Goal: Task Accomplishment & Management: Manage account settings

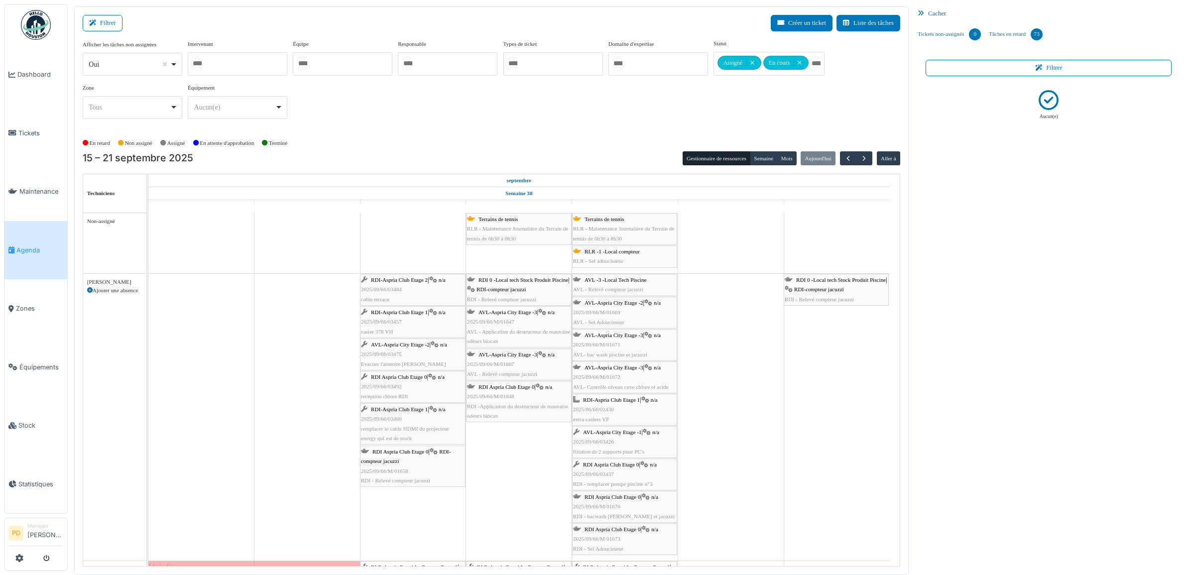
click at [33, 247] on span "Agenda" at bounding box center [39, 249] width 47 height 9
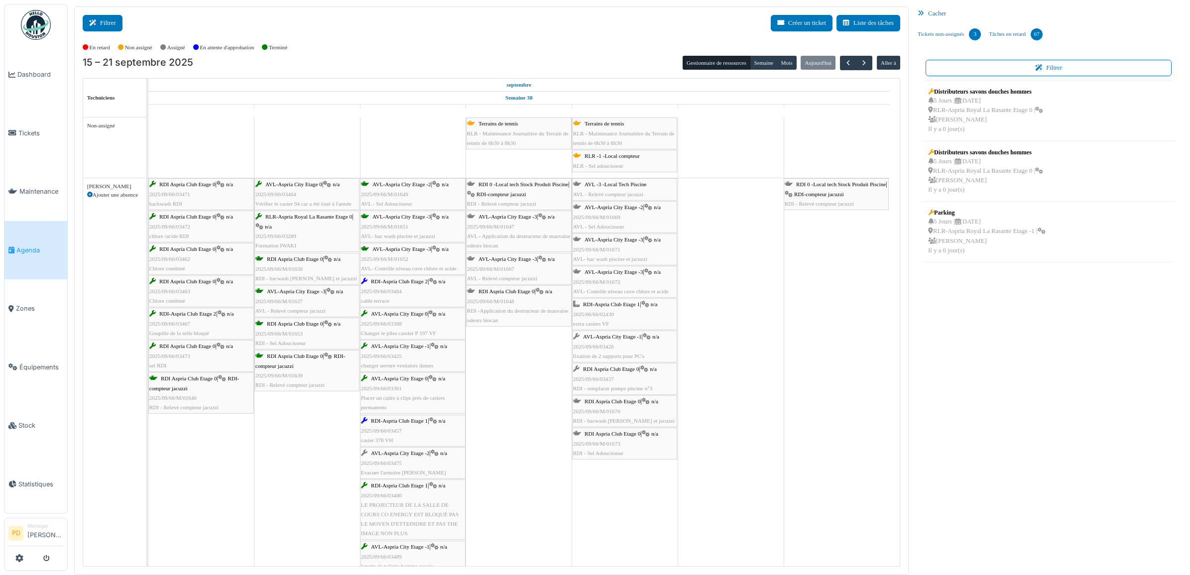
click at [105, 21] on button "Filtrer" at bounding box center [103, 23] width 40 height 16
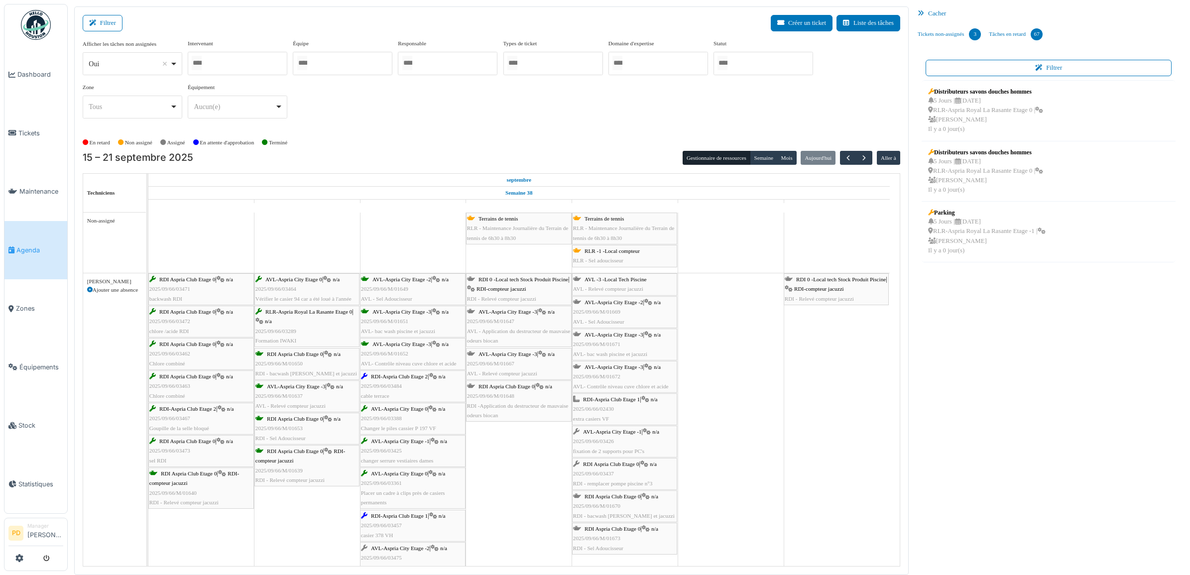
click at [770, 66] on div at bounding box center [764, 63] width 100 height 23
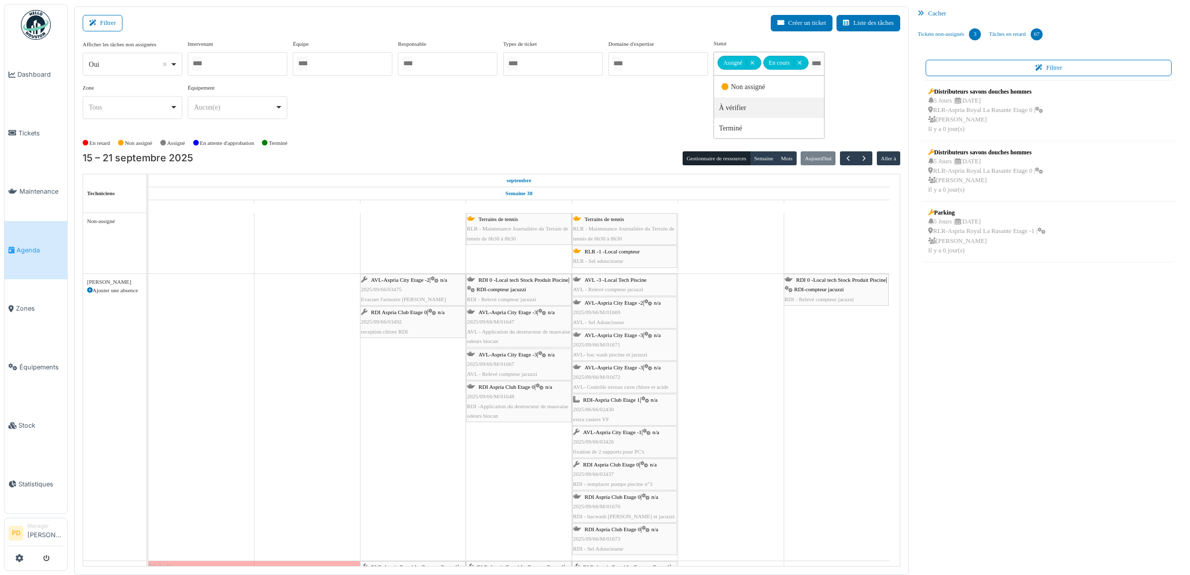
click at [656, 107] on div "Afficher les tâches non assignées *** Oui Remove item Oui Non Intervenant Alexa…" at bounding box center [492, 83] width 818 height 88
click at [421, 282] on span "AVL-Aspria City Etage -2" at bounding box center [400, 280] width 59 height 6
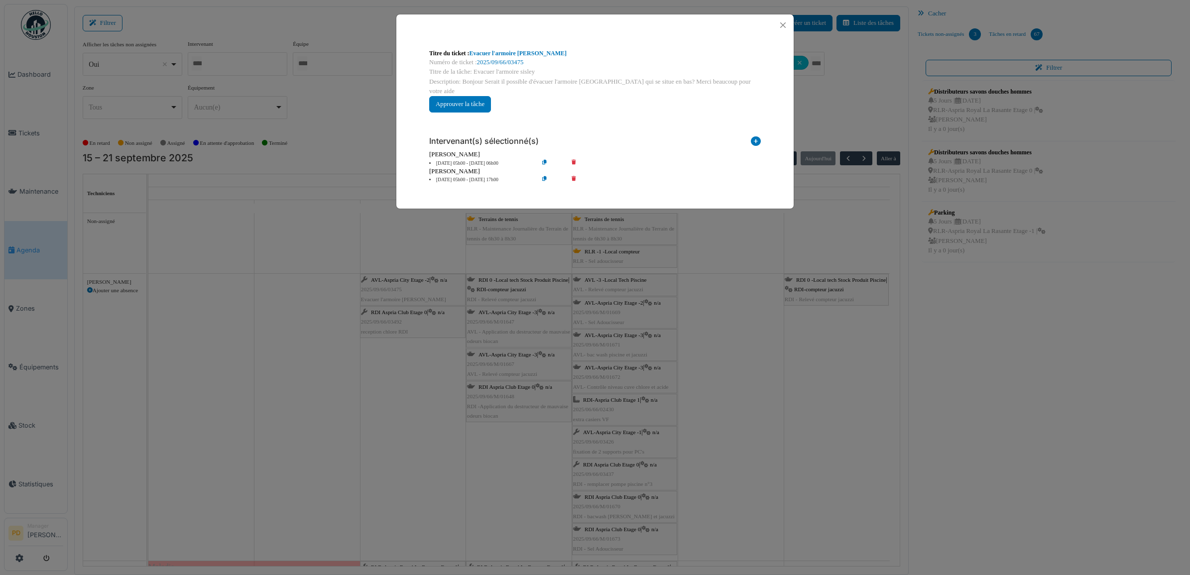
click at [456, 160] on li "17 sep 05h00 - 17 sep 06h00" at bounding box center [481, 163] width 114 height 7
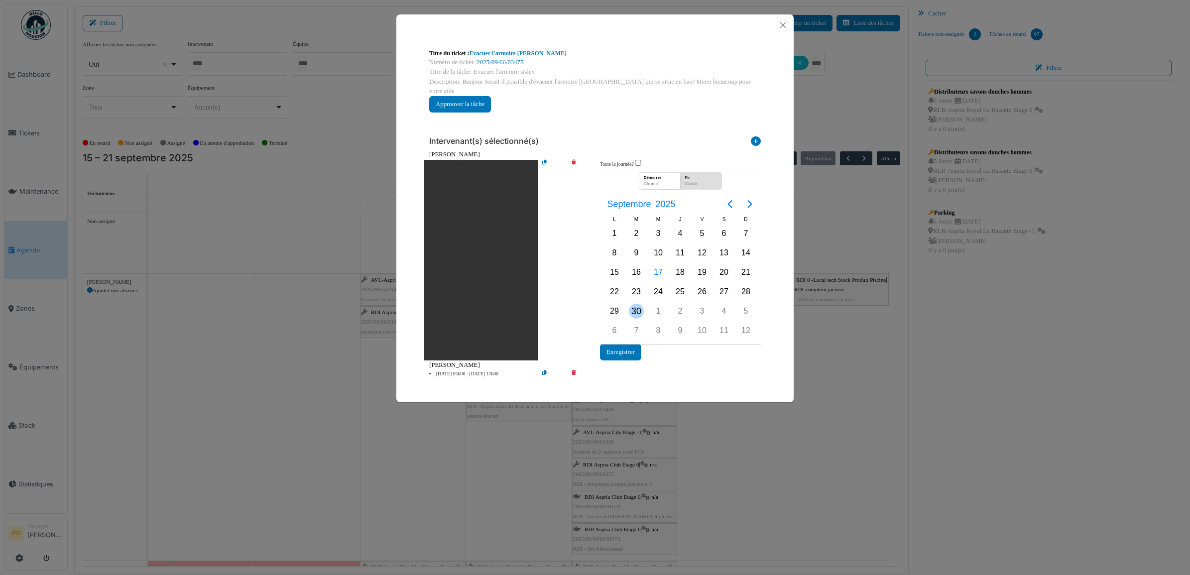
click at [633, 304] on div "30" at bounding box center [636, 311] width 15 height 15
click at [625, 344] on button "Enregistrer" at bounding box center [620, 352] width 41 height 16
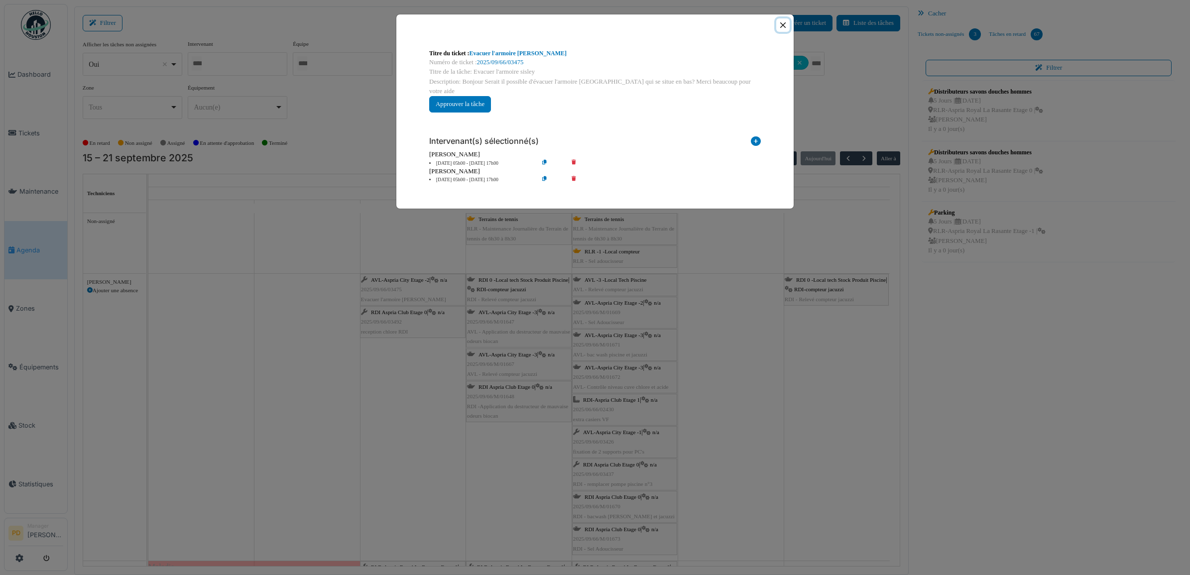
click at [782, 23] on button "Close" at bounding box center [782, 24] width 13 height 13
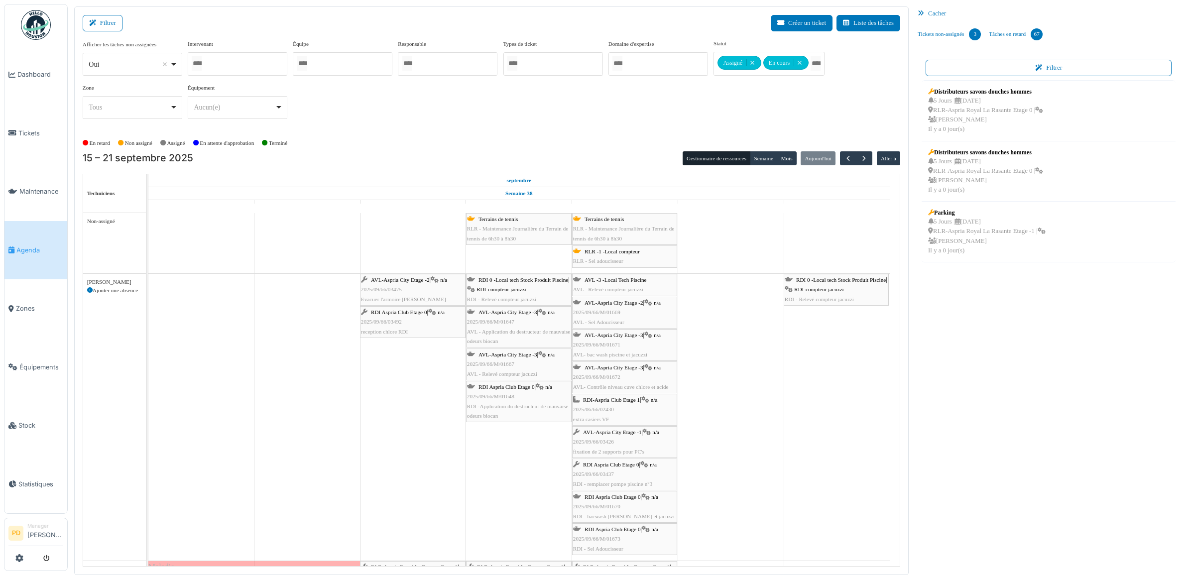
click at [516, 221] on span "Terrains de tennis" at bounding box center [498, 219] width 39 height 6
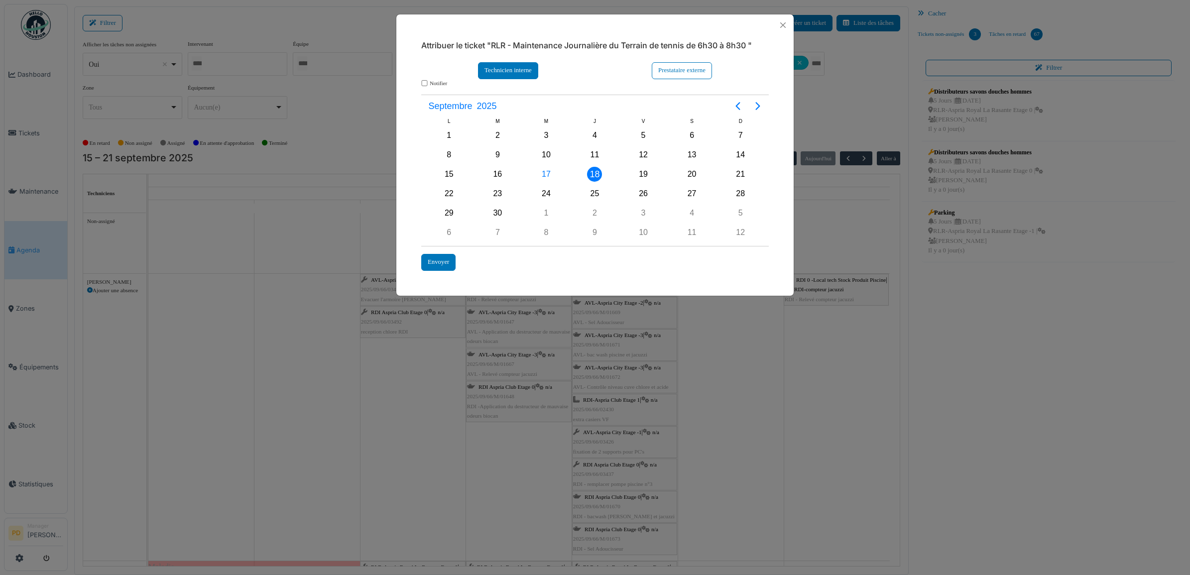
click at [524, 70] on div "Technicien interne" at bounding box center [508, 70] width 60 height 16
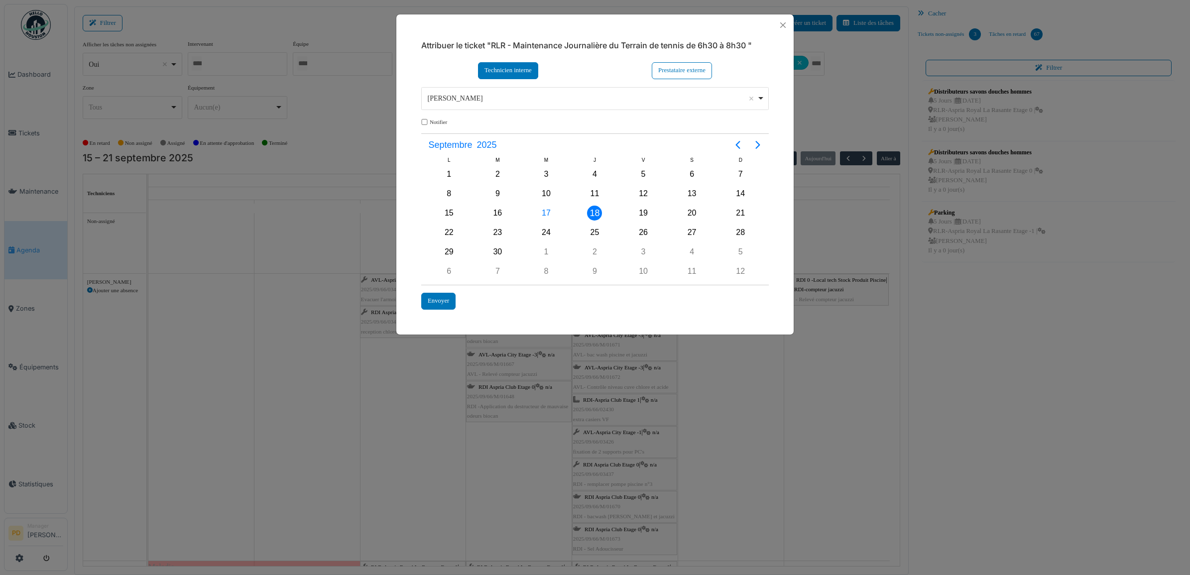
click at [501, 103] on div "Alexandre Michailidis Remove item" at bounding box center [592, 98] width 329 height 10
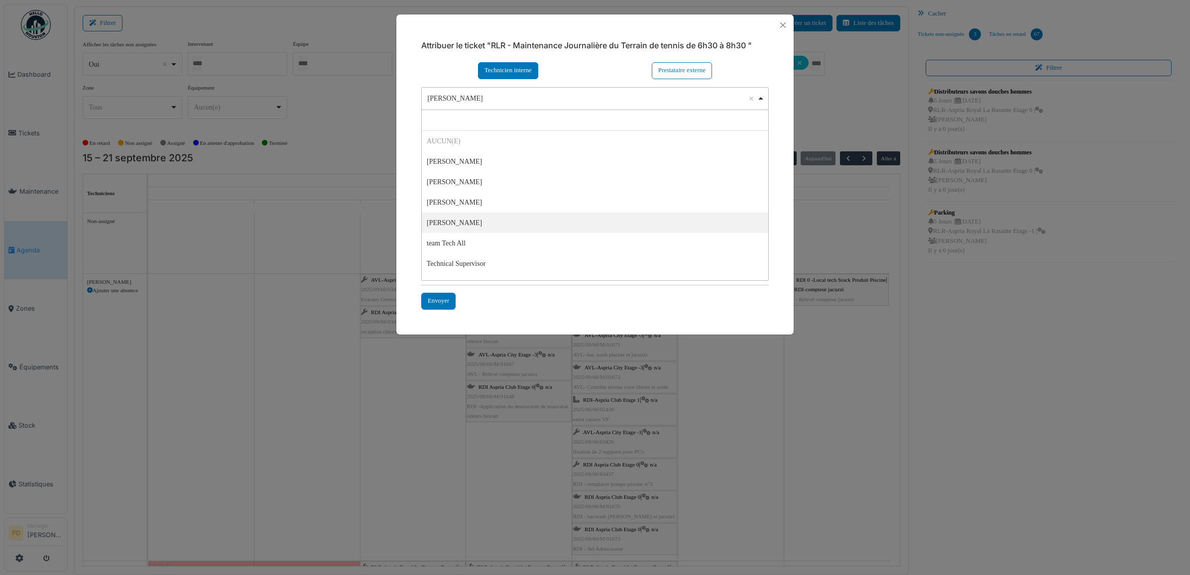
select select "****"
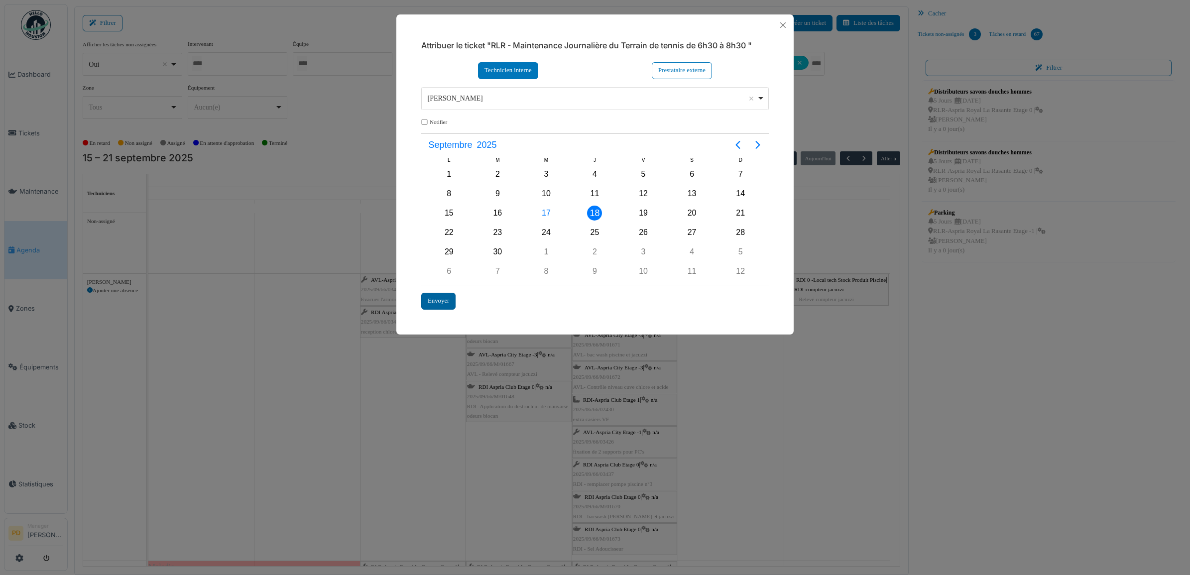
click at [453, 303] on div "Envoyer" at bounding box center [438, 301] width 34 height 16
click at [445, 300] on div "Envoyer" at bounding box center [438, 301] width 34 height 16
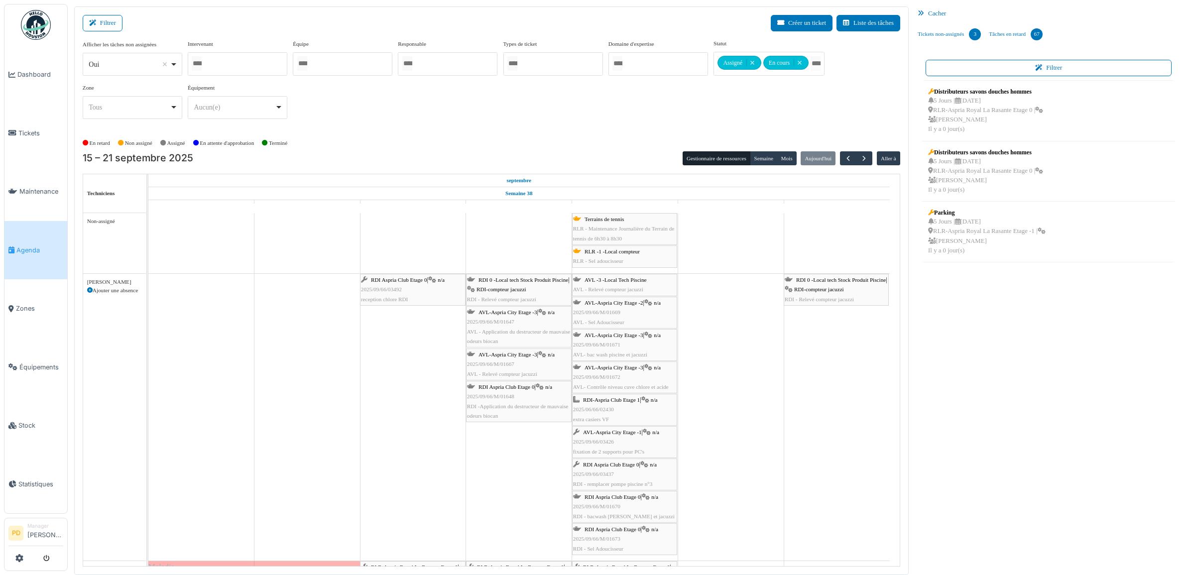
click at [616, 254] on span "RLR -1 -Local compteur" at bounding box center [612, 251] width 55 height 6
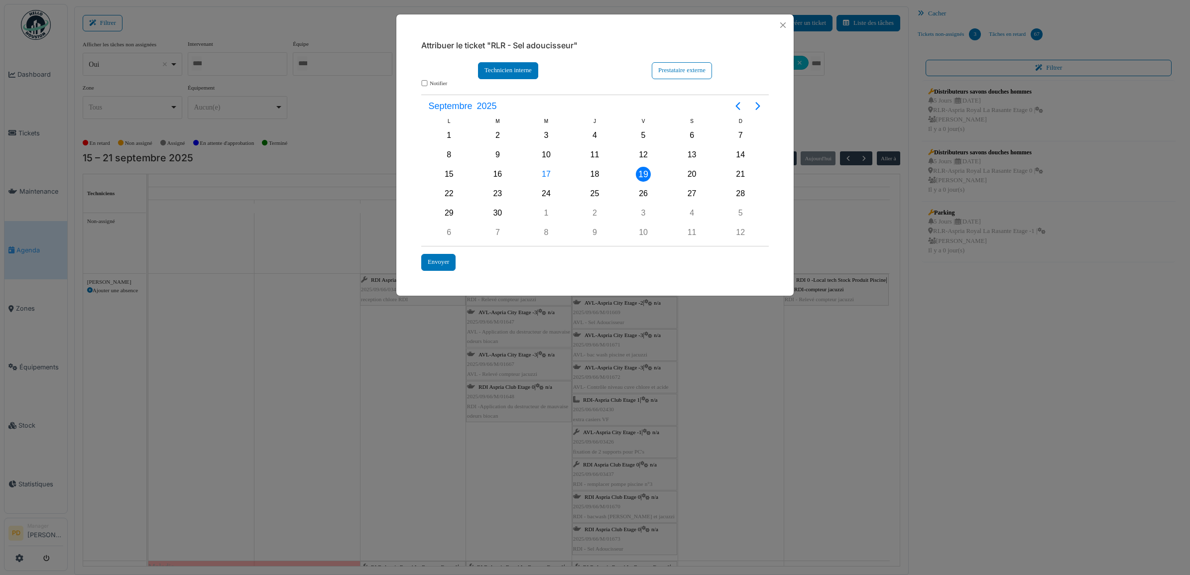
click at [520, 72] on div "Technicien interne" at bounding box center [508, 70] width 60 height 16
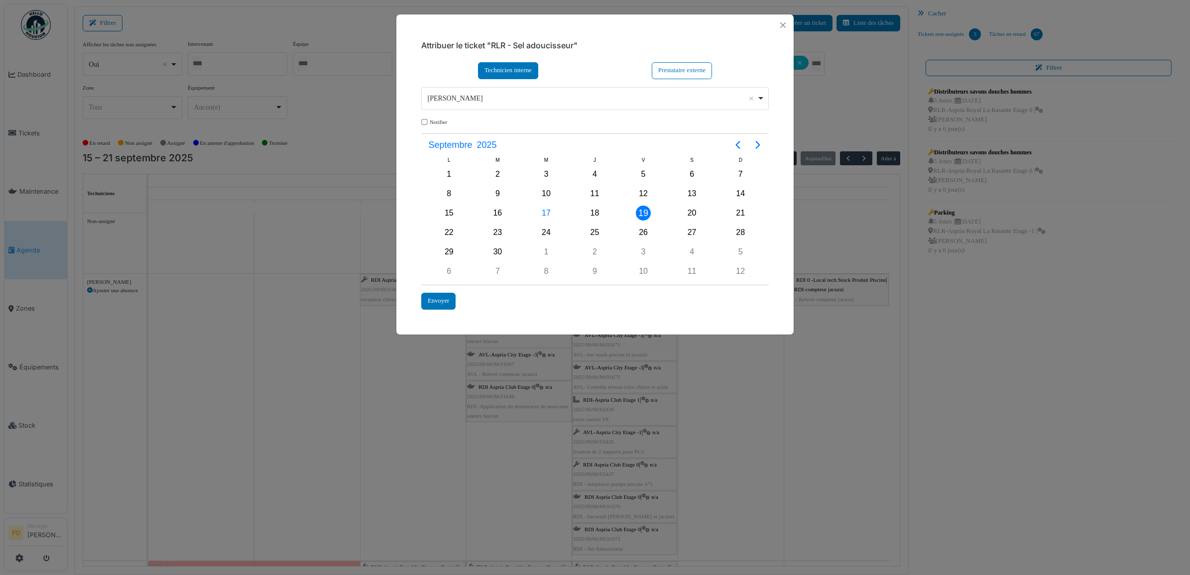
click at [497, 94] on div "[PERSON_NAME] Remove item" at bounding box center [592, 98] width 329 height 10
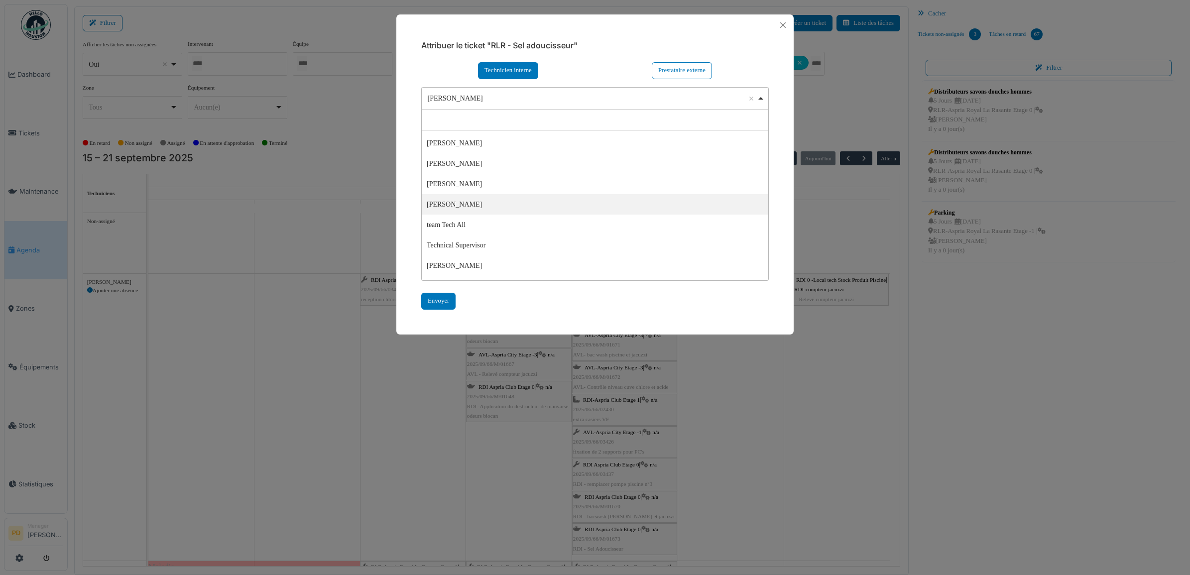
scroll to position [34, 0]
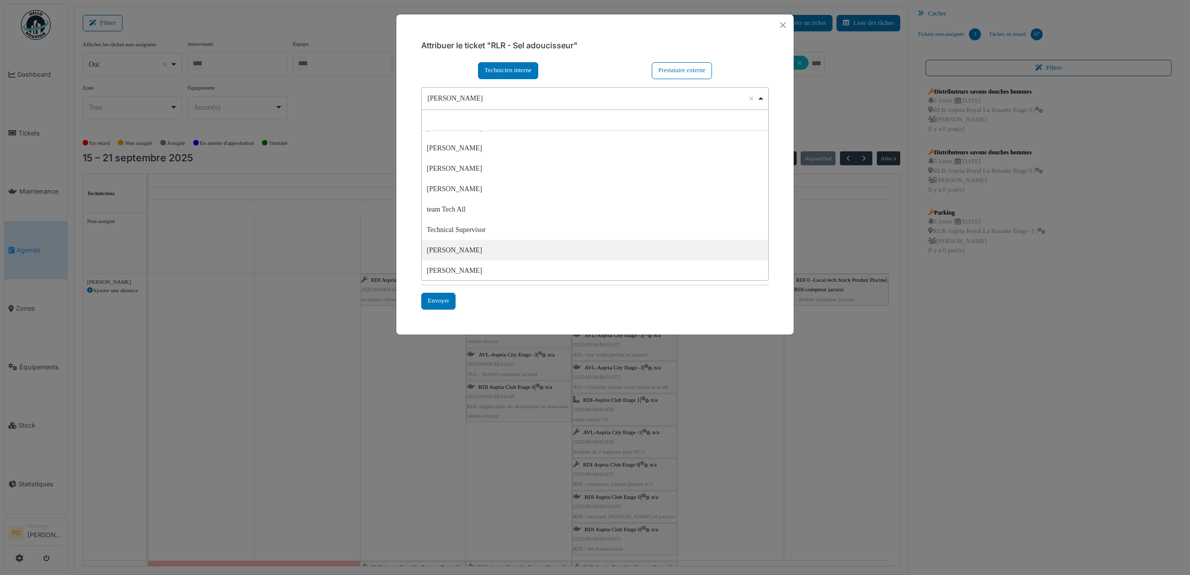
select select "****"
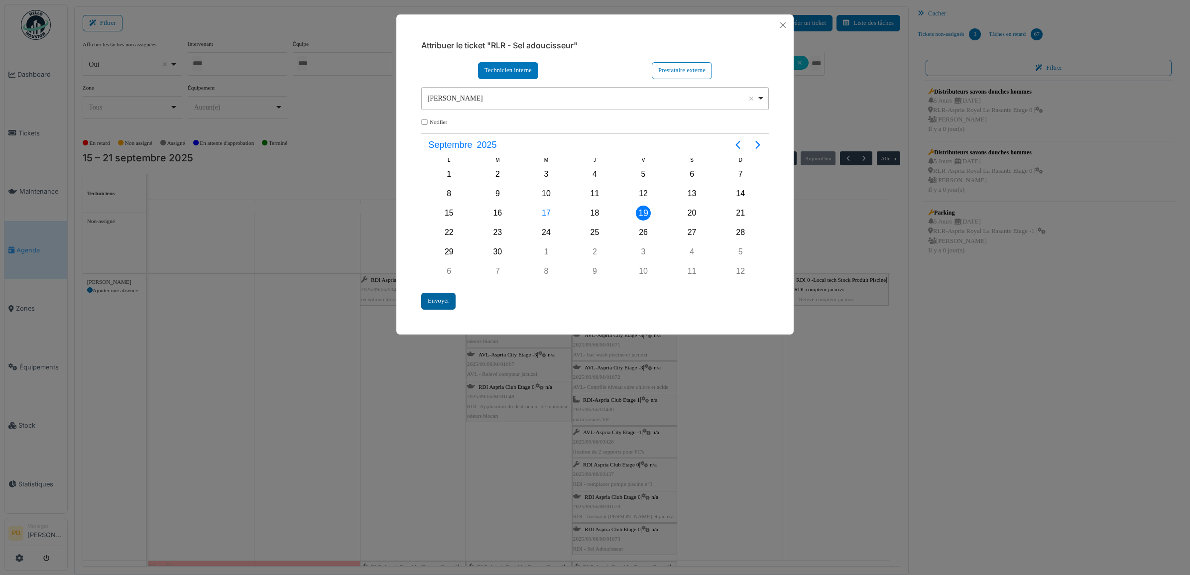
click at [446, 299] on div "Envoyer" at bounding box center [438, 301] width 34 height 16
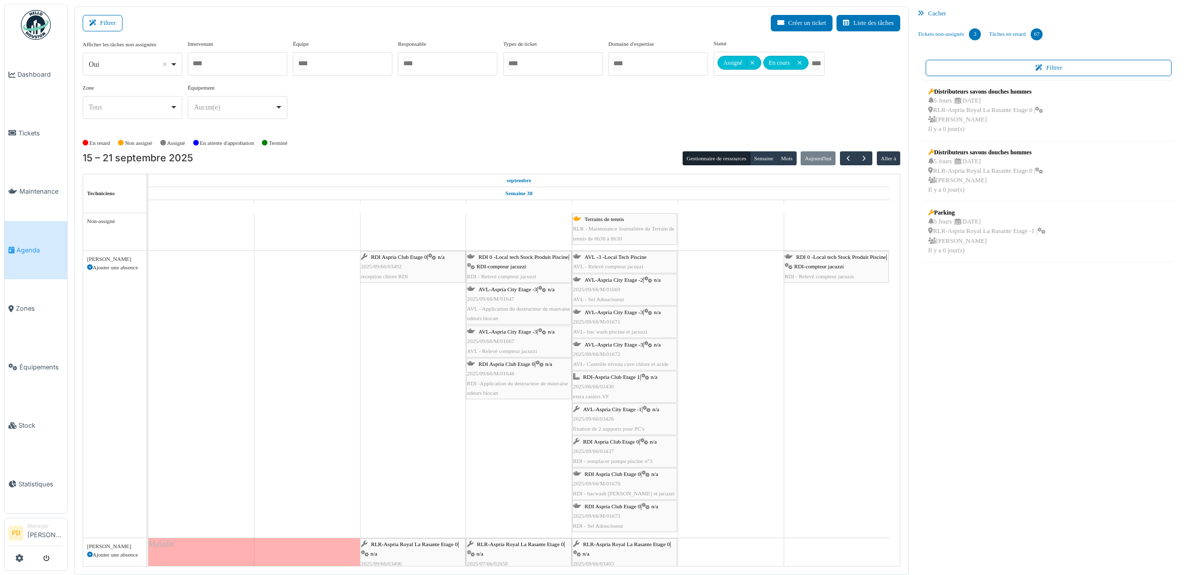
click at [618, 224] on div "Terrains de tennis RLR - Maintenance Journalière du Terrain de tennis de 6h30 à…" at bounding box center [624, 229] width 103 height 29
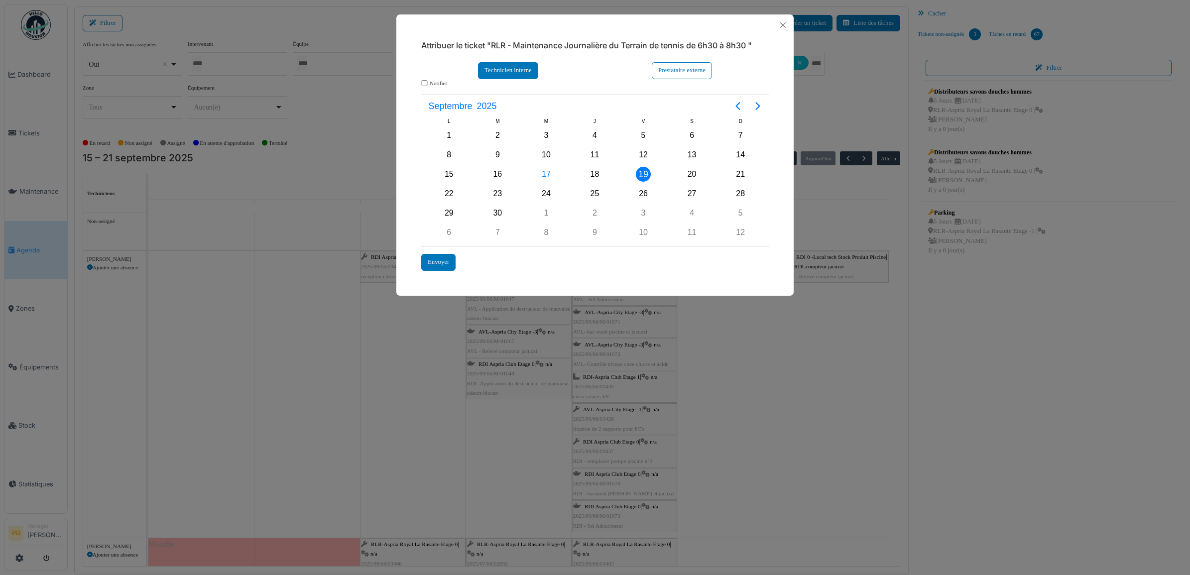
click at [513, 71] on div "Technicien interne" at bounding box center [508, 70] width 60 height 16
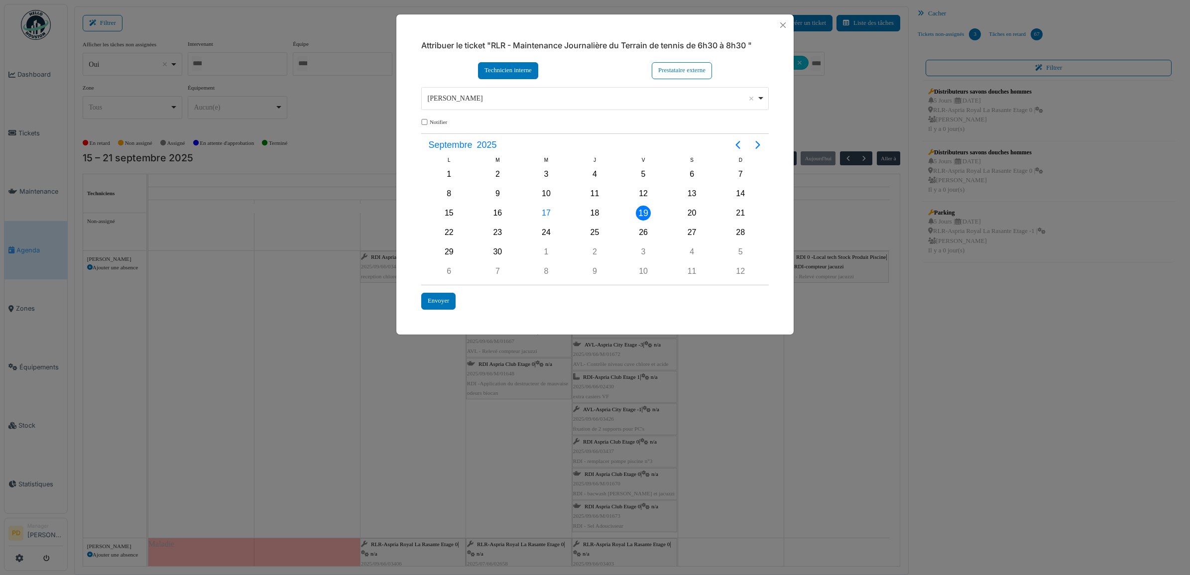
click at [501, 102] on div "[PERSON_NAME] Remove item" at bounding box center [592, 98] width 329 height 10
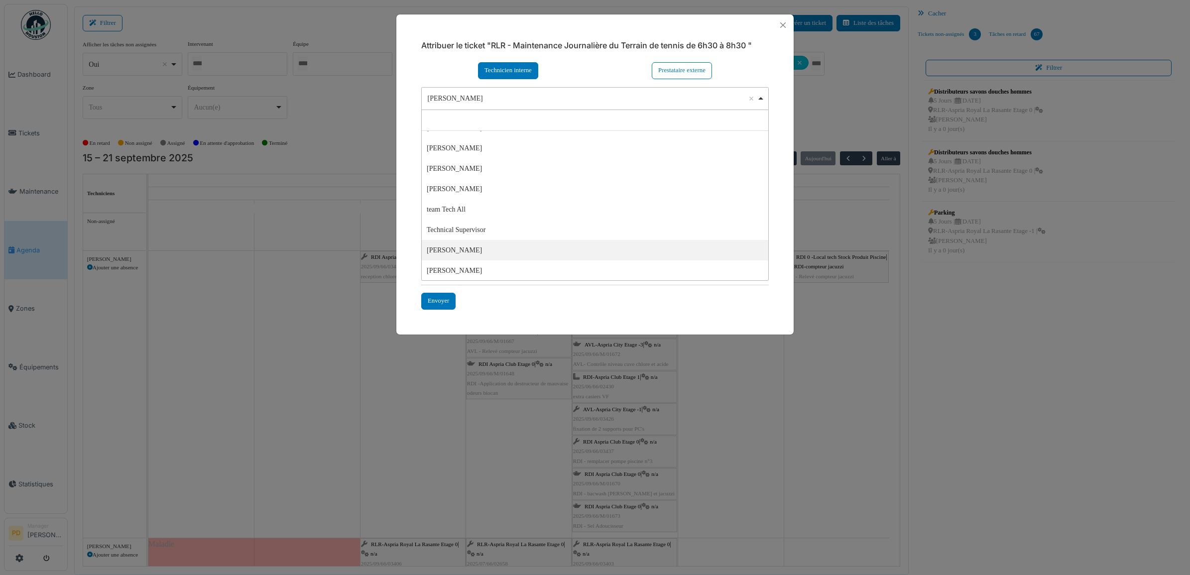
select select "****"
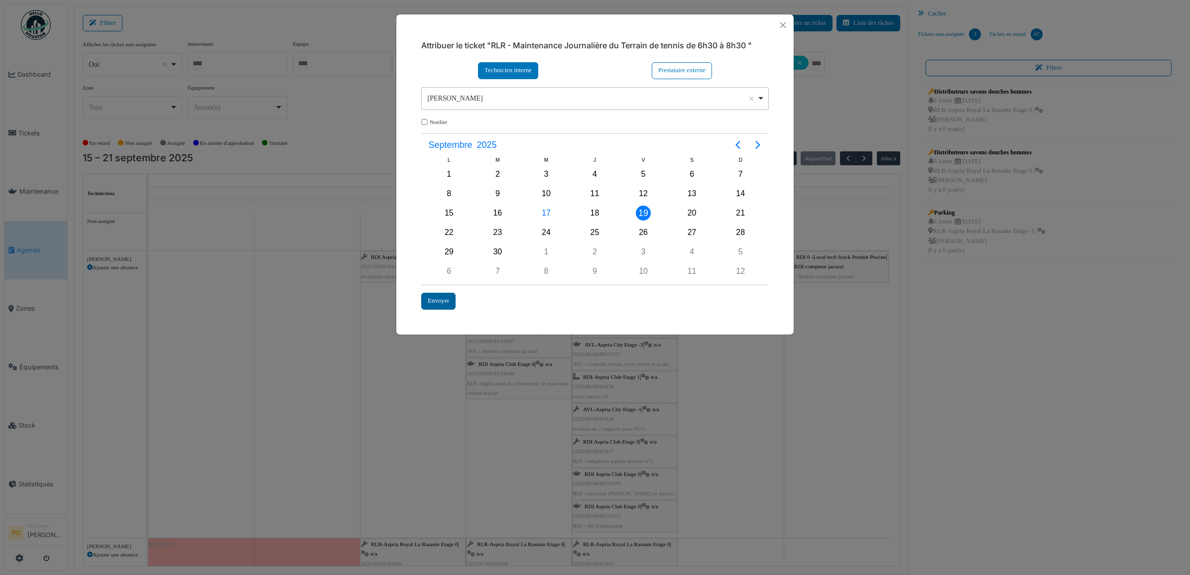
click at [441, 299] on div "Envoyer" at bounding box center [438, 301] width 34 height 16
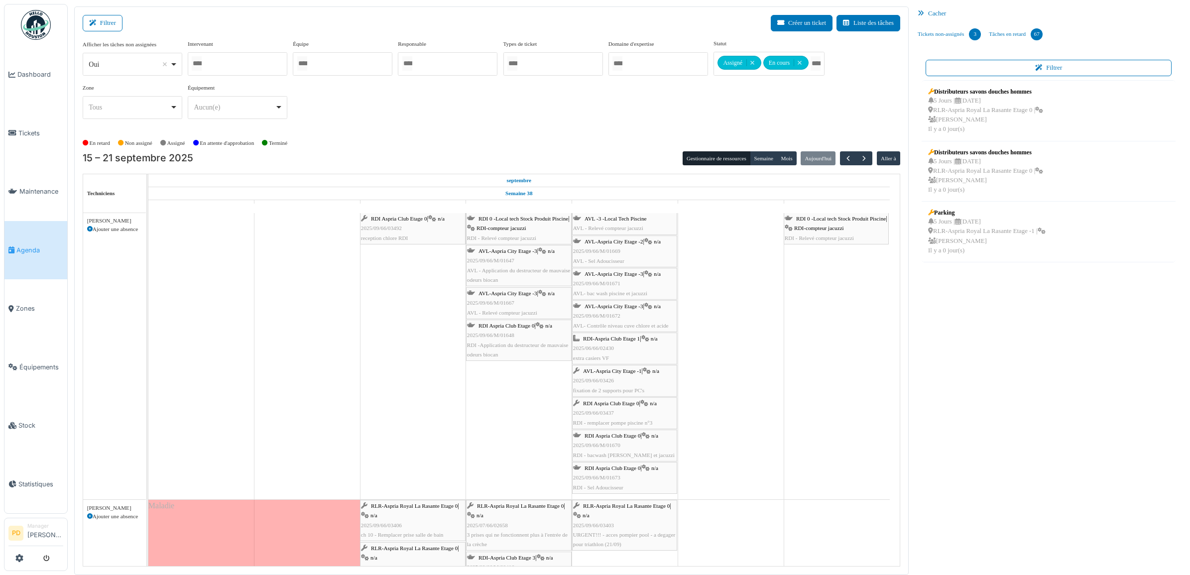
scroll to position [0, 0]
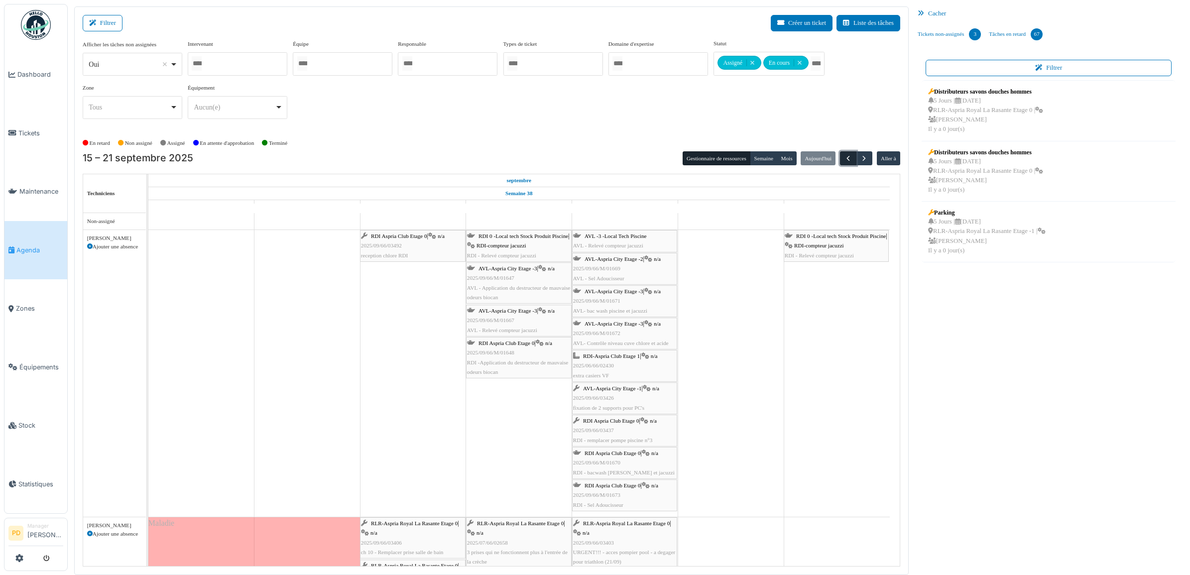
click at [852, 157] on span "button" at bounding box center [848, 158] width 8 height 8
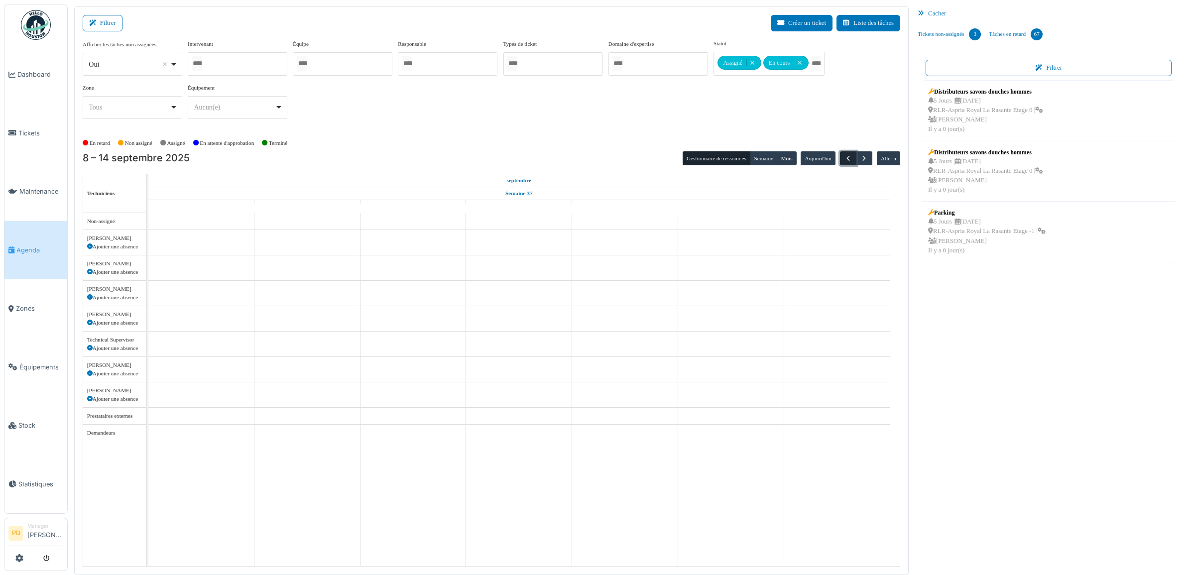
click at [852, 157] on span "button" at bounding box center [848, 158] width 8 height 8
click at [859, 157] on button "button" at bounding box center [864, 158] width 16 height 14
click at [860, 157] on span "button" at bounding box center [864, 158] width 8 height 8
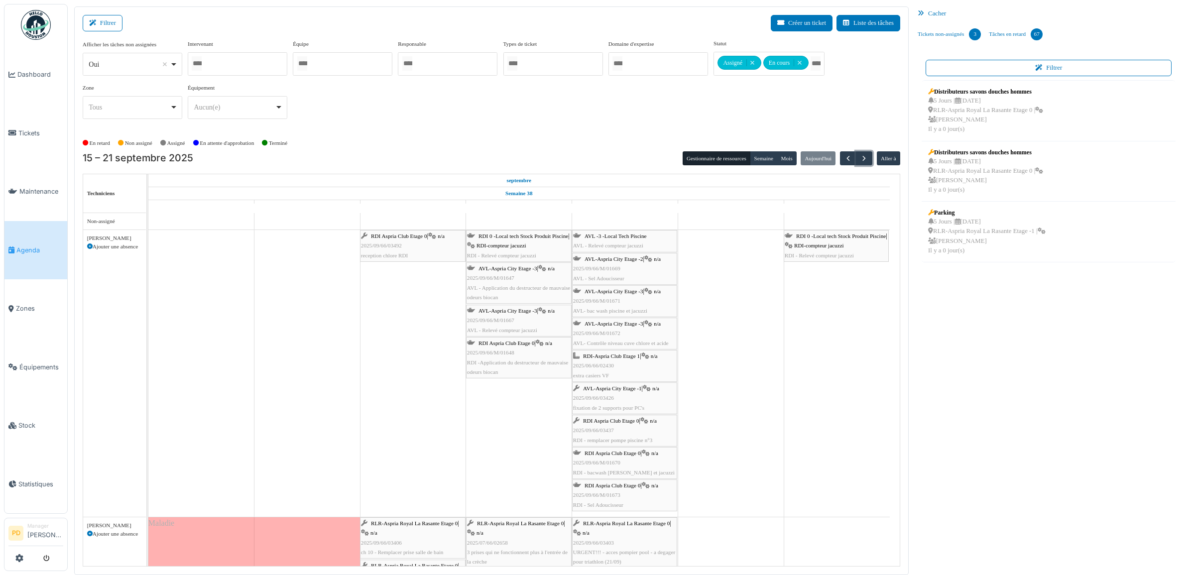
click at [646, 363] on div "RDI-Aspria Club Etage 1 | n/a 2025/06/66/02430 extra casiers VF" at bounding box center [624, 366] width 103 height 29
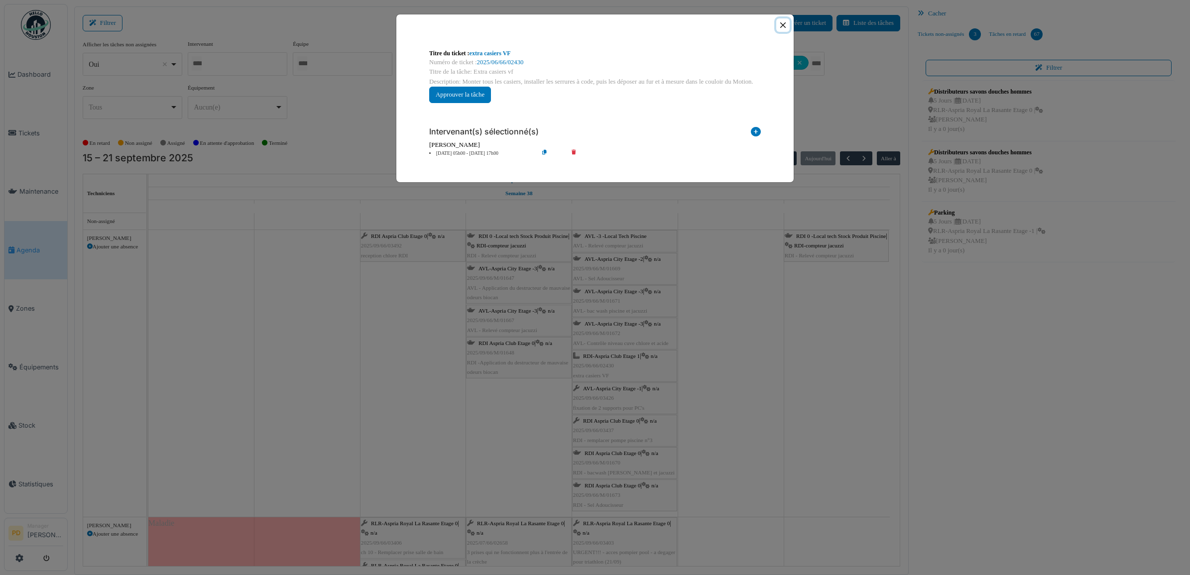
click at [782, 25] on button "Close" at bounding box center [782, 24] width 13 height 13
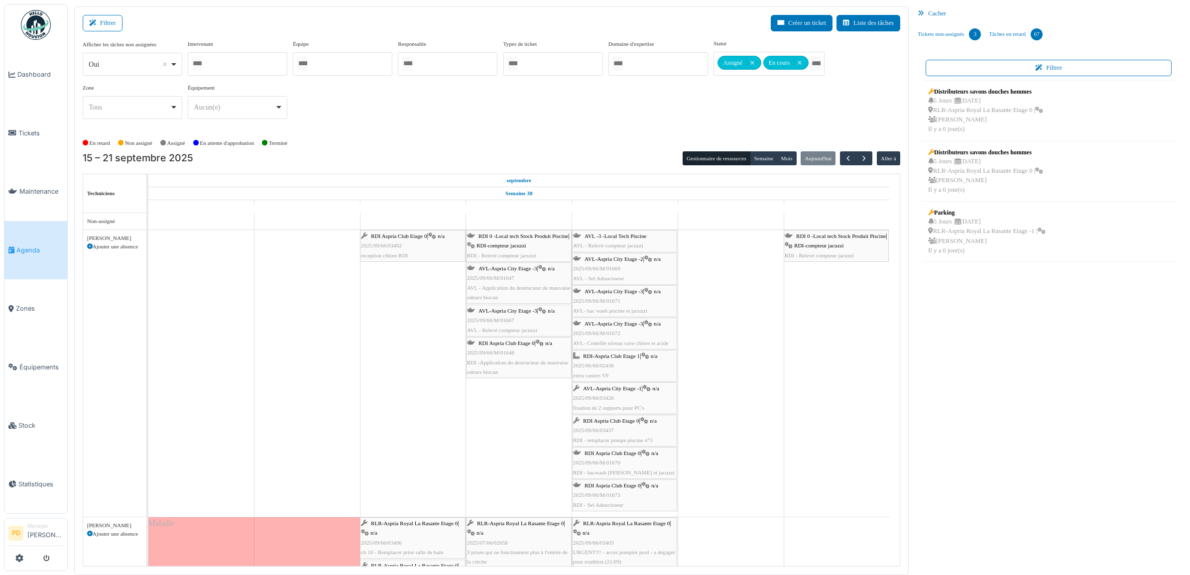
click at [598, 357] on span "RDI-Aspria Club Etage 1" at bounding box center [611, 356] width 57 height 6
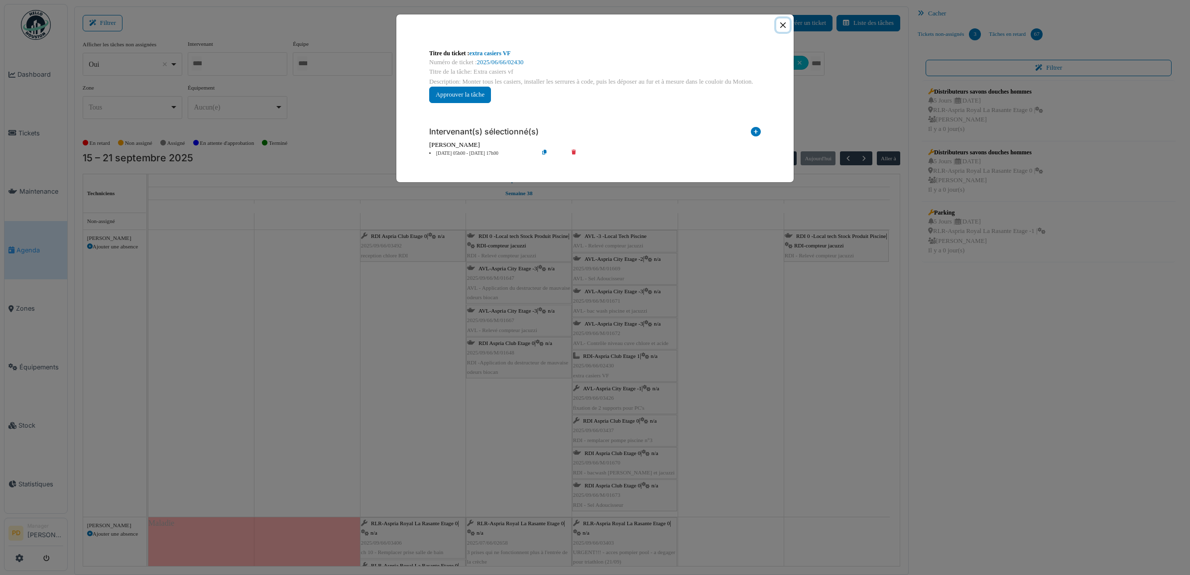
click at [781, 25] on button "Close" at bounding box center [782, 24] width 13 height 13
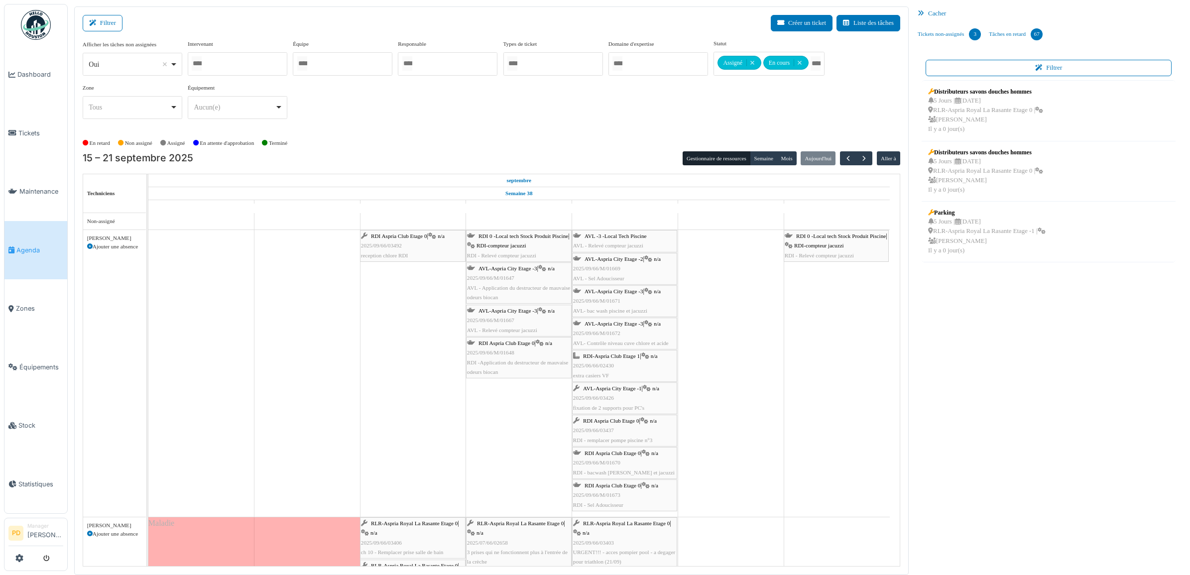
click at [599, 391] on span "AVL-Aspria City Etage -1" at bounding box center [612, 388] width 59 height 6
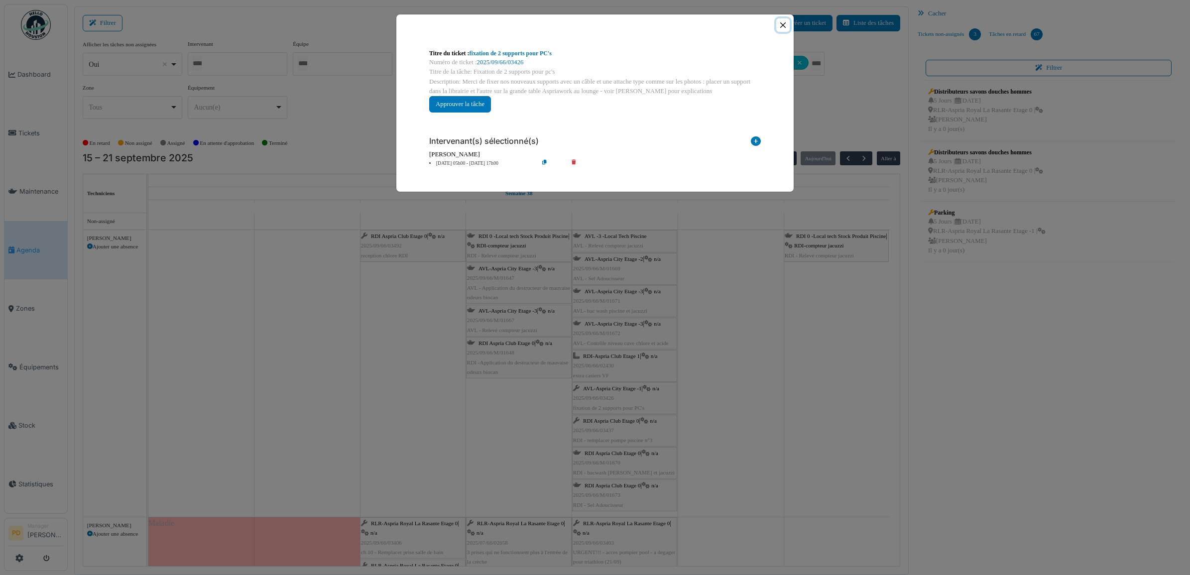
click at [783, 28] on button "Close" at bounding box center [782, 24] width 13 height 13
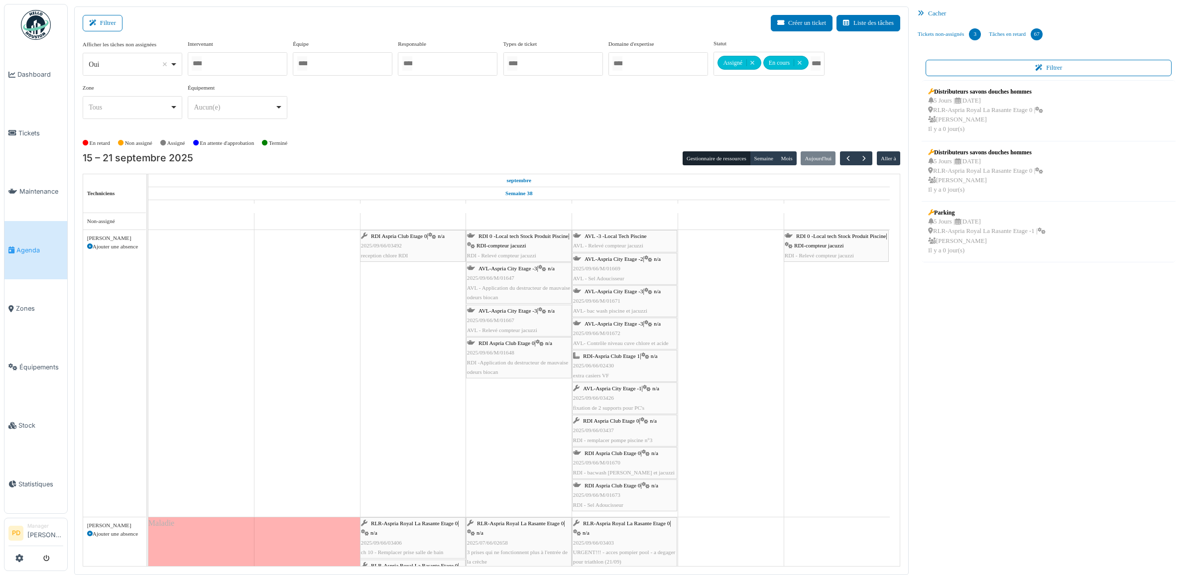
click at [628, 389] on span "AVL-Aspria City Etage -1" at bounding box center [612, 388] width 59 height 6
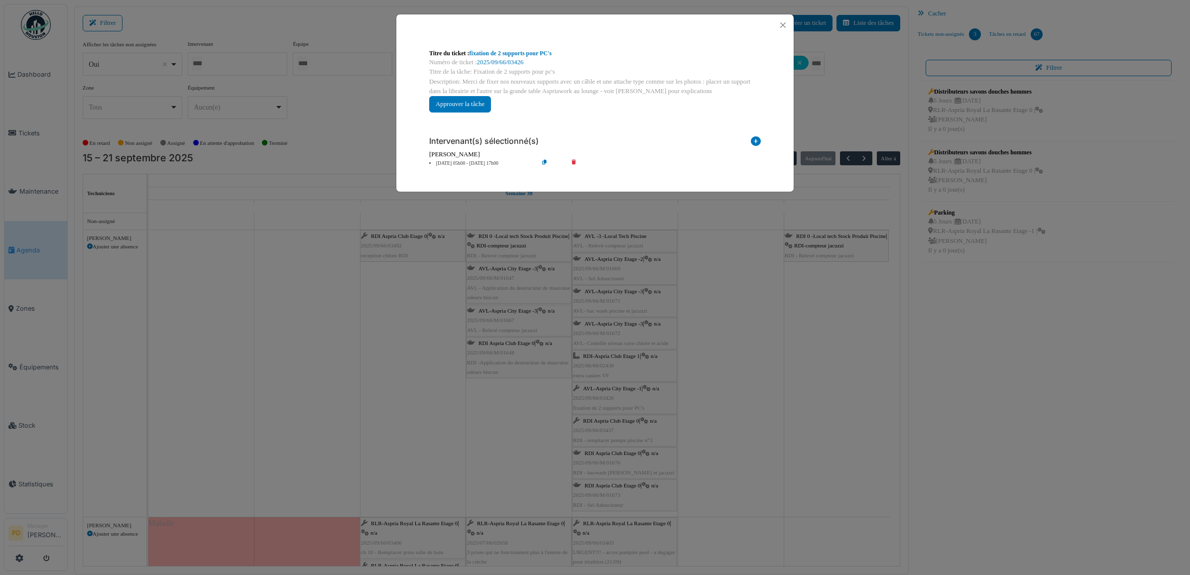
click at [472, 164] on li "19 sep 05h00 - 19 sep 17h00" at bounding box center [481, 163] width 114 height 7
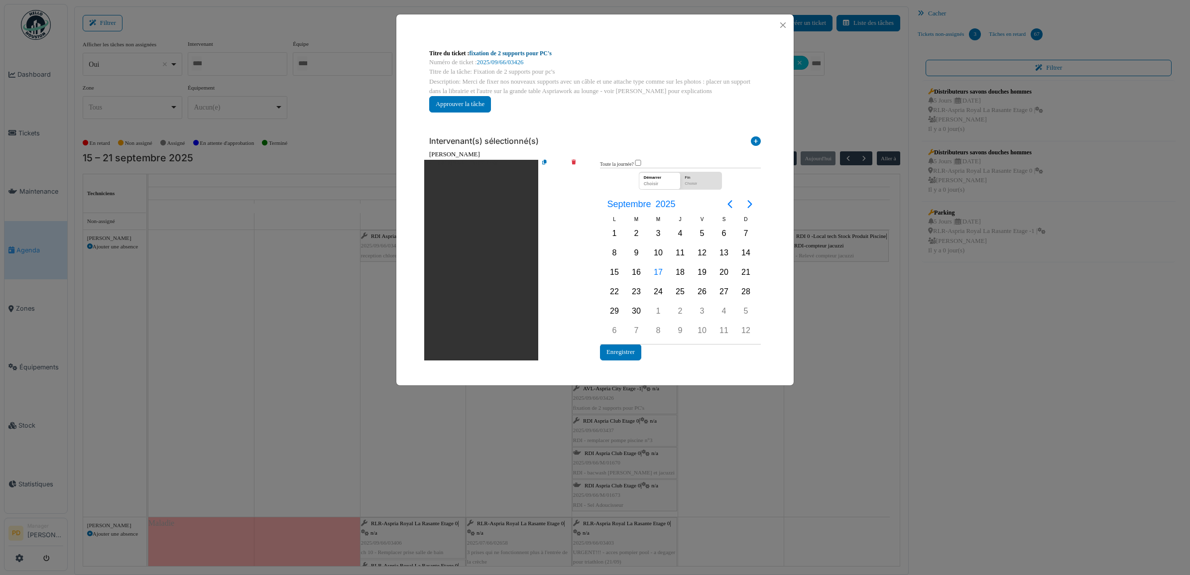
click at [540, 50] on link "fixation de 2 supports pour PC's" at bounding box center [511, 53] width 82 height 7
click at [785, 22] on button "Close" at bounding box center [782, 24] width 13 height 13
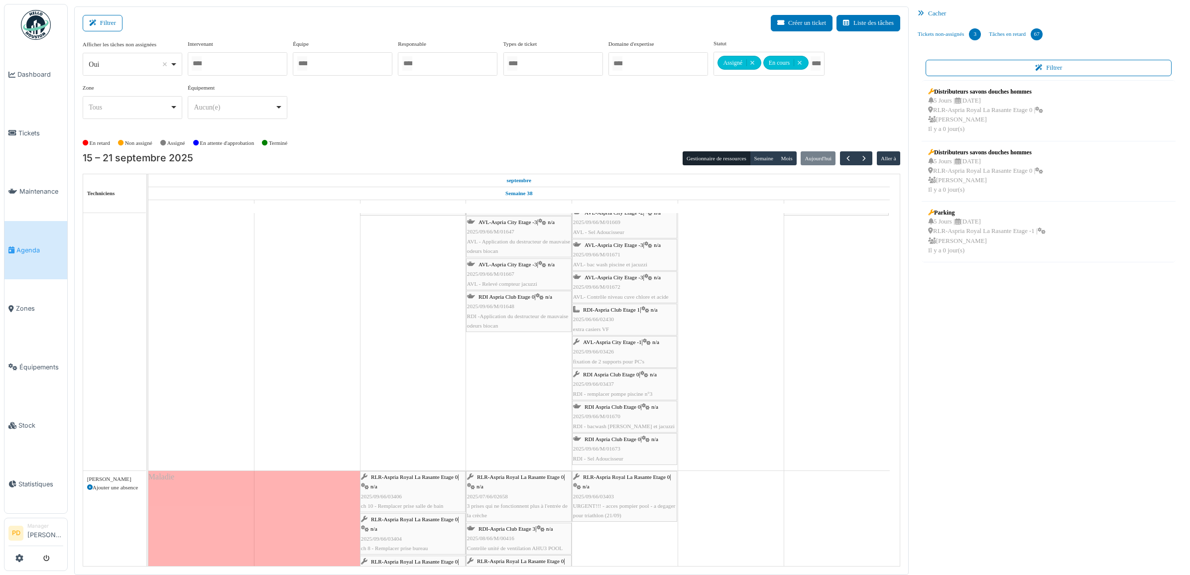
scroll to position [62, 0]
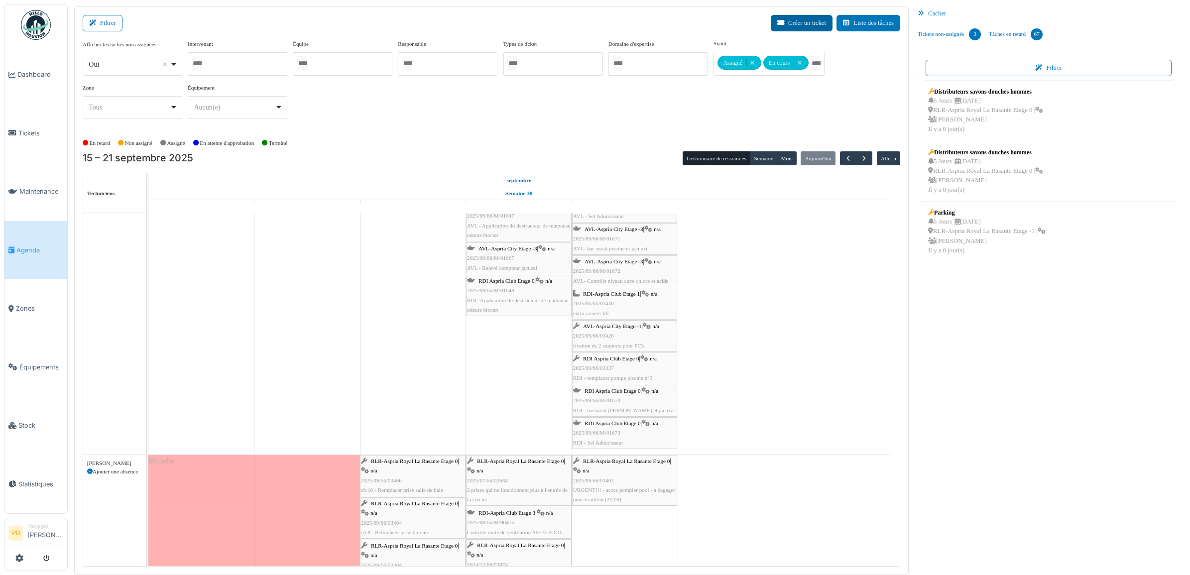
click at [793, 21] on button "Créer un ticket" at bounding box center [802, 23] width 62 height 16
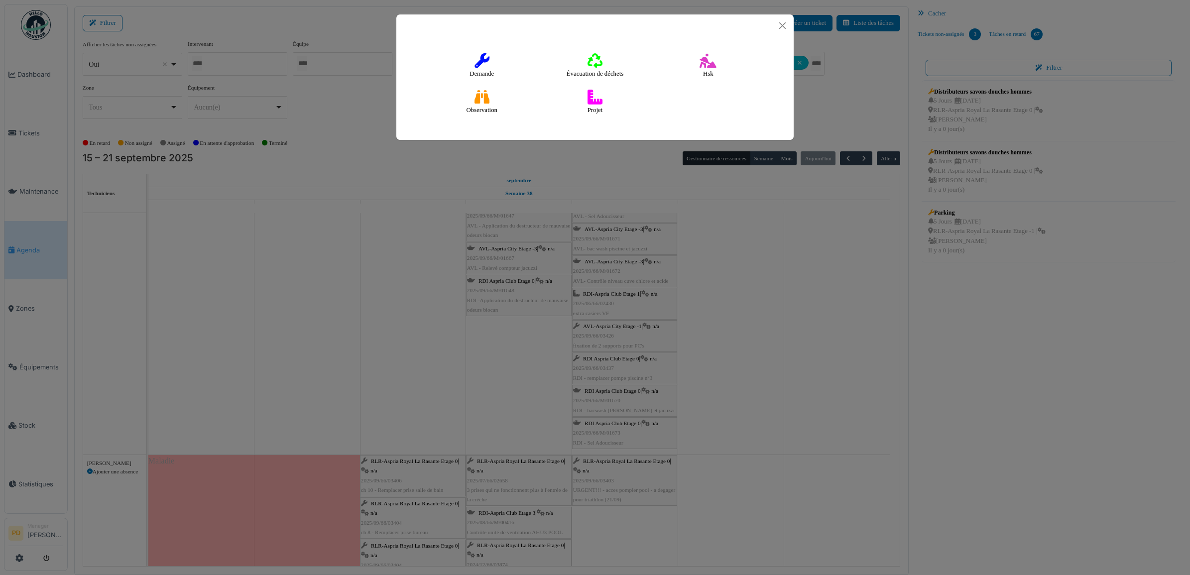
click at [487, 71] on h4 "Demande" at bounding box center [481, 66] width 37 height 32
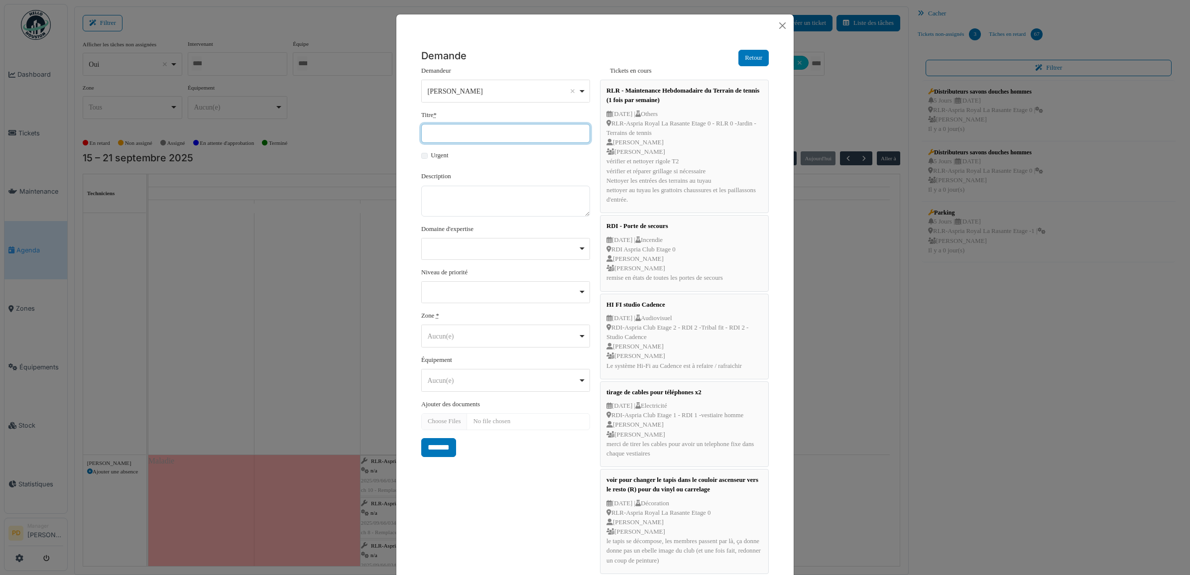
click at [474, 134] on input "Titre *" at bounding box center [505, 133] width 169 height 19
type input "**********"
click at [494, 202] on textarea "Description" at bounding box center [505, 201] width 169 height 31
click at [486, 248] on div "Remove item" at bounding box center [506, 247] width 160 height 4
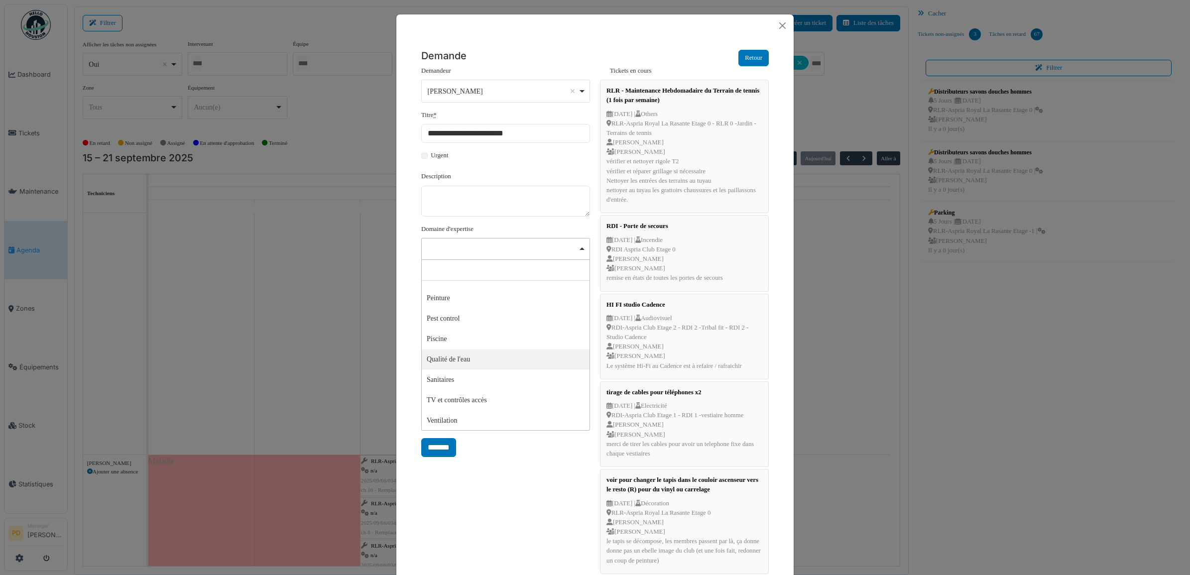
select select "***"
click at [462, 297] on div "Remove item" at bounding box center [505, 293] width 169 height 22
select select "***"
click at [455, 336] on div "Aucun(e) Remove item" at bounding box center [503, 338] width 150 height 10
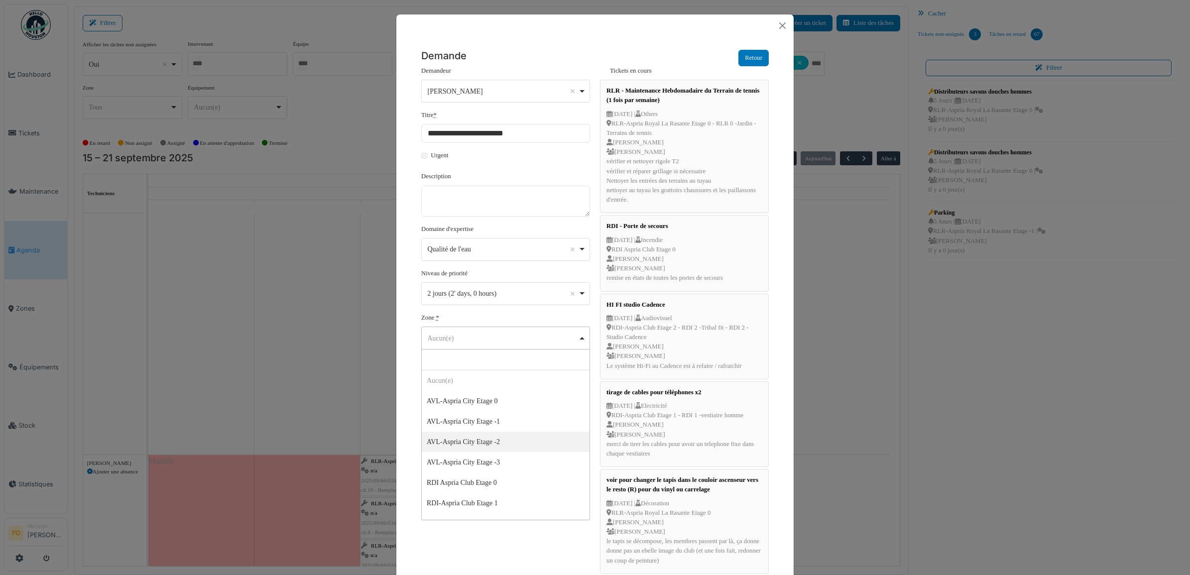
scroll to position [62, 0]
select select "*****"
click at [493, 387] on div "Aucun(e) Remove item" at bounding box center [503, 382] width 150 height 10
click at [486, 381] on div "Aucun(e) Remove item" at bounding box center [503, 382] width 150 height 10
drag, startPoint x: 486, startPoint y: 384, endPoint x: 484, endPoint y: 389, distance: 5.4
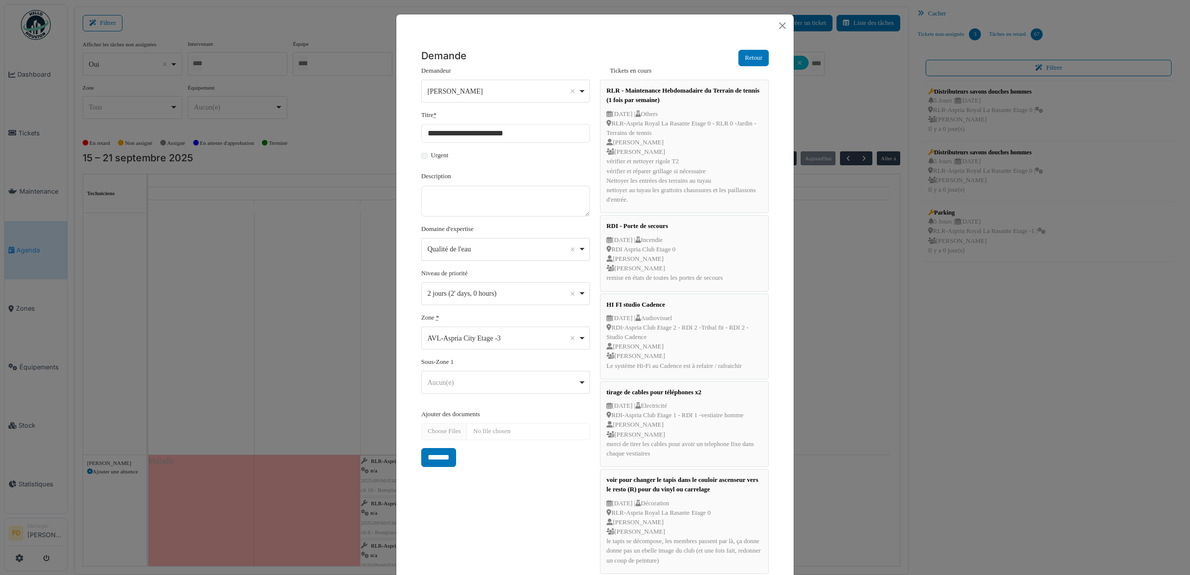
click at [484, 389] on div "Aucun(e) Remove item" at bounding box center [506, 382] width 160 height 14
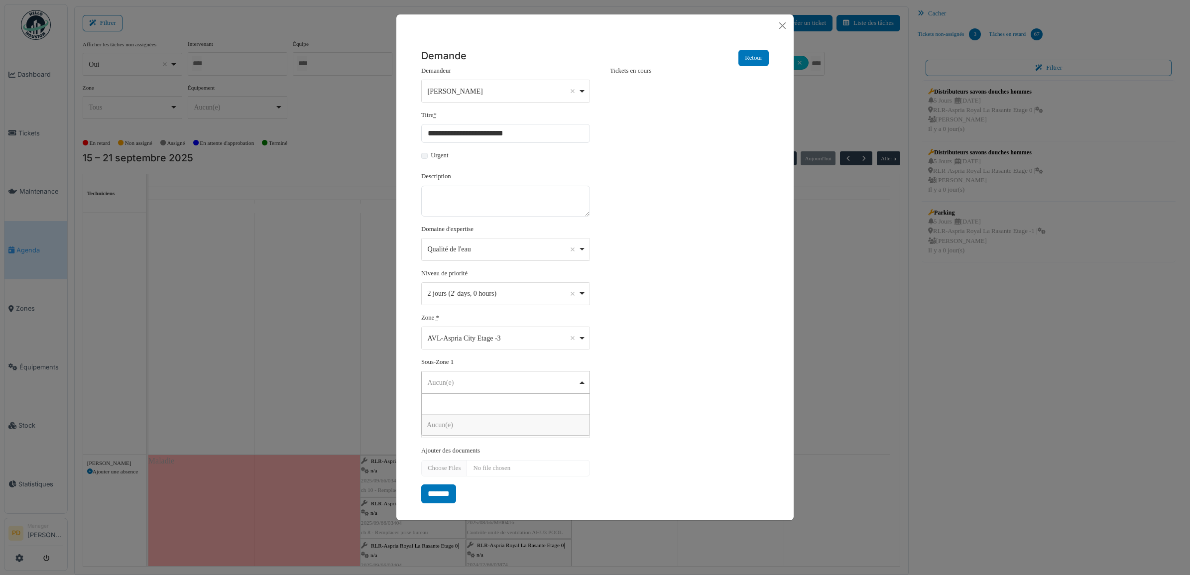
click at [480, 376] on div "Aucun(e) Remove item" at bounding box center [506, 382] width 160 height 14
click at [481, 376] on div "Aucun(e) Remove item" at bounding box center [506, 382] width 160 height 14
click at [482, 379] on div "Aucun(e) Remove item" at bounding box center [503, 382] width 150 height 10
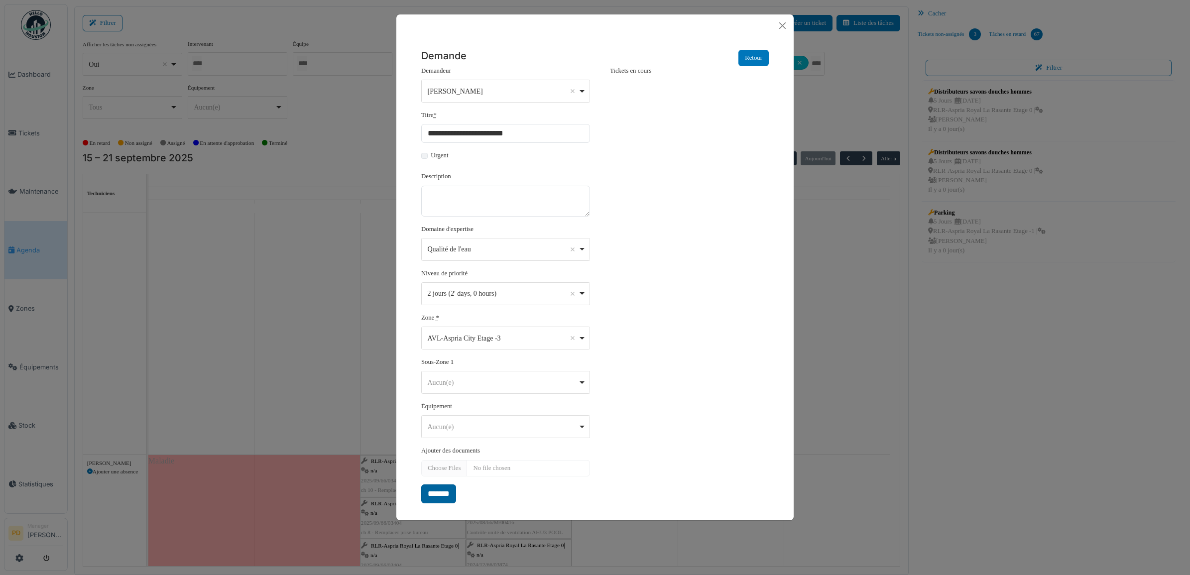
click at [446, 495] on input "*******" at bounding box center [438, 494] width 35 height 19
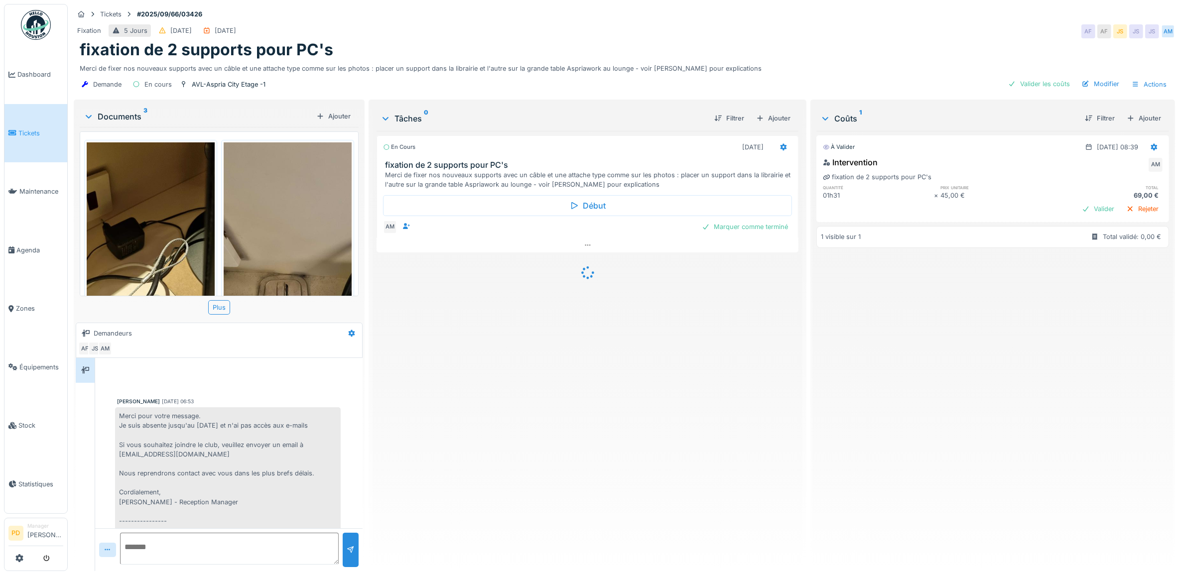
scroll to position [140, 0]
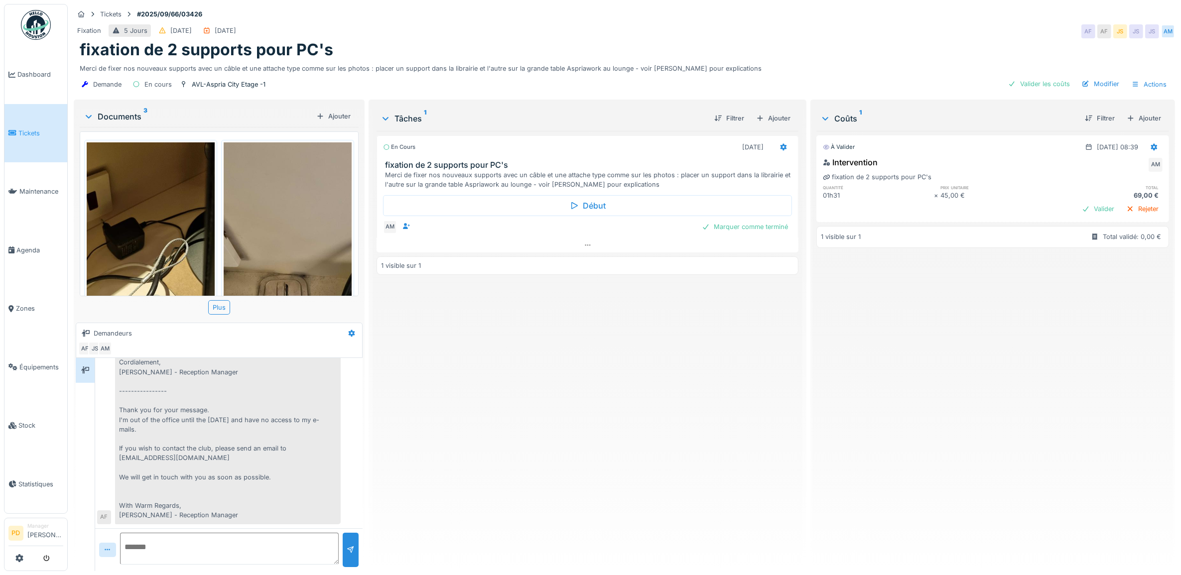
click at [127, 252] on img at bounding box center [151, 284] width 128 height 284
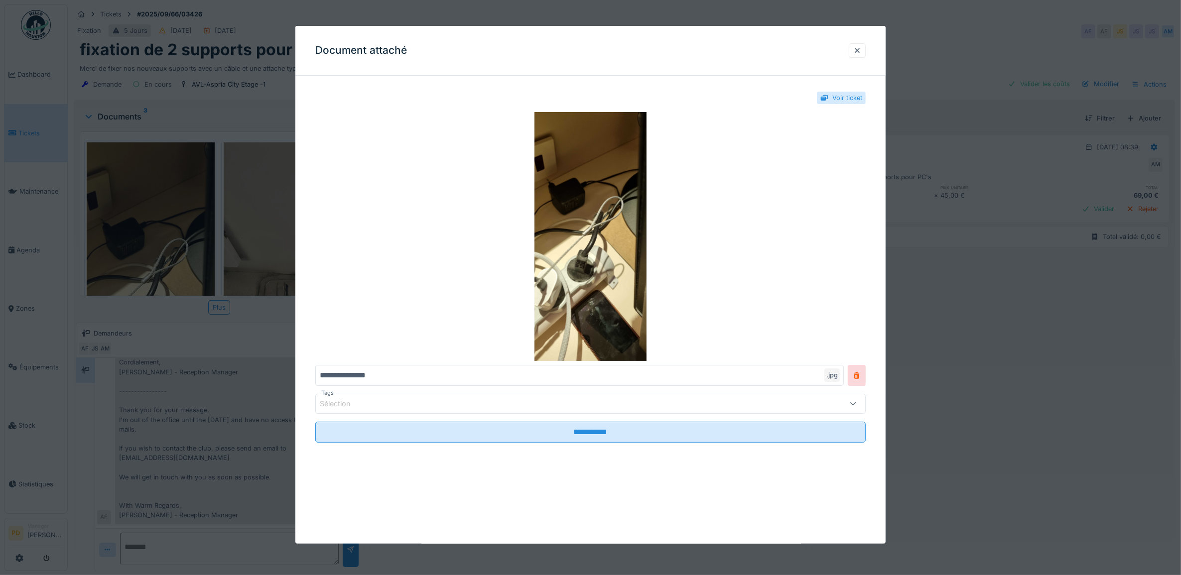
click at [240, 262] on div at bounding box center [590, 287] width 1181 height 575
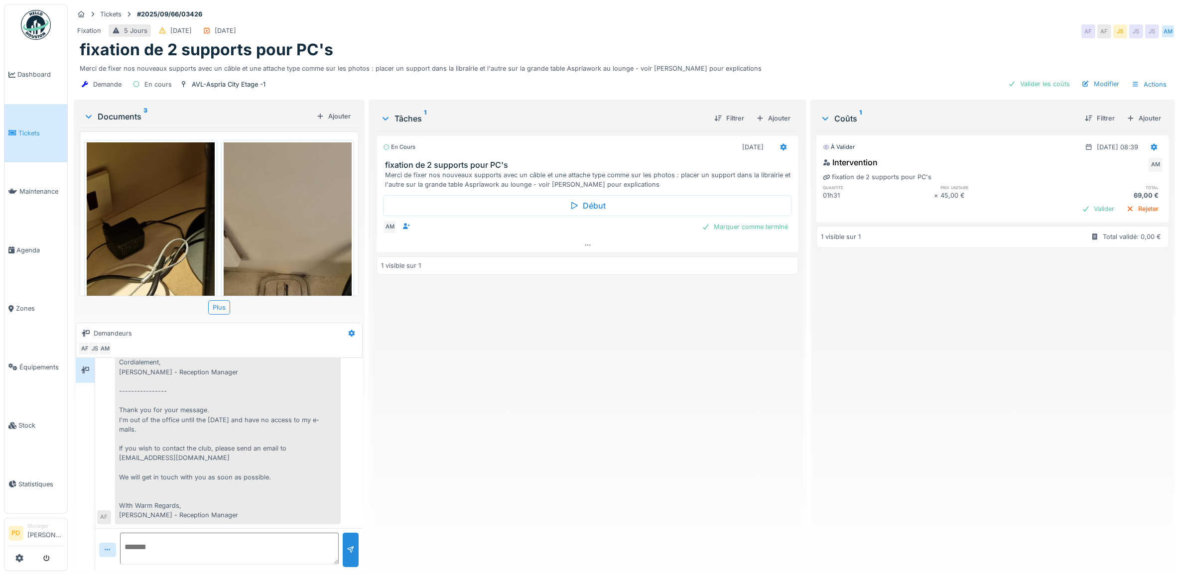
click at [243, 255] on img at bounding box center [288, 284] width 128 height 284
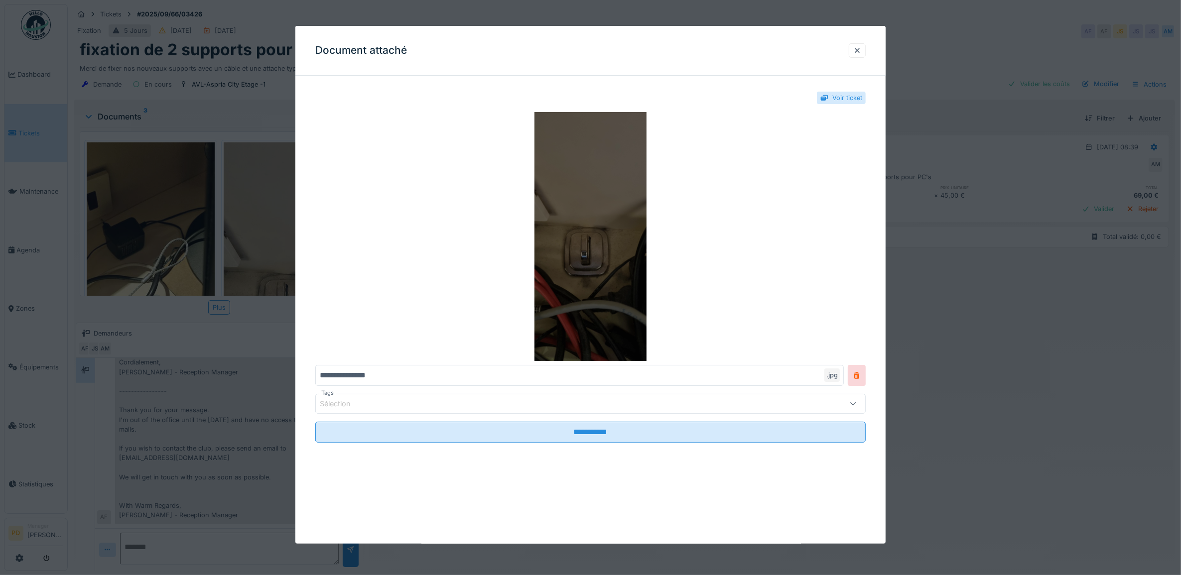
click at [597, 262] on img at bounding box center [590, 236] width 551 height 249
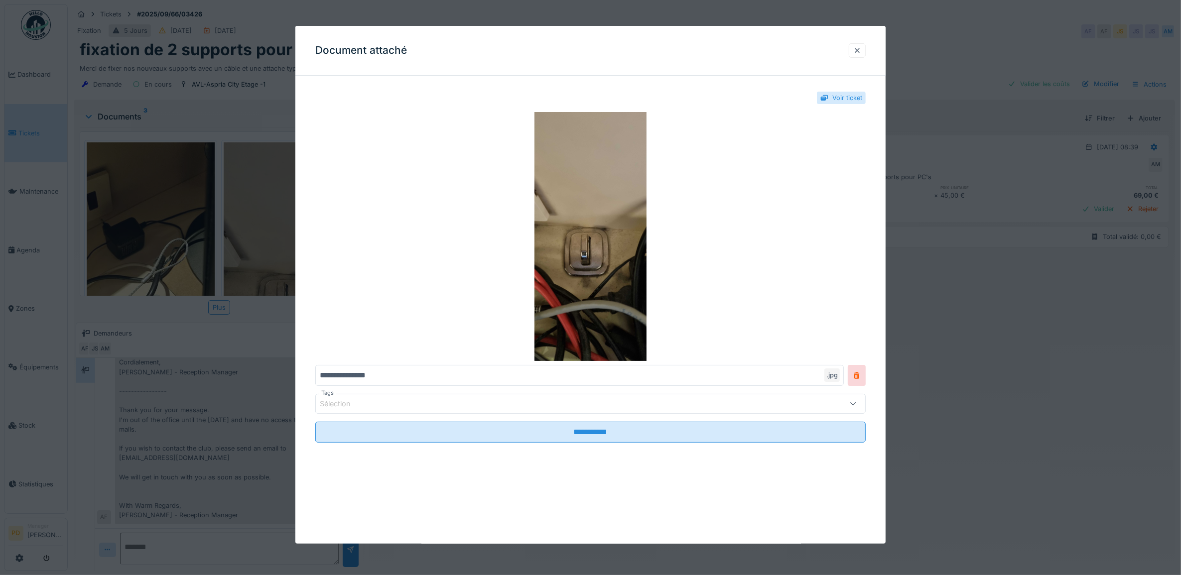
click at [860, 53] on div at bounding box center [857, 50] width 8 height 9
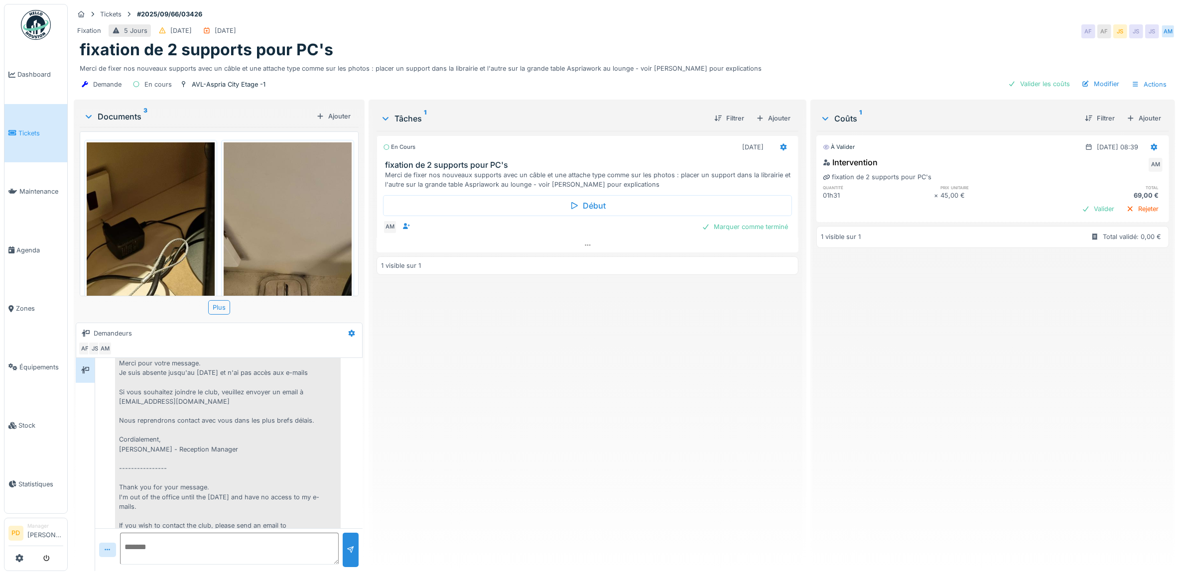
scroll to position [0, 0]
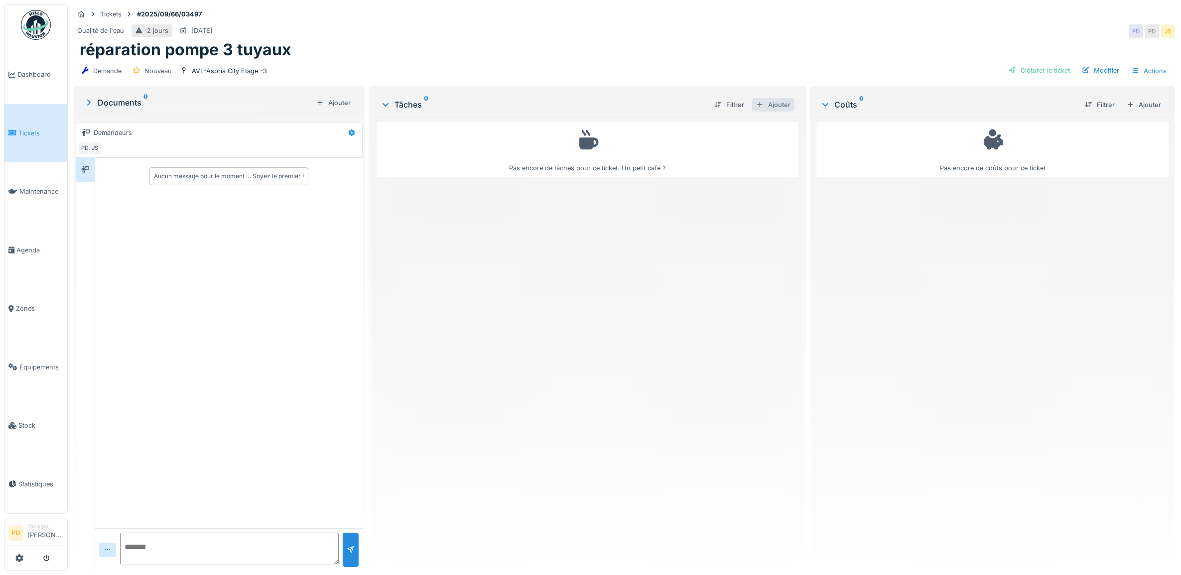
click at [776, 100] on div "Ajouter" at bounding box center [773, 104] width 42 height 13
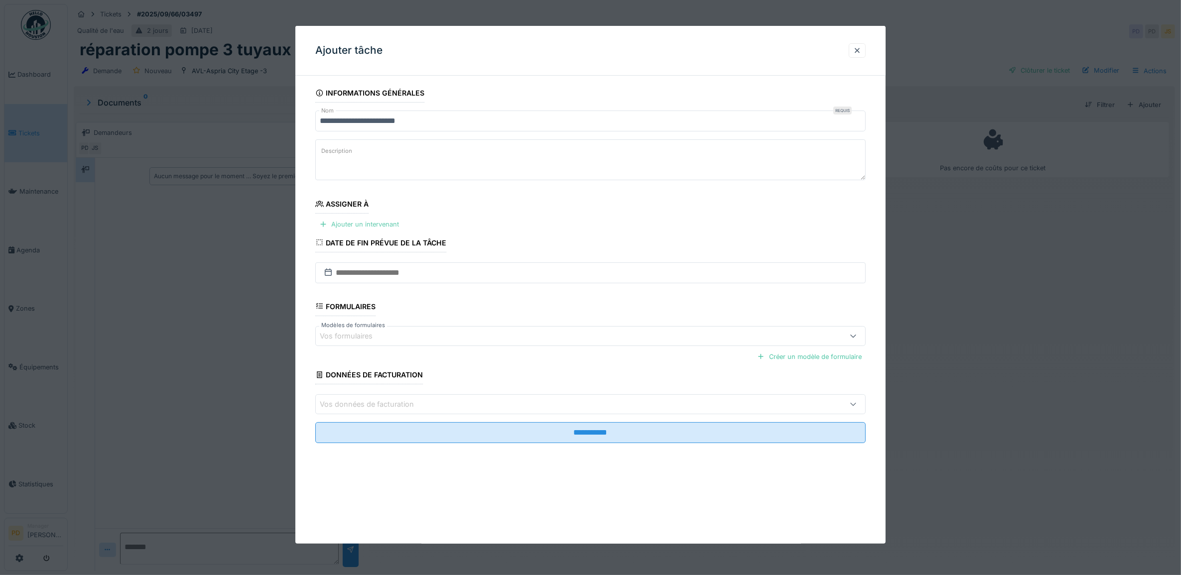
click at [391, 220] on div "Ajouter un intervenant" at bounding box center [359, 224] width 88 height 13
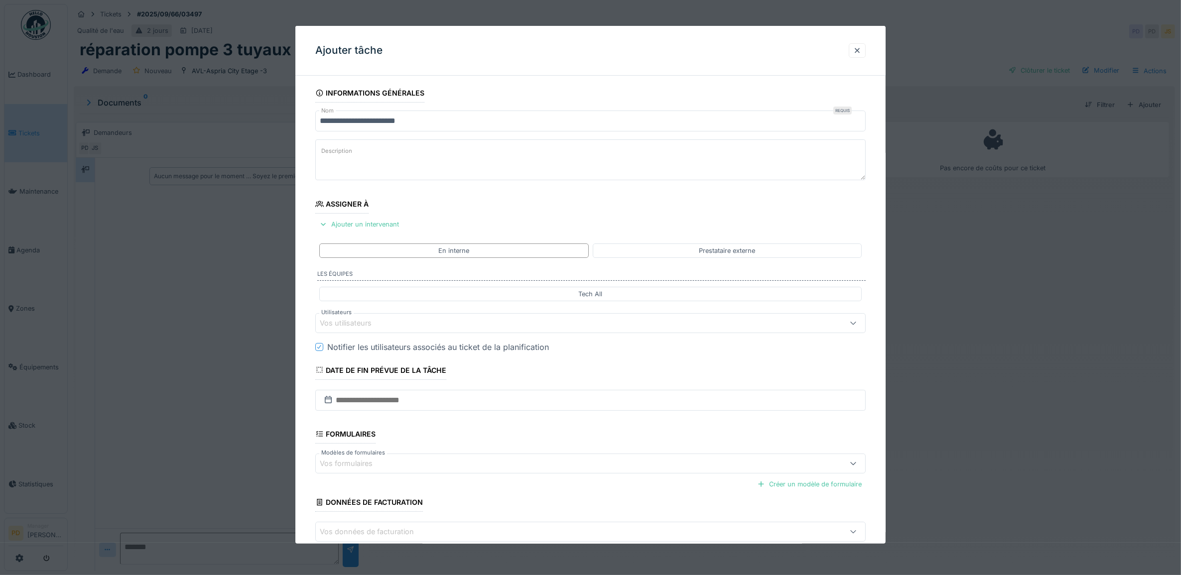
click at [386, 321] on div "Vos utilisateurs" at bounding box center [560, 323] width 480 height 11
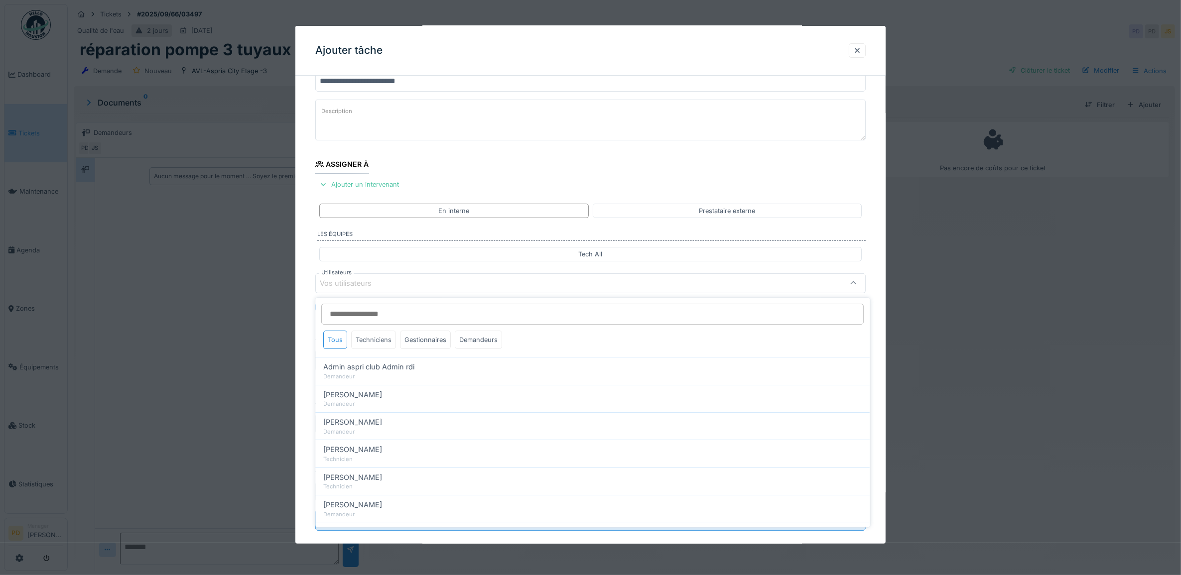
click at [382, 337] on div "Techniciens" at bounding box center [374, 340] width 45 height 18
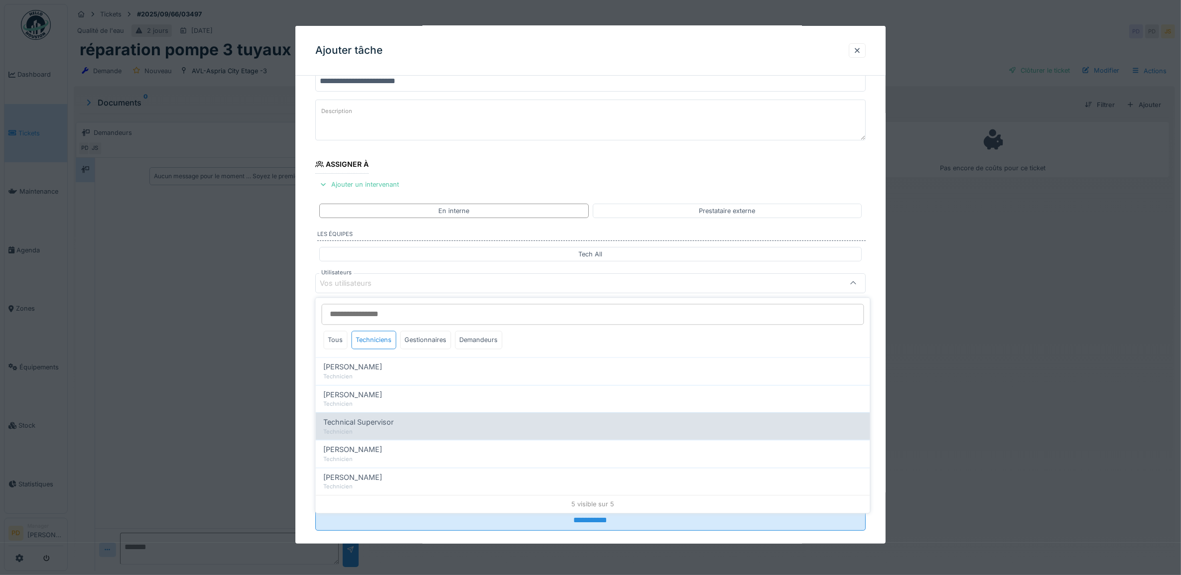
click at [372, 432] on div "Technicien" at bounding box center [593, 432] width 538 height 8
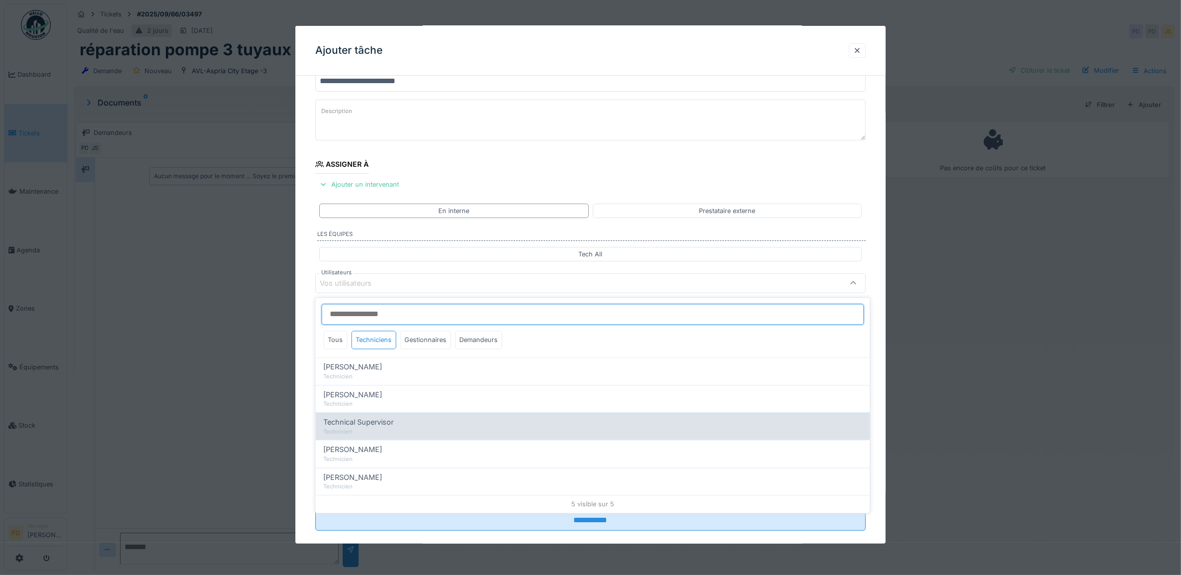
type input "****"
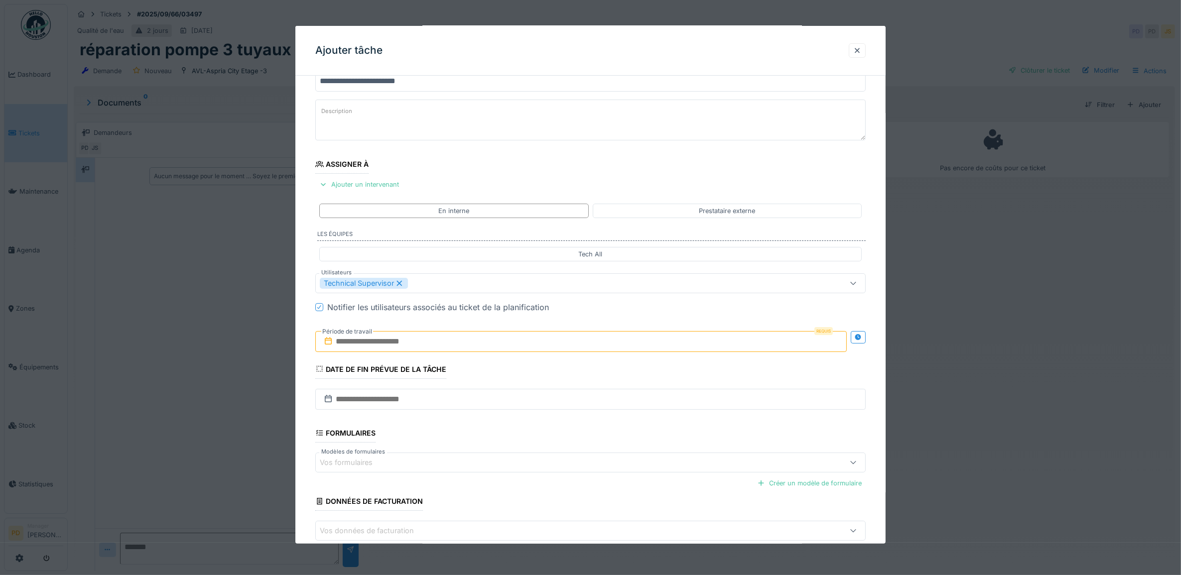
click at [304, 362] on div "**********" at bounding box center [590, 321] width 591 height 554
click at [351, 346] on input "text" at bounding box center [581, 341] width 532 height 21
click at [585, 442] on div "18" at bounding box center [583, 438] width 13 height 13
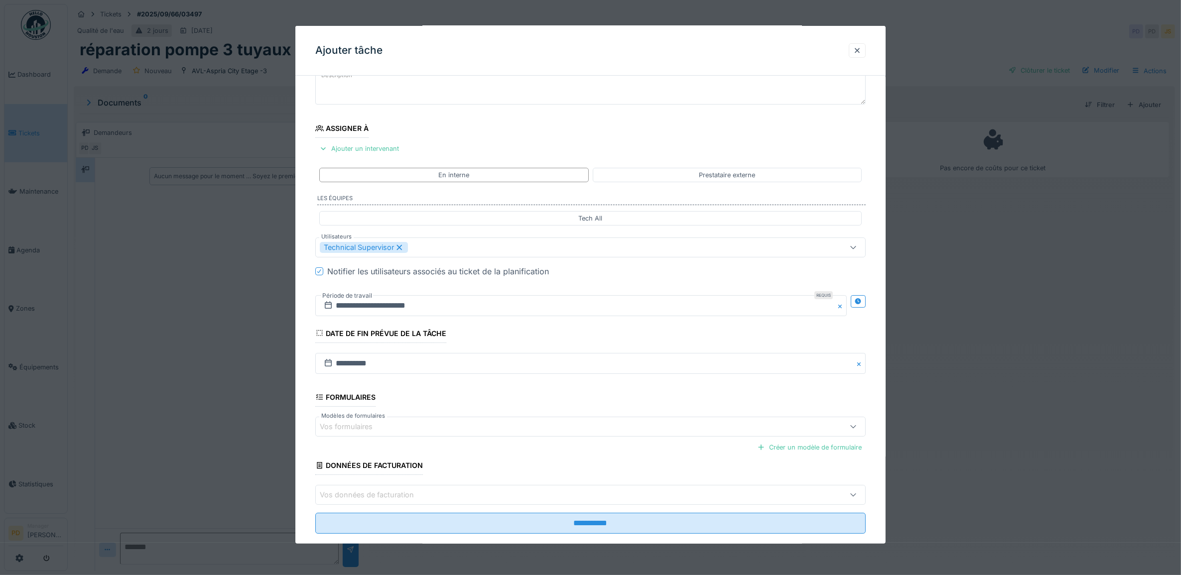
scroll to position [96, 0]
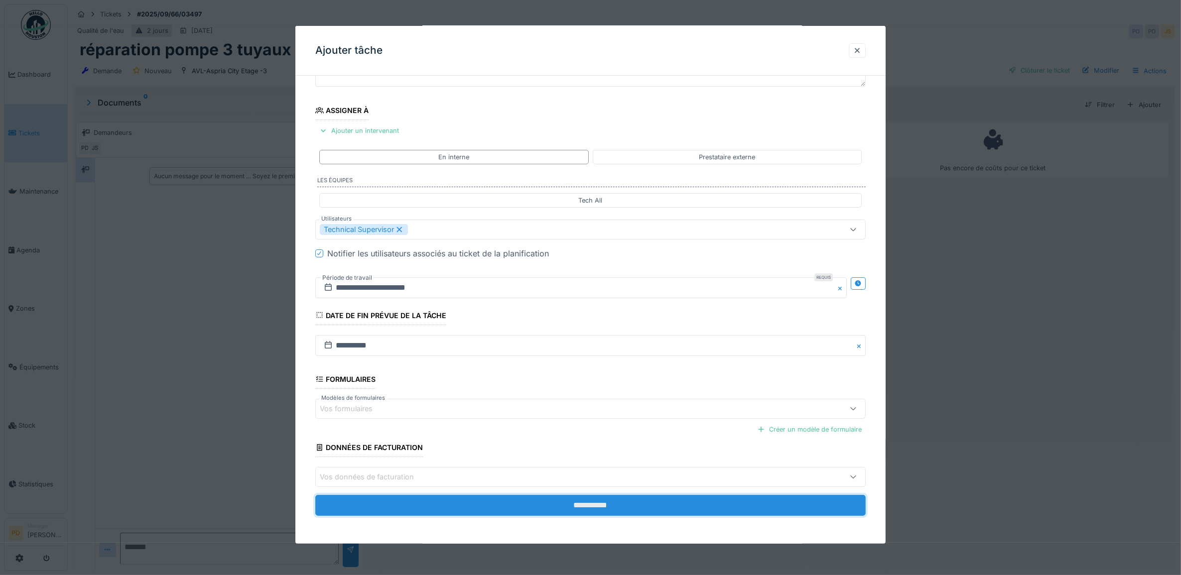
click at [594, 504] on input "**********" at bounding box center [590, 505] width 551 height 21
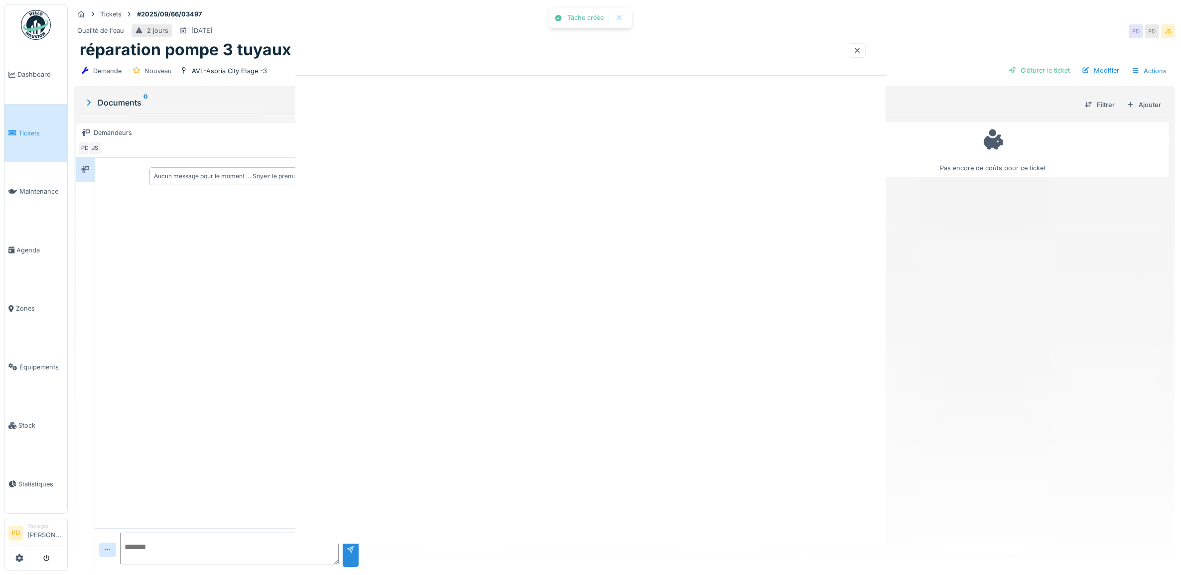
scroll to position [0, 0]
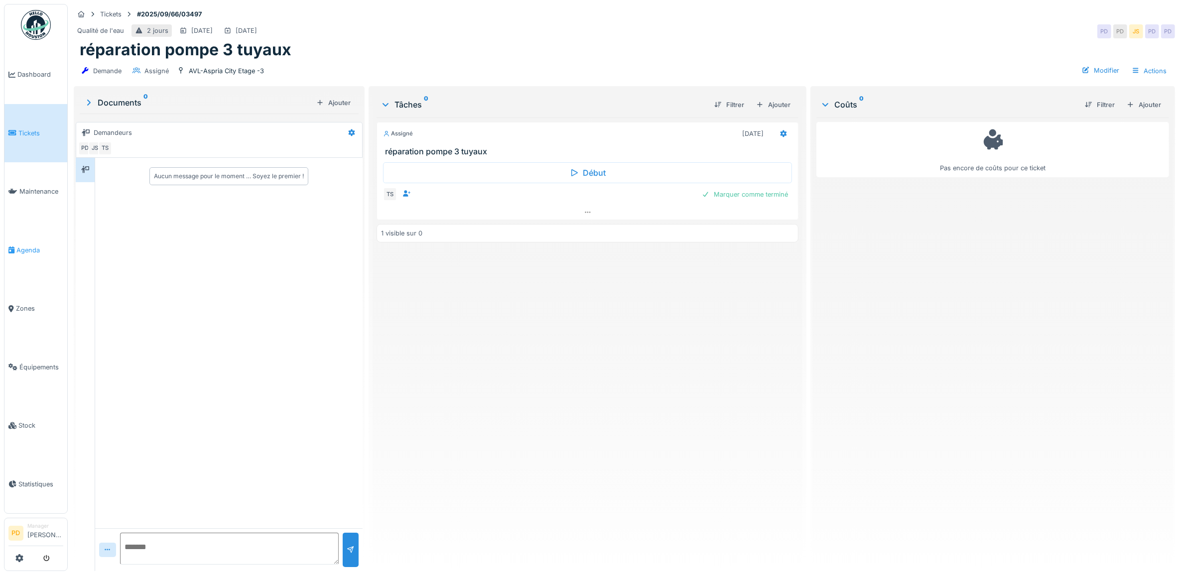
click at [29, 247] on span "Agenda" at bounding box center [39, 249] width 47 height 9
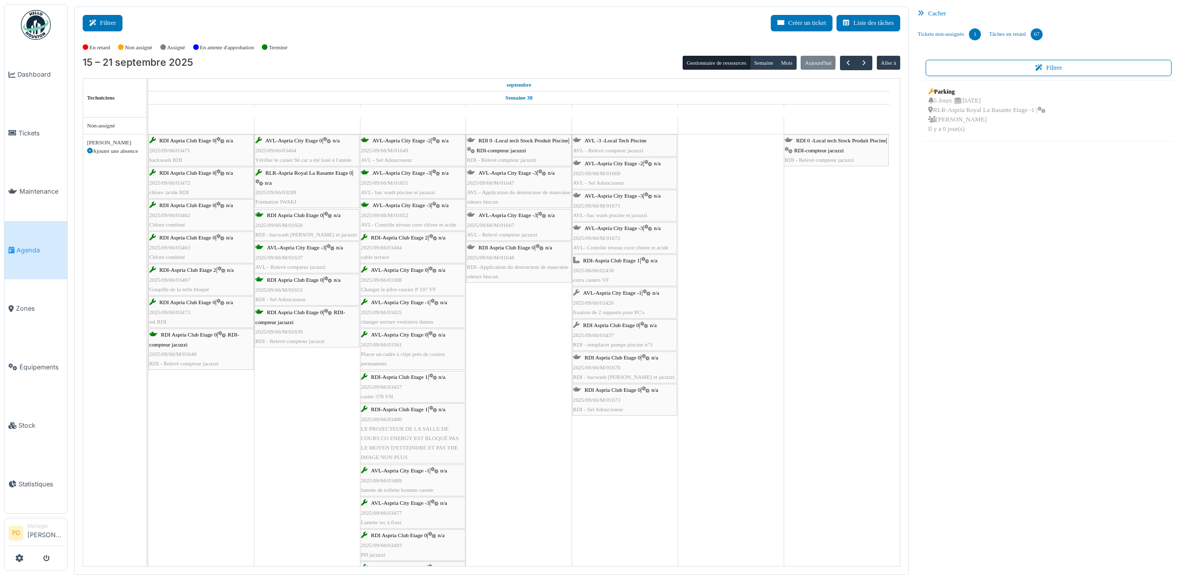
click at [110, 23] on button "Filtrer" at bounding box center [103, 23] width 40 height 16
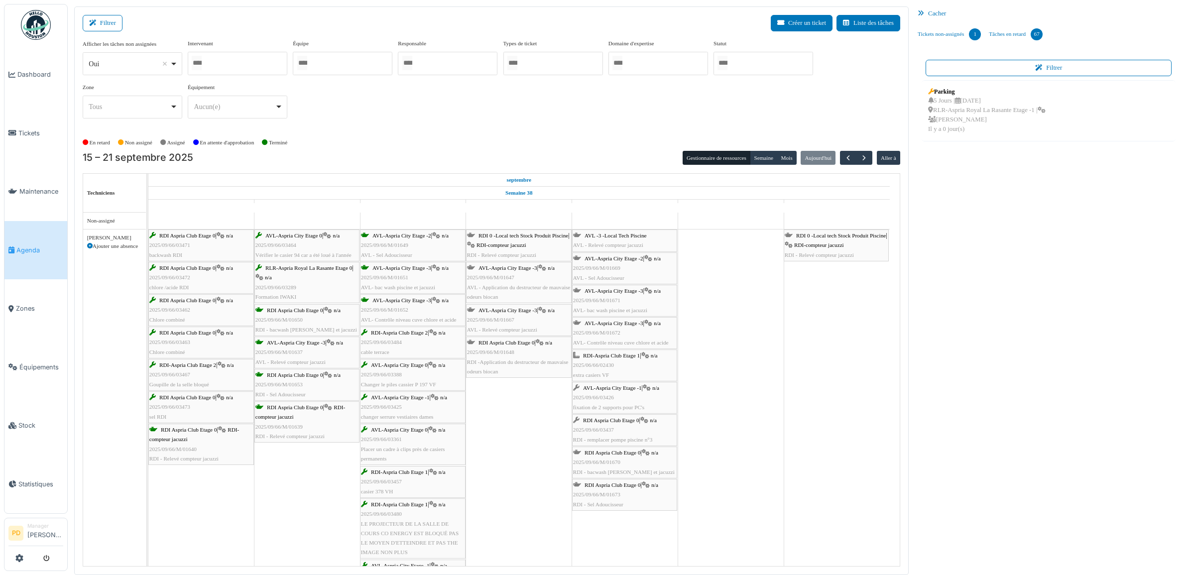
click at [763, 56] on div at bounding box center [764, 63] width 100 height 23
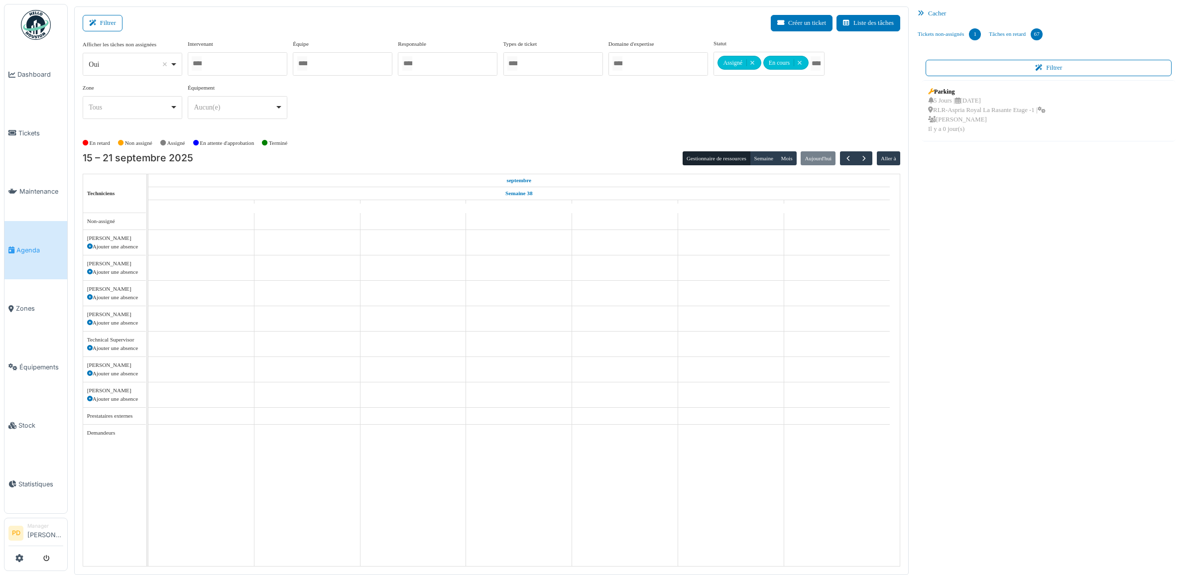
drag, startPoint x: 681, startPoint y: 118, endPoint x: 676, endPoint y: 117, distance: 5.1
click at [681, 120] on div "Afficher les tâches non assignées *** Oui Remove item Oui Non Intervenant Alexa…" at bounding box center [492, 83] width 818 height 88
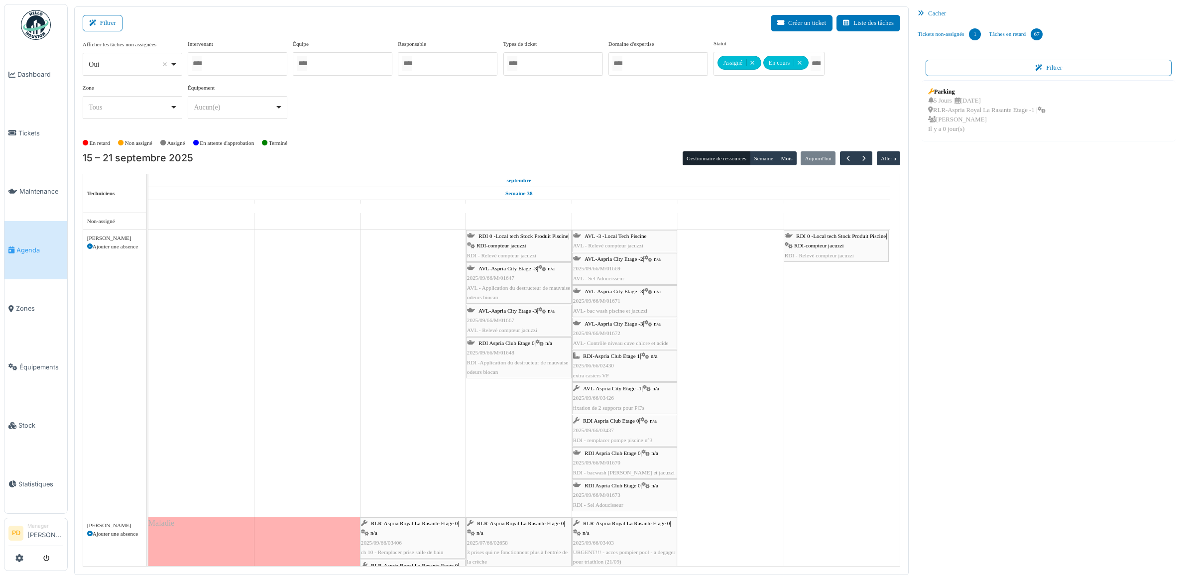
click at [839, 238] on span "RDI 0 -Local tech Stock Produit Piscine" at bounding box center [841, 236] width 90 height 6
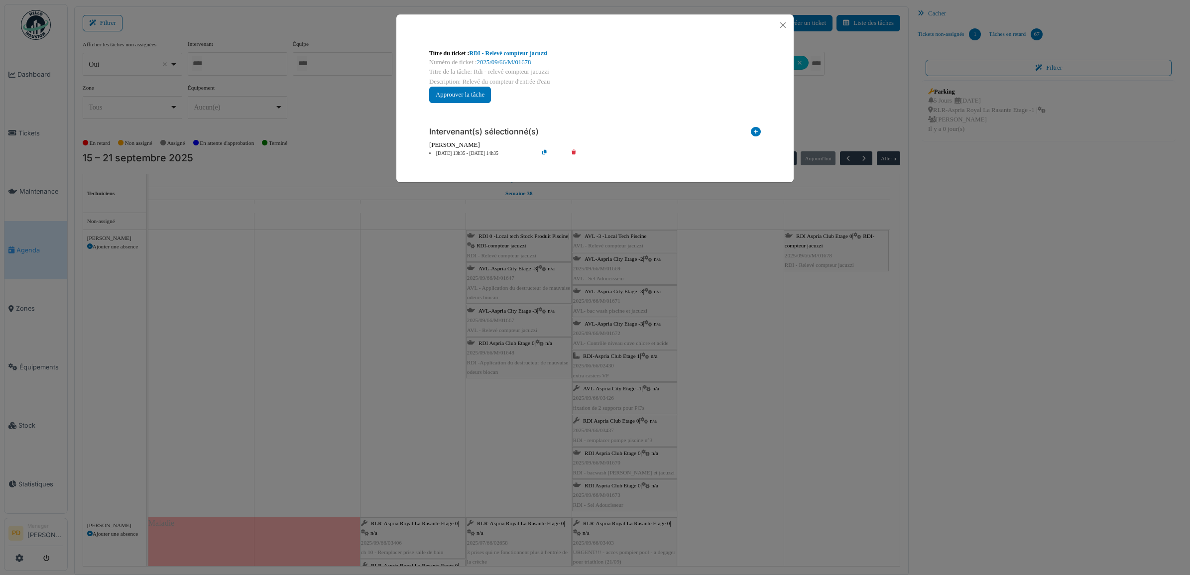
click at [476, 156] on li "21 sep 13h35 - 21 sep 14h35" at bounding box center [481, 153] width 114 height 7
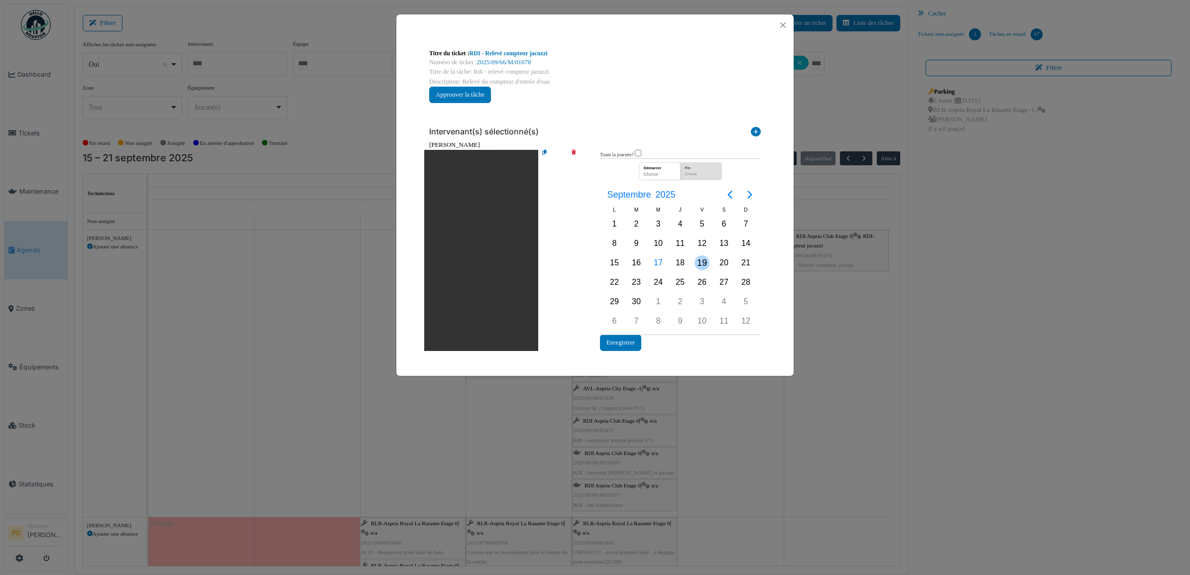
click at [701, 261] on div "19" at bounding box center [702, 262] width 15 height 15
click at [621, 343] on button "Enregistrer" at bounding box center [620, 343] width 41 height 16
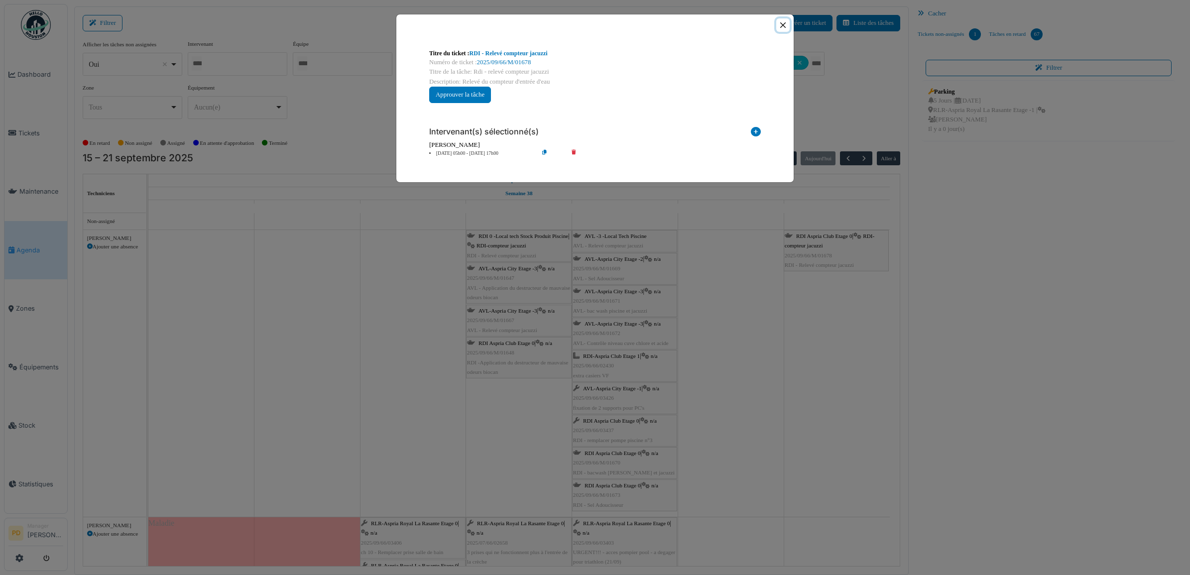
click at [781, 23] on button "Close" at bounding box center [782, 24] width 13 height 13
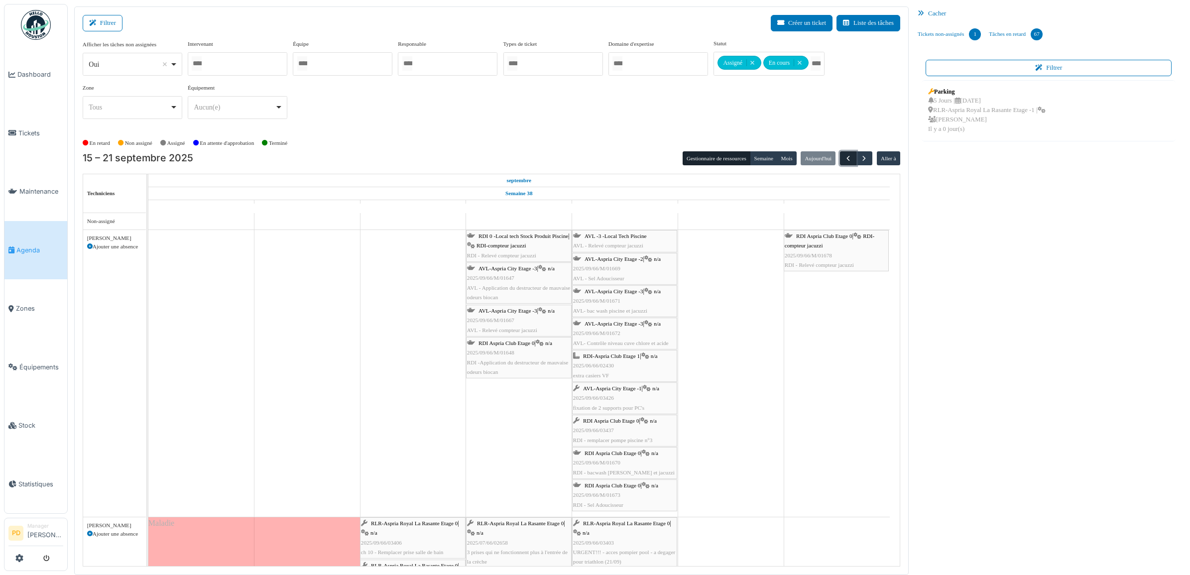
click at [850, 158] on span "button" at bounding box center [848, 158] width 8 height 8
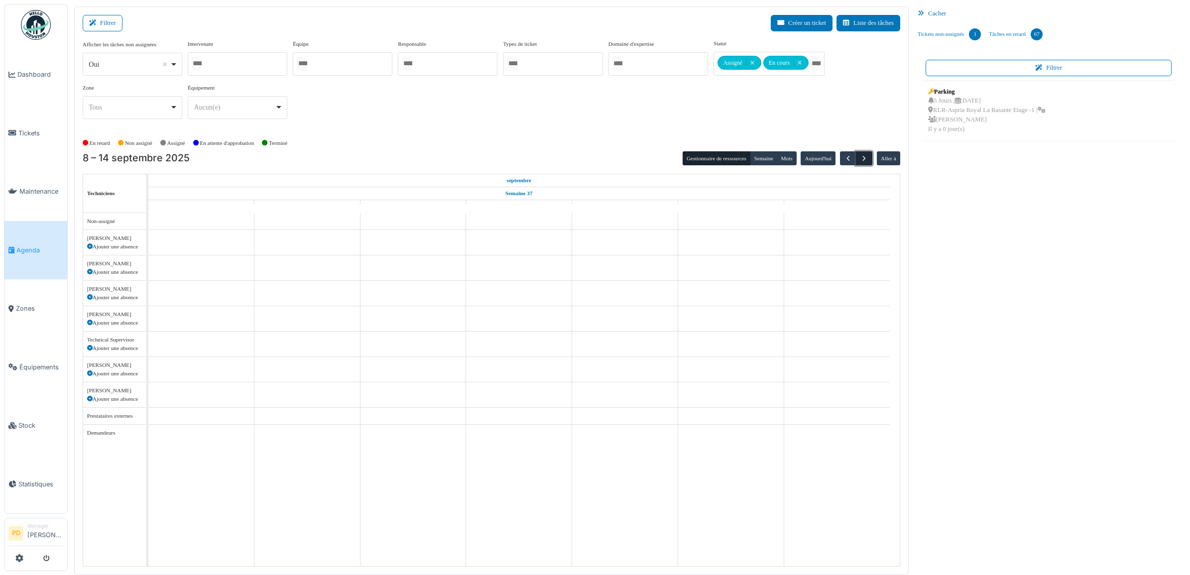
click at [857, 157] on button "button" at bounding box center [864, 158] width 16 height 14
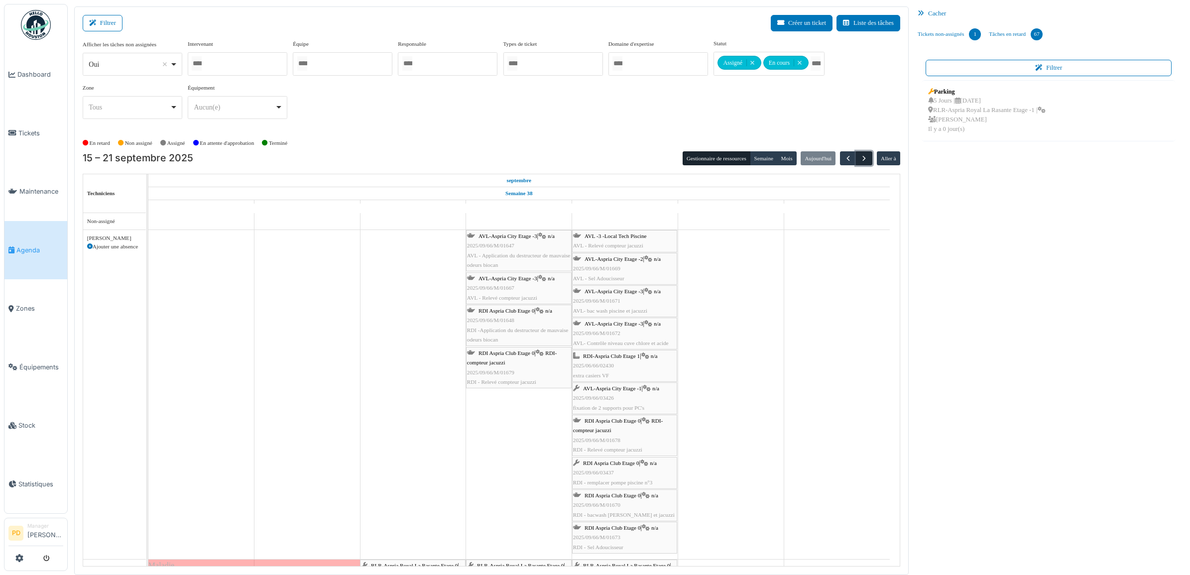
click at [867, 157] on span "button" at bounding box center [864, 158] width 8 height 8
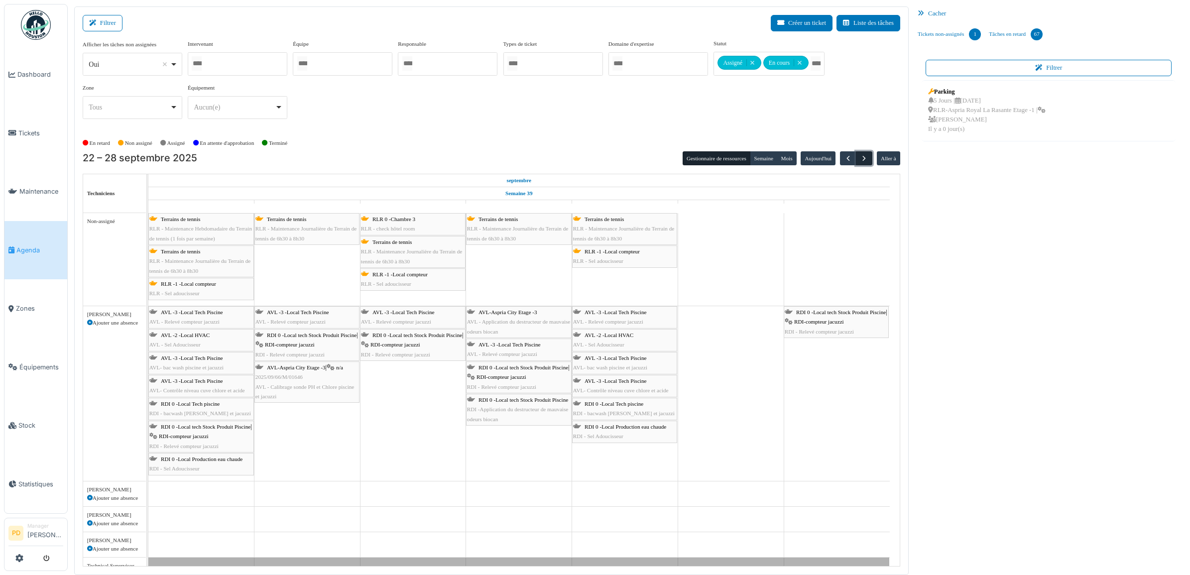
click at [860, 160] on span "button" at bounding box center [864, 158] width 8 height 8
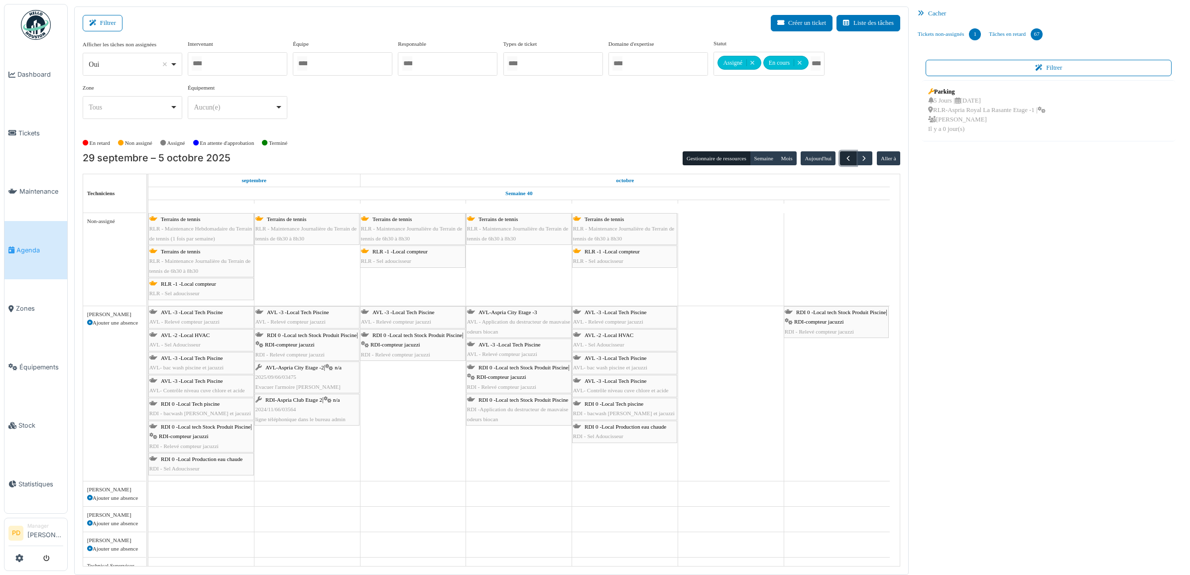
click at [848, 158] on span "button" at bounding box center [848, 158] width 8 height 8
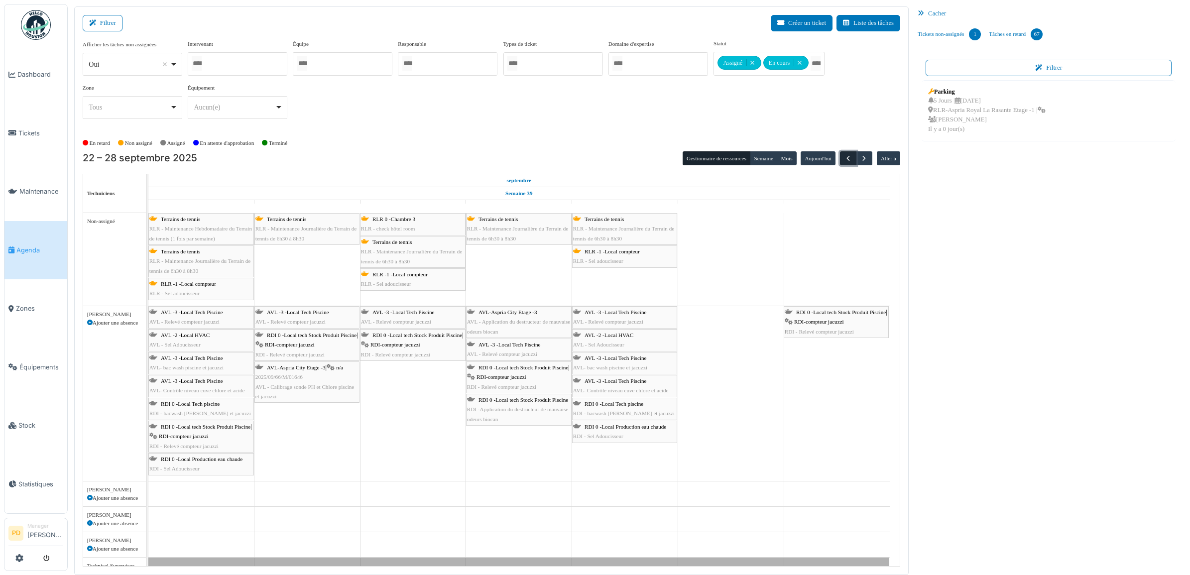
click at [848, 158] on span "button" at bounding box center [848, 158] width 8 height 8
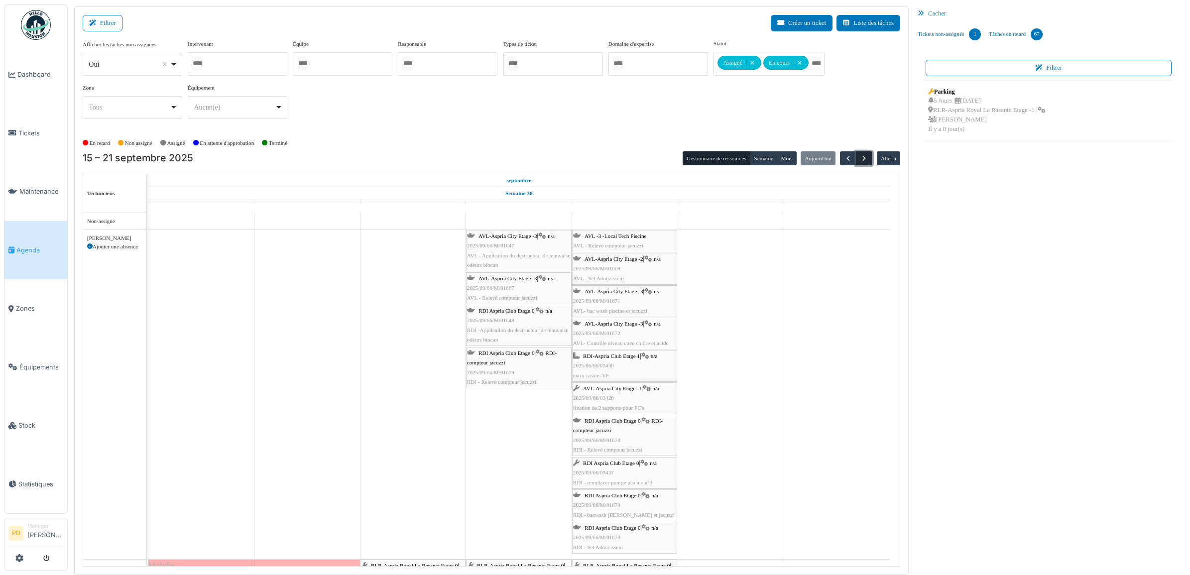
click at [869, 157] on button "button" at bounding box center [864, 158] width 16 height 14
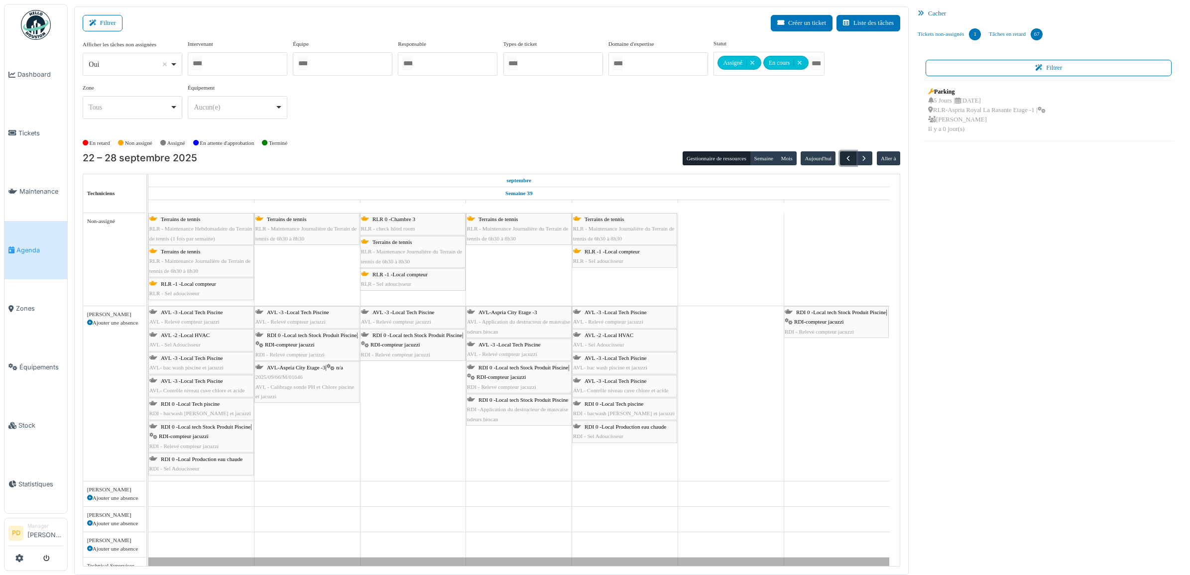
click at [845, 157] on span "button" at bounding box center [848, 158] width 8 height 8
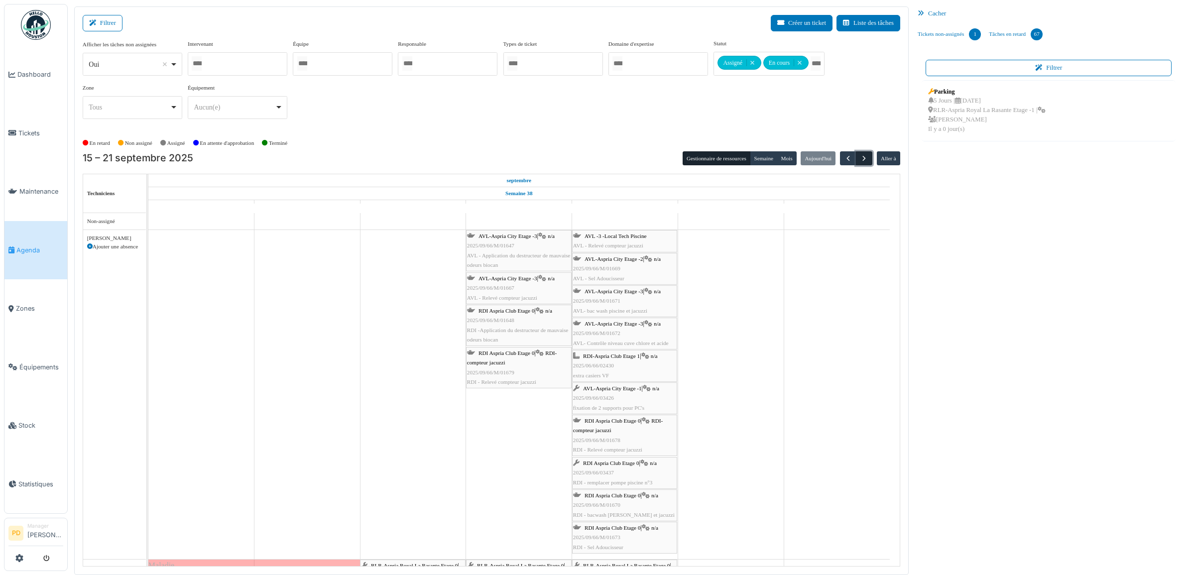
click at [865, 161] on span "button" at bounding box center [864, 158] width 8 height 8
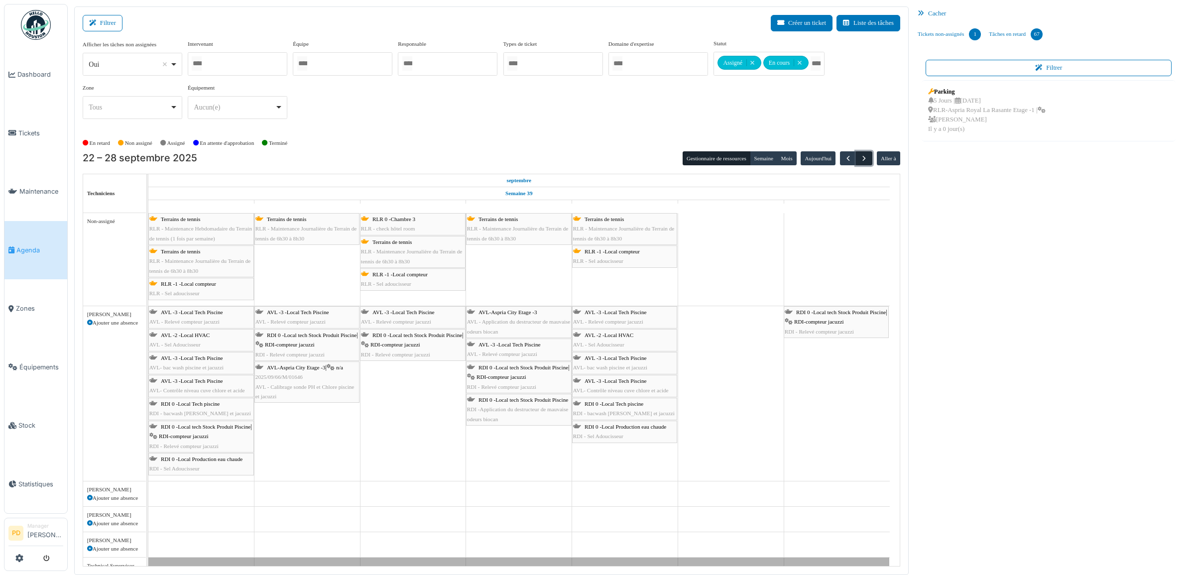
click at [865, 161] on span "button" at bounding box center [864, 158] width 8 height 8
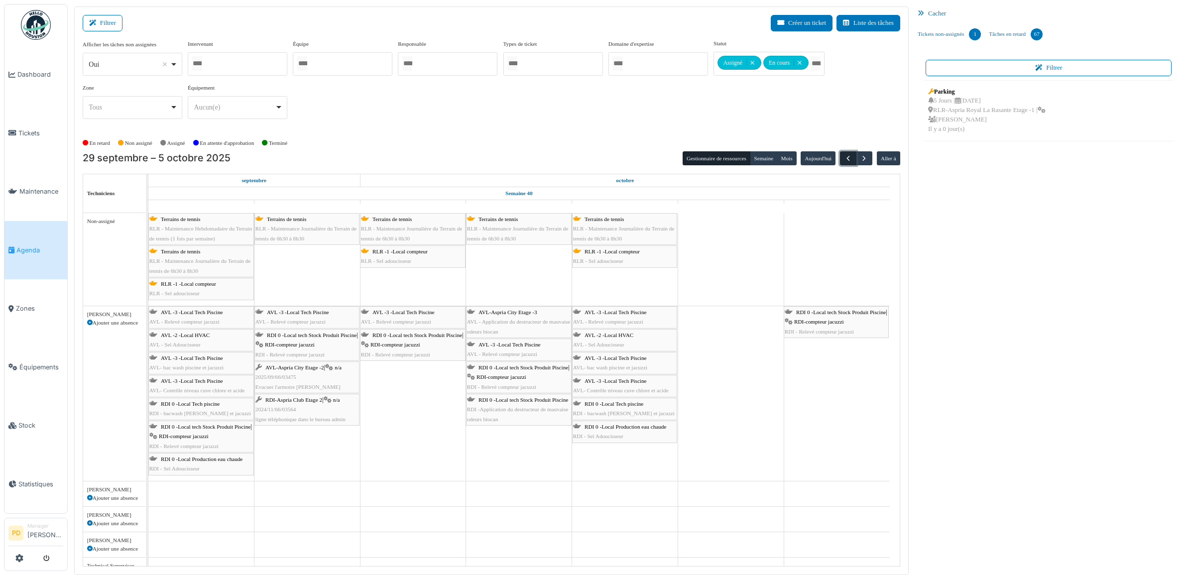
click at [842, 158] on button "button" at bounding box center [848, 158] width 16 height 14
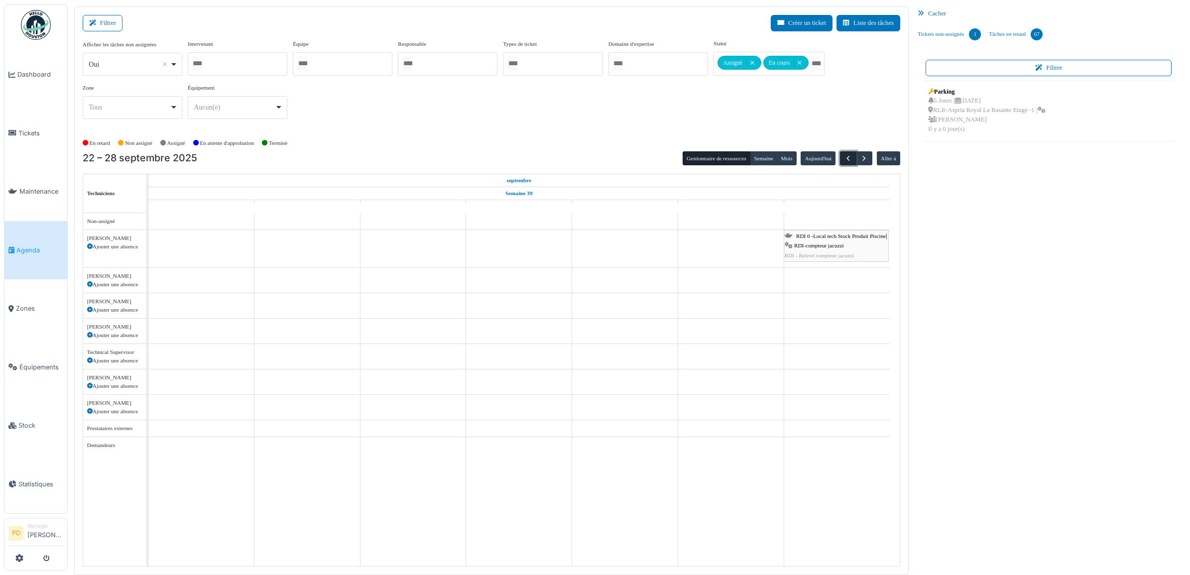
click at [842, 158] on button "button" at bounding box center [848, 158] width 16 height 14
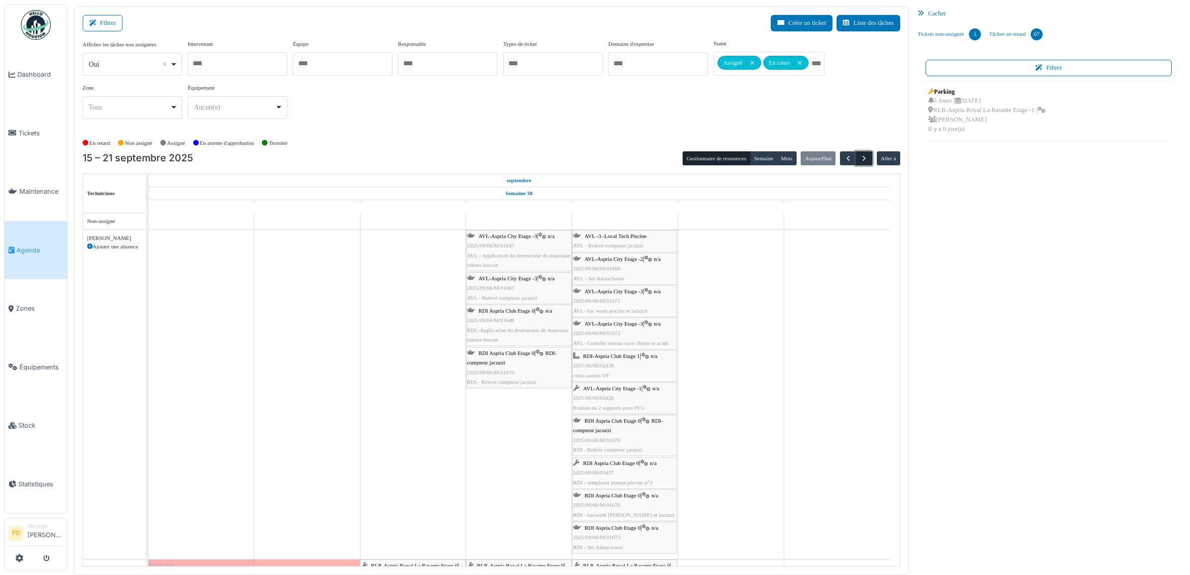
click at [860, 161] on span "button" at bounding box center [864, 158] width 8 height 8
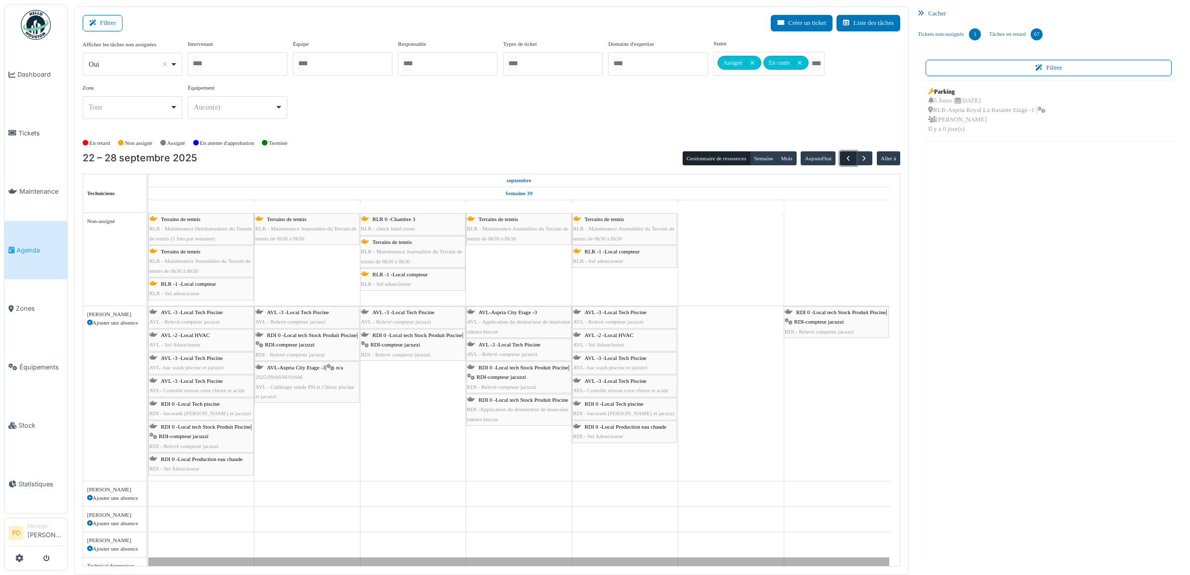
click at [850, 161] on span "button" at bounding box center [848, 158] width 8 height 8
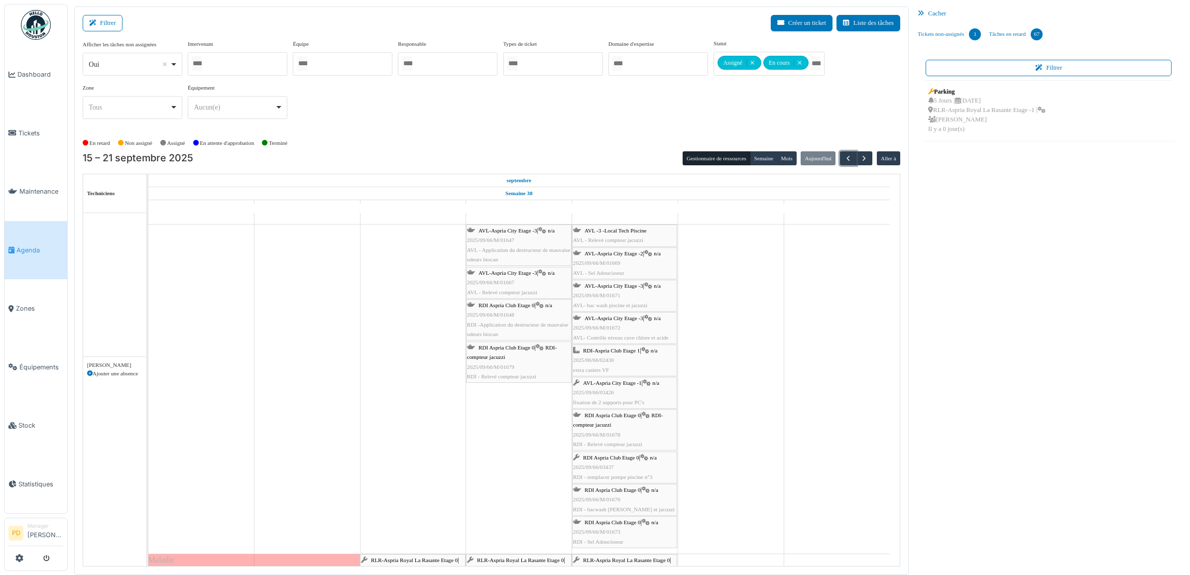
scroll to position [5, 0]
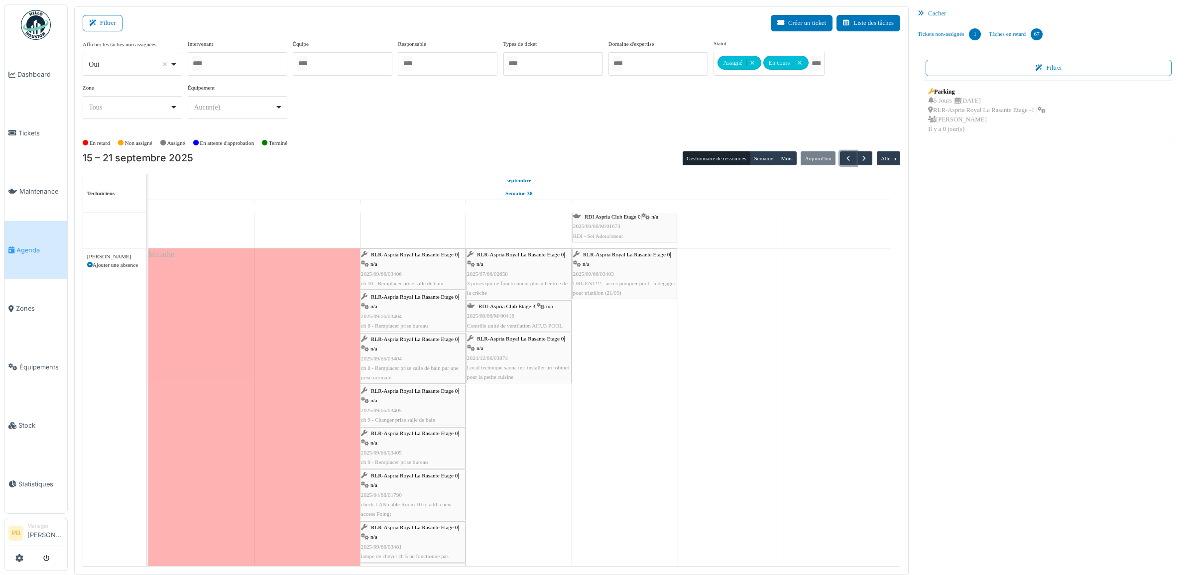
click at [509, 308] on span "RDI-Aspria Club Etage 3" at bounding box center [507, 306] width 57 height 6
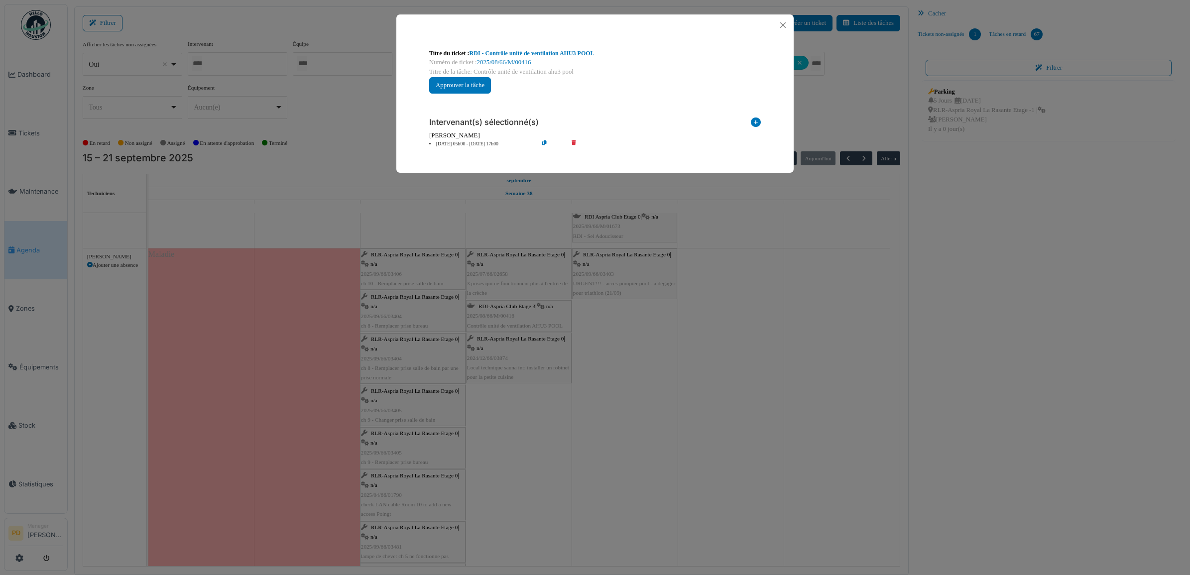
click at [478, 142] on li "[DATE] 05h00 - [DATE] 17h00" at bounding box center [481, 143] width 114 height 7
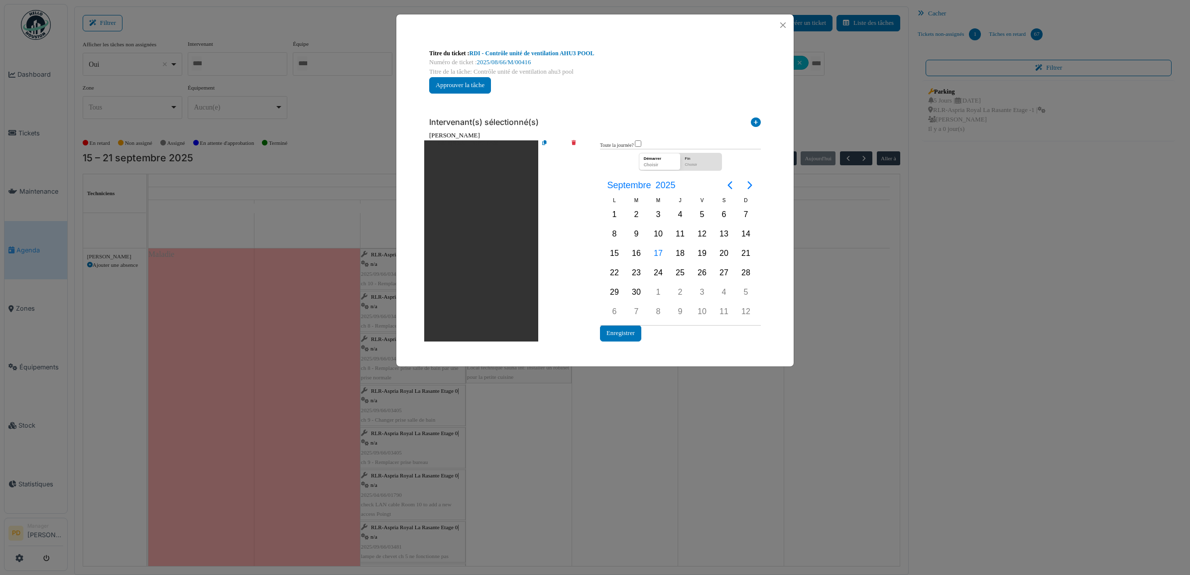
drag, startPoint x: 478, startPoint y: 142, endPoint x: 574, endPoint y: 125, distance: 97.6
click at [576, 118] on div "Intervenant(s) sélectionné(s)" at bounding box center [595, 120] width 332 height 21
click at [574, 145] on icon at bounding box center [581, 240] width 28 height 201
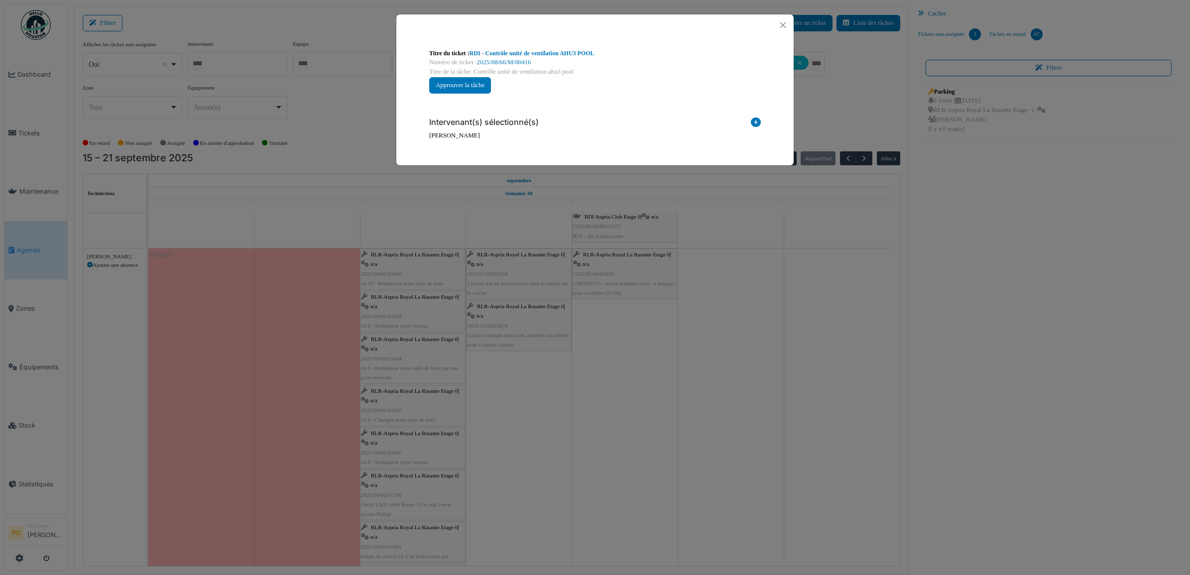
click at [753, 122] on icon at bounding box center [756, 124] width 10 height 13
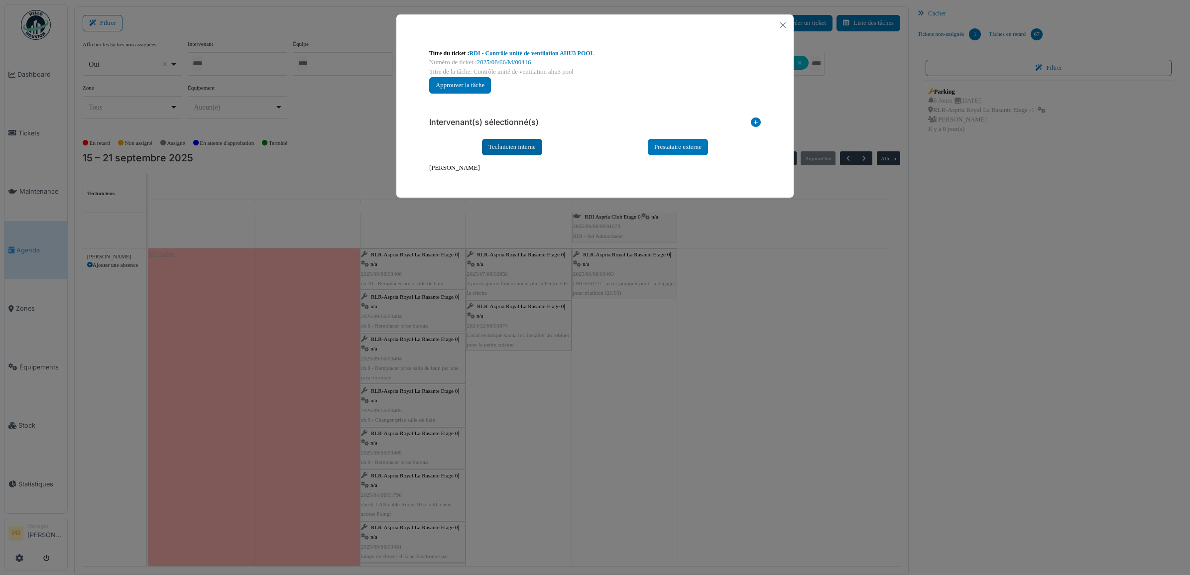
click at [513, 146] on div "Technicien interne" at bounding box center [512, 147] width 60 height 16
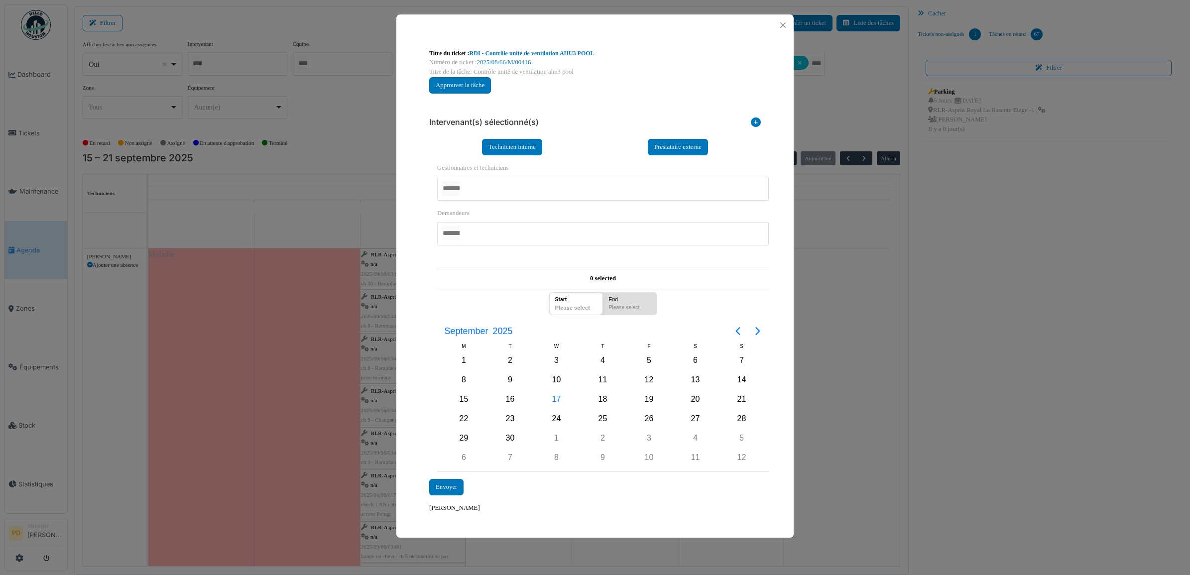
click at [473, 193] on div at bounding box center [603, 188] width 332 height 23
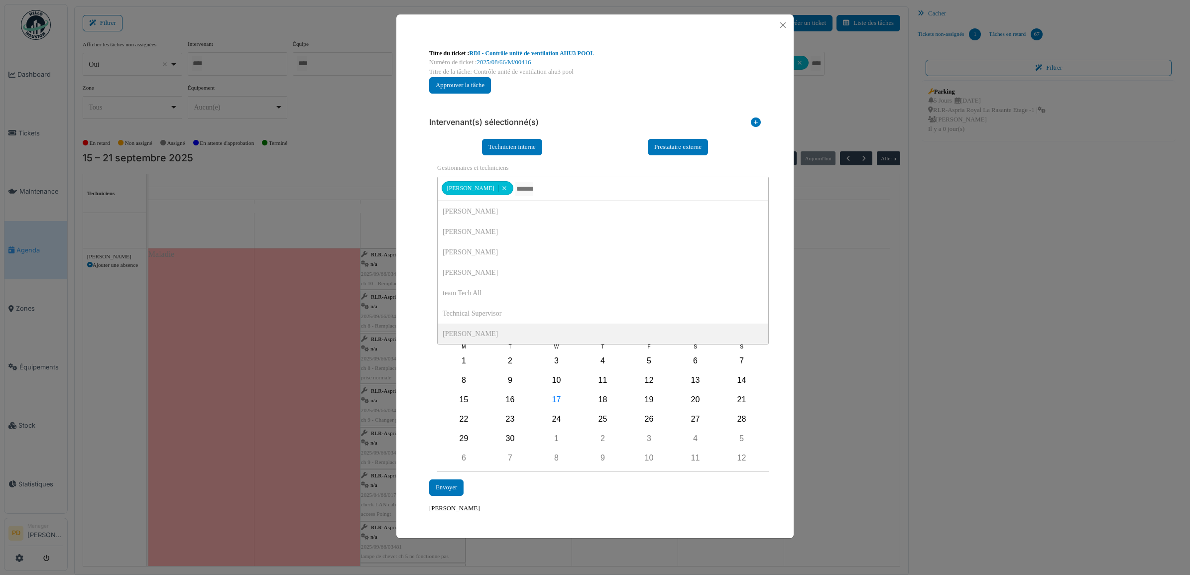
scroll to position [0, 0]
click at [419, 344] on div "**********" at bounding box center [594, 281] width 397 height 490
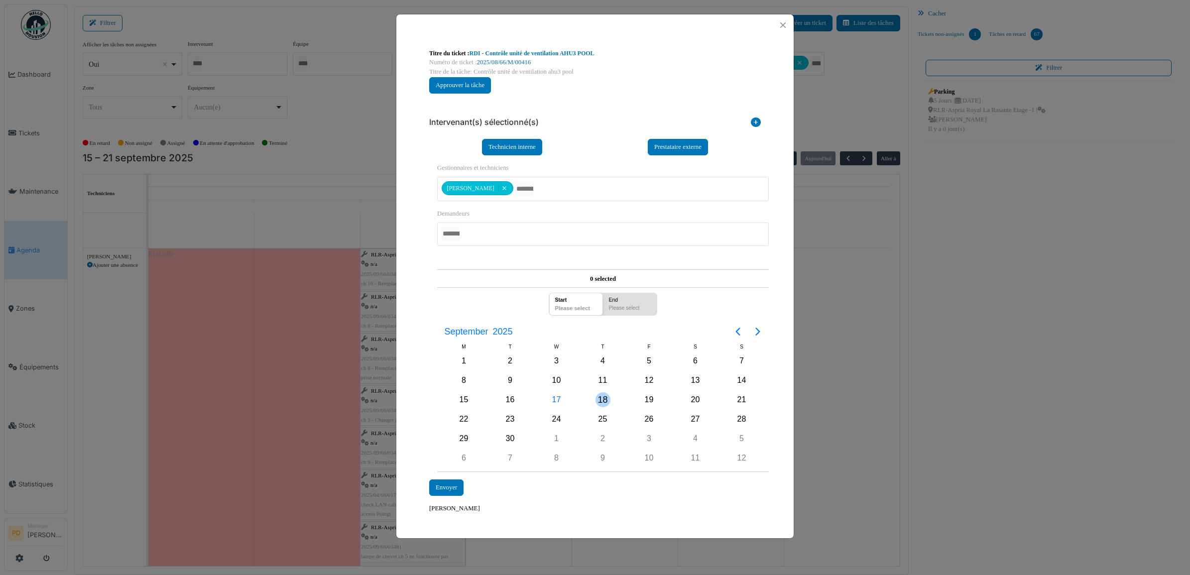
click at [602, 396] on div "18" at bounding box center [603, 399] width 15 height 15
click at [458, 484] on div "Envoyer" at bounding box center [446, 488] width 34 height 16
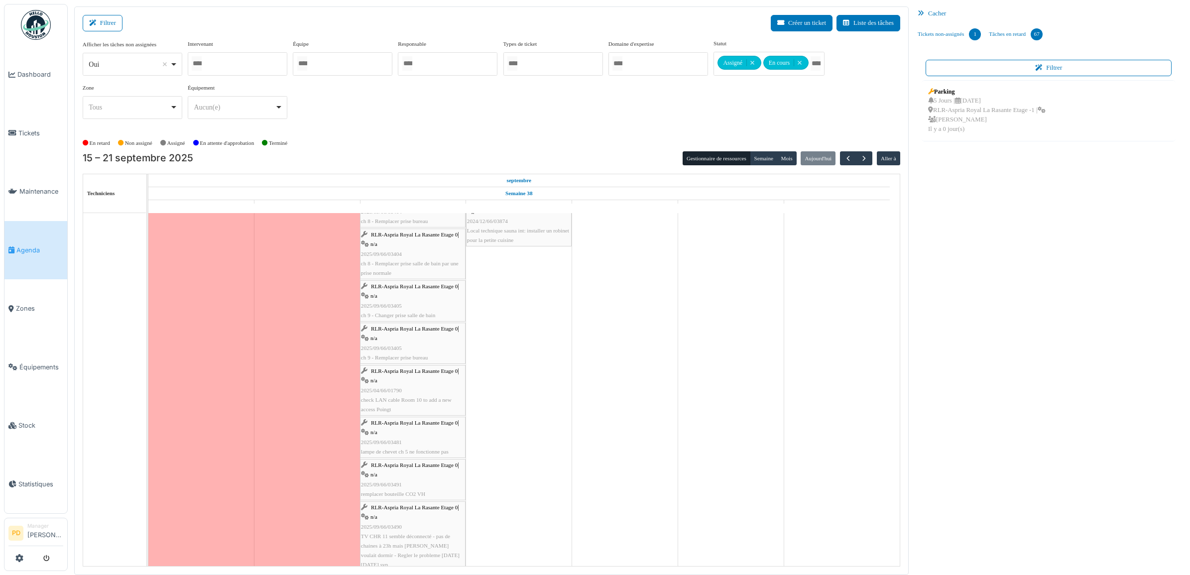
scroll to position [436, 0]
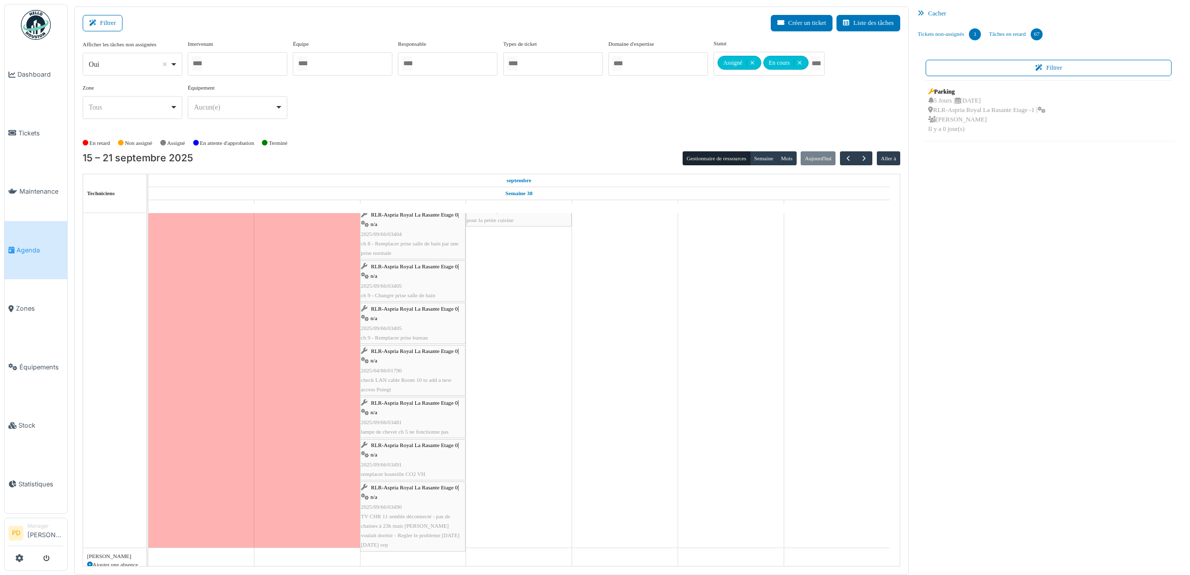
click at [411, 353] on span "RLR-Aspria Royal La Rasante Etage 0" at bounding box center [414, 351] width 87 height 6
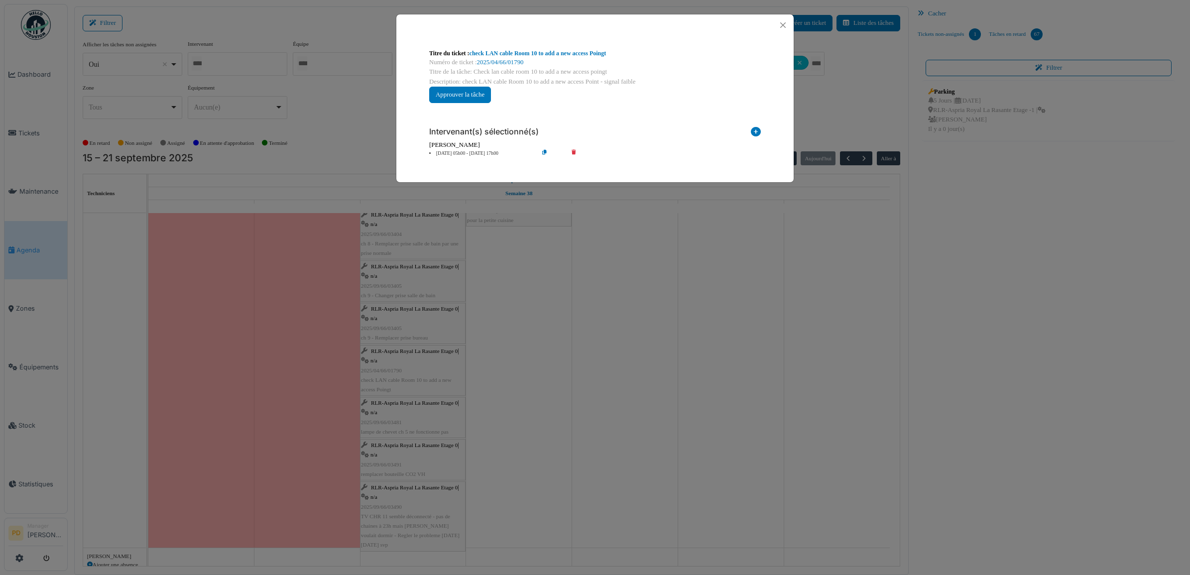
click at [478, 152] on li "17 sep 05h00 - 17 sep 17h00" at bounding box center [481, 153] width 114 height 7
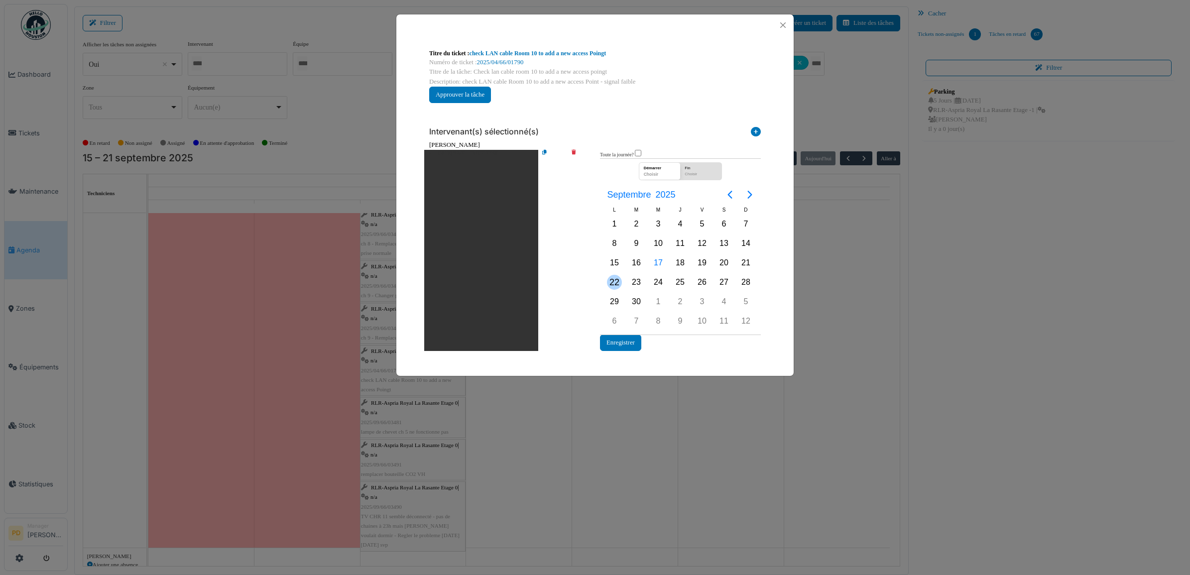
click at [619, 278] on div "22" at bounding box center [614, 282] width 15 height 15
click at [630, 340] on button "Enregistrer" at bounding box center [620, 343] width 41 height 16
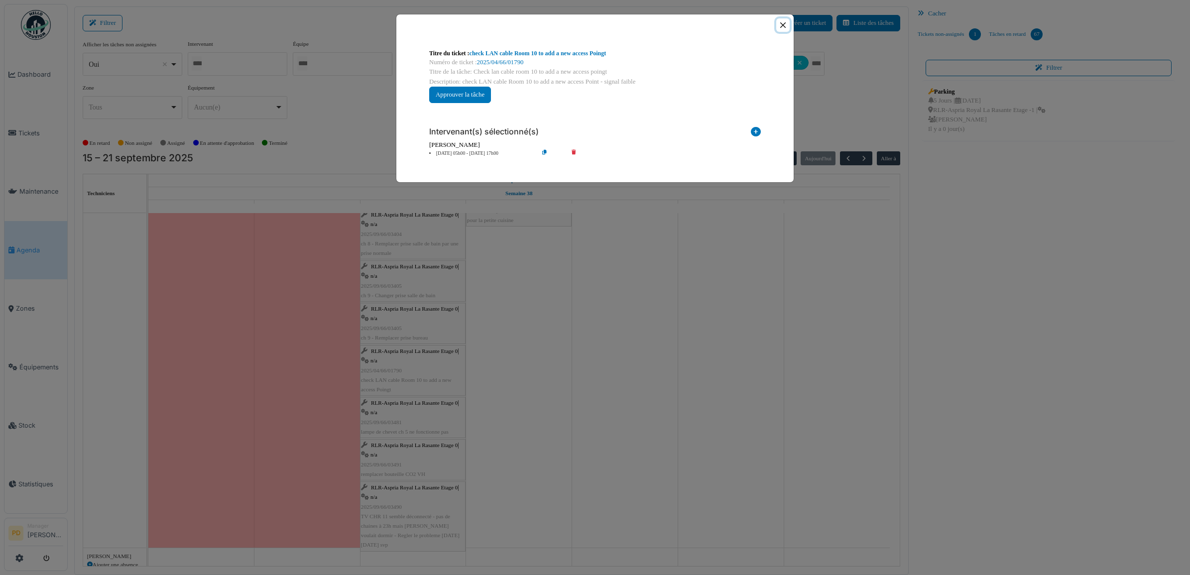
drag, startPoint x: 785, startPoint y: 22, endPoint x: 731, endPoint y: 115, distance: 107.1
click at [785, 23] on button "Close" at bounding box center [782, 24] width 13 height 13
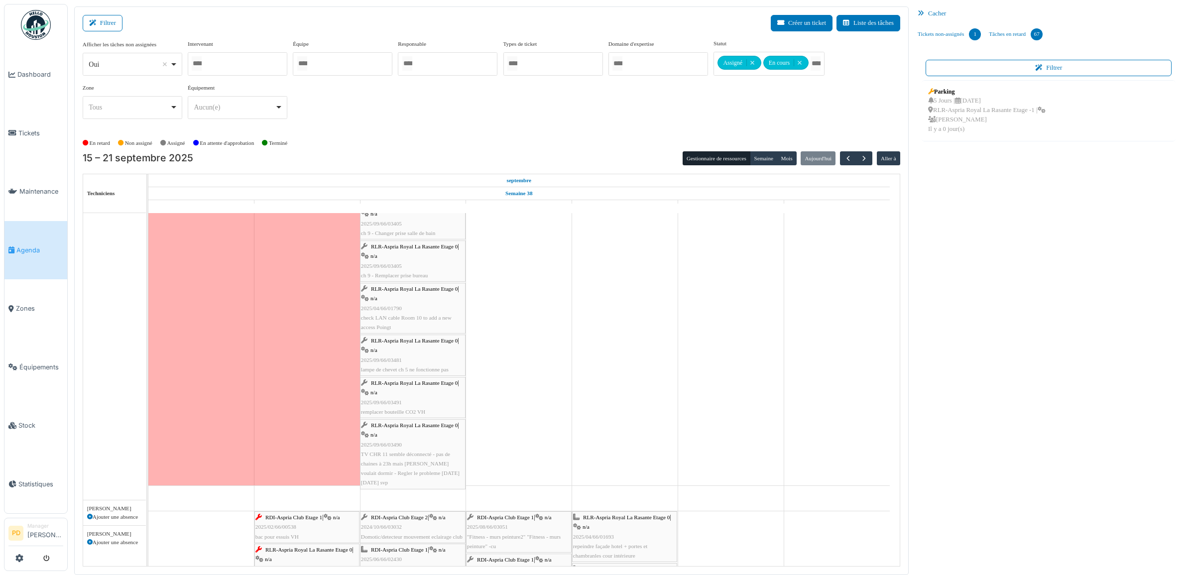
scroll to position [498, 0]
click at [846, 157] on span "button" at bounding box center [848, 158] width 8 height 8
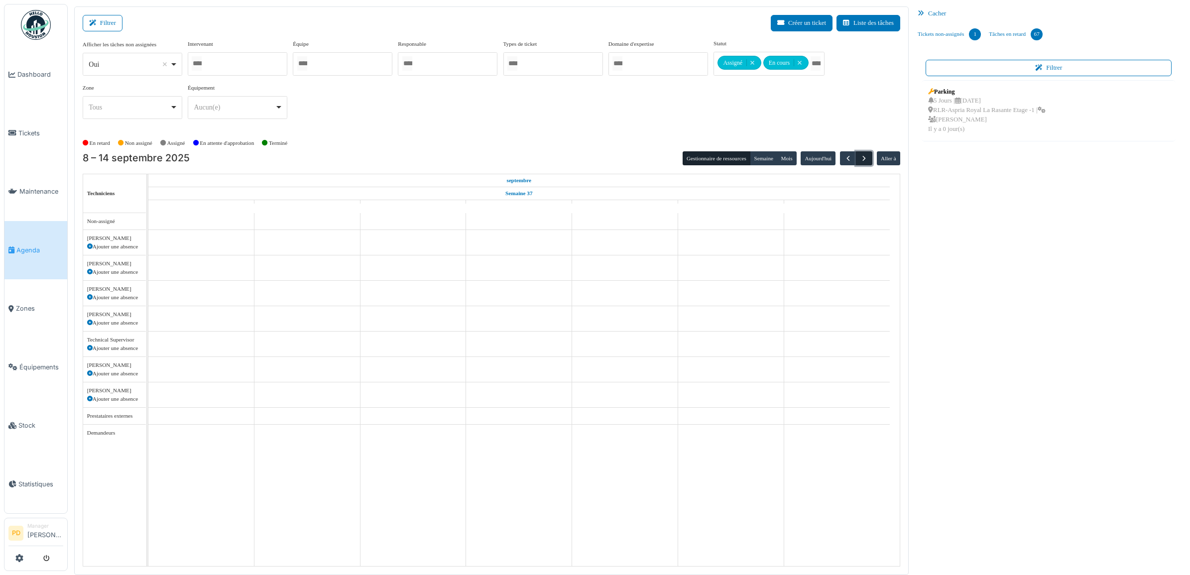
click at [863, 158] on span "button" at bounding box center [864, 158] width 8 height 8
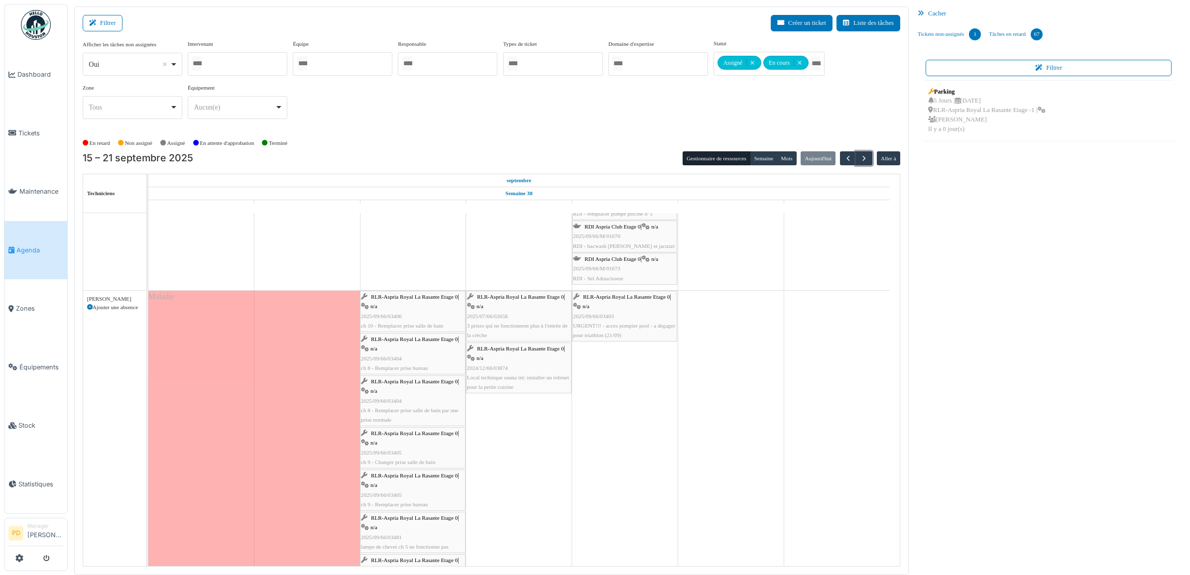
scroll to position [249, 0]
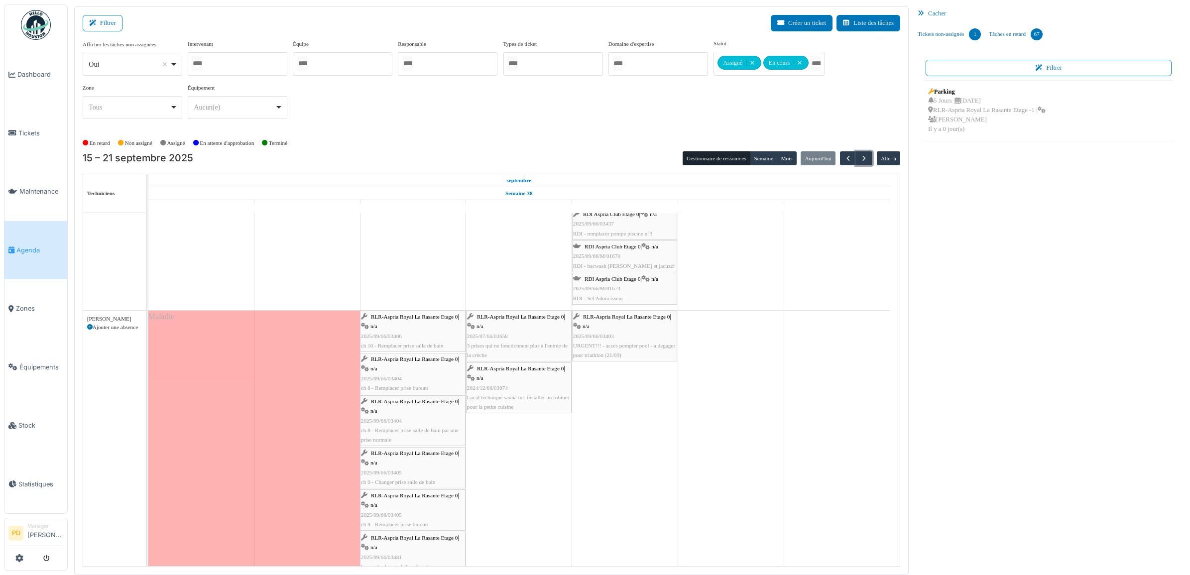
click at [526, 371] on span "RLR-Aspria Royal La Rasante Etage 0" at bounding box center [520, 368] width 87 height 6
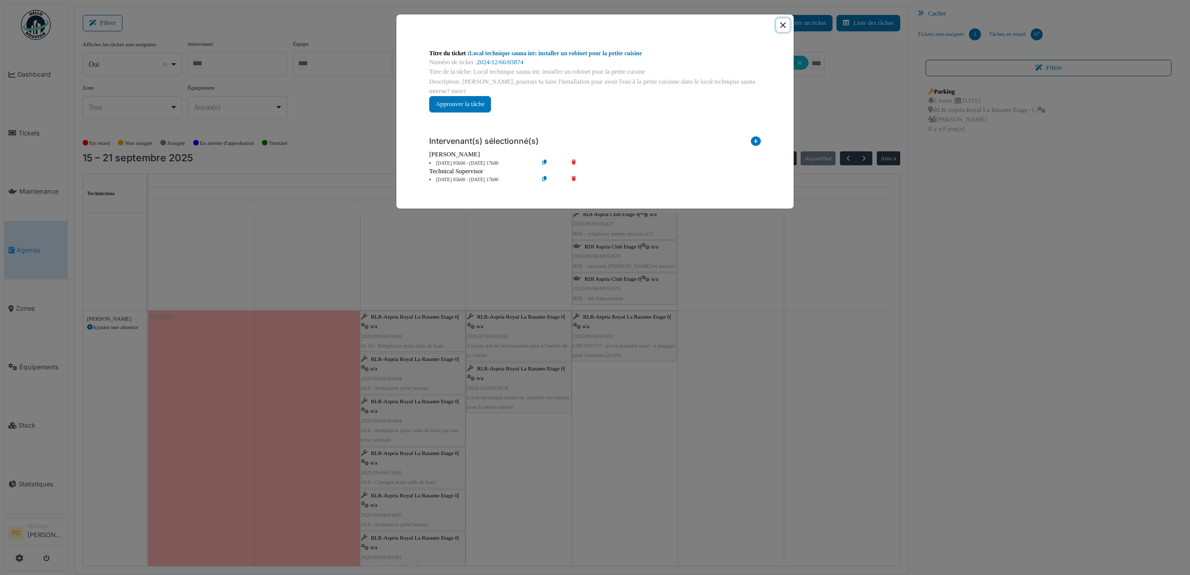
click at [782, 26] on button "Close" at bounding box center [782, 24] width 13 height 13
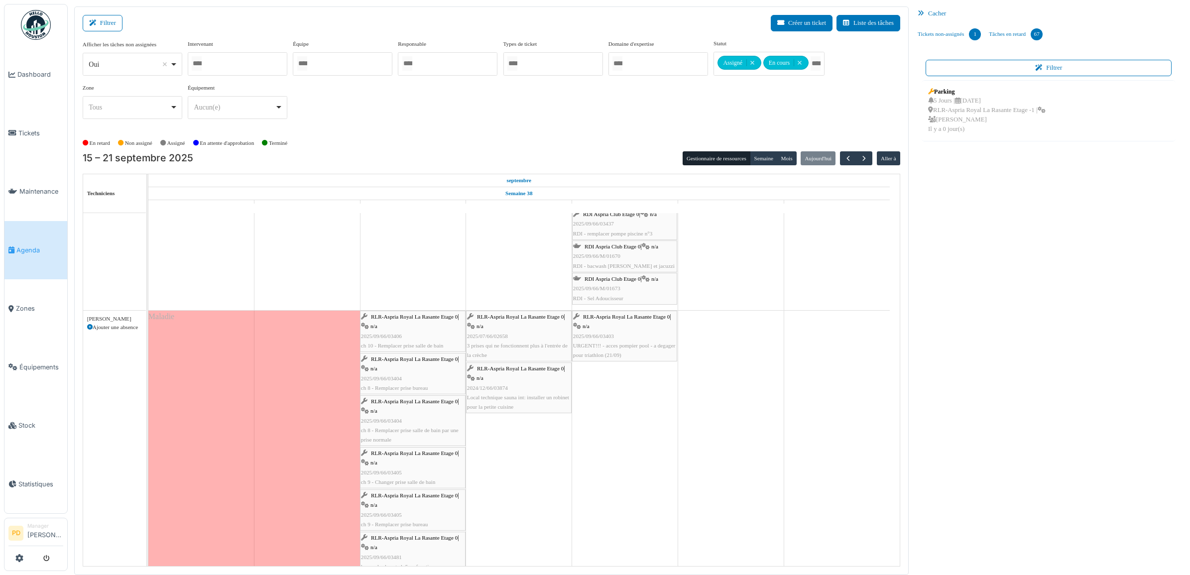
click at [528, 367] on span "RLR-Aspria Royal La Rasante Etage 0" at bounding box center [520, 368] width 87 height 6
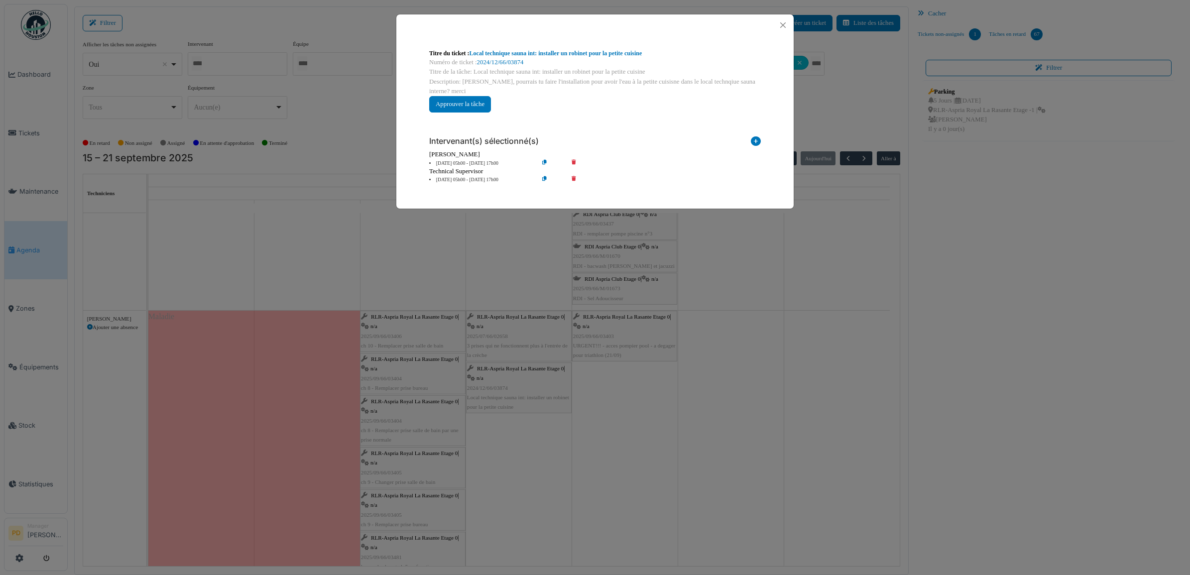
click at [573, 162] on icon at bounding box center [581, 163] width 28 height 7
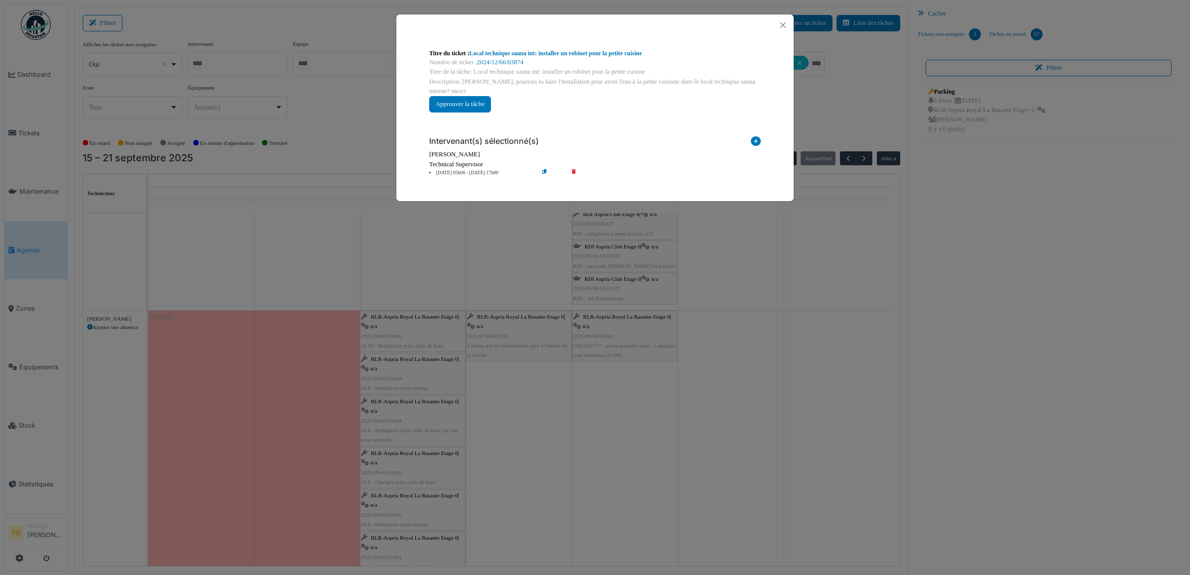
click at [758, 141] on icon at bounding box center [756, 142] width 10 height 13
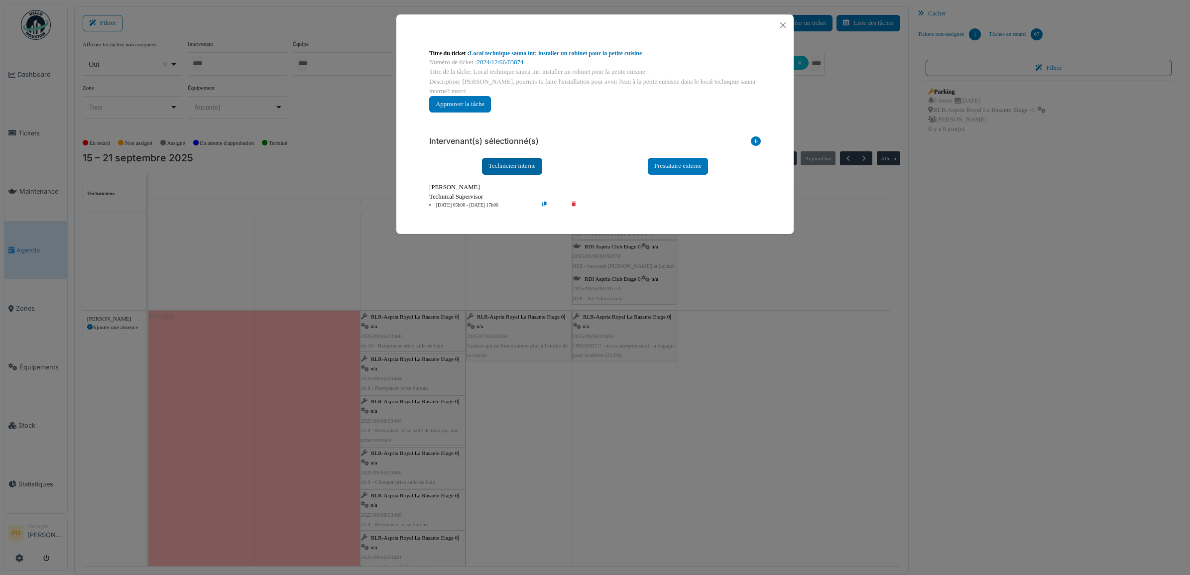
click at [534, 172] on div "Technicien interne" at bounding box center [512, 166] width 60 height 16
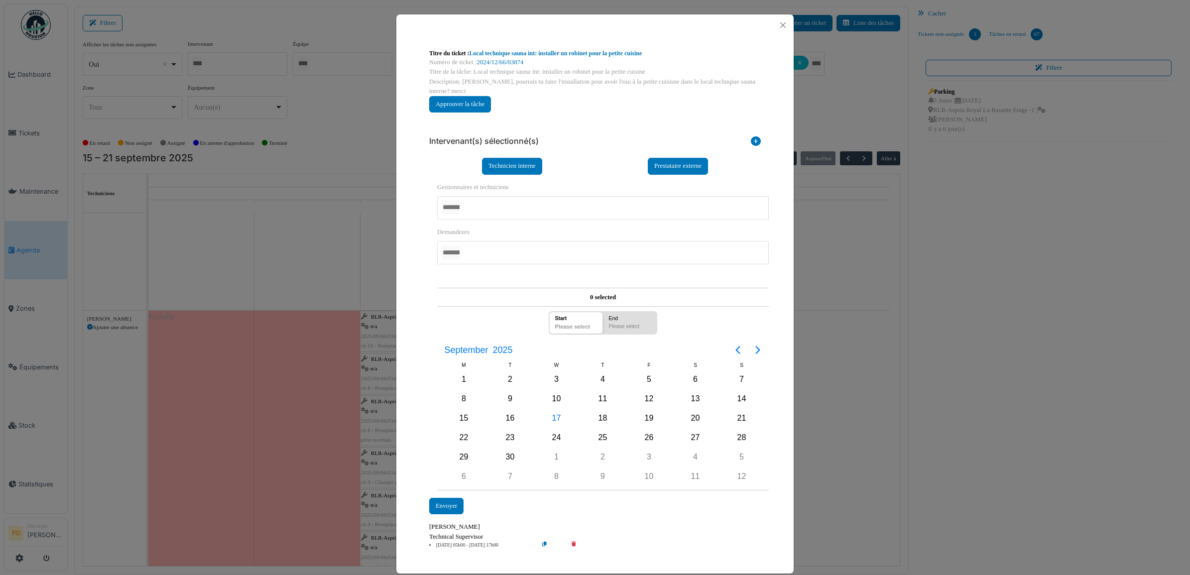
click at [520, 200] on div at bounding box center [603, 207] width 332 height 23
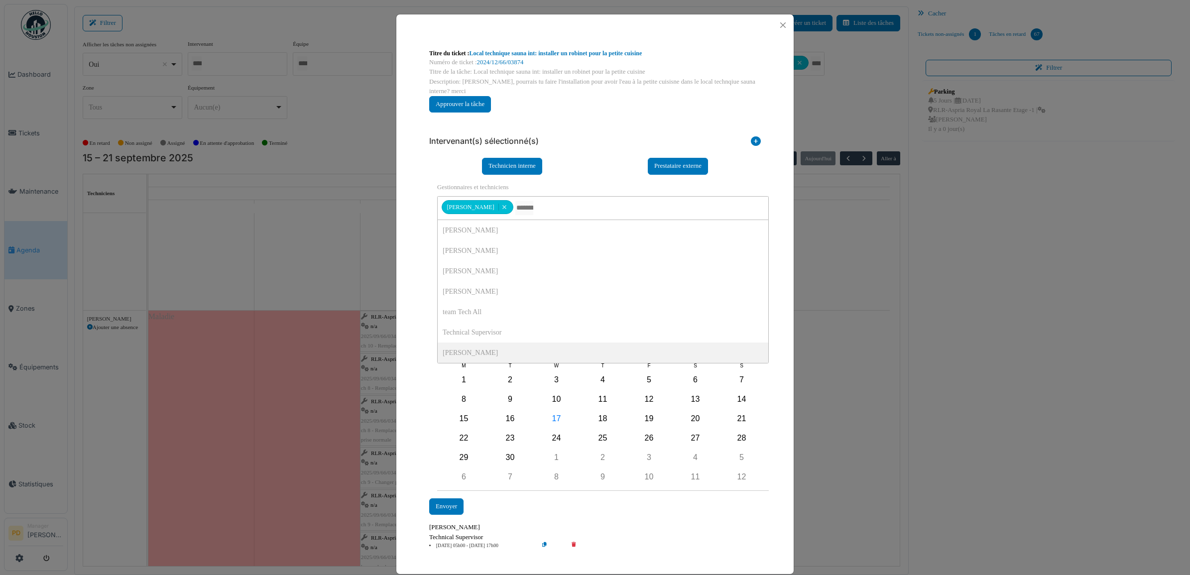
scroll to position [0, 0]
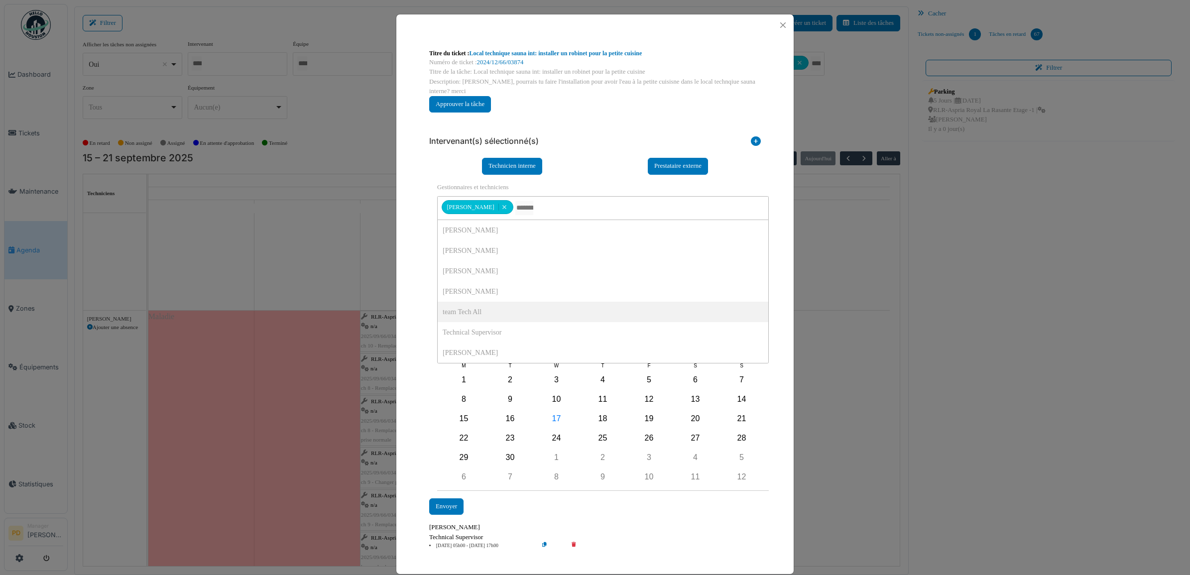
click at [411, 302] on div "**********" at bounding box center [594, 299] width 397 height 526
click at [596, 421] on div "18" at bounding box center [603, 418] width 15 height 15
click at [448, 506] on div "Envoyer" at bounding box center [446, 506] width 34 height 16
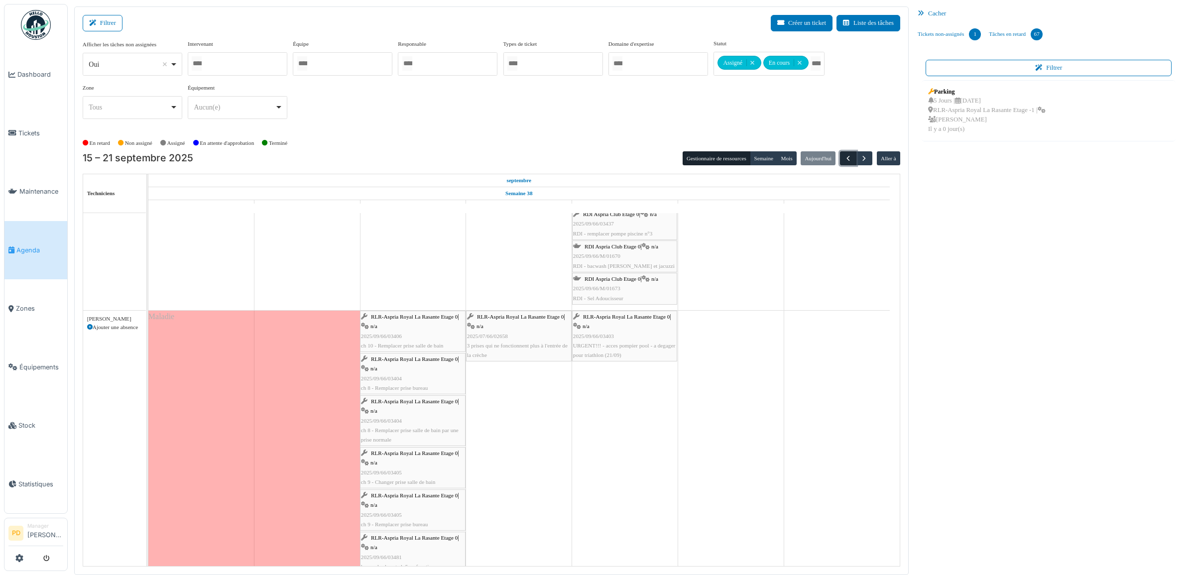
click at [850, 161] on span "button" at bounding box center [848, 158] width 8 height 8
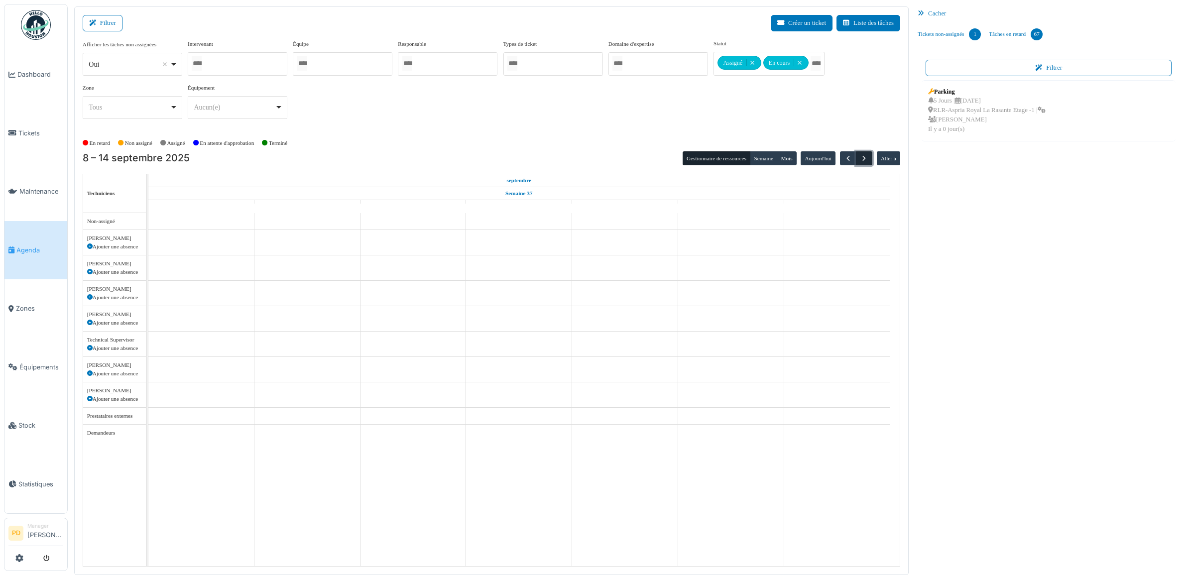
click at [862, 159] on span "button" at bounding box center [864, 158] width 8 height 8
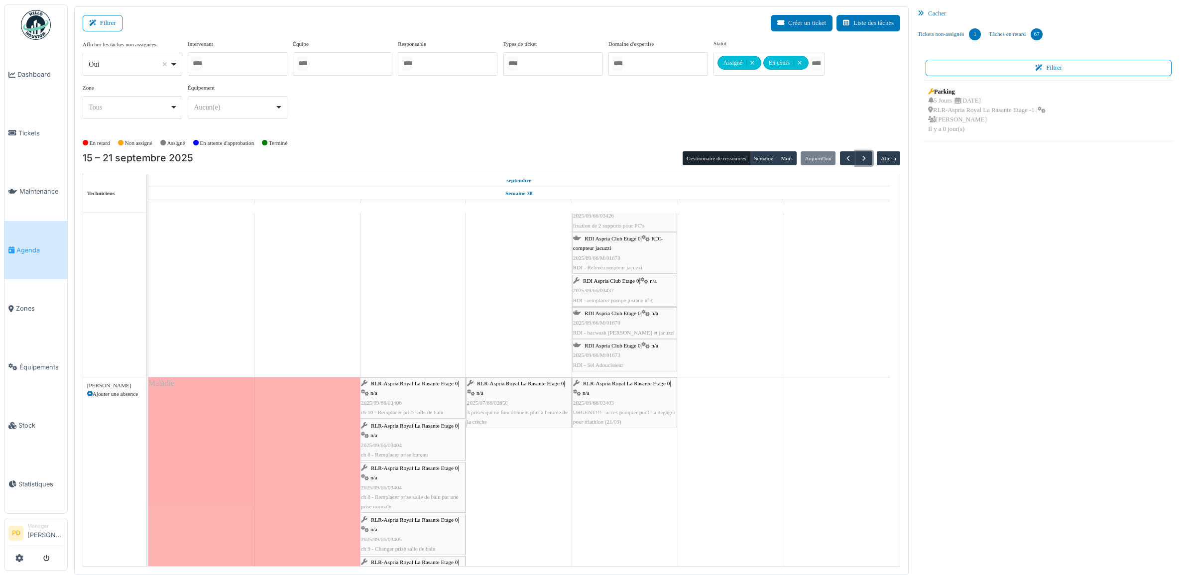
scroll to position [299, 0]
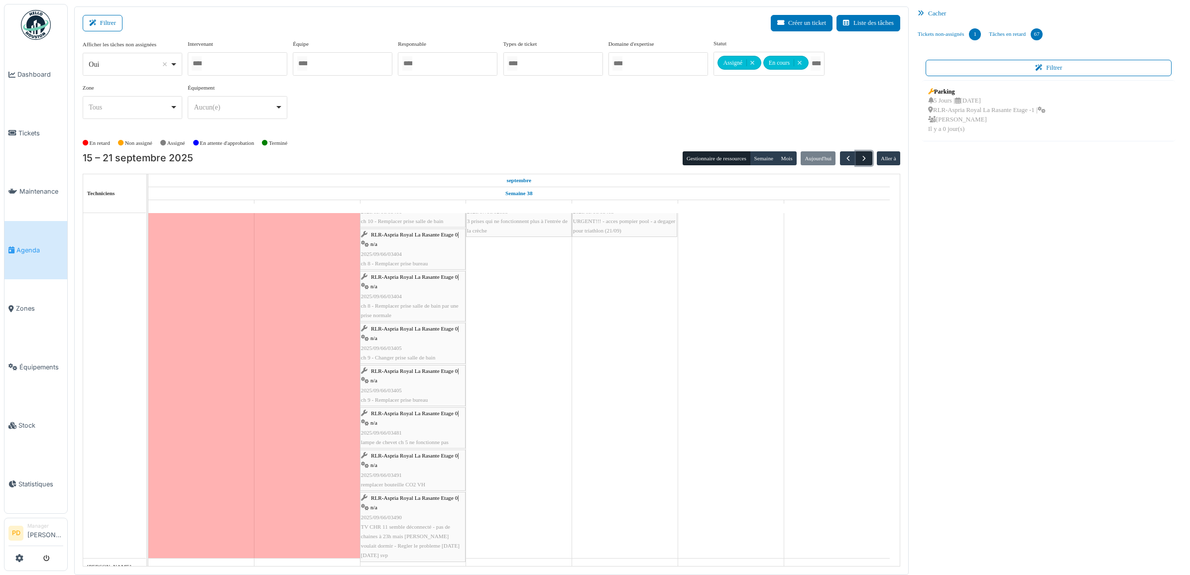
click at [866, 158] on span "button" at bounding box center [864, 158] width 8 height 8
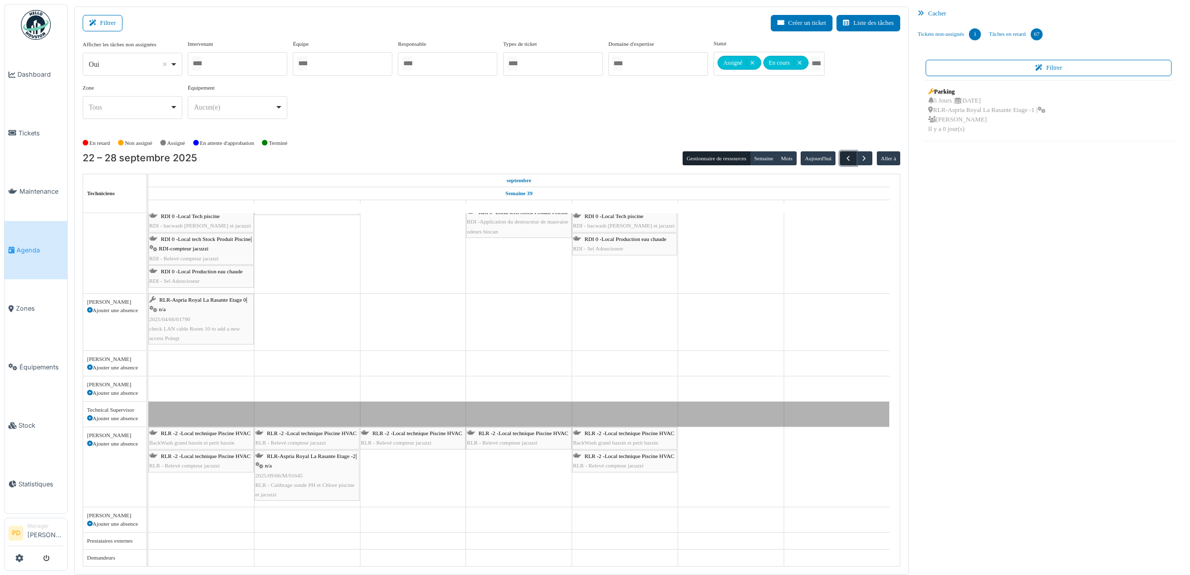
click at [850, 160] on span "button" at bounding box center [848, 158] width 8 height 8
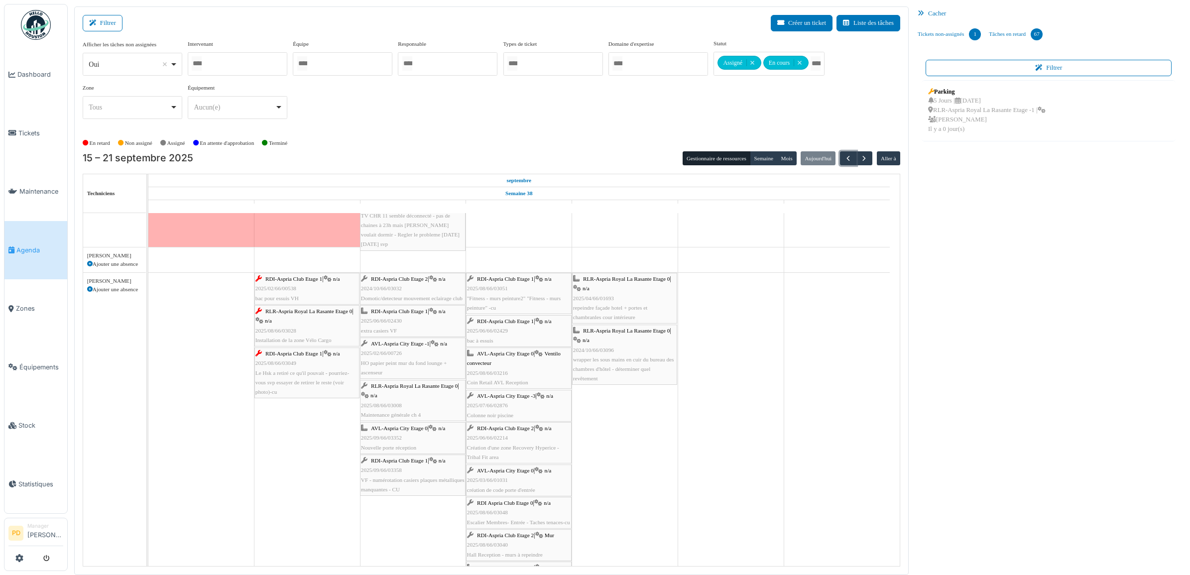
click at [314, 279] on span "RDI-Aspria Club Etage 1" at bounding box center [293, 279] width 57 height 6
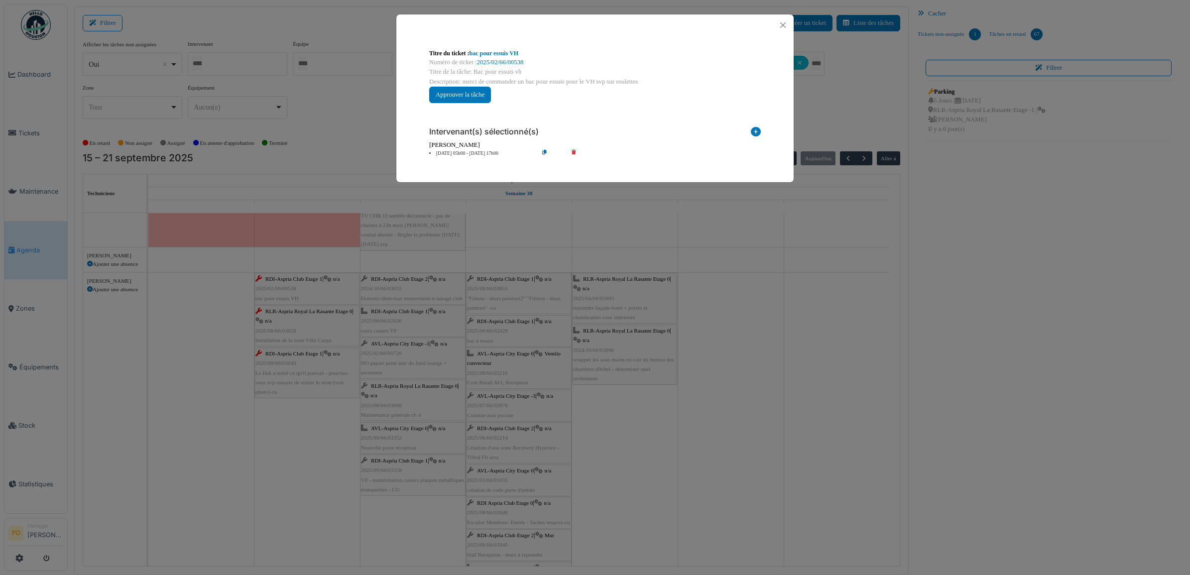
click at [482, 151] on li "16 sep 05h00 - 16 sep 17h00" at bounding box center [481, 153] width 114 height 7
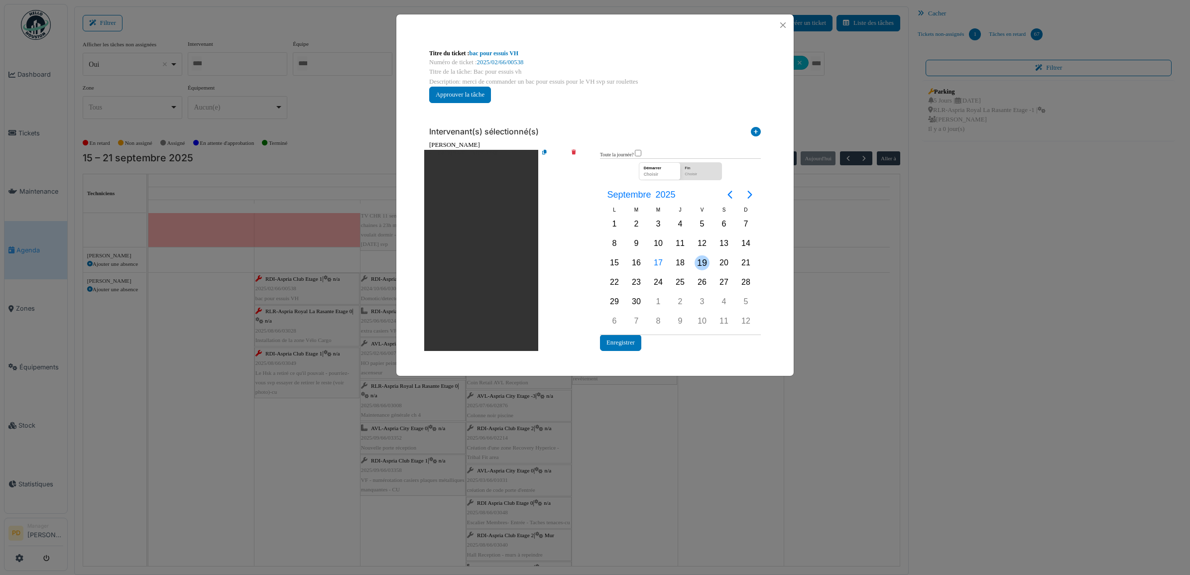
click at [694, 262] on div "19" at bounding box center [702, 262] width 22 height 19
click at [633, 340] on button "Enregistrer" at bounding box center [620, 343] width 41 height 16
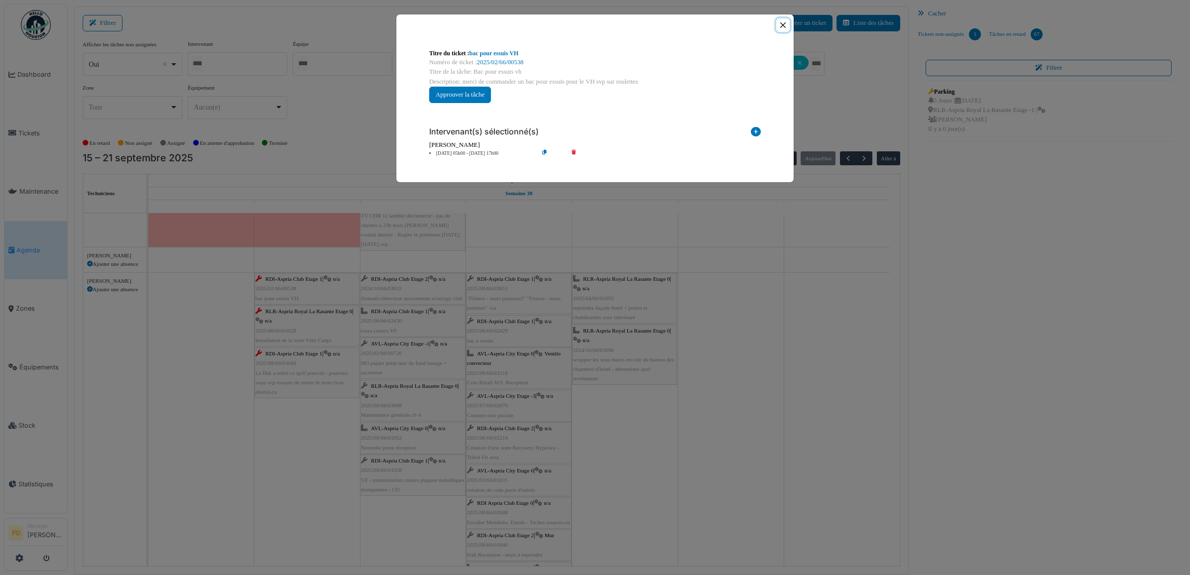
click at [781, 26] on button "Close" at bounding box center [782, 24] width 13 height 13
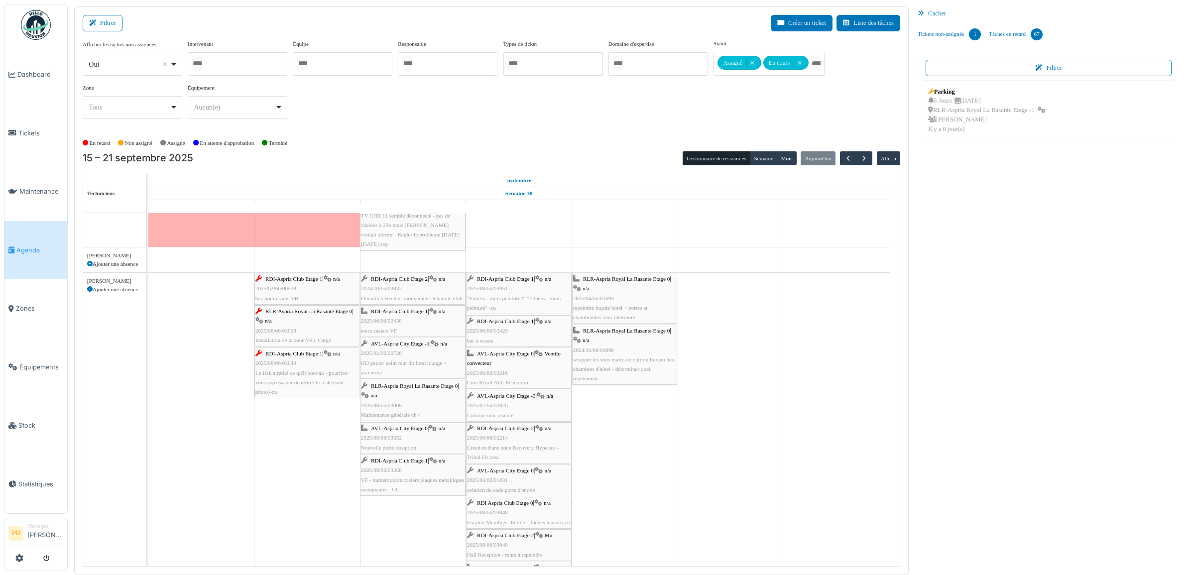
click at [312, 312] on span "RLR-Aspria Royal La Rasante Etage 0" at bounding box center [308, 311] width 87 height 6
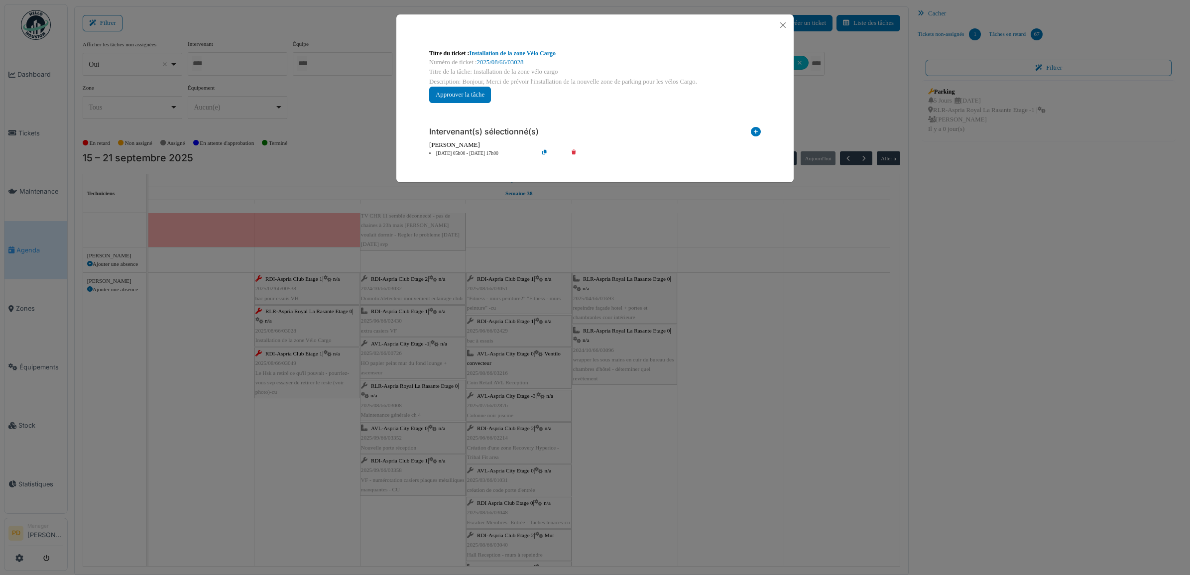
click at [457, 149] on div "[PERSON_NAME]" at bounding box center [595, 144] width 332 height 9
click at [460, 151] on li "16 sep 05h00 - 16 sep 17h00" at bounding box center [481, 153] width 114 height 7
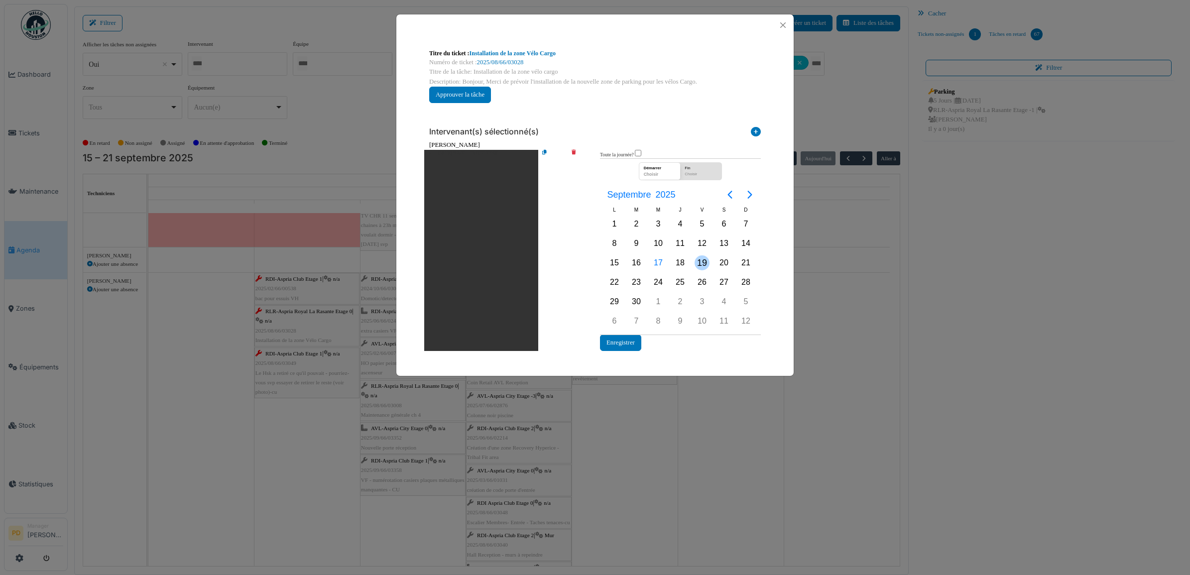
click at [705, 261] on div "19" at bounding box center [702, 262] width 15 height 15
click at [626, 339] on button "Enregistrer" at bounding box center [620, 343] width 41 height 16
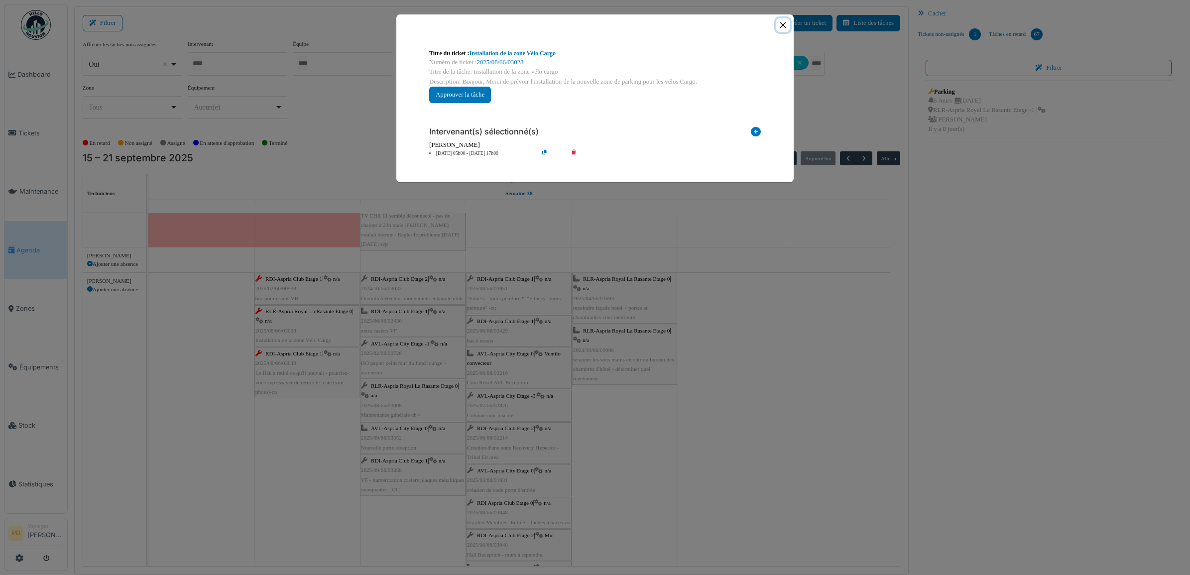
click at [782, 24] on button "Close" at bounding box center [782, 24] width 13 height 13
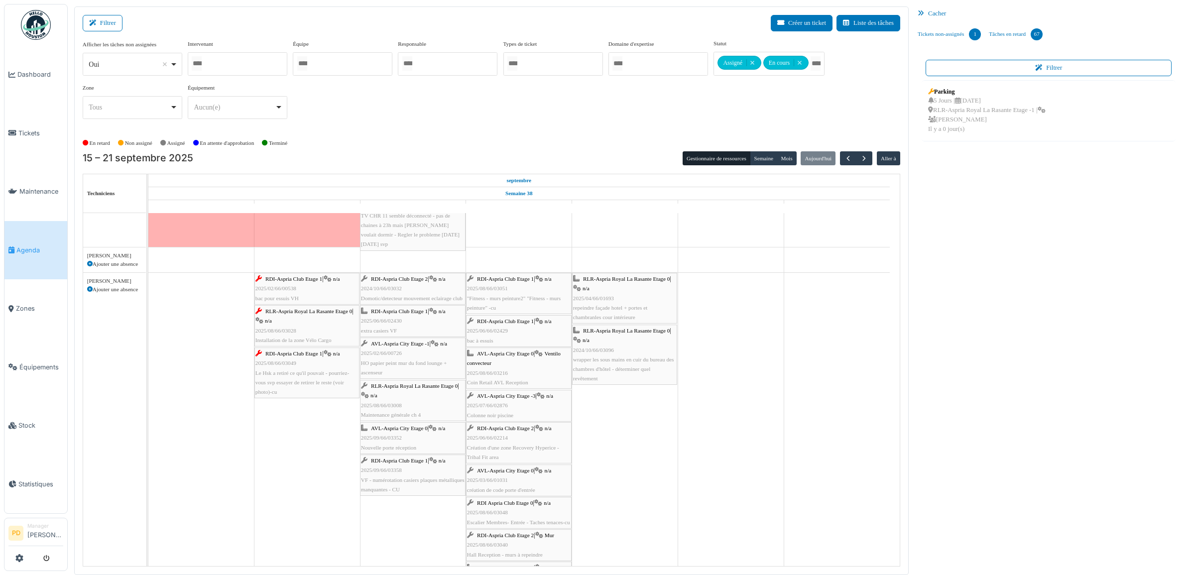
click at [311, 354] on span "RDI-Aspria Club Etage 1" at bounding box center [293, 354] width 57 height 6
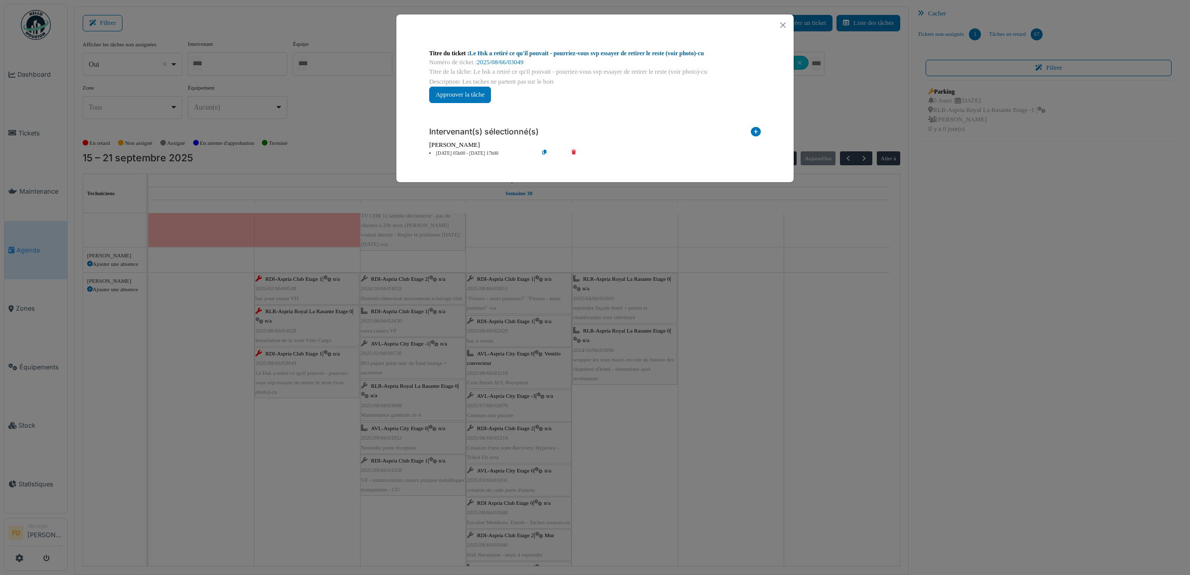
click at [587, 55] on link "Le Hsk a retiré ce qu'il pouvait - pourriez-vous svp essayer de retirer le rest…" at bounding box center [587, 53] width 235 height 7
click at [481, 154] on li "16 sep 05h00 - 16 sep 17h00" at bounding box center [481, 153] width 114 height 7
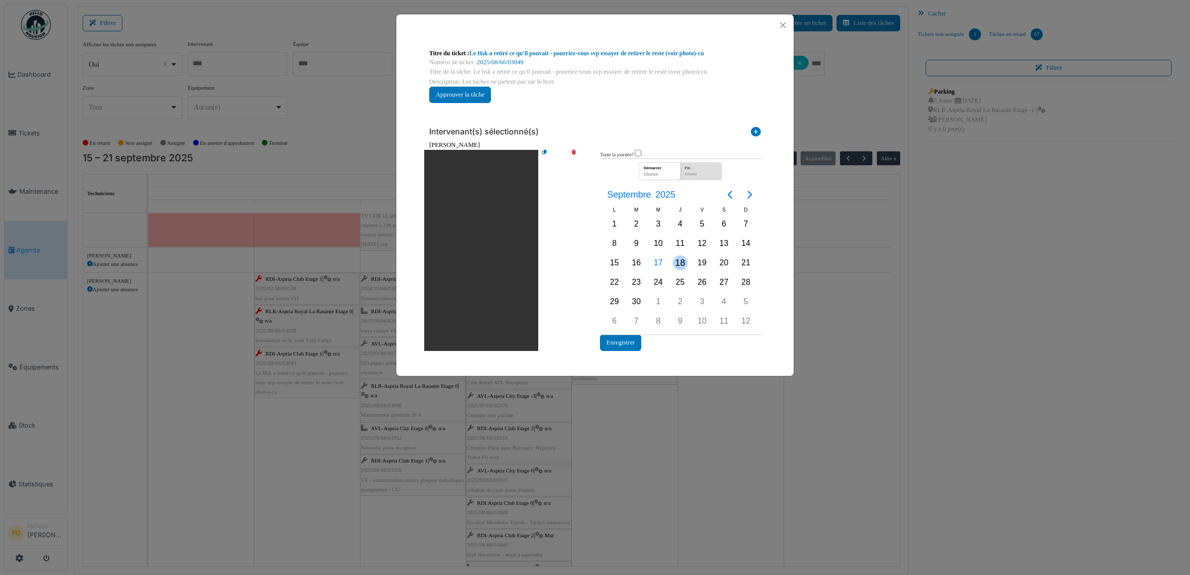
click at [681, 263] on div "18" at bounding box center [680, 262] width 15 height 15
click at [572, 153] on icon at bounding box center [581, 250] width 28 height 201
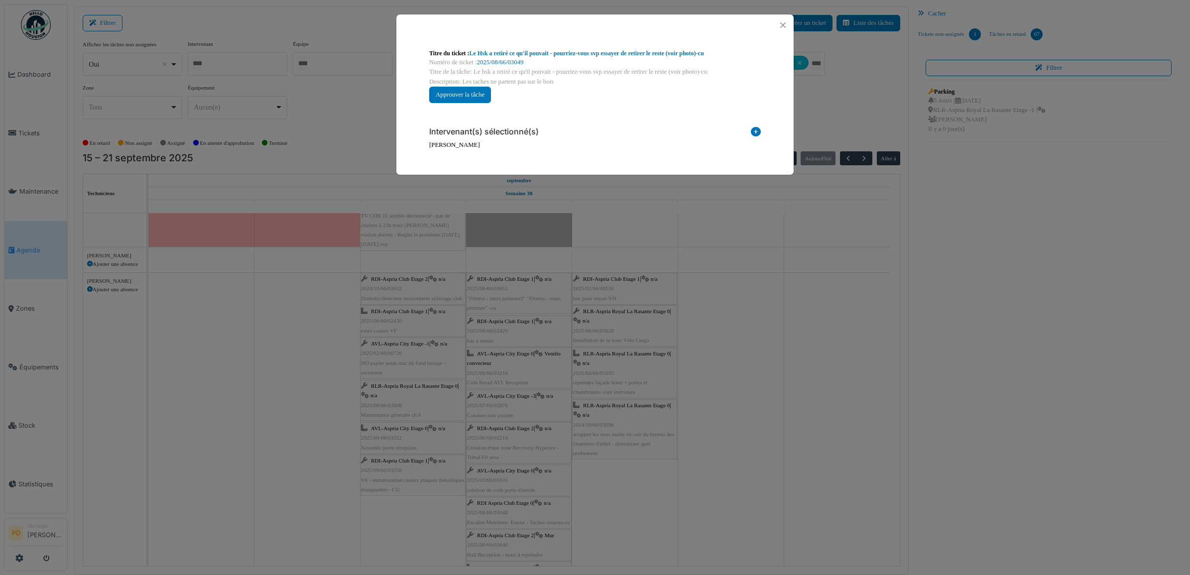
click at [752, 130] on icon at bounding box center [756, 133] width 10 height 13
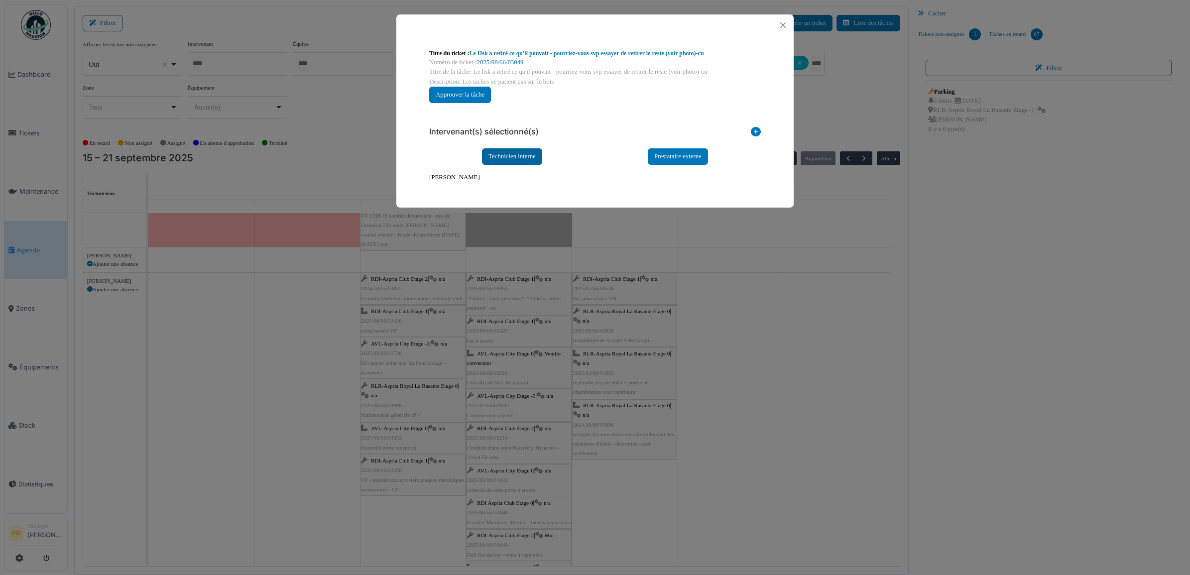
click at [530, 158] on div "Technicien interne" at bounding box center [512, 156] width 60 height 16
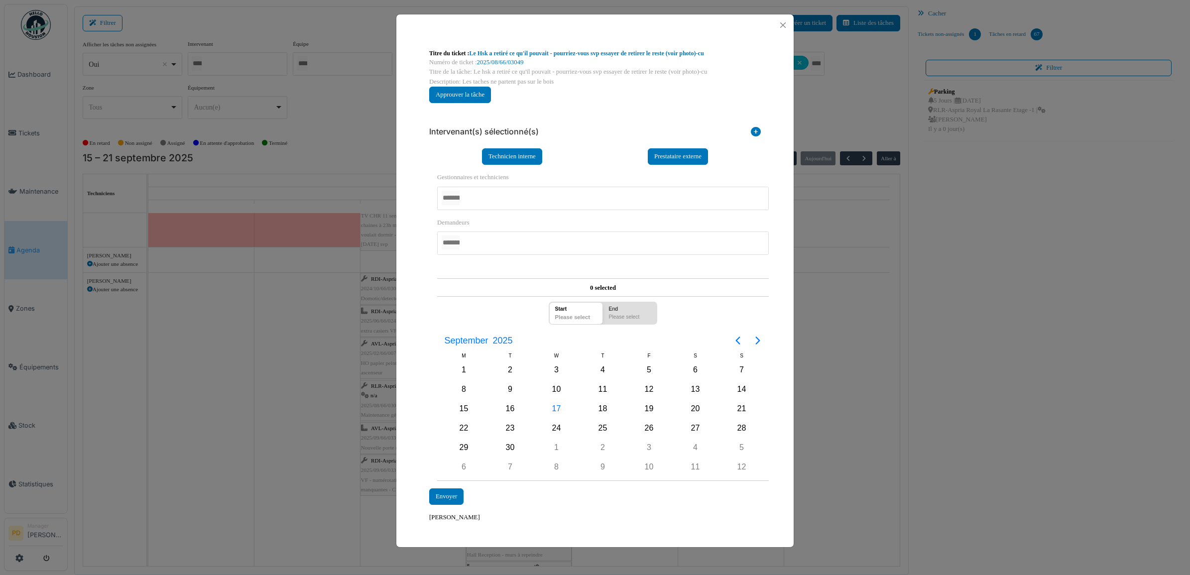
click at [519, 197] on div at bounding box center [603, 198] width 332 height 23
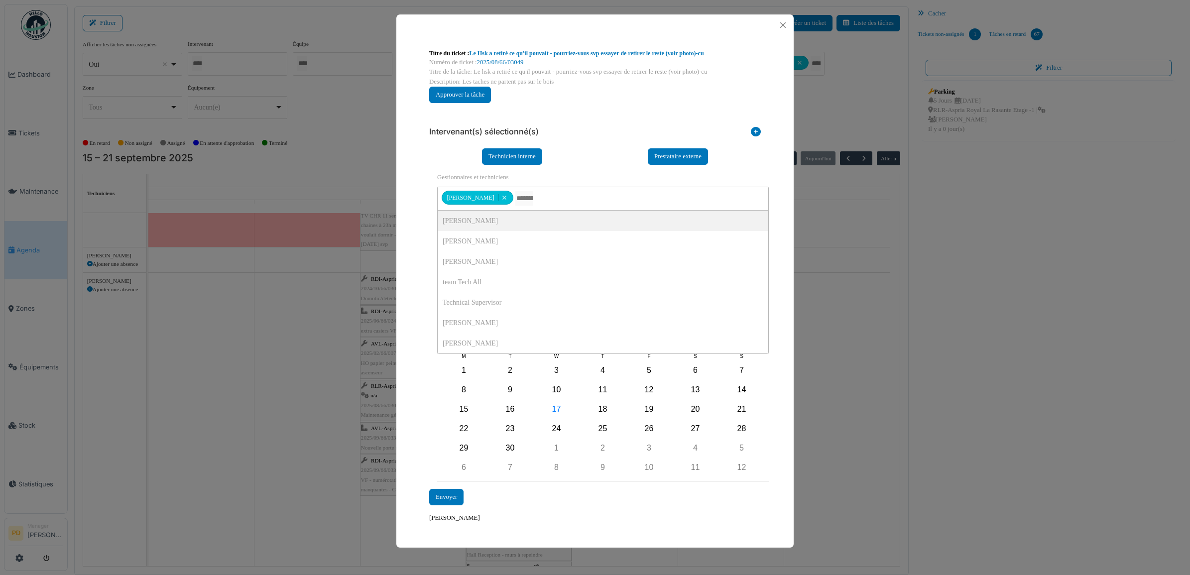
click at [422, 230] on div "**********" at bounding box center [595, 321] width 348 height 420
click at [605, 408] on div "18" at bounding box center [603, 409] width 15 height 15
click at [604, 408] on div "18" at bounding box center [603, 409] width 15 height 15
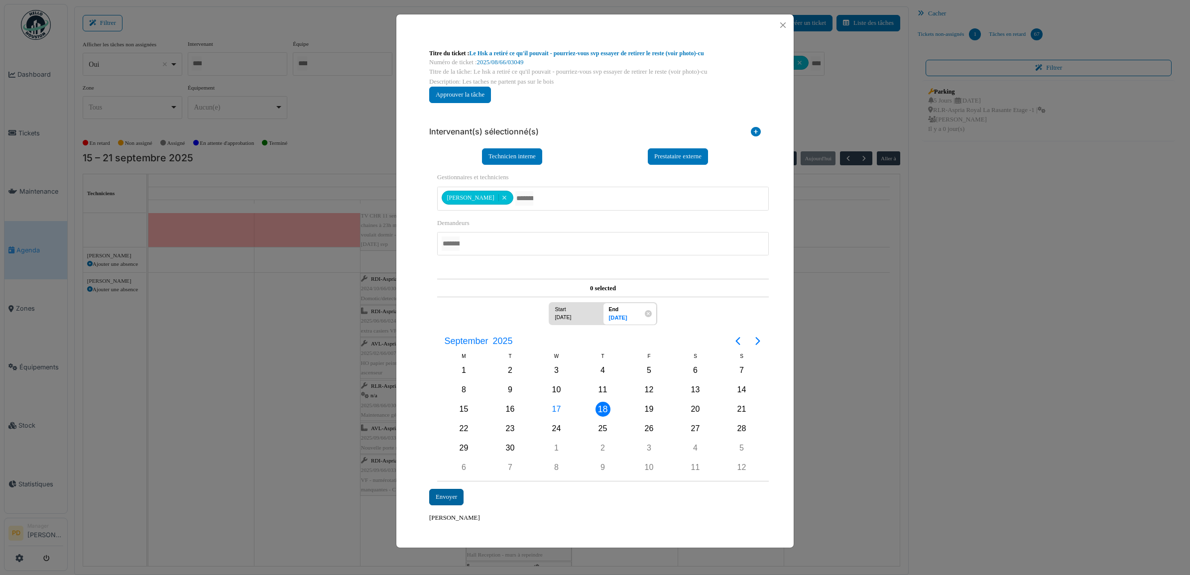
click at [440, 496] on div "Envoyer" at bounding box center [446, 497] width 34 height 16
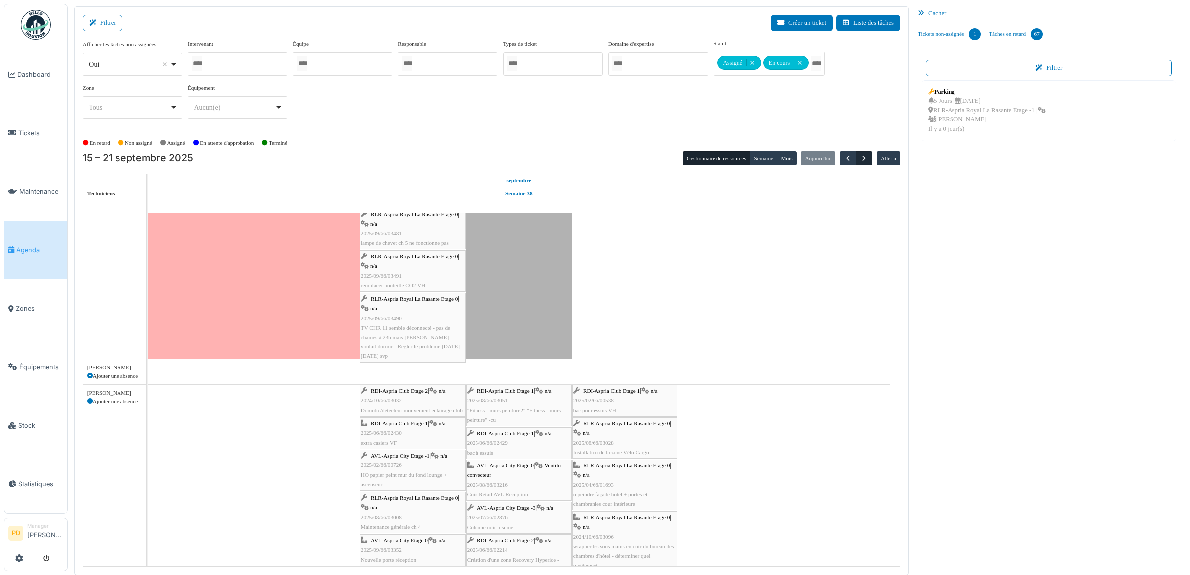
scroll to position [560, 0]
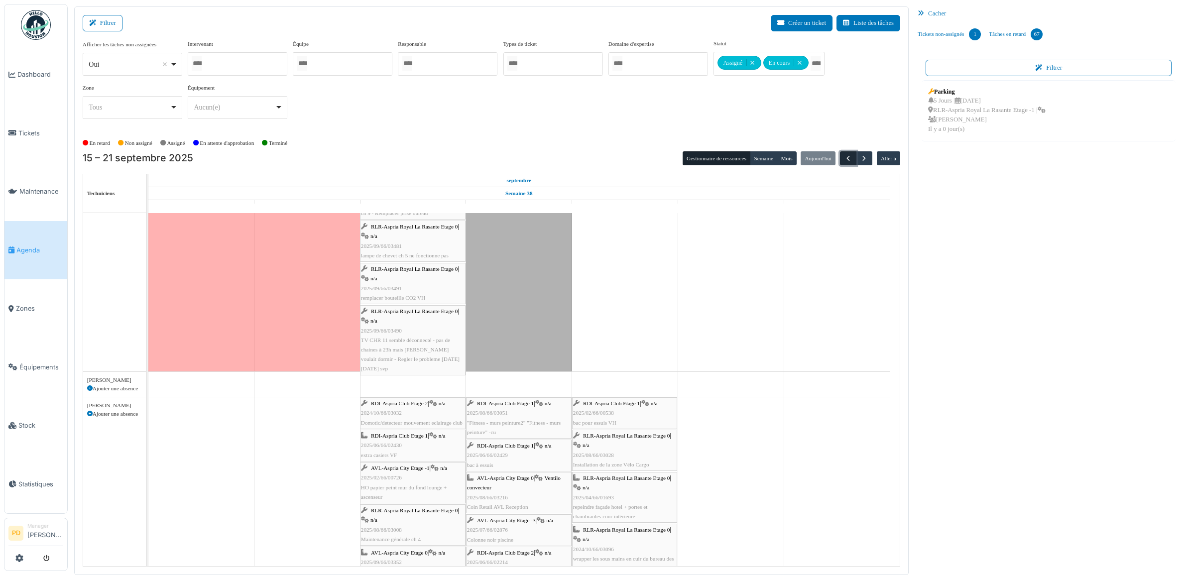
click at [850, 157] on span "button" at bounding box center [848, 158] width 8 height 8
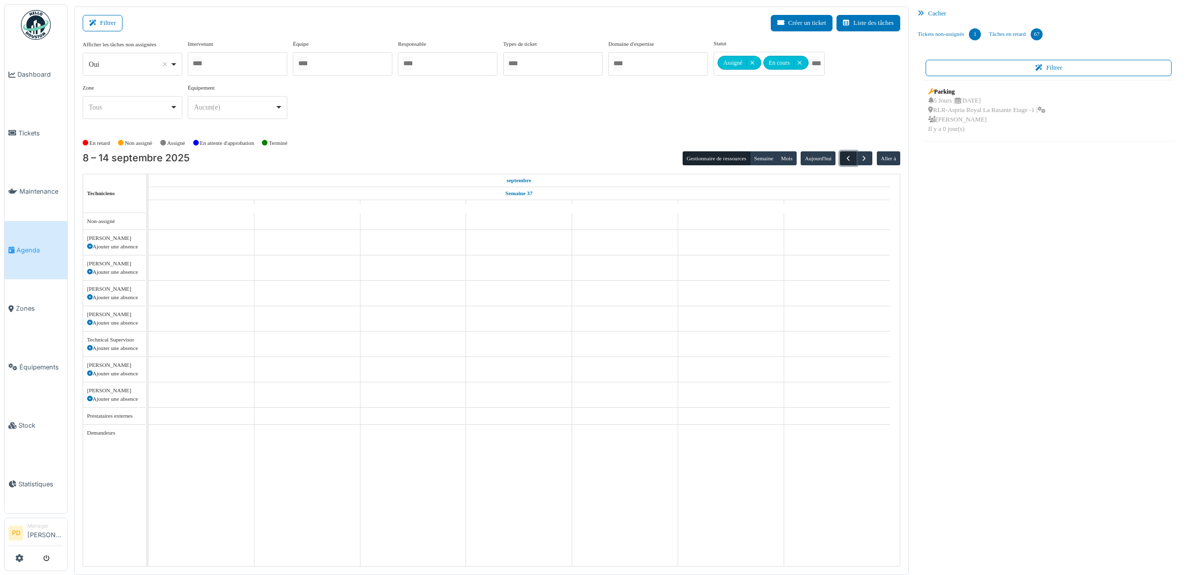
scroll to position [0, 0]
click at [863, 157] on span "button" at bounding box center [864, 158] width 8 height 8
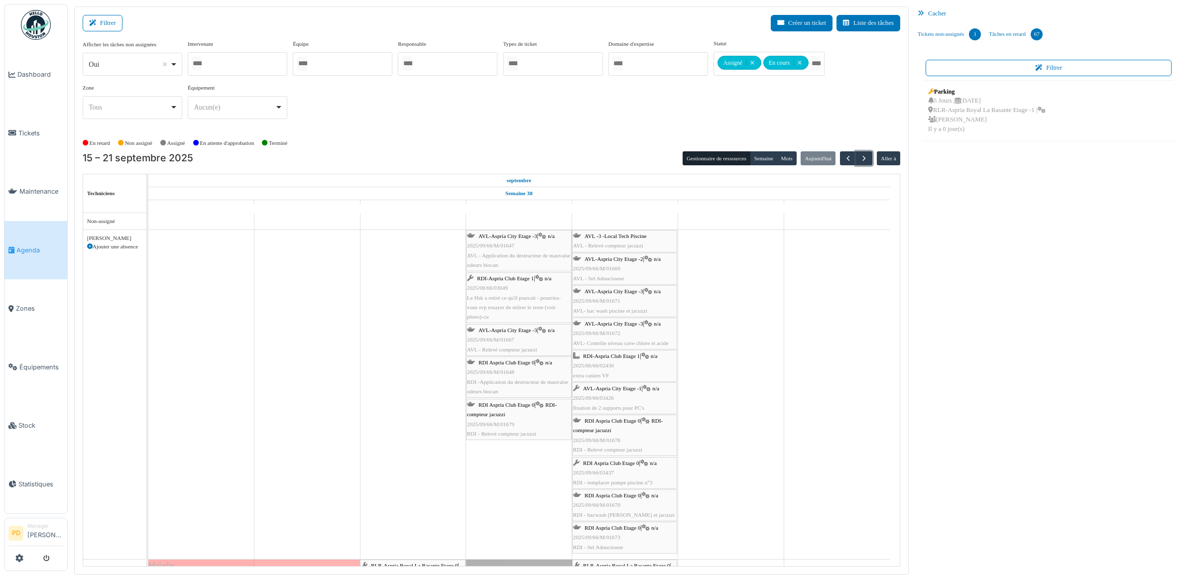
scroll to position [33, 0]
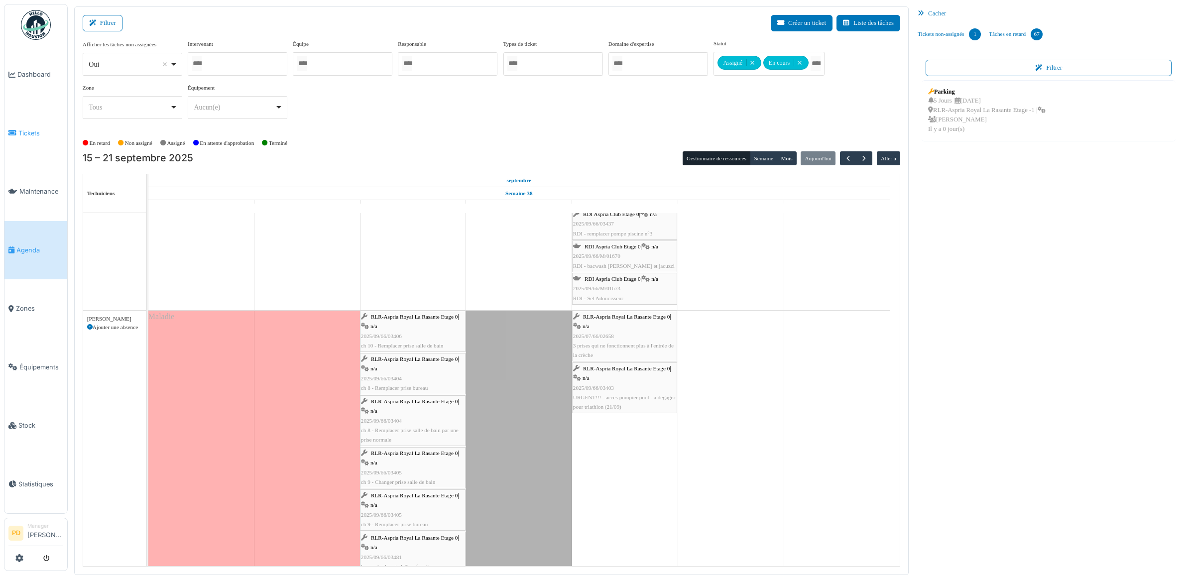
click at [32, 128] on span "Tickets" at bounding box center [40, 132] width 45 height 9
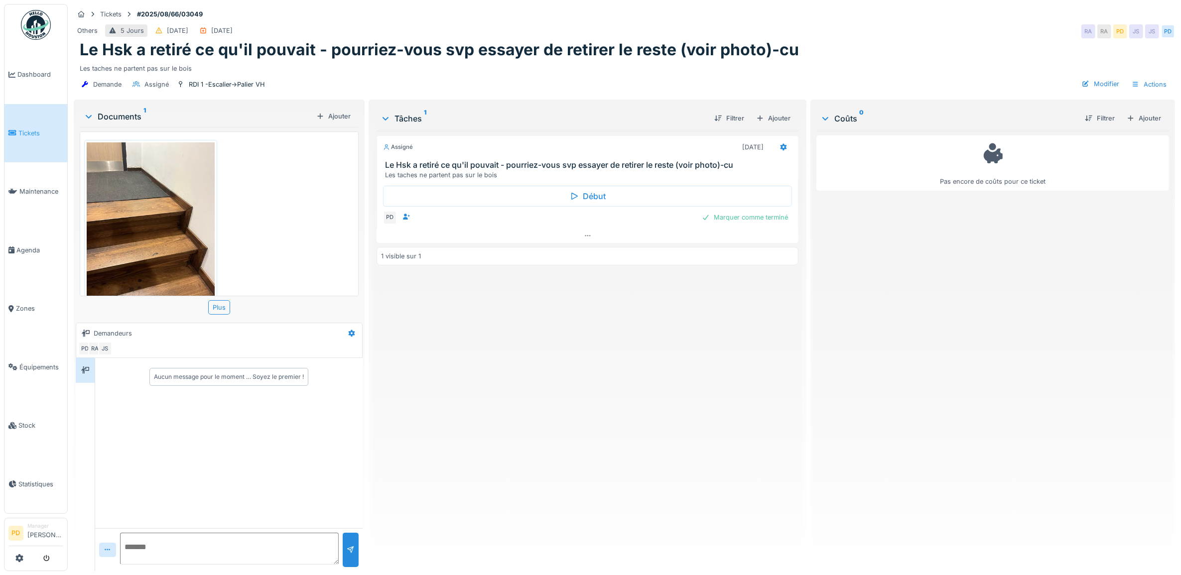
click at [158, 259] on img at bounding box center [151, 227] width 128 height 170
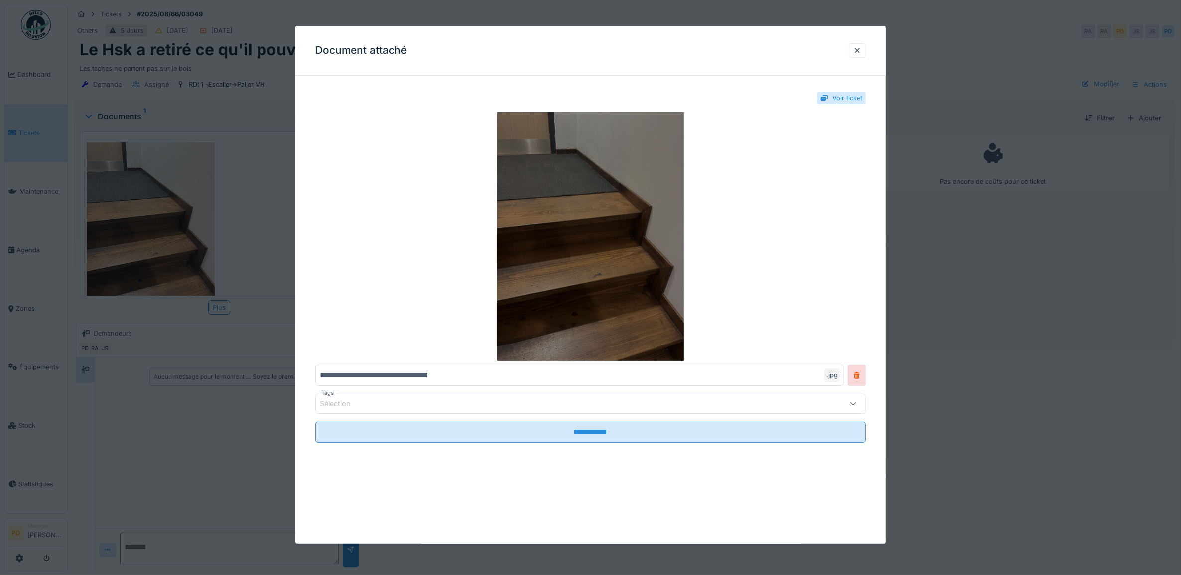
scroll to position [9, 0]
click at [599, 282] on img at bounding box center [590, 236] width 551 height 249
click at [597, 162] on img at bounding box center [590, 236] width 551 height 249
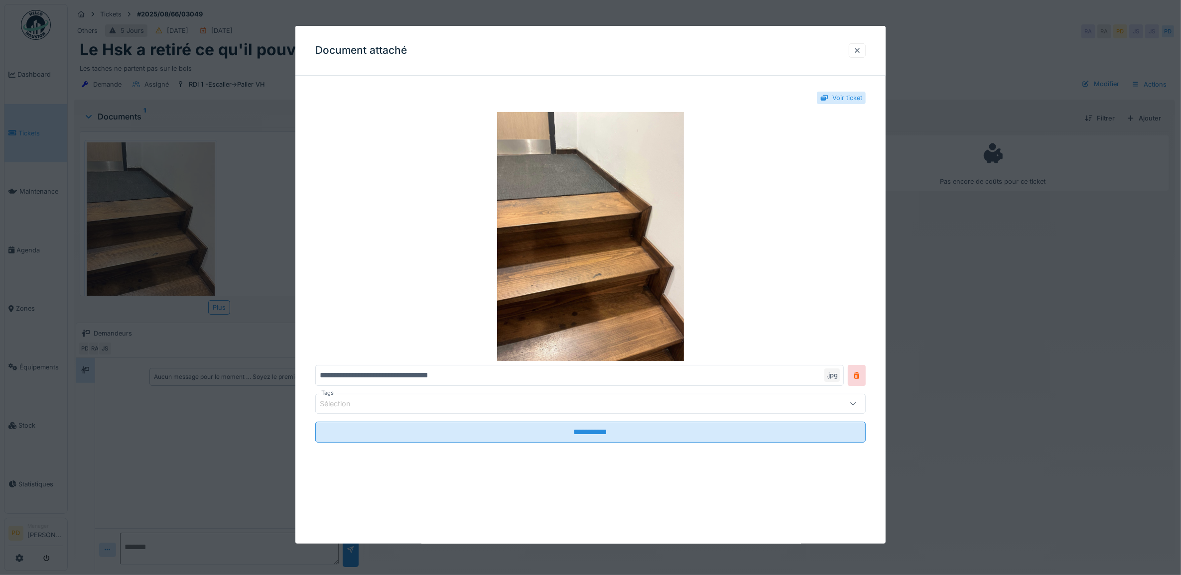
click at [860, 51] on div at bounding box center [857, 50] width 8 height 9
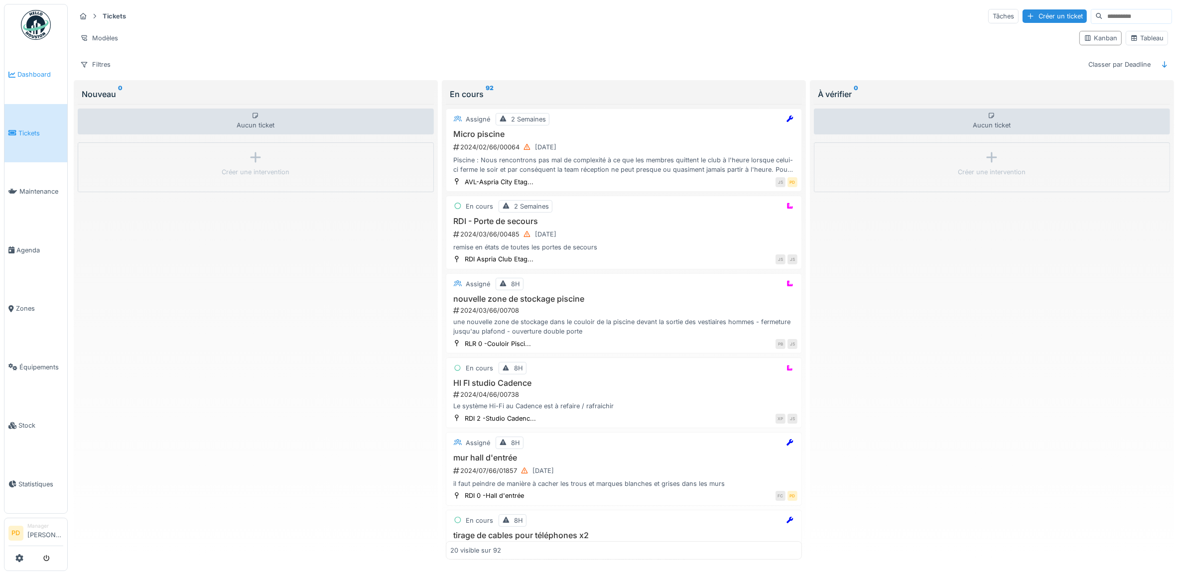
click at [36, 73] on span "Dashboard" at bounding box center [40, 74] width 46 height 9
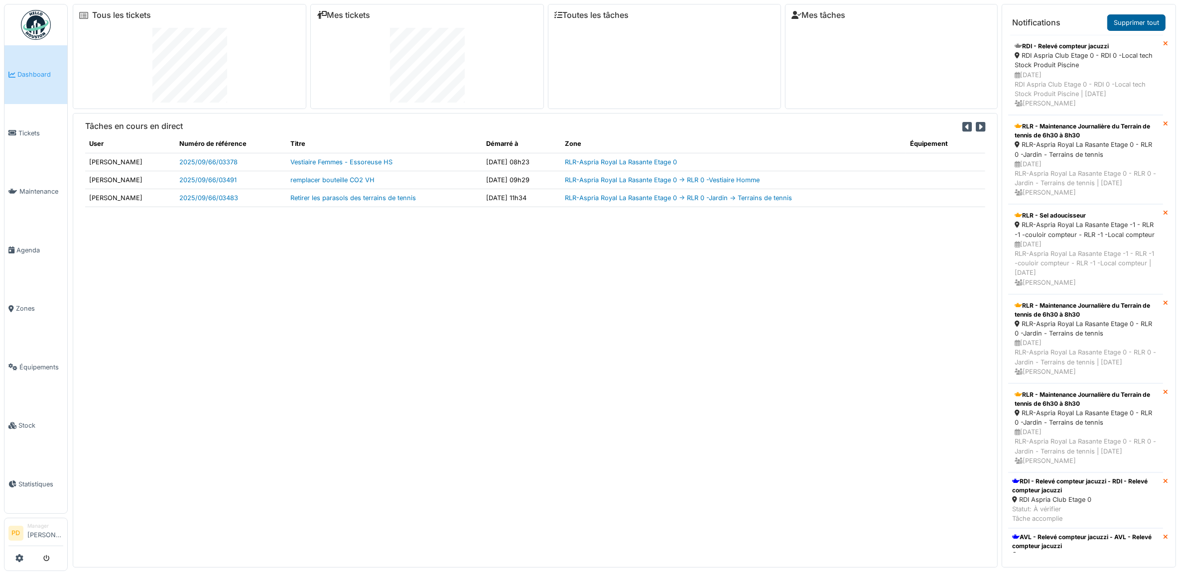
click at [1152, 23] on link "Supprimer tout" at bounding box center [1136, 22] width 58 height 16
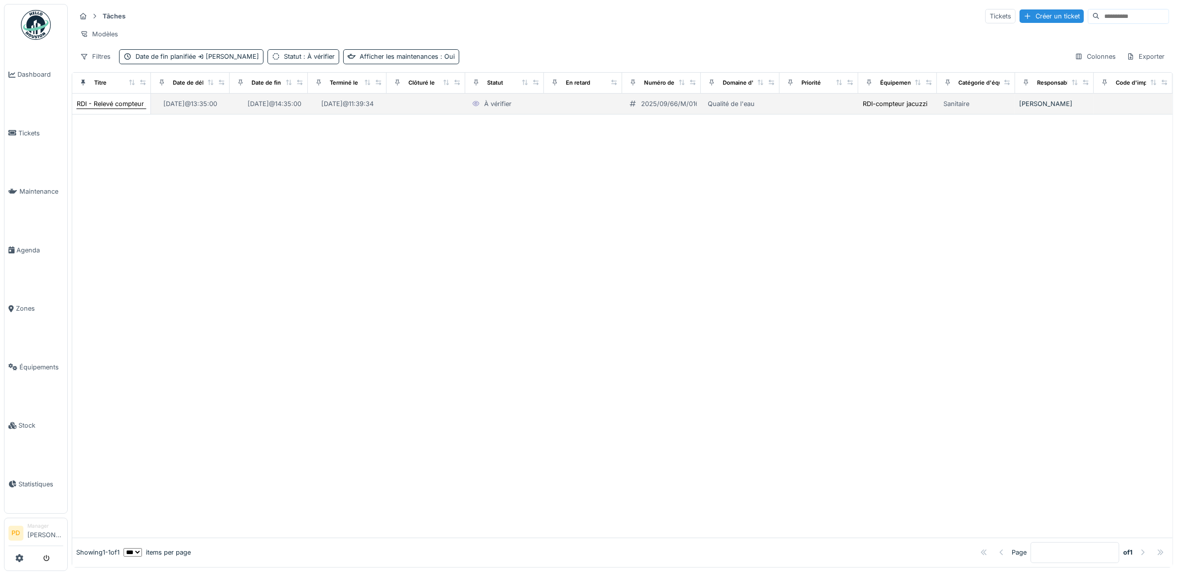
click at [117, 109] on div "RDI - Relevé compteur jacuzzi" at bounding box center [122, 103] width 90 height 9
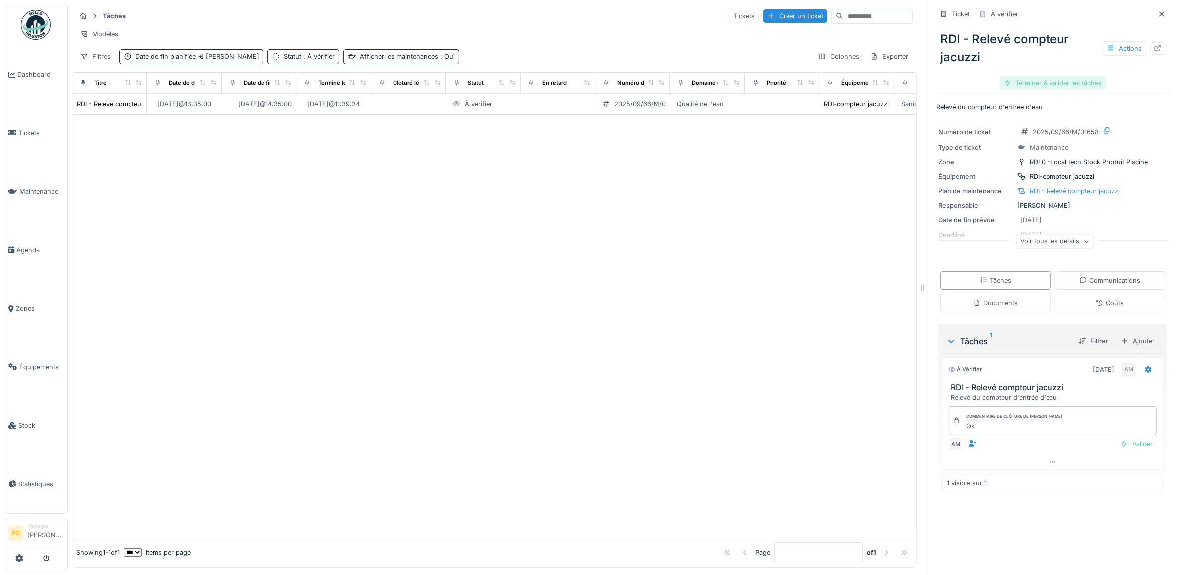
click at [1063, 85] on div "Terminer & valider les tâches" at bounding box center [1052, 82] width 107 height 13
click at [1063, 83] on div "Clôturer le ticket" at bounding box center [1052, 82] width 69 height 13
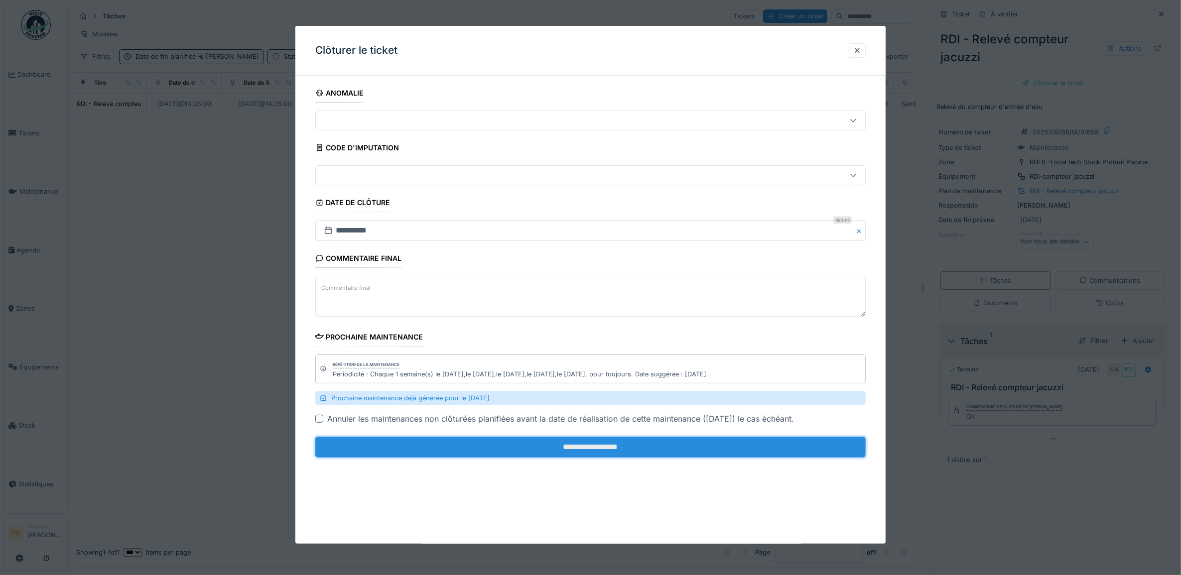
click at [596, 452] on input "**********" at bounding box center [590, 447] width 551 height 21
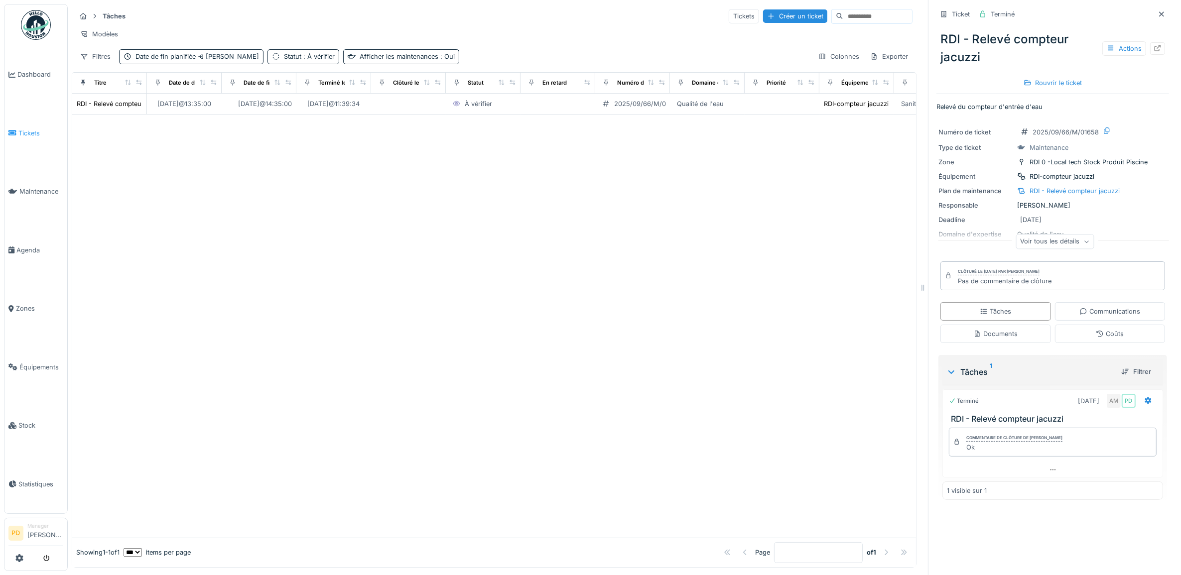
click at [37, 130] on span "Tickets" at bounding box center [40, 132] width 45 height 9
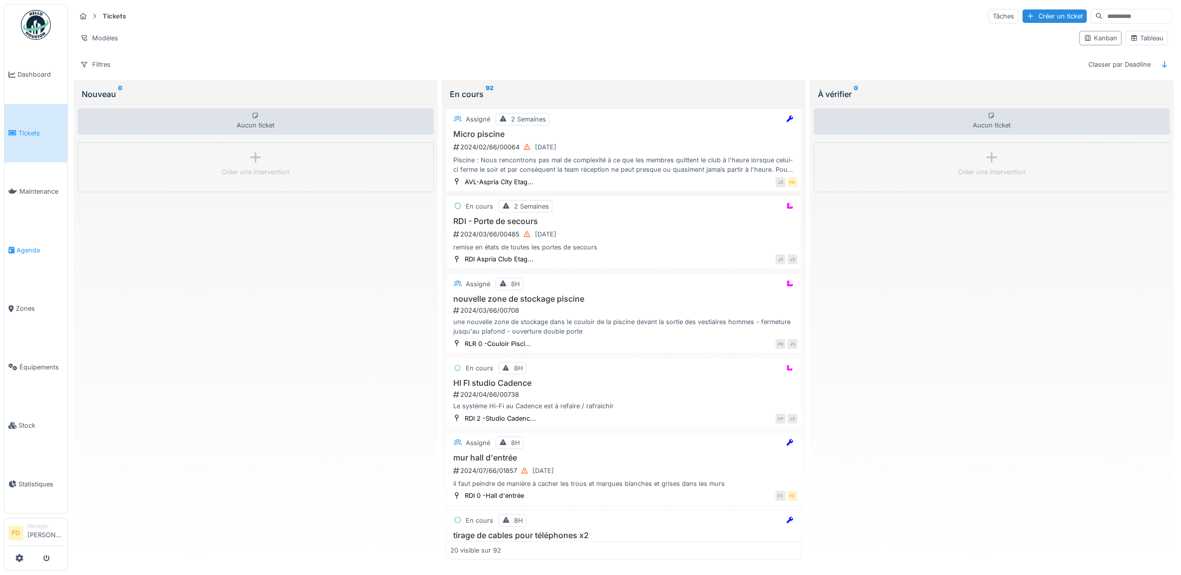
click at [31, 245] on span "Agenda" at bounding box center [39, 249] width 47 height 9
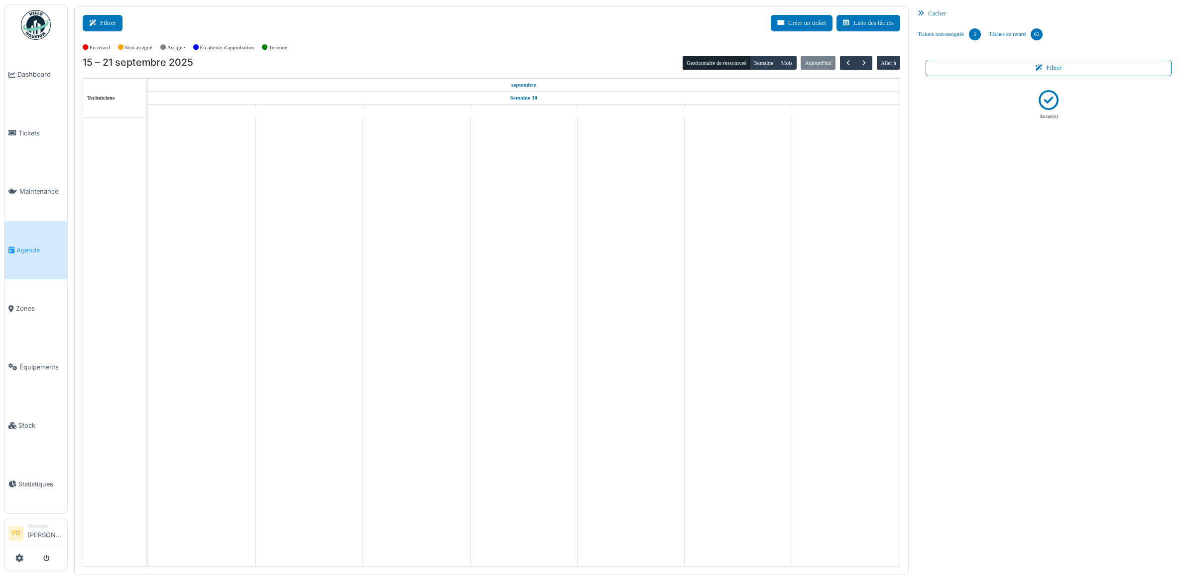
click at [113, 26] on button "Filtrer" at bounding box center [103, 23] width 40 height 16
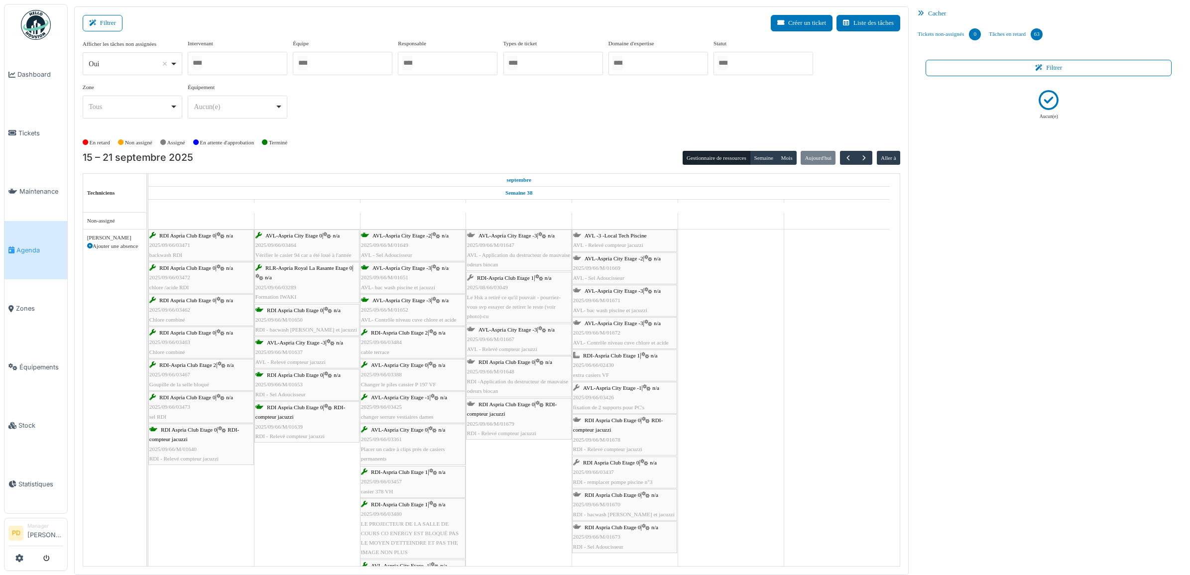
click at [737, 64] on div at bounding box center [764, 63] width 100 height 23
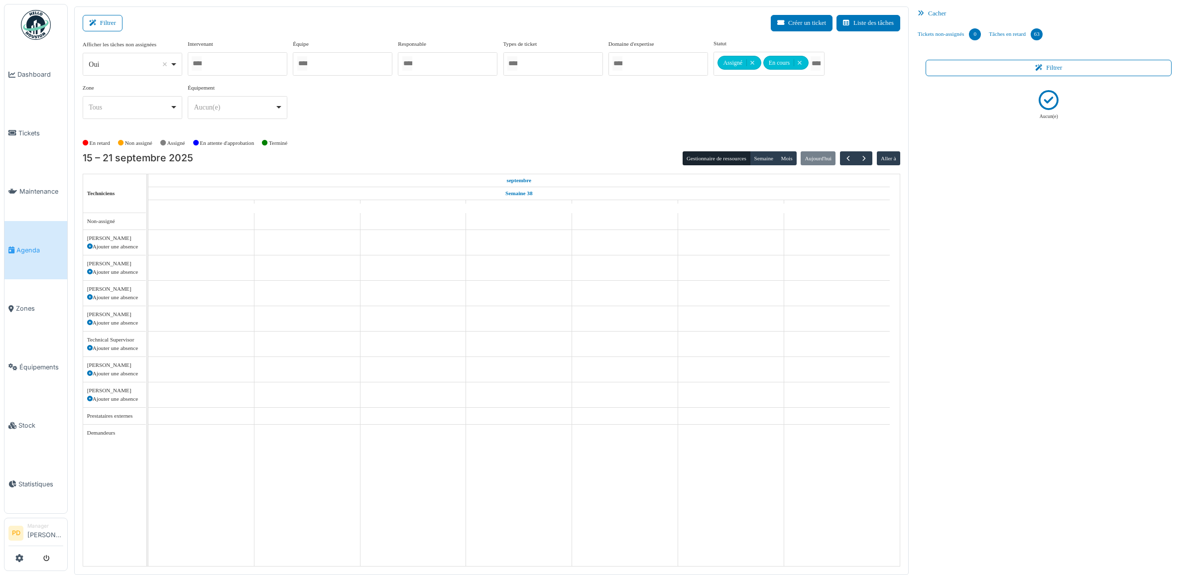
click at [656, 105] on div "Afficher les tâches non assignées *** Oui Remove item Oui Non Intervenant Alexa…" at bounding box center [492, 83] width 818 height 88
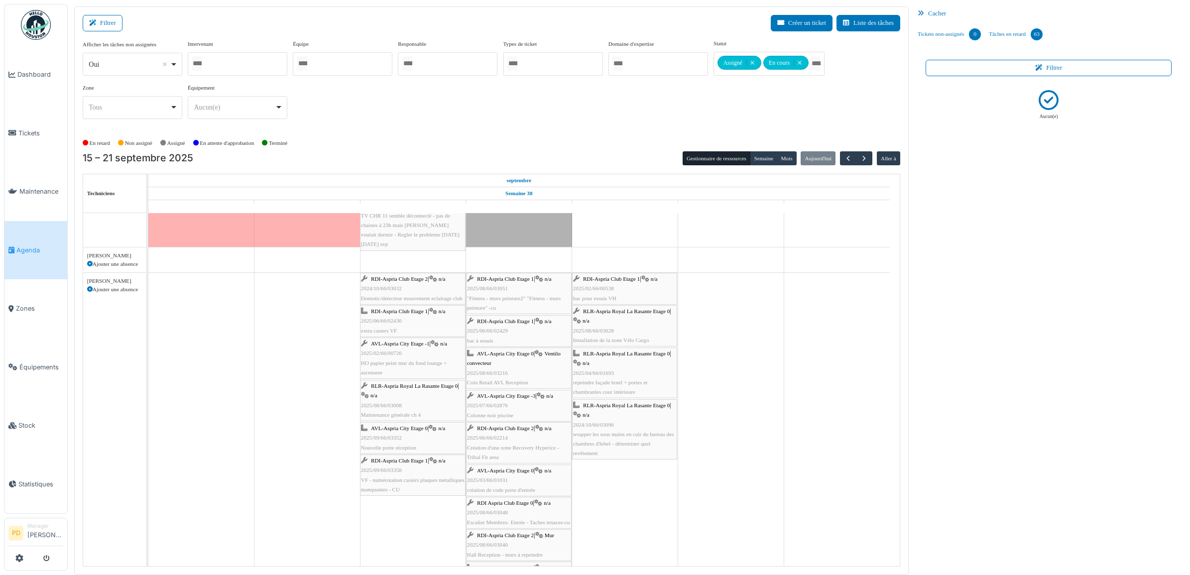
click at [418, 279] on span "RDI-Aspria Club Etage 2" at bounding box center [399, 279] width 57 height 6
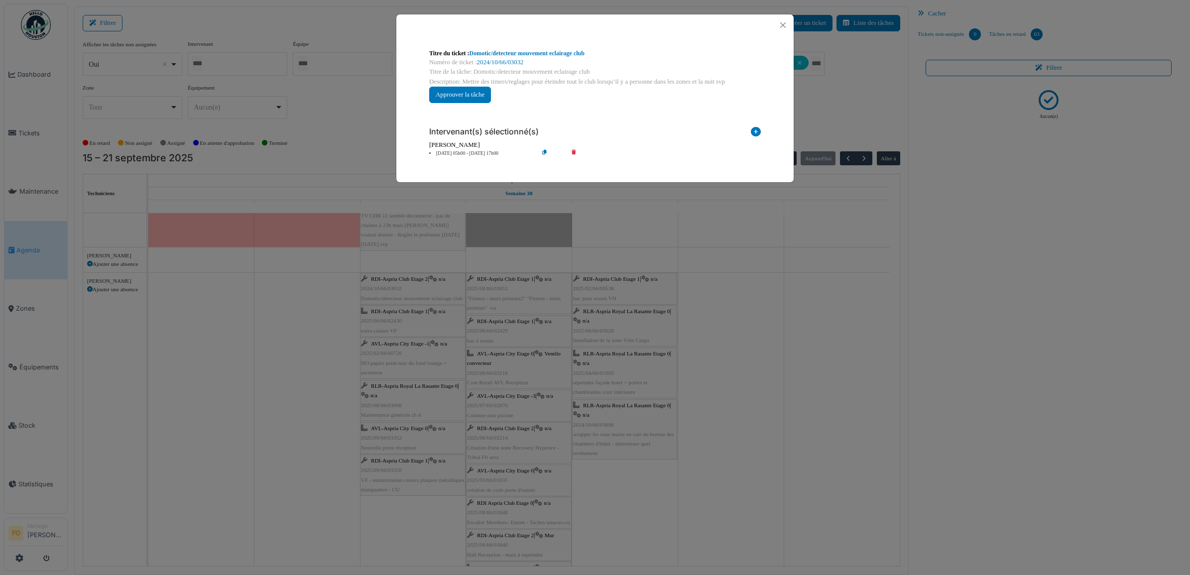
click at [477, 153] on li "[DATE] 05h00 - [DATE] 17h00" at bounding box center [481, 153] width 114 height 7
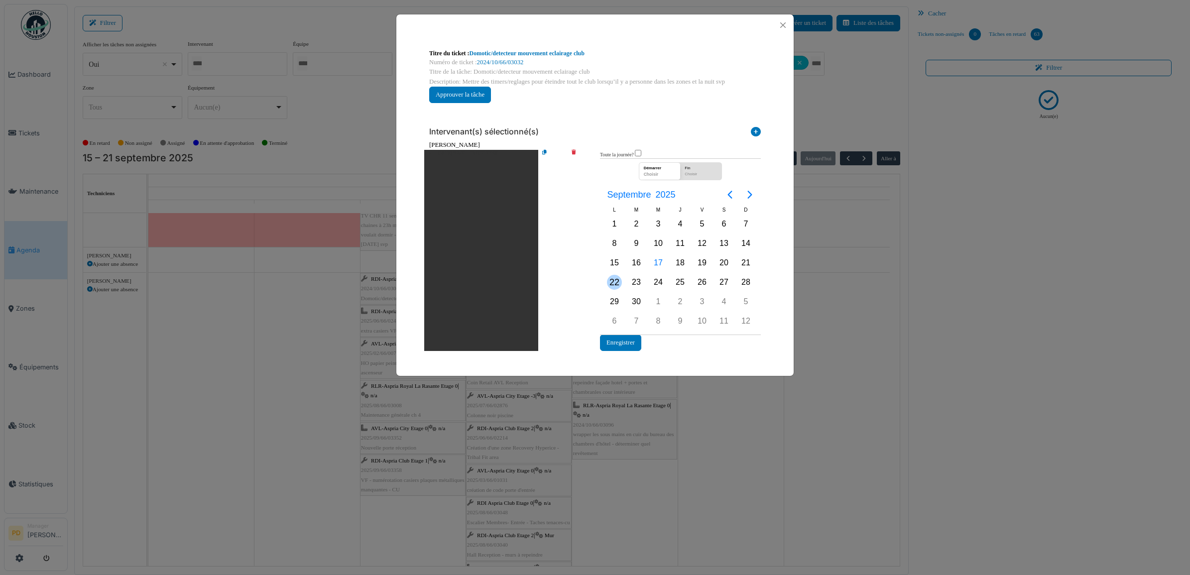
click at [616, 280] on div "22" at bounding box center [614, 282] width 15 height 15
click at [618, 344] on button "Enregistrer" at bounding box center [620, 343] width 41 height 16
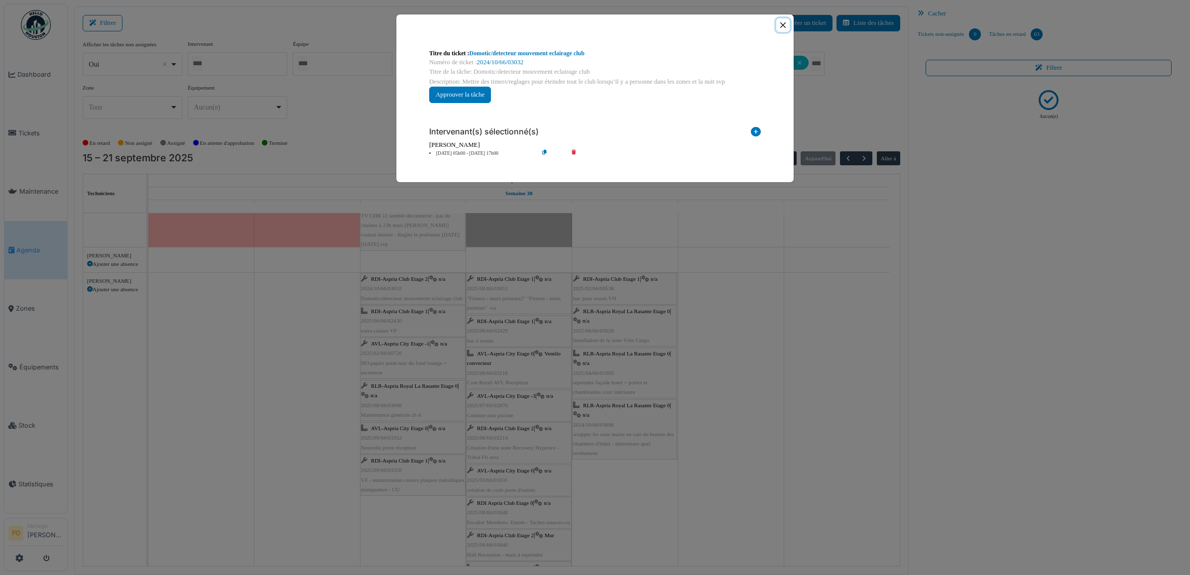
click at [778, 25] on button "Close" at bounding box center [782, 24] width 13 height 13
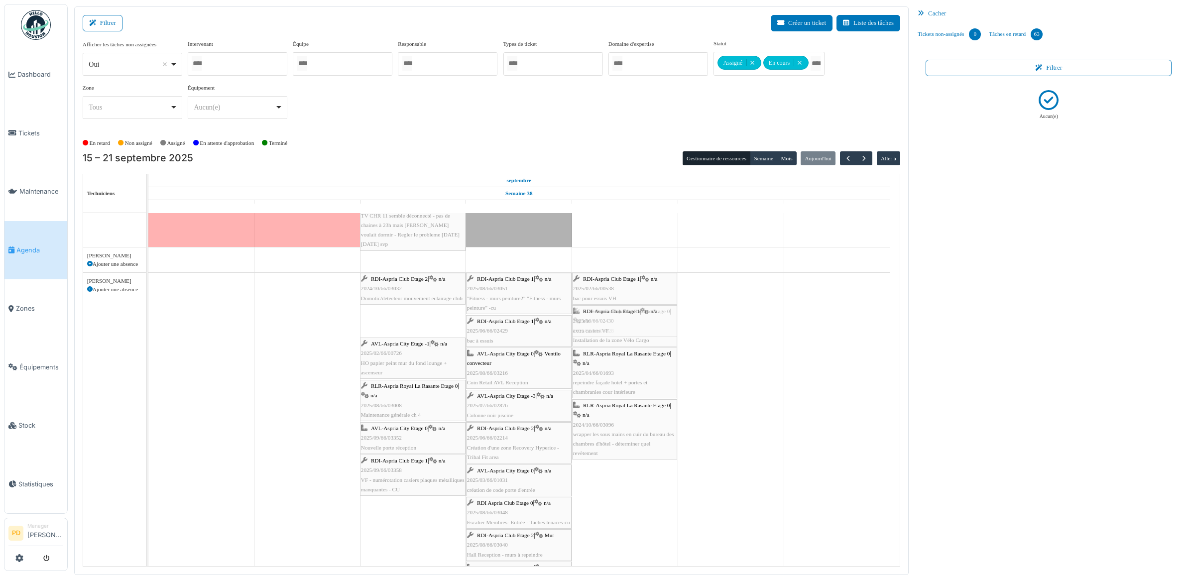
drag, startPoint x: 407, startPoint y: 314, endPoint x: 591, endPoint y: 321, distance: 183.9
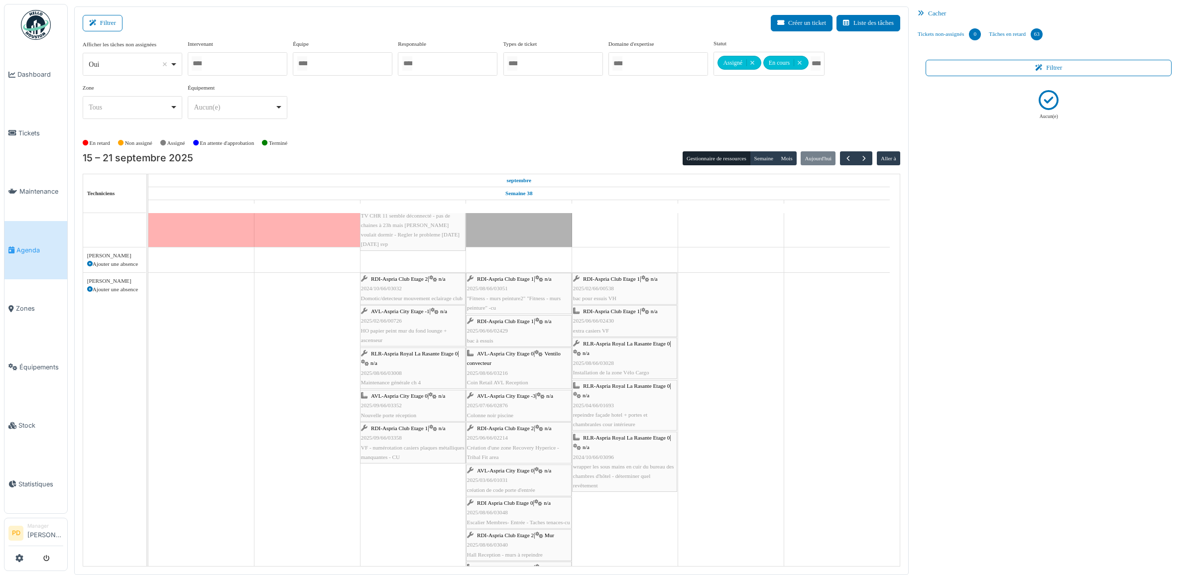
click at [418, 314] on span "AVL-Aspria City Etage -1" at bounding box center [400, 311] width 59 height 6
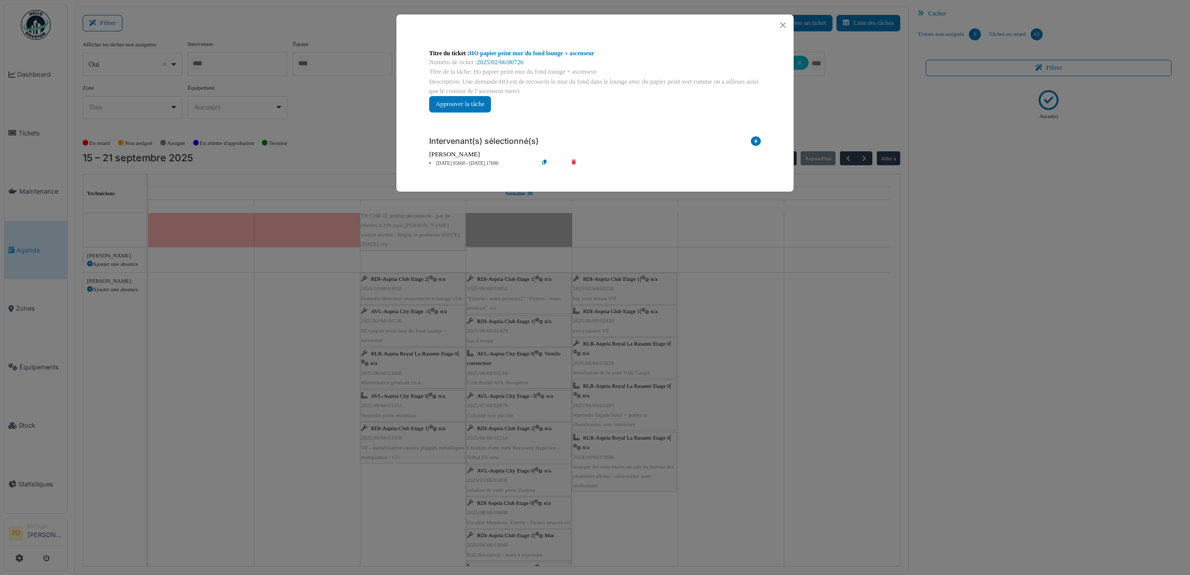
click at [459, 165] on li "[DATE] 05h00 - [DATE] 17h00" at bounding box center [481, 163] width 114 height 7
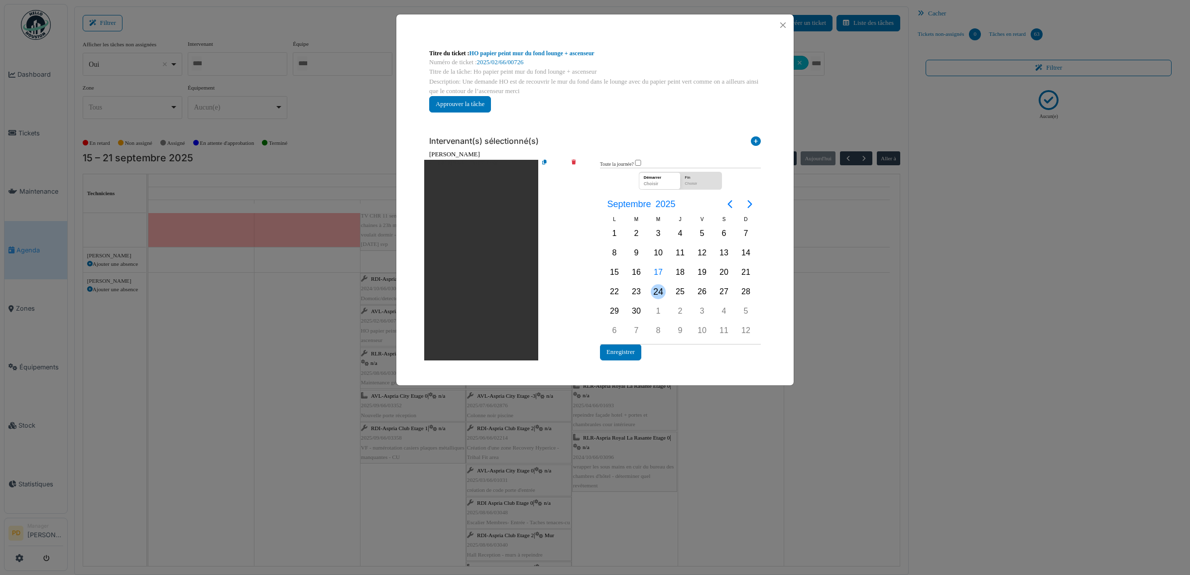
click at [656, 292] on div "24" at bounding box center [658, 291] width 15 height 15
click at [619, 350] on button "Enregistrer" at bounding box center [620, 352] width 41 height 16
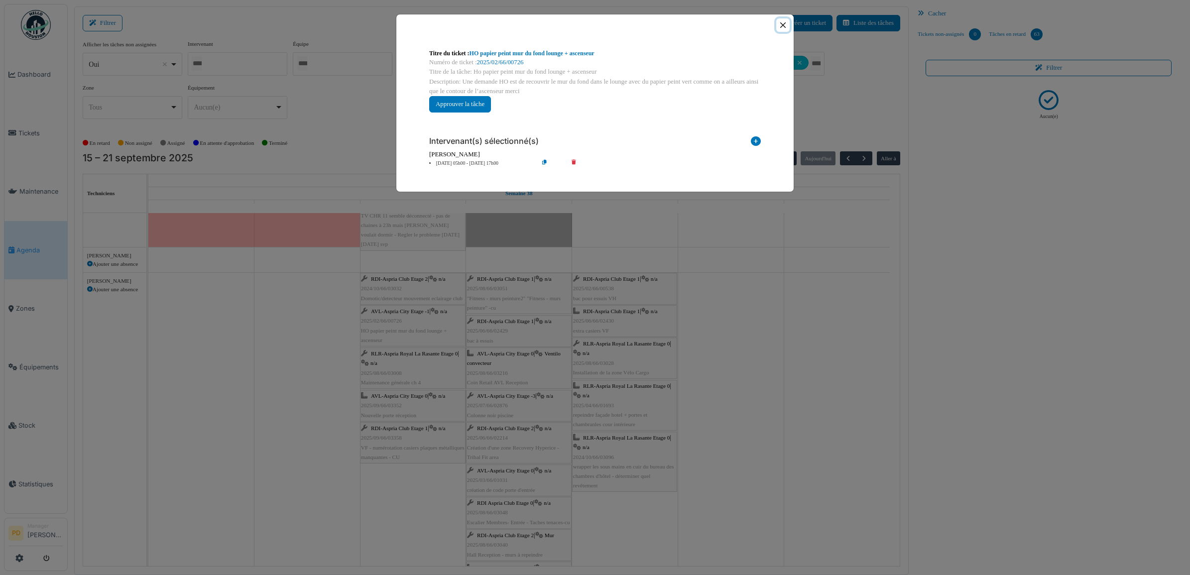
click at [783, 20] on button "Close" at bounding box center [782, 24] width 13 height 13
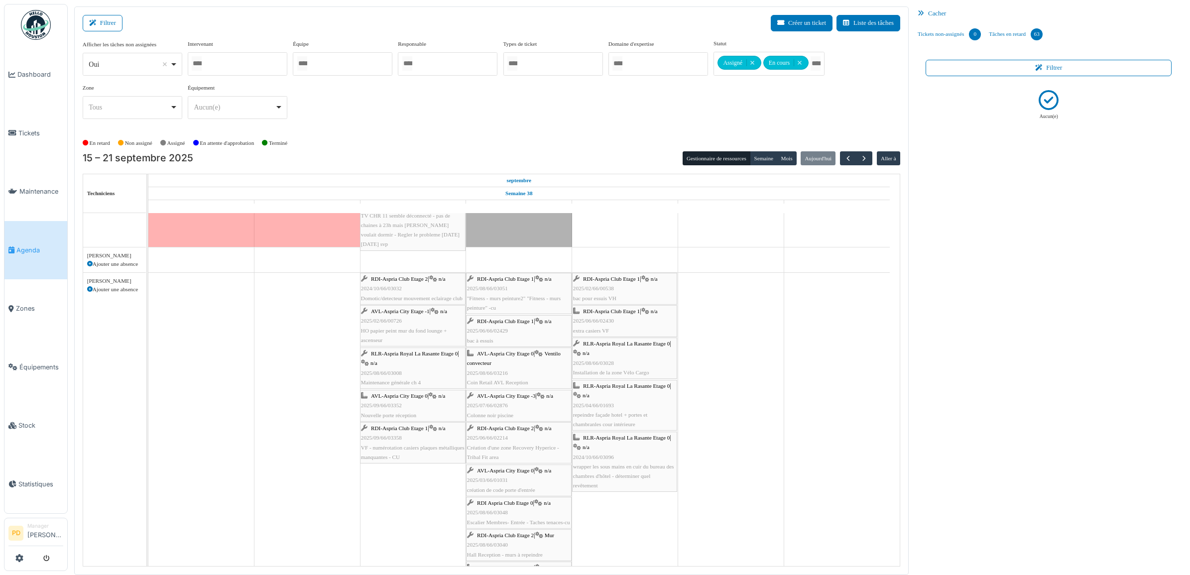
click at [407, 314] on span "AVL-Aspria City Etage -1" at bounding box center [400, 311] width 59 height 6
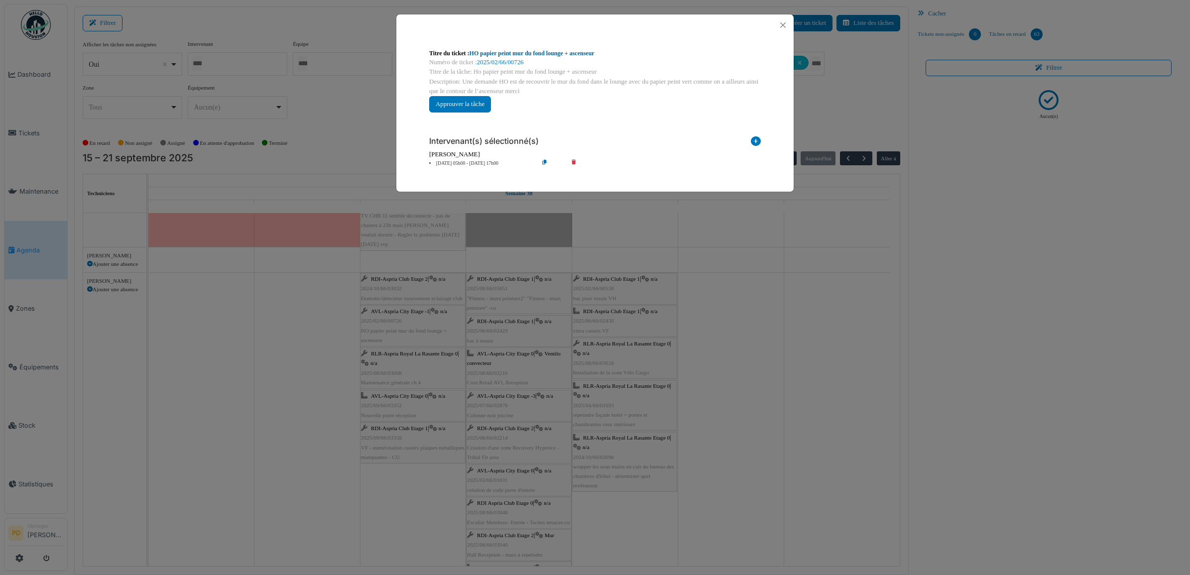
click at [515, 51] on link "HO papier peint mur du fond lounge + ascenseur" at bounding box center [532, 53] width 125 height 7
click at [782, 23] on button "Close" at bounding box center [782, 24] width 13 height 13
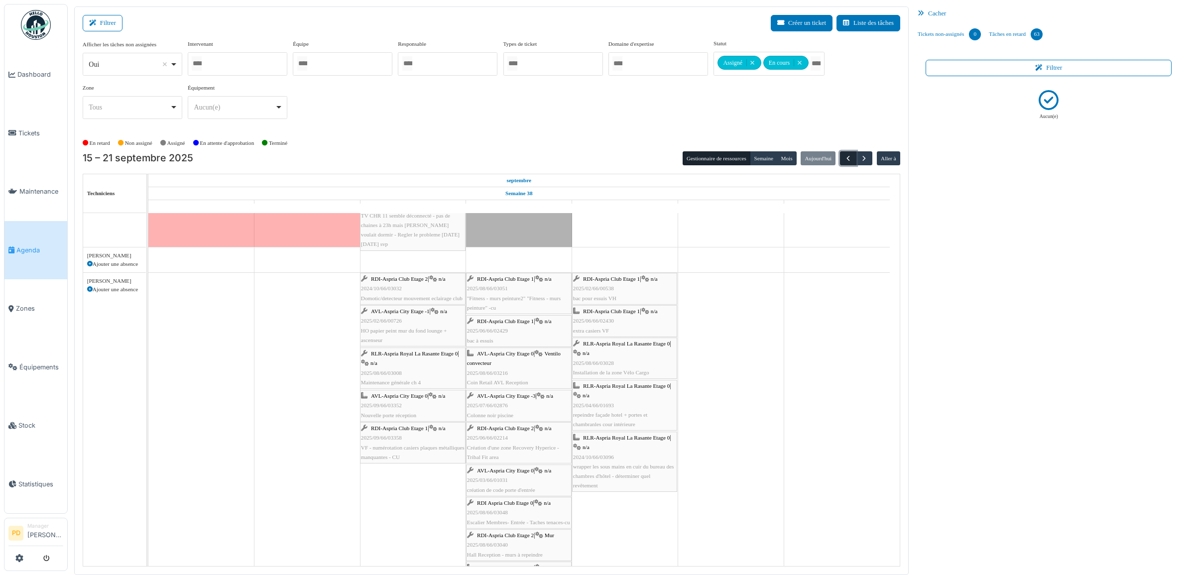
click at [847, 155] on span "button" at bounding box center [848, 158] width 8 height 8
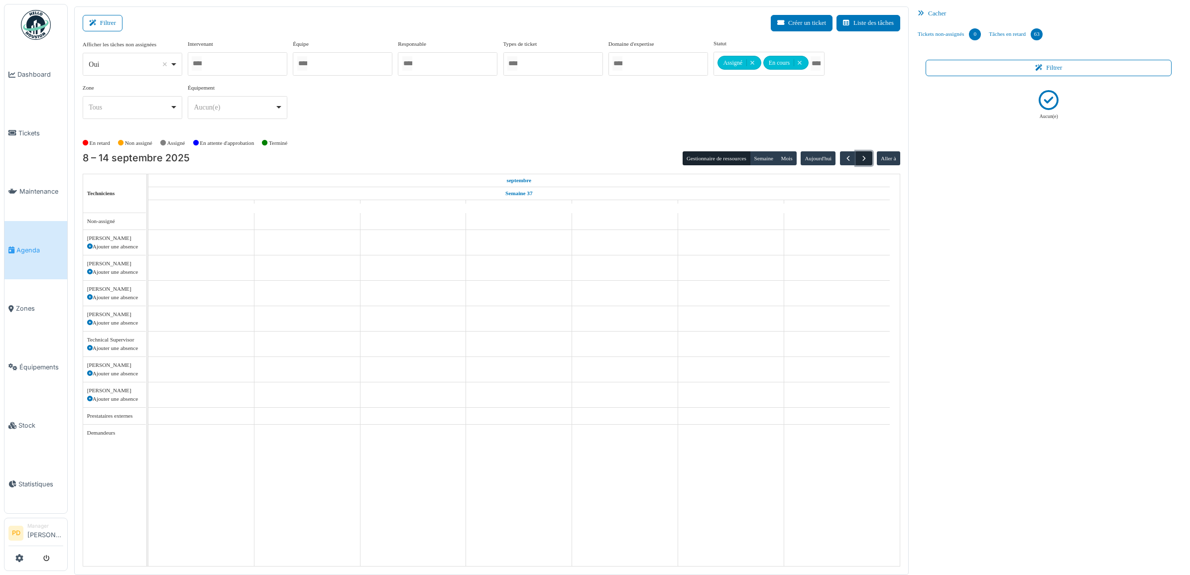
click at [861, 157] on span "button" at bounding box center [864, 158] width 8 height 8
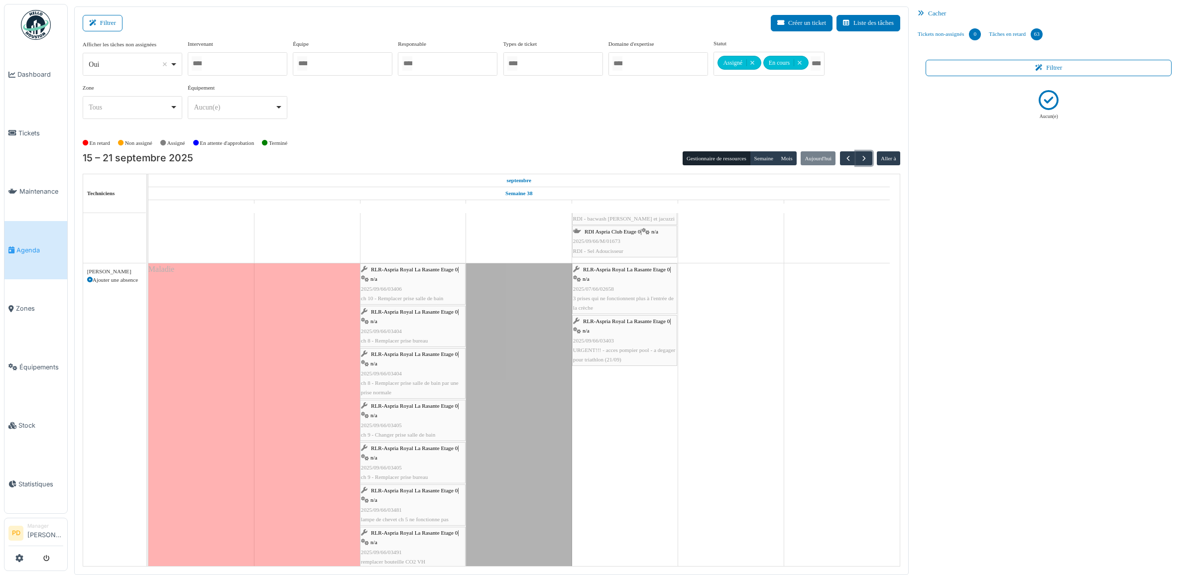
scroll to position [311, 0]
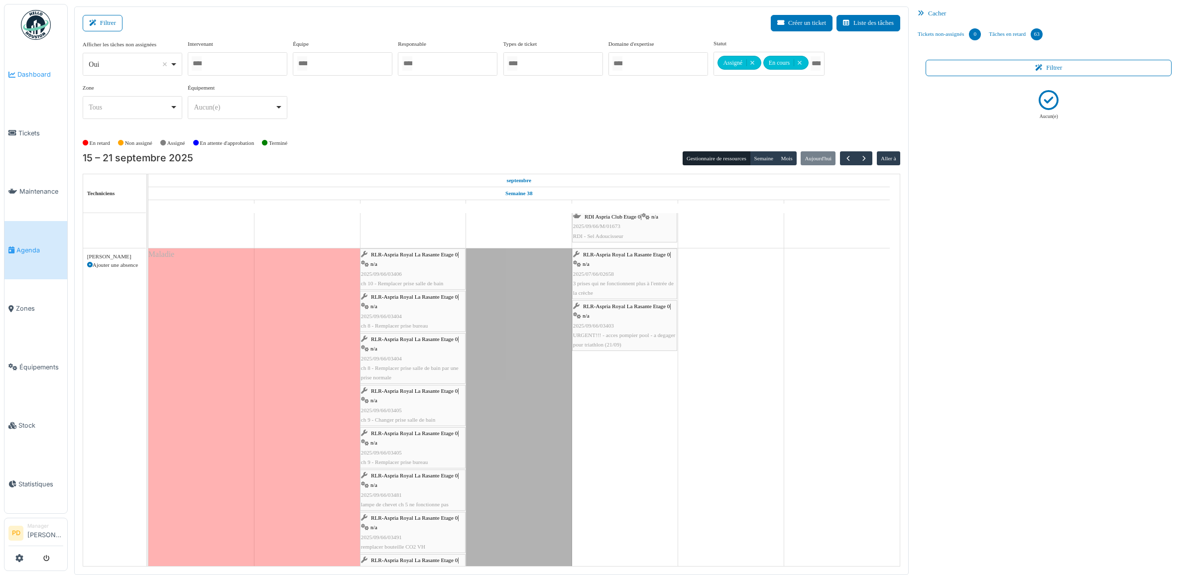
click at [38, 71] on span "Dashboard" at bounding box center [40, 74] width 46 height 9
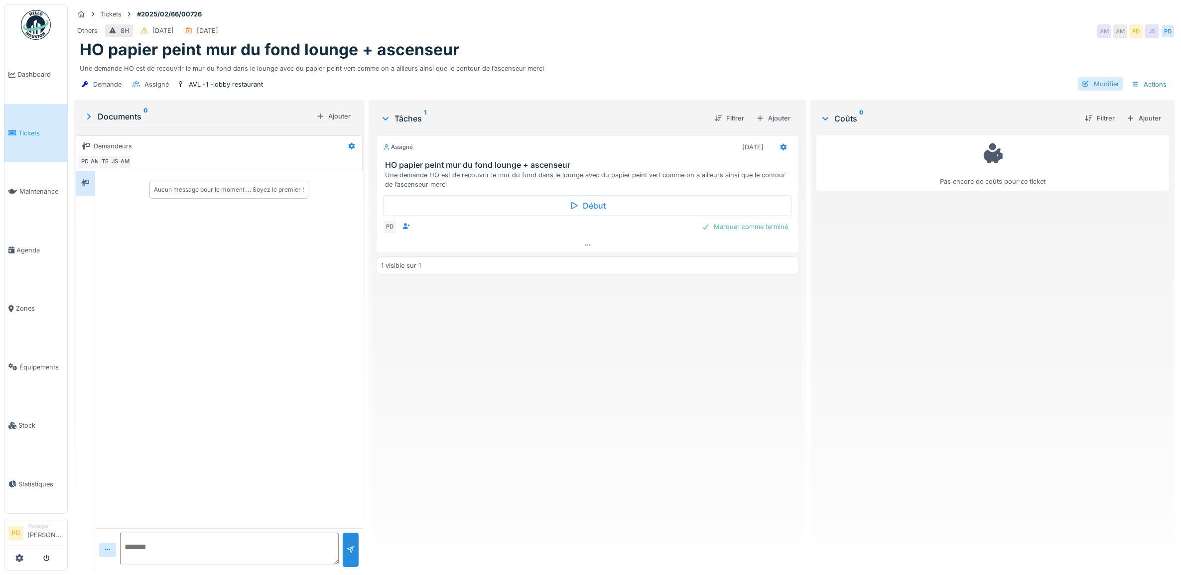
click at [1097, 84] on div "Modifier" at bounding box center [1100, 83] width 45 height 13
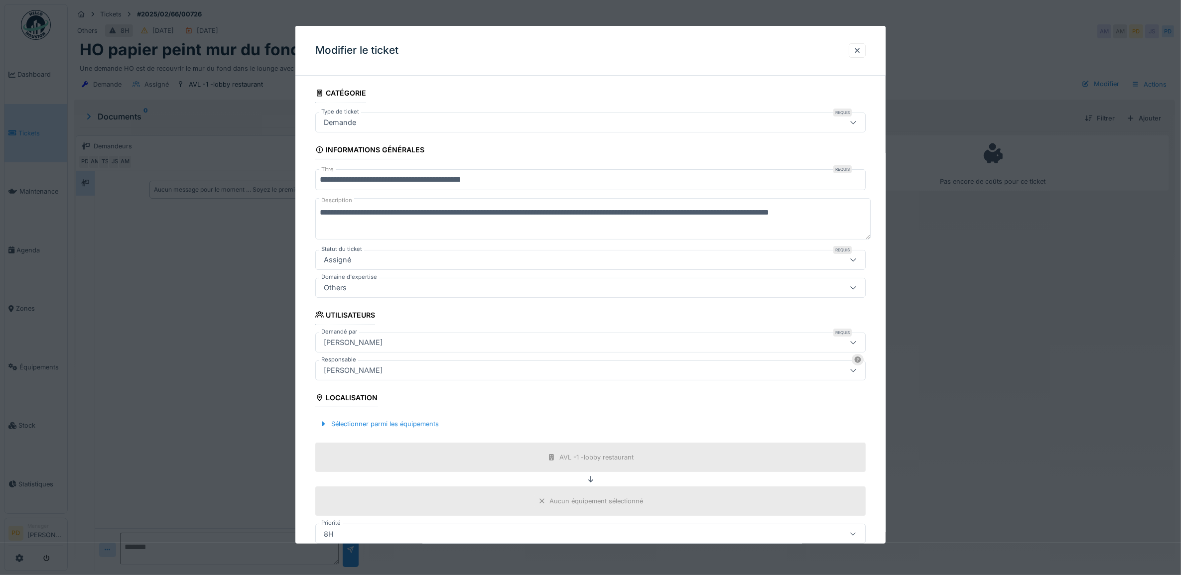
click at [425, 128] on div "Demande" at bounding box center [590, 123] width 551 height 20
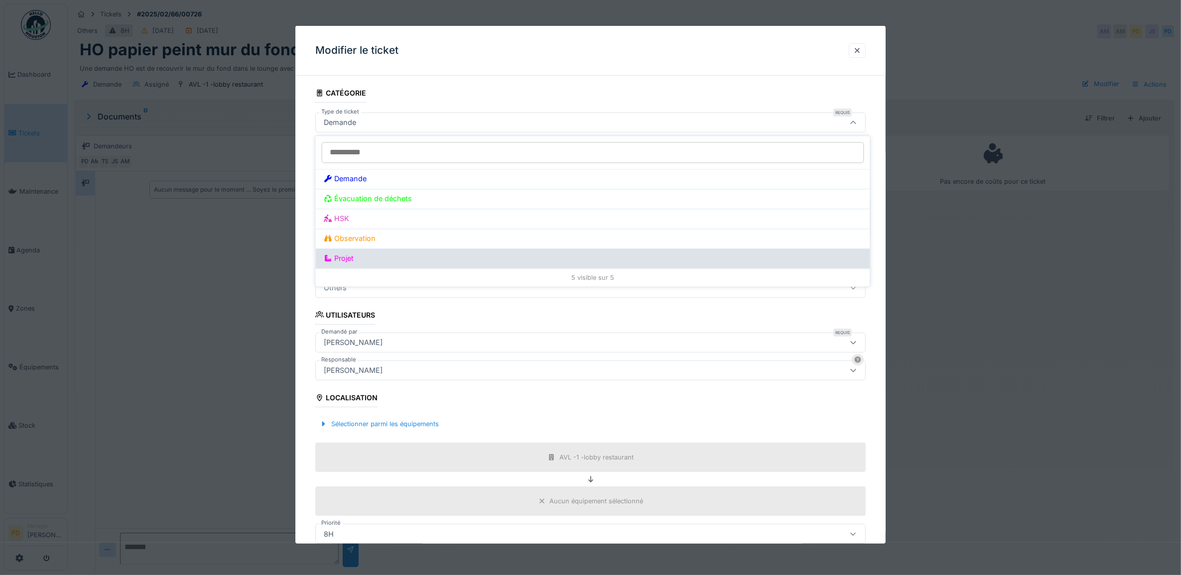
click at [357, 257] on div "Projet" at bounding box center [593, 258] width 538 height 11
type input "**"
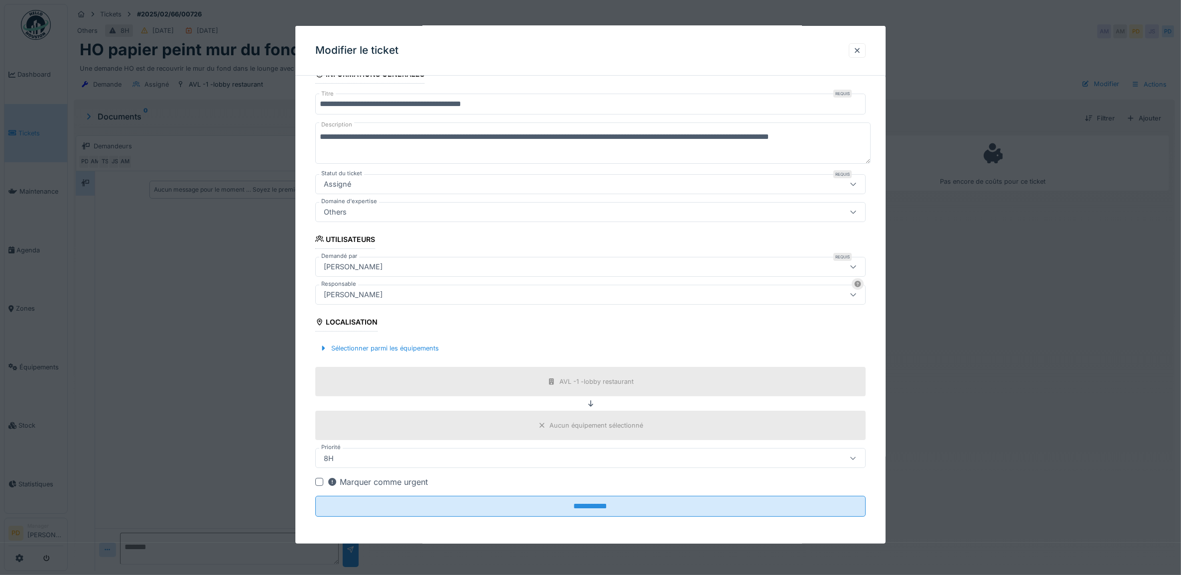
scroll to position [79, 0]
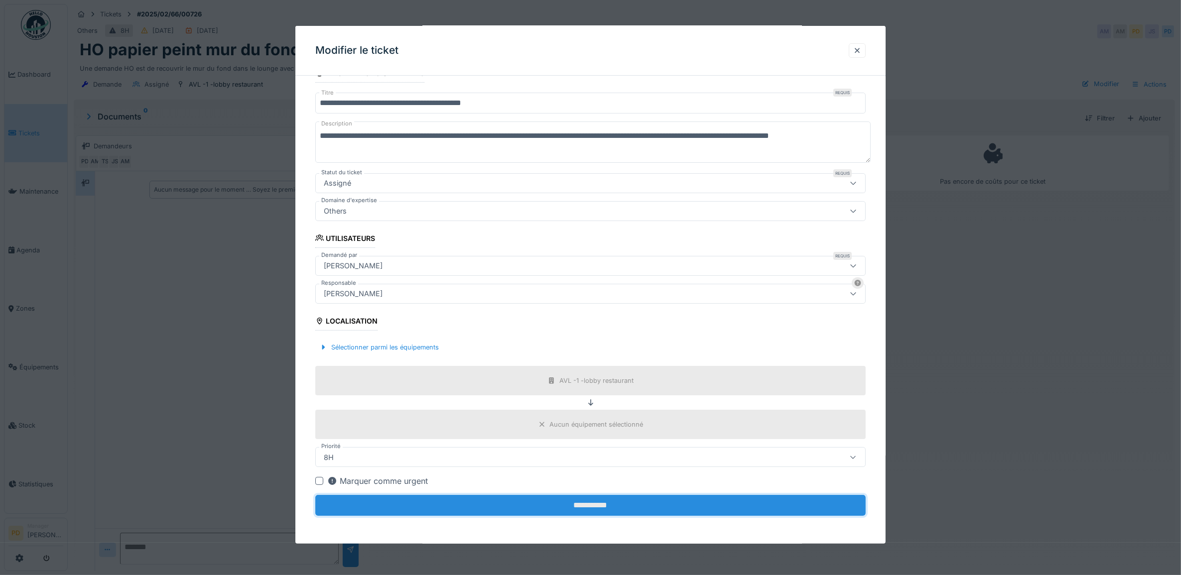
click at [602, 507] on input "**********" at bounding box center [590, 505] width 551 height 21
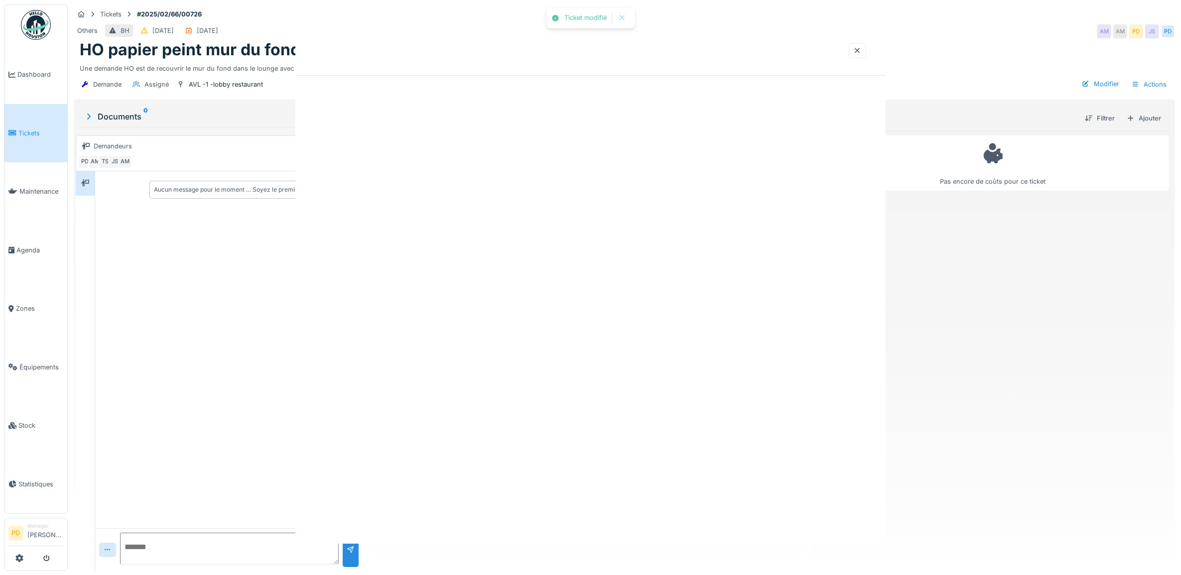
scroll to position [0, 0]
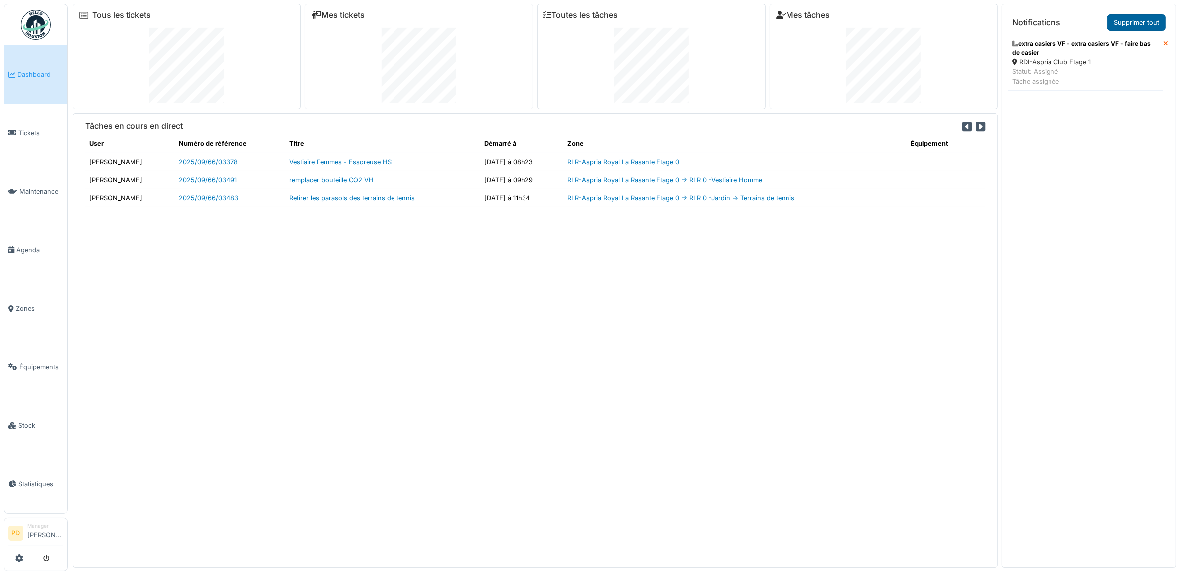
click at [1131, 22] on link "Supprimer tout" at bounding box center [1136, 22] width 58 height 16
click at [28, 71] on span "Dashboard" at bounding box center [40, 74] width 46 height 9
click at [20, 554] on icon at bounding box center [19, 558] width 8 height 8
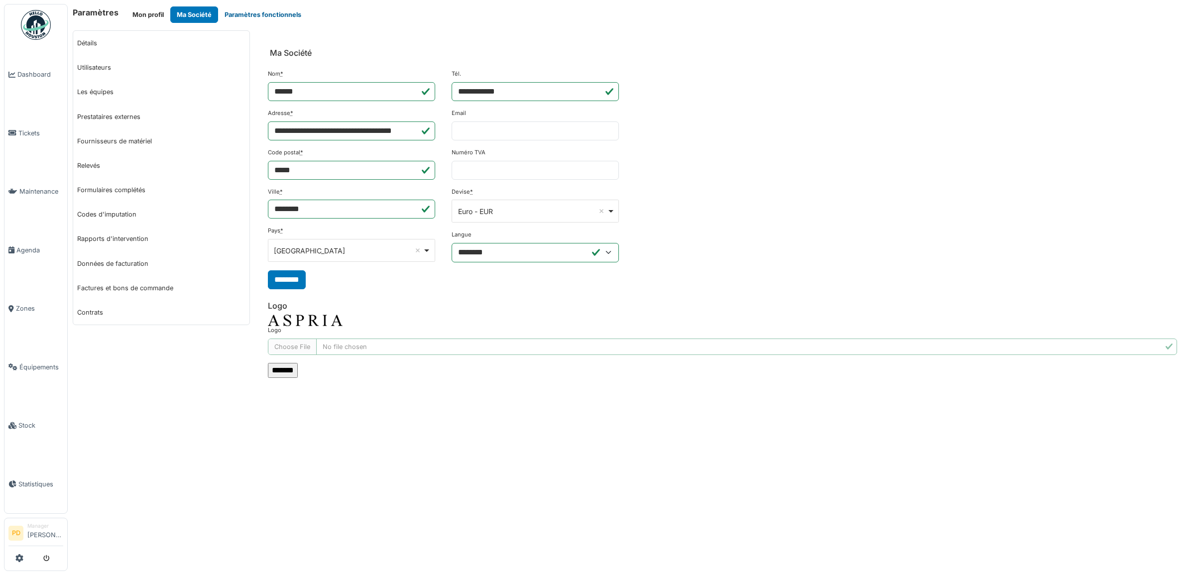
click at [254, 14] on button "Paramètres fonctionnels" at bounding box center [263, 14] width 90 height 16
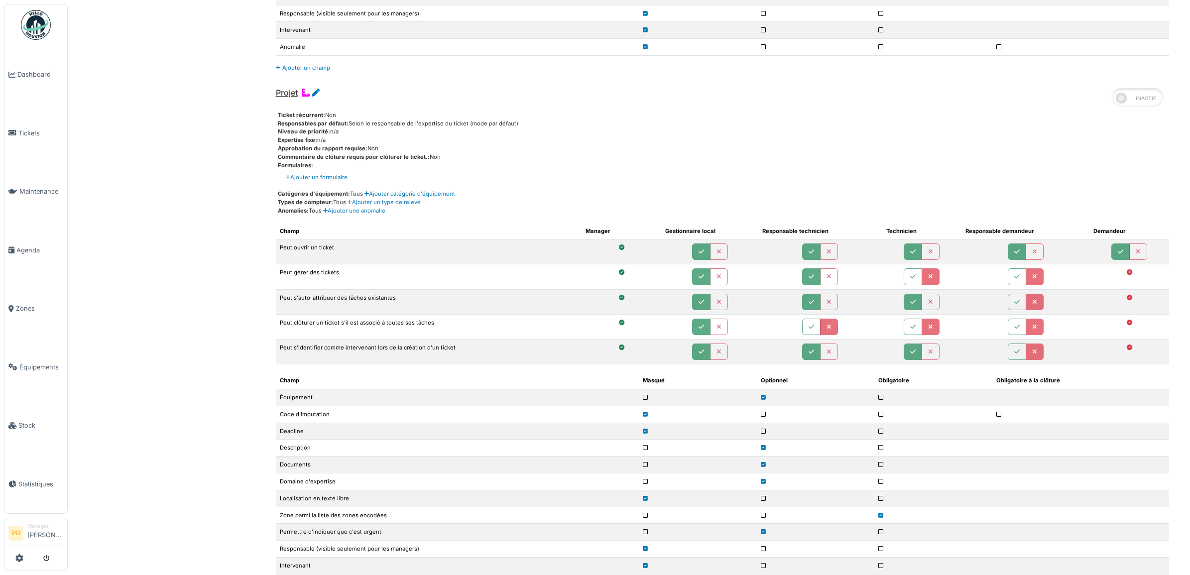
scroll to position [1646, 0]
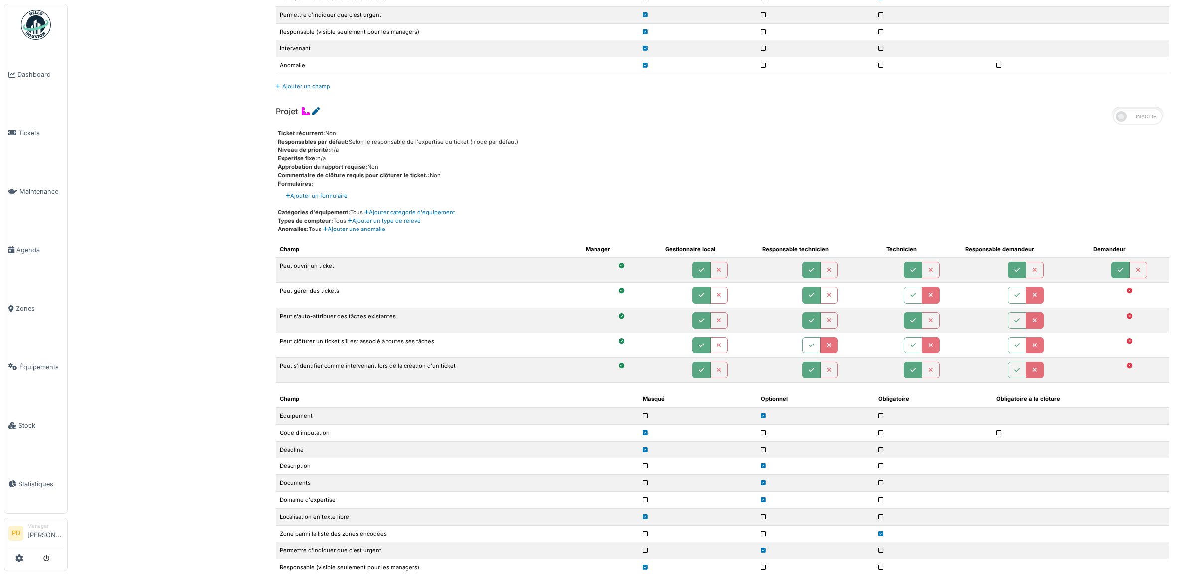
click at [315, 115] on icon at bounding box center [316, 111] width 8 height 8
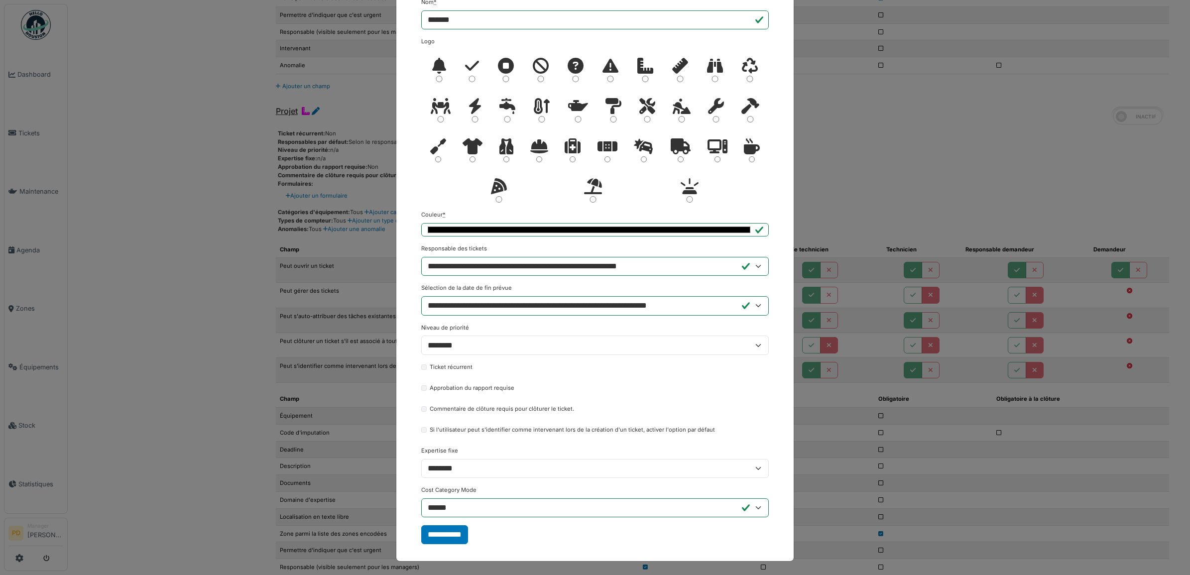
scroll to position [69, 0]
click at [753, 507] on select "**********" at bounding box center [595, 507] width 348 height 19
click at [499, 534] on form "Nom * ******* Logo *" at bounding box center [595, 271] width 348 height 546
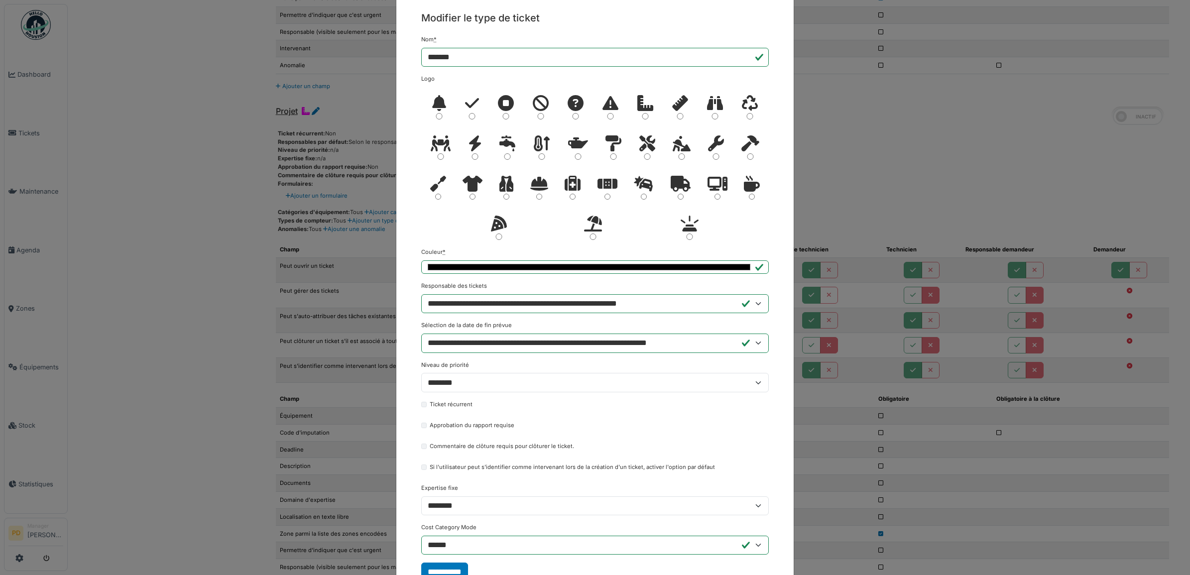
scroll to position [0, 0]
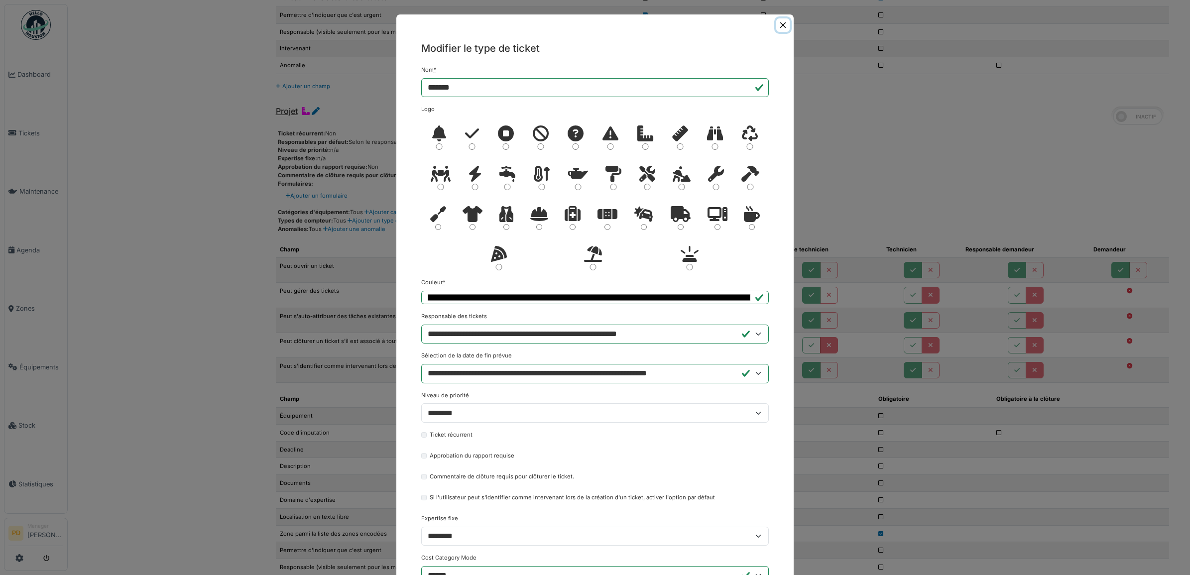
click at [776, 23] on button "Close" at bounding box center [782, 24] width 13 height 13
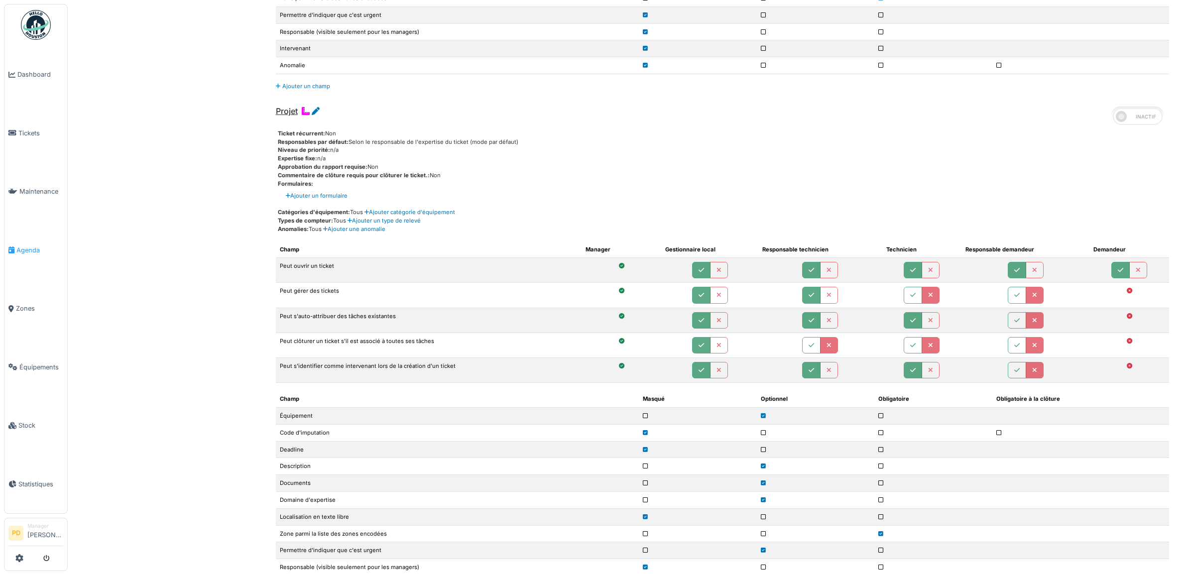
click at [40, 248] on span "Agenda" at bounding box center [39, 249] width 47 height 9
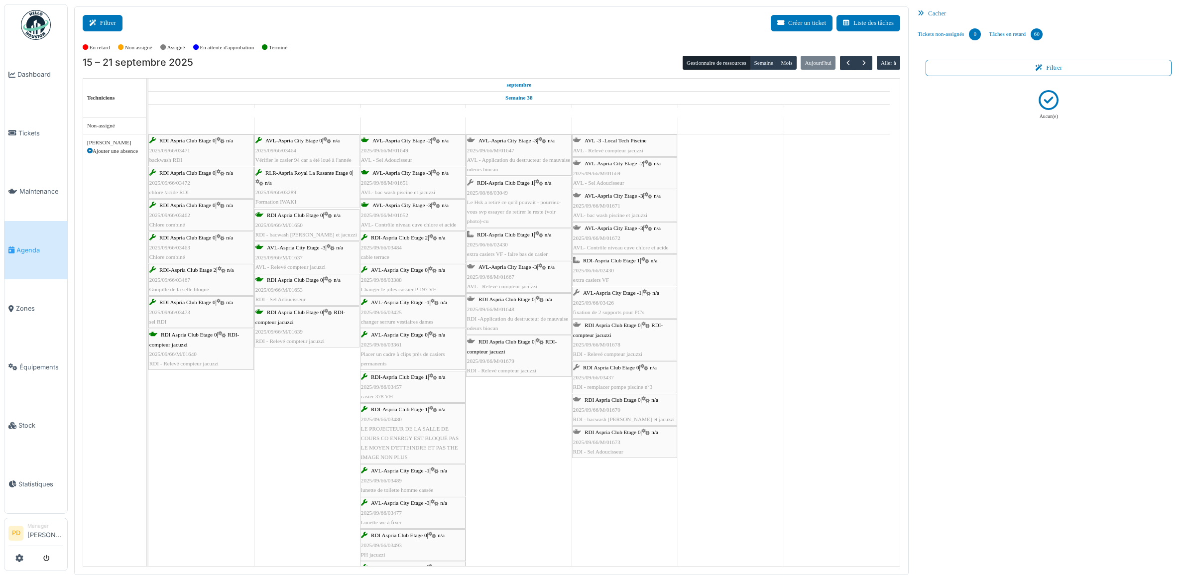
click at [92, 23] on icon at bounding box center [94, 23] width 11 height 6
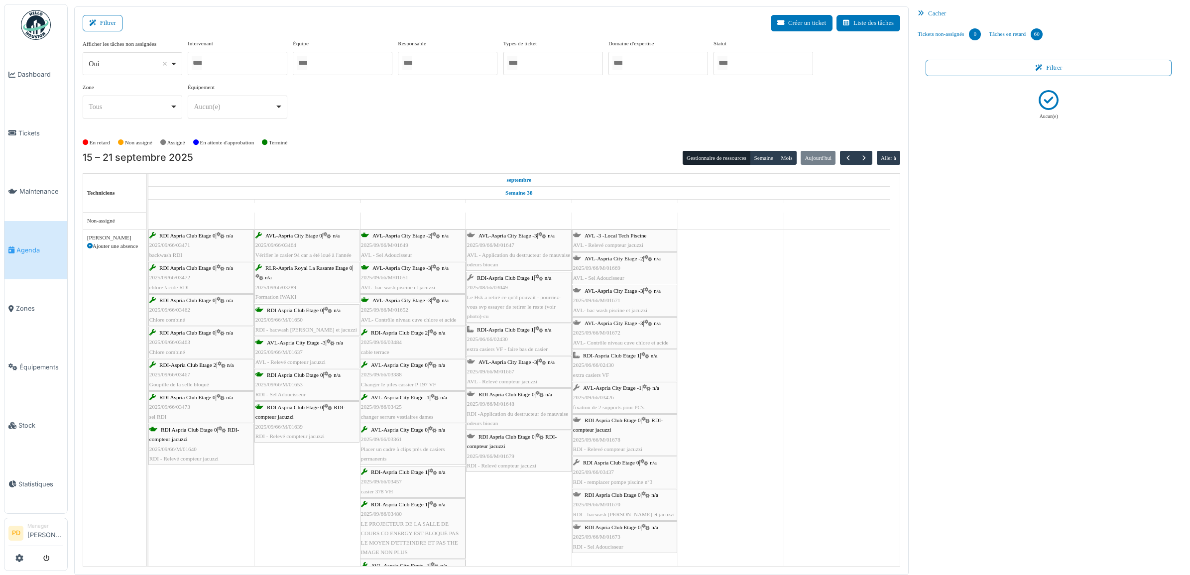
click at [765, 65] on div at bounding box center [764, 63] width 100 height 23
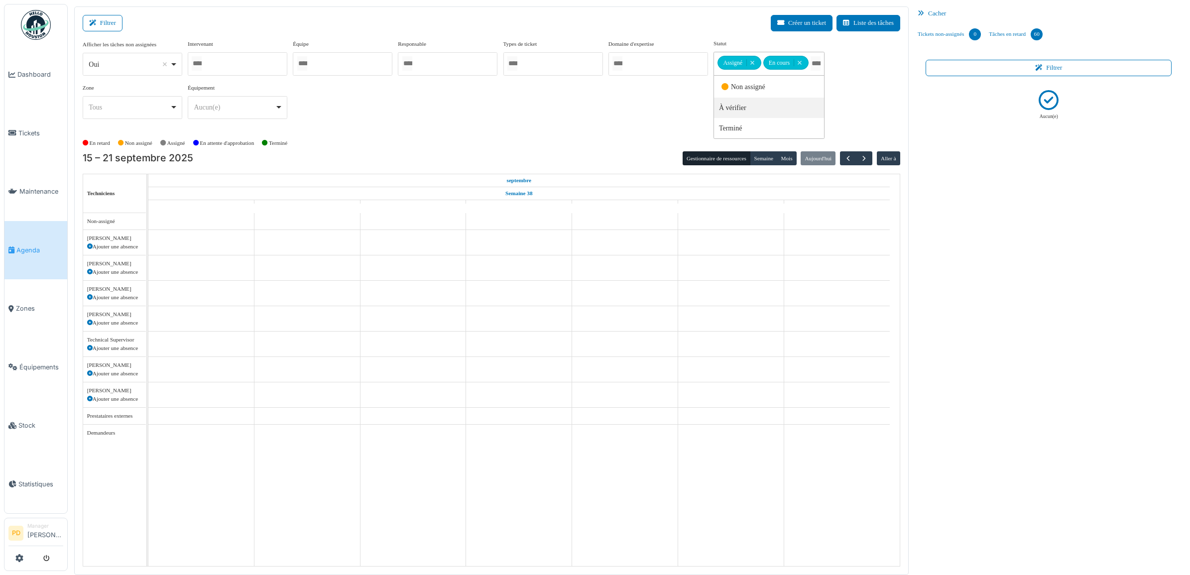
click at [653, 105] on div "Afficher les tâches non assignées *** Oui Remove item Oui Non Intervenant [PERS…" at bounding box center [492, 83] width 818 height 88
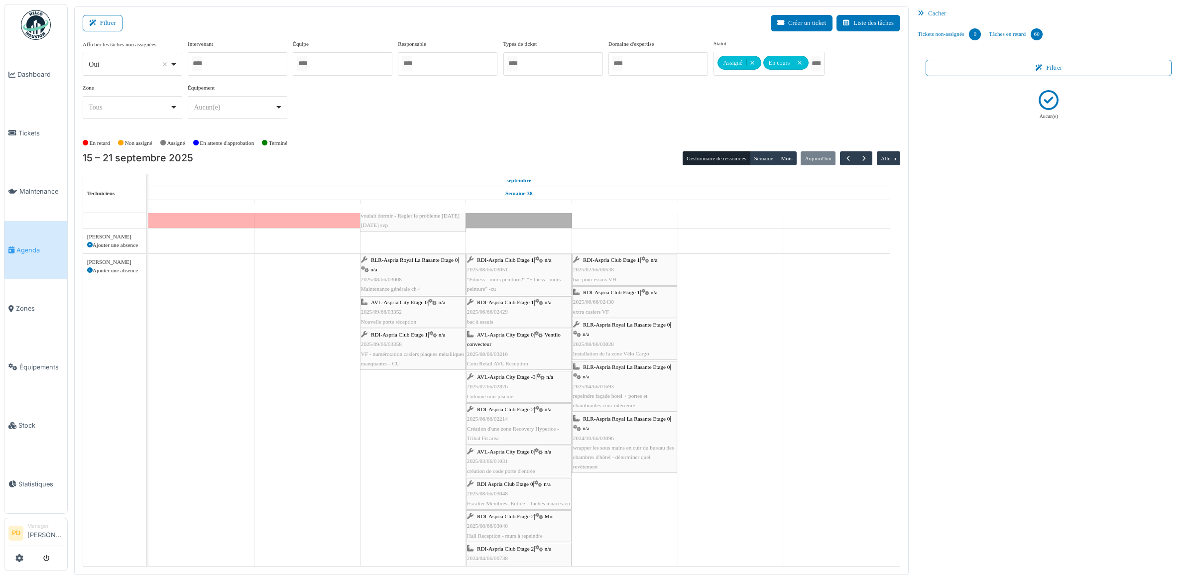
scroll to position [685, 0]
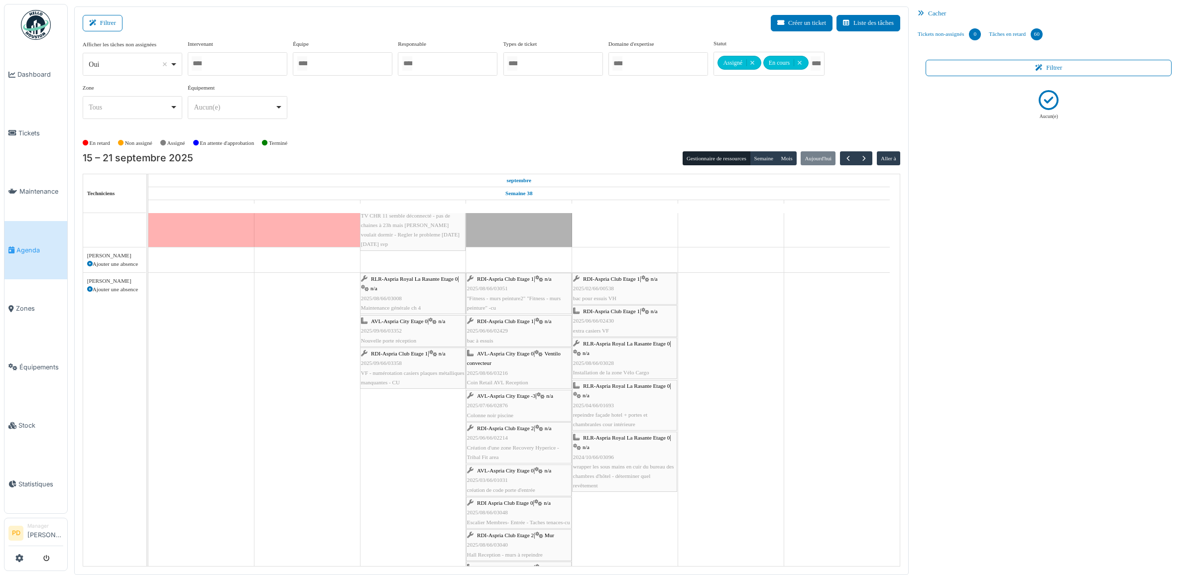
click at [399, 324] on span "AVL-Aspria City Etage 0" at bounding box center [399, 321] width 57 height 6
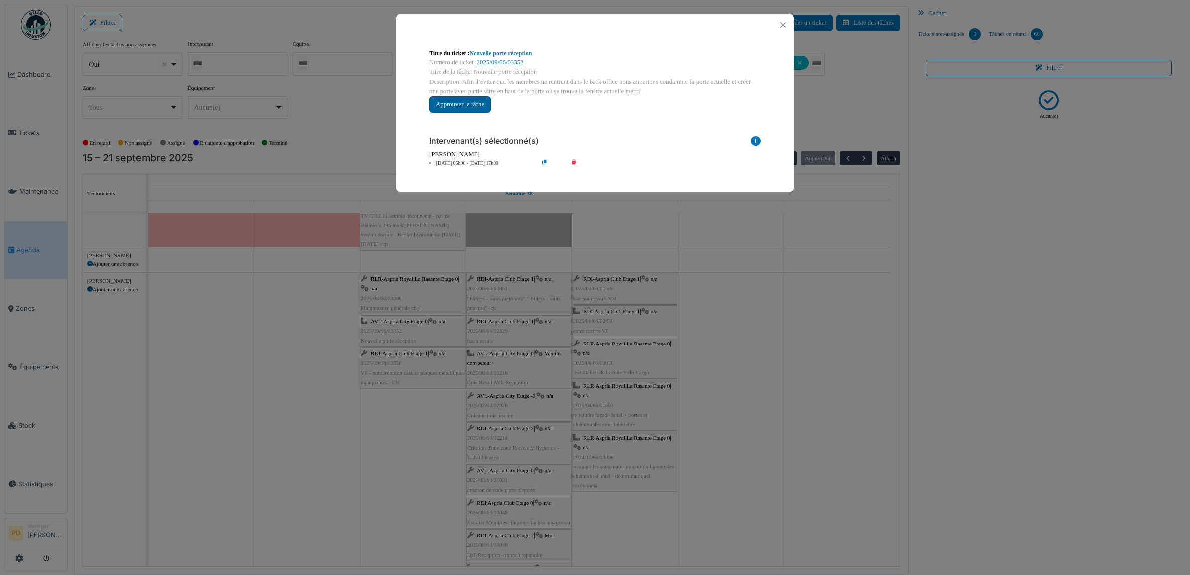
click at [469, 100] on button "Approuver la tâche" at bounding box center [460, 104] width 62 height 16
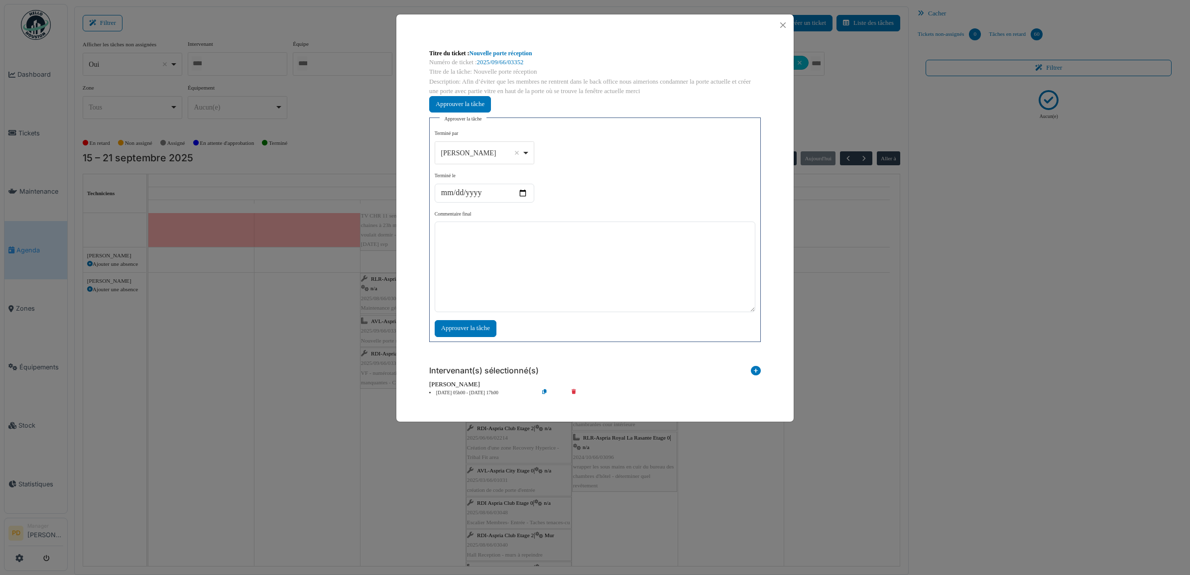
click at [524, 155] on div "[PERSON_NAME] Remove item" at bounding box center [484, 153] width 91 height 14
select select "****"
click at [484, 247] on textarea at bounding box center [595, 267] width 321 height 91
type textarea "**********"
click at [469, 327] on div "Approuver la tâche" at bounding box center [466, 328] width 62 height 16
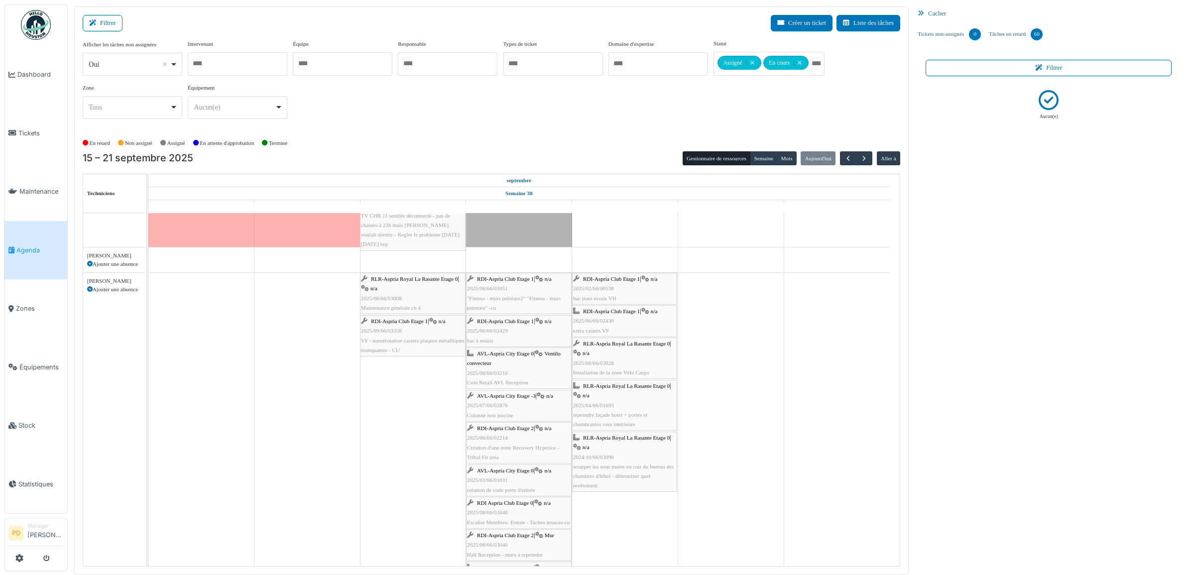
click at [406, 281] on span "RLR-Aspria Royal La Rasante Etage 0" at bounding box center [414, 279] width 87 height 6
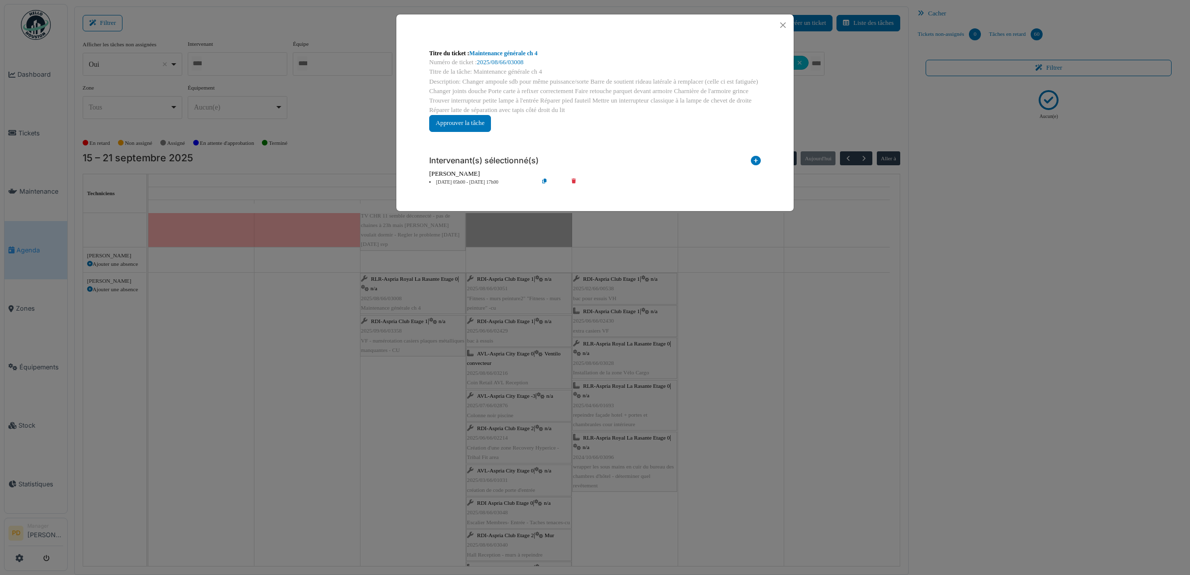
click at [463, 183] on li "[DATE] 05h00 - [DATE] 17h00" at bounding box center [481, 182] width 114 height 7
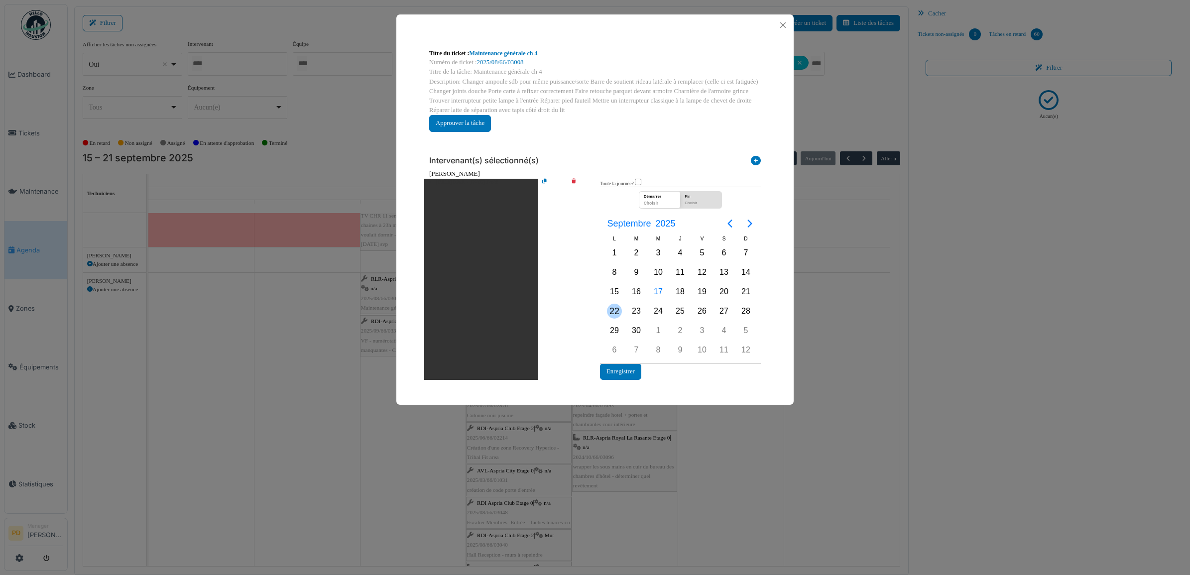
click at [609, 303] on div "22" at bounding box center [615, 311] width 22 height 19
click at [609, 304] on div "22" at bounding box center [614, 311] width 15 height 15
click at [625, 370] on button "Enregistrer" at bounding box center [620, 372] width 41 height 16
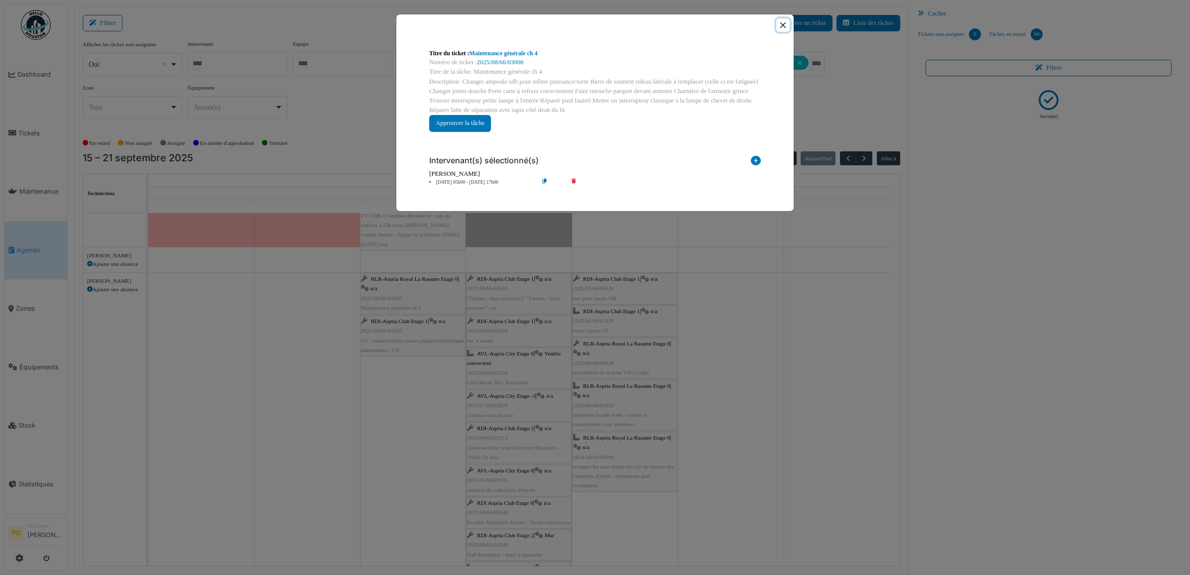
click at [783, 26] on button "Close" at bounding box center [782, 24] width 13 height 13
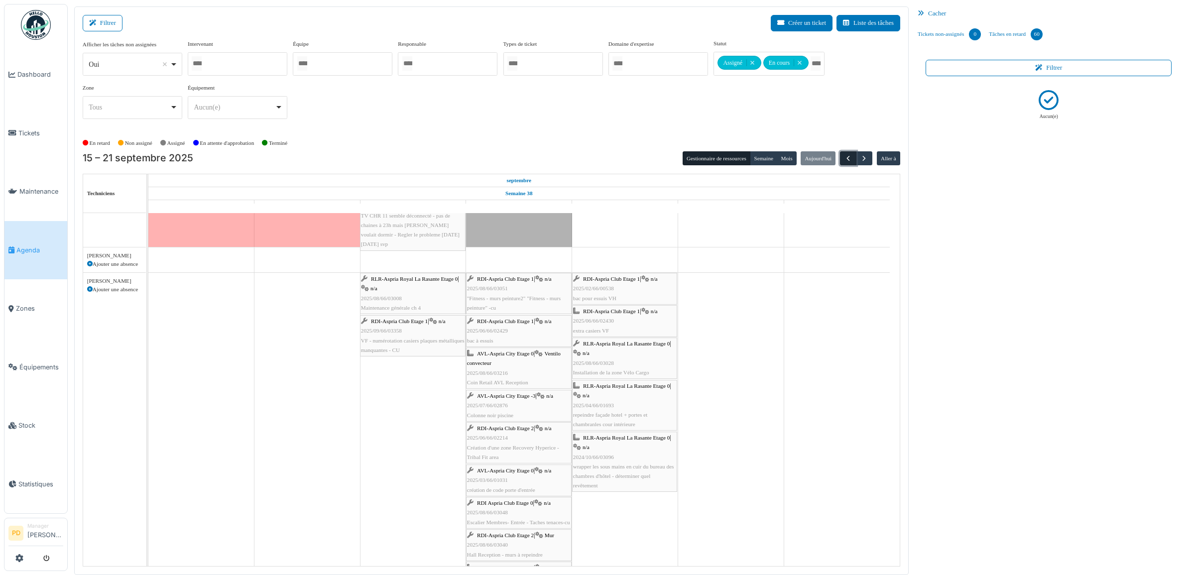
click at [850, 157] on span "button" at bounding box center [848, 158] width 8 height 8
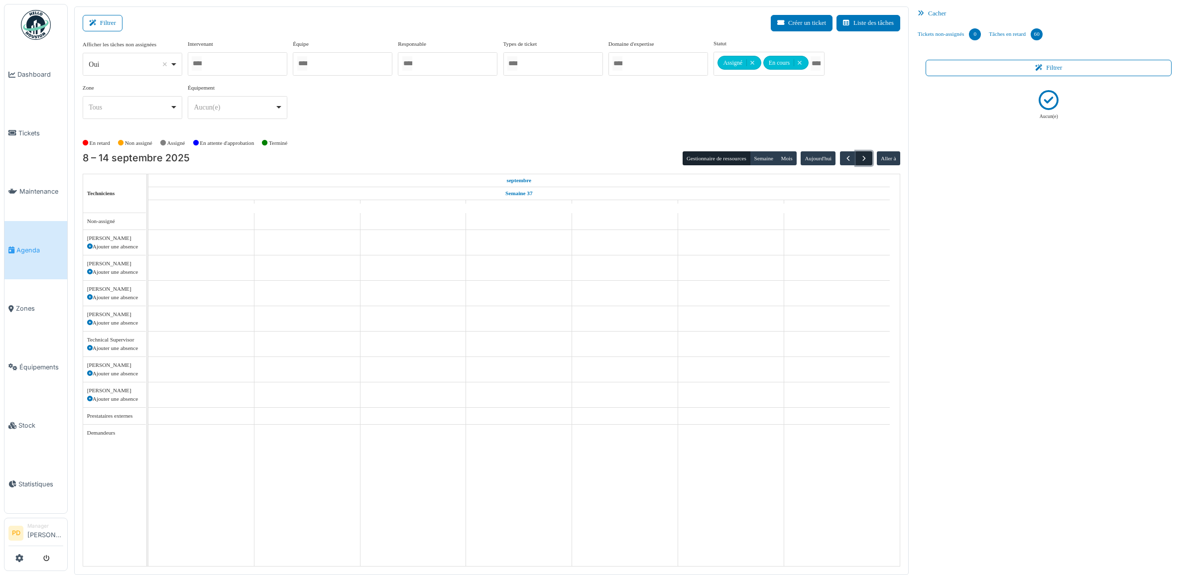
click at [860, 158] on span "button" at bounding box center [864, 158] width 8 height 8
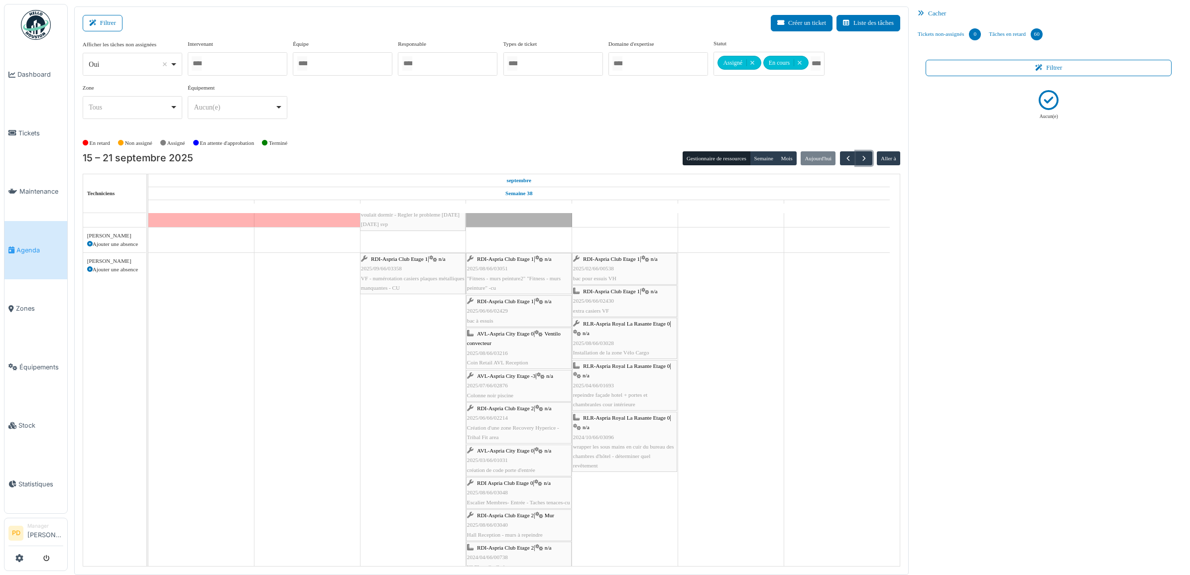
scroll to position [685, 0]
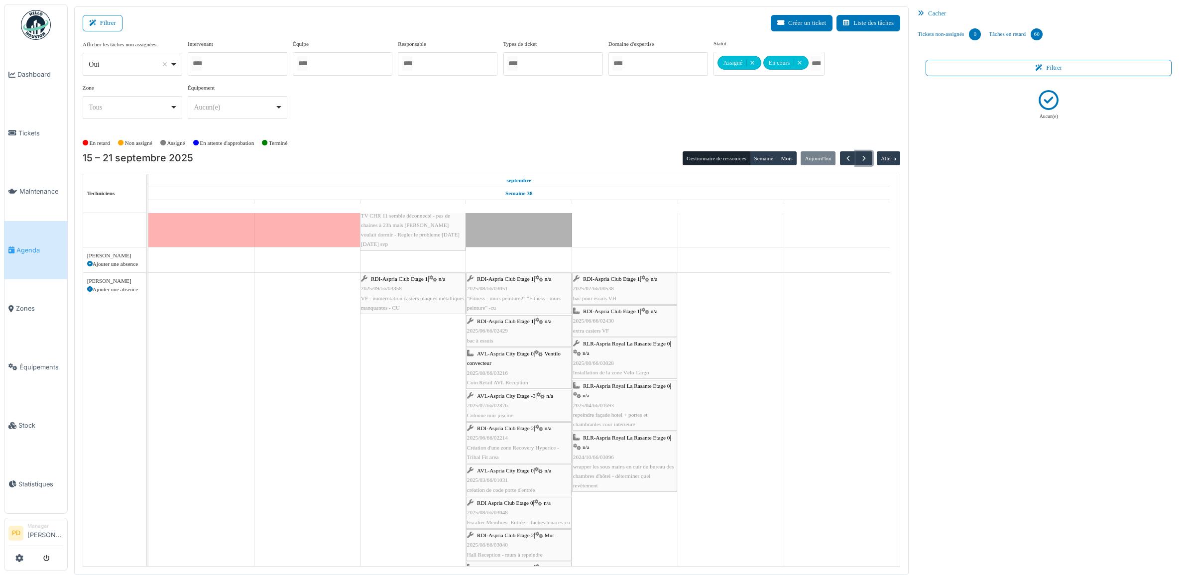
click at [529, 281] on span "RDI-Aspria Club Etage 1" at bounding box center [505, 279] width 57 height 6
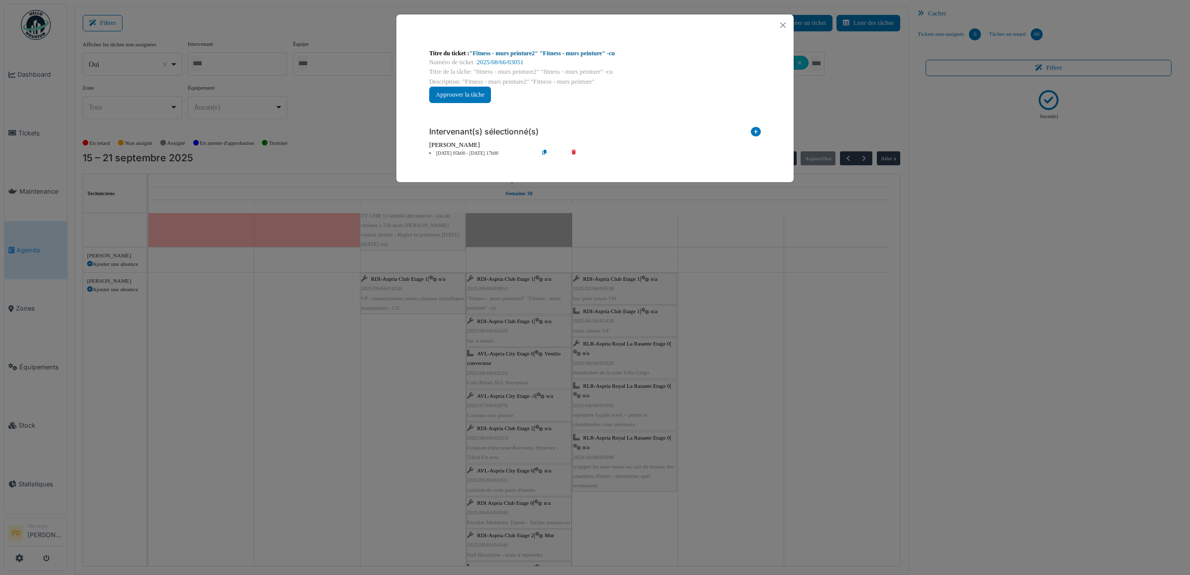
click at [563, 51] on link ""Fitness - murs peinture2" "Fitness - murs peinture" -cu" at bounding box center [542, 53] width 145 height 7
click at [474, 153] on li "18 sep 05h00 - 18 sep 17h00" at bounding box center [481, 153] width 114 height 7
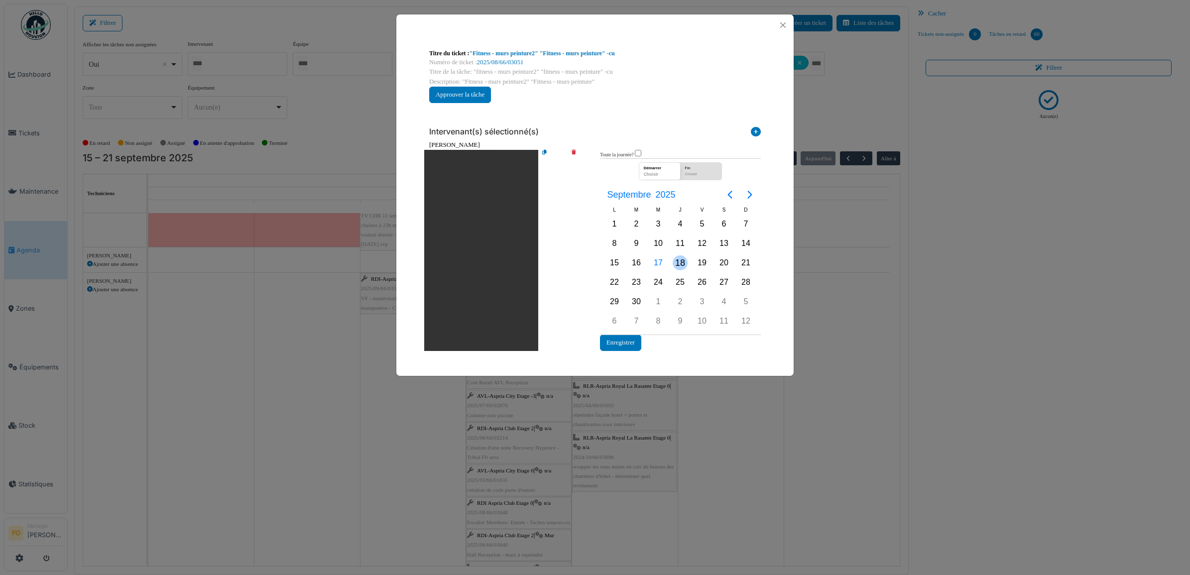
click at [678, 264] on div "18" at bounding box center [680, 262] width 15 height 15
click at [573, 152] on icon at bounding box center [581, 250] width 28 height 201
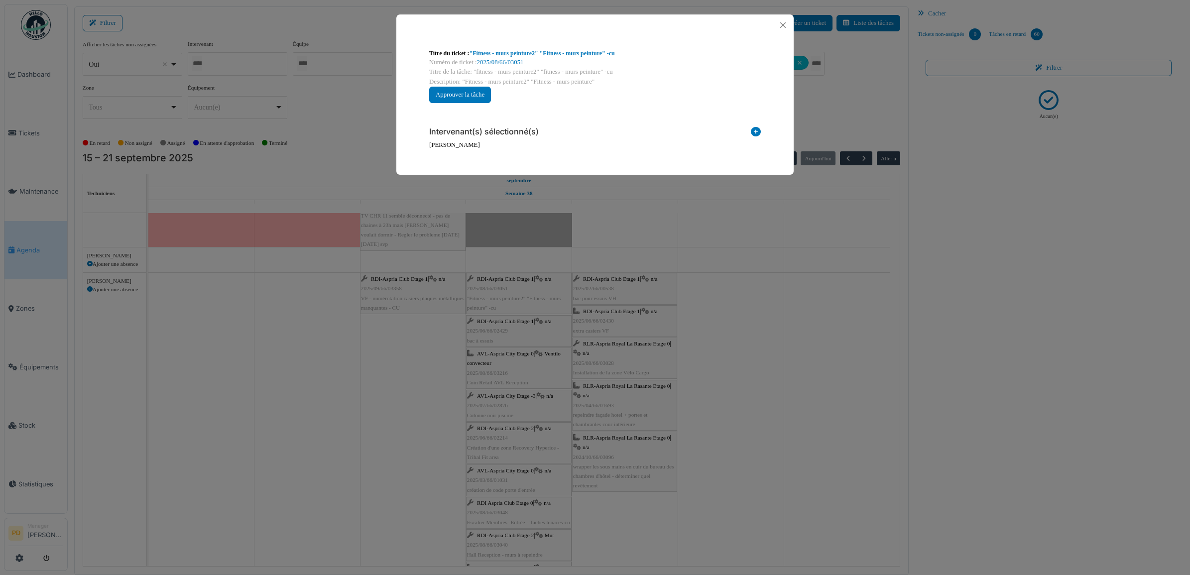
drag, startPoint x: 757, startPoint y: 132, endPoint x: 651, endPoint y: 160, distance: 109.3
click at [755, 132] on icon at bounding box center [756, 133] width 10 height 13
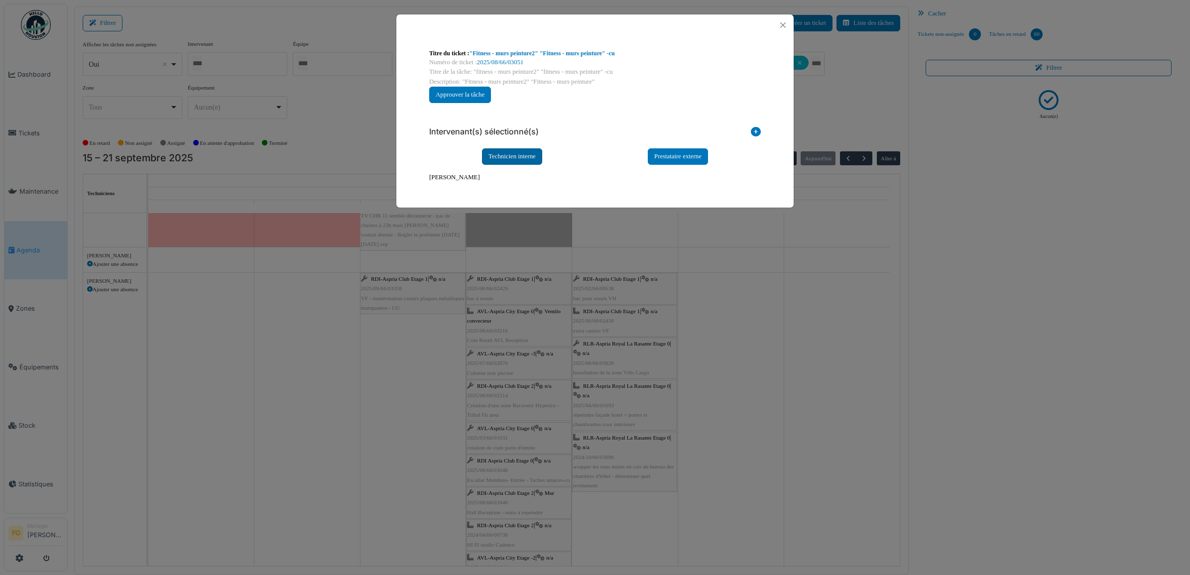
click at [538, 153] on div "Technicien interne" at bounding box center [512, 156] width 60 height 16
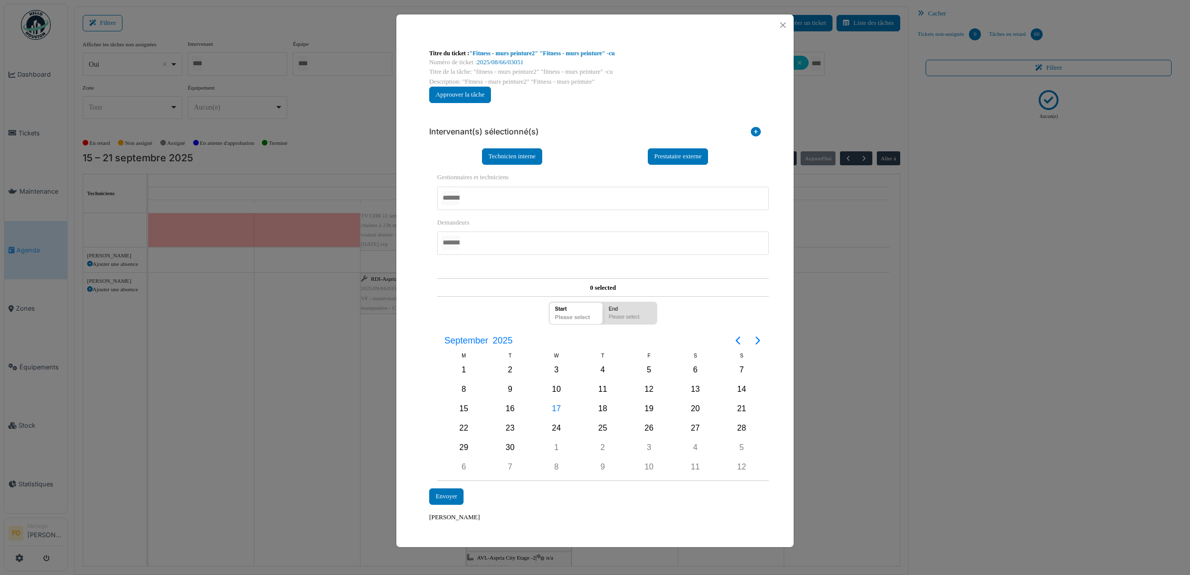
click at [525, 202] on div at bounding box center [603, 198] width 332 height 23
drag, startPoint x: 415, startPoint y: 267, endPoint x: 452, endPoint y: 311, distance: 57.6
click at [415, 267] on div "**********" at bounding box center [594, 286] width 397 height 500
click at [596, 404] on div "18" at bounding box center [603, 409] width 46 height 19
click at [597, 404] on div "18" at bounding box center [603, 409] width 15 height 15
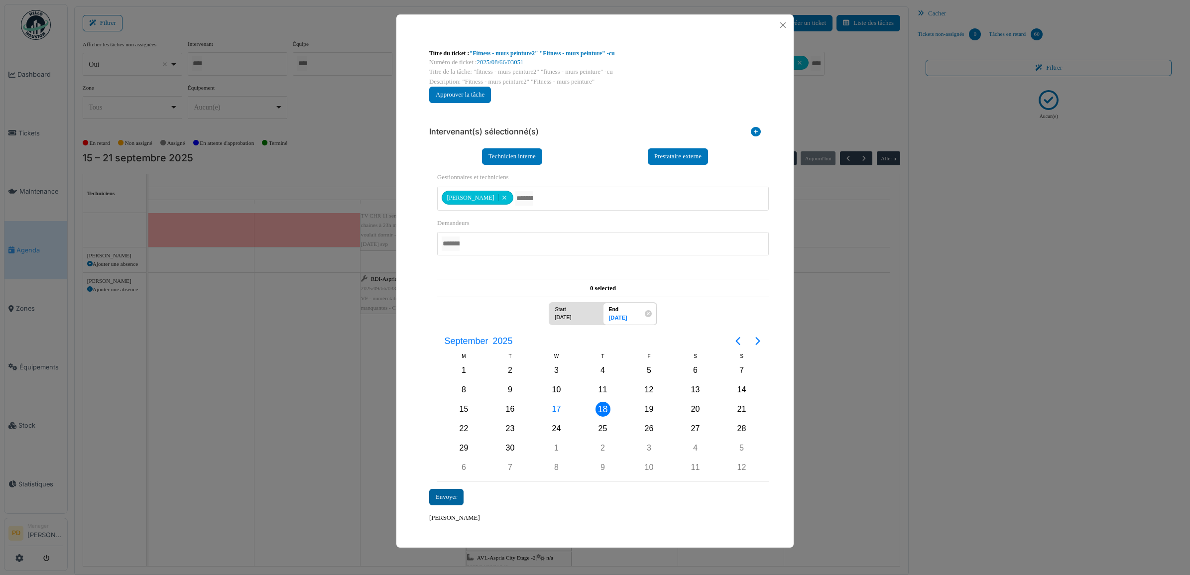
click at [457, 490] on div "Envoyer" at bounding box center [446, 497] width 34 height 16
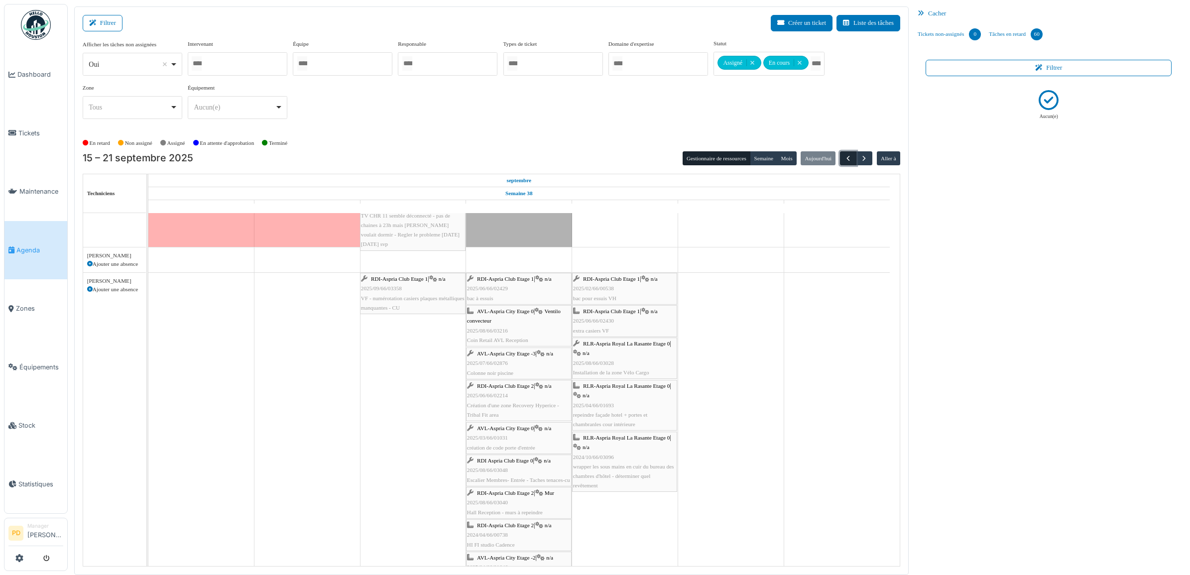
click at [848, 160] on span "button" at bounding box center [848, 158] width 8 height 8
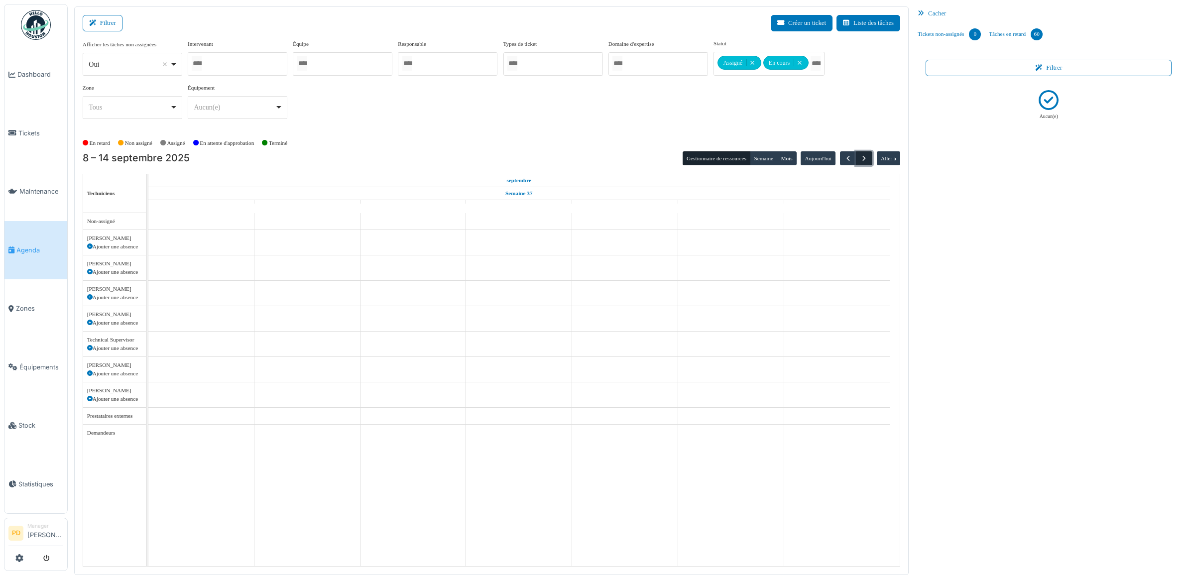
click at [861, 158] on span "button" at bounding box center [864, 158] width 8 height 8
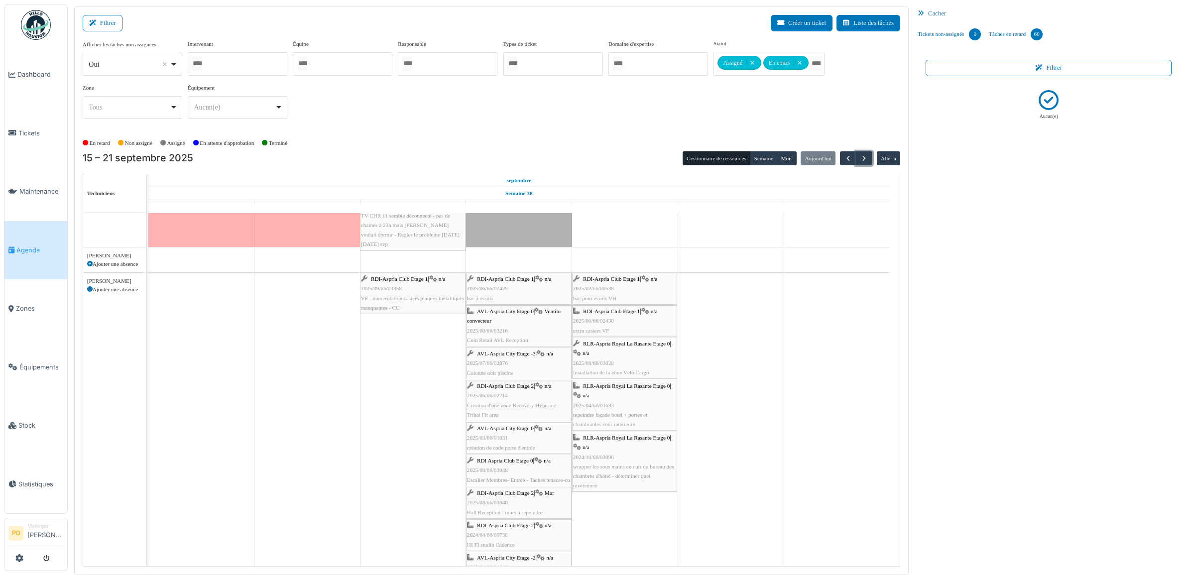
click at [502, 314] on span "AVL-Aspria City Etage 0" at bounding box center [505, 311] width 57 height 6
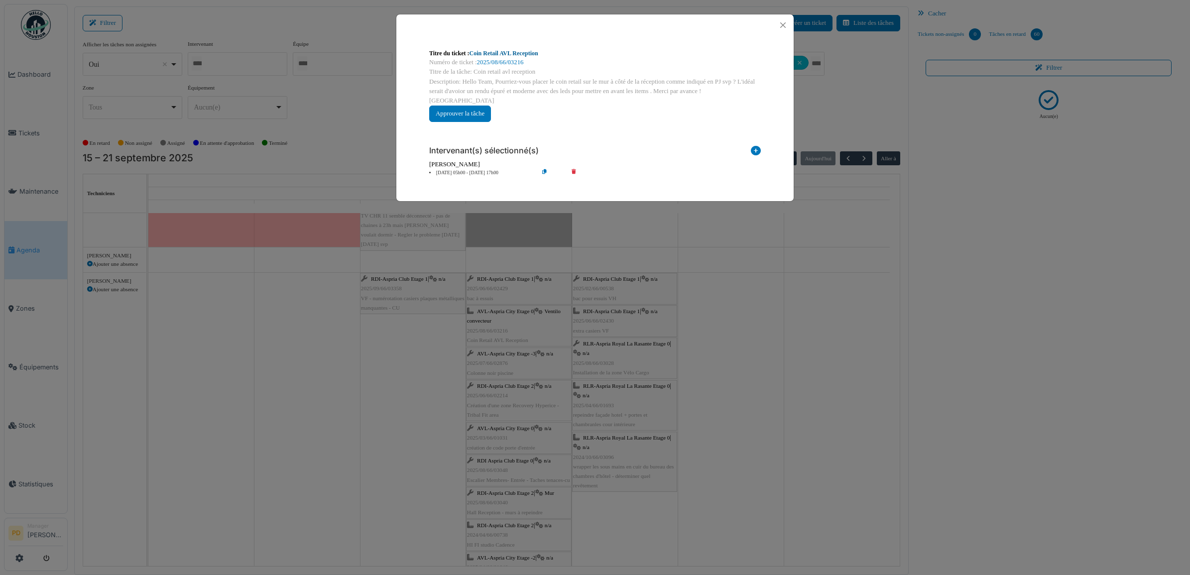
click at [515, 50] on link "Coin Retail AVL Reception" at bounding box center [504, 53] width 69 height 7
click at [779, 21] on button "Close" at bounding box center [782, 24] width 13 height 13
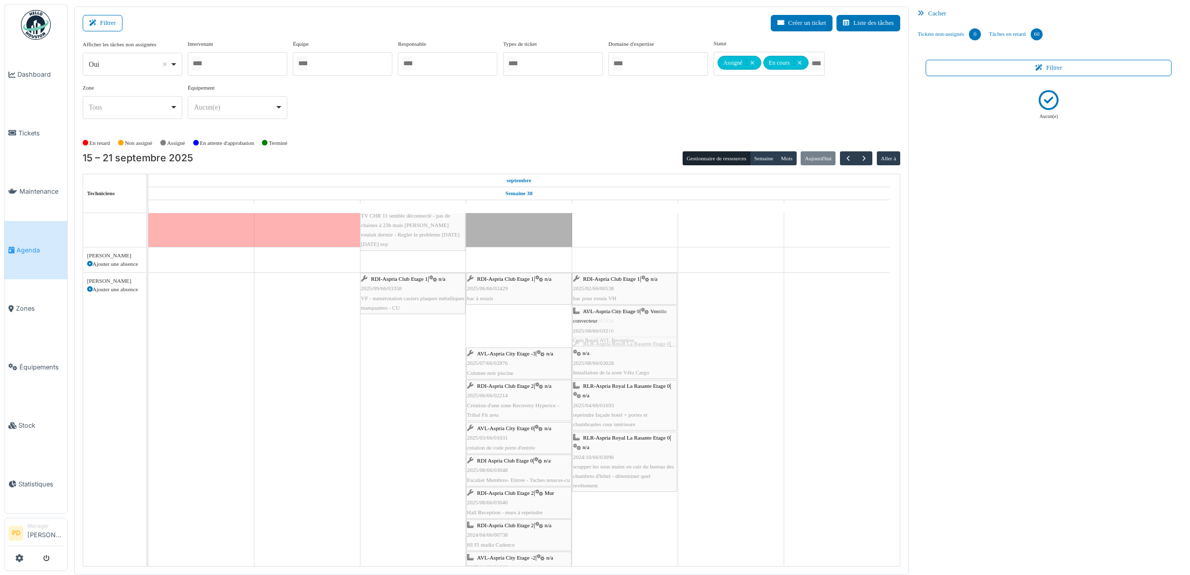
drag, startPoint x: 519, startPoint y: 332, endPoint x: 574, endPoint y: 334, distance: 54.8
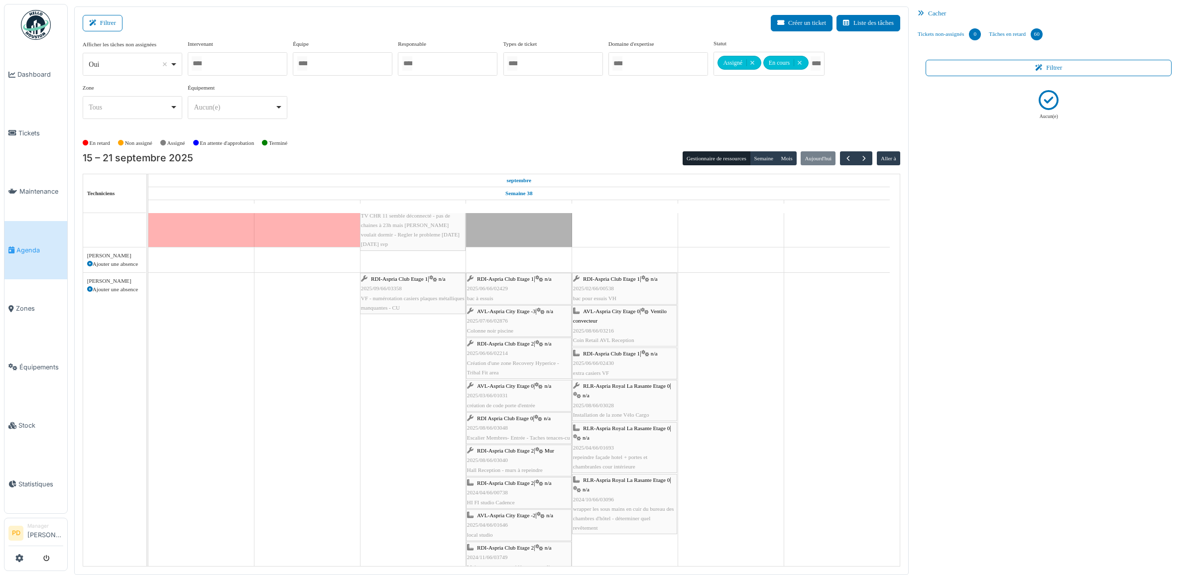
click at [518, 313] on span "AVL-Aspria City Etage -3" at bounding box center [506, 311] width 59 height 6
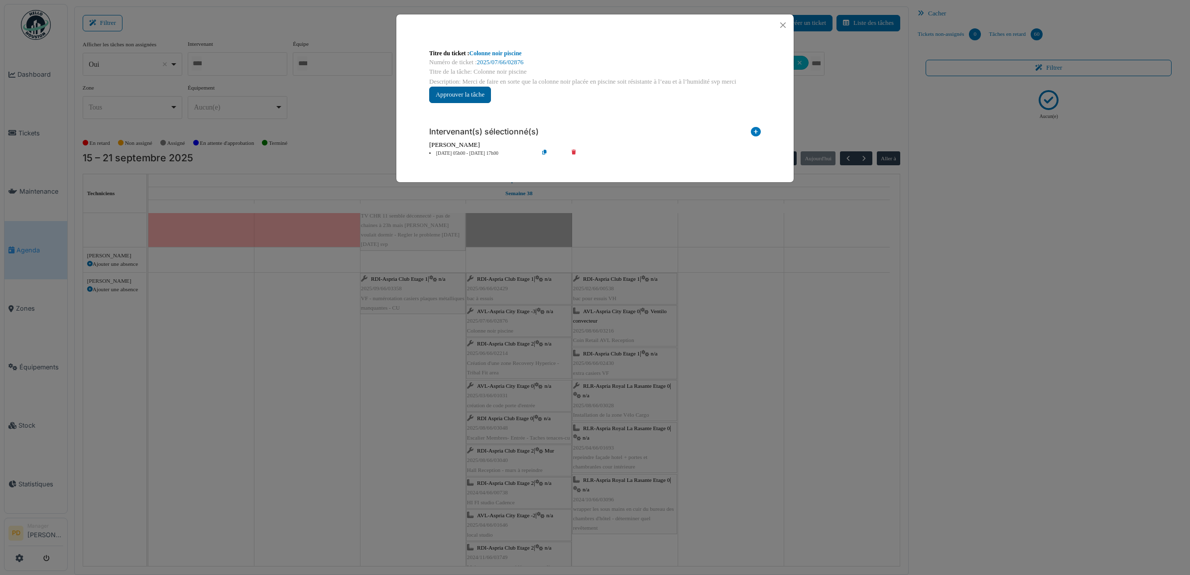
click at [471, 93] on button "Approuver la tâche" at bounding box center [460, 95] width 62 height 16
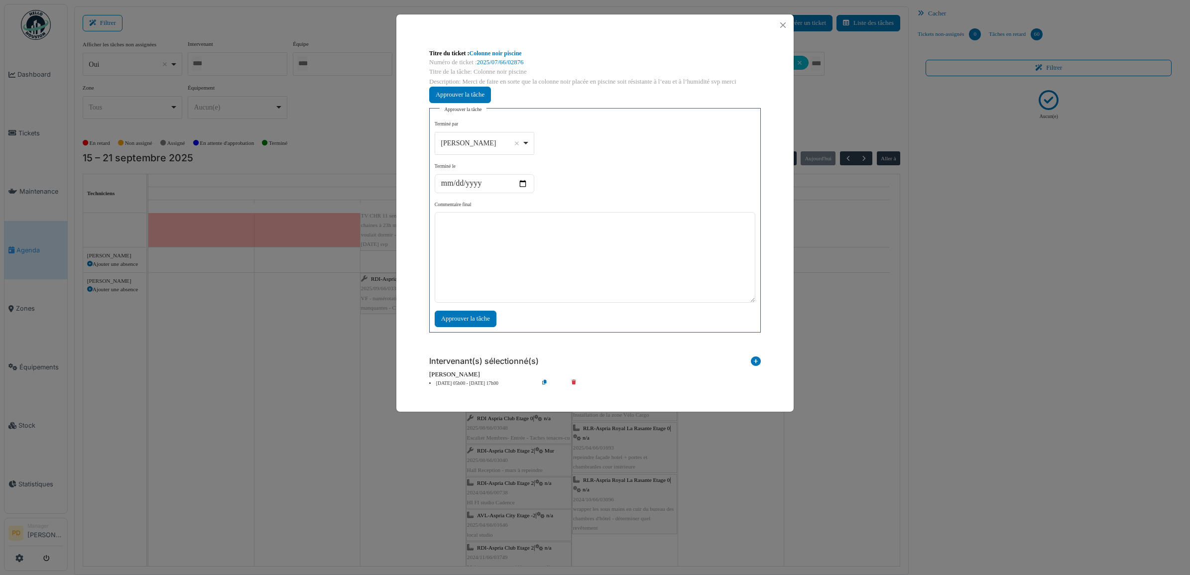
click at [524, 141] on div "Alexandre Michailidis Remove item" at bounding box center [484, 143] width 91 height 14
select select "****"
click at [477, 247] on textarea at bounding box center [595, 257] width 321 height 91
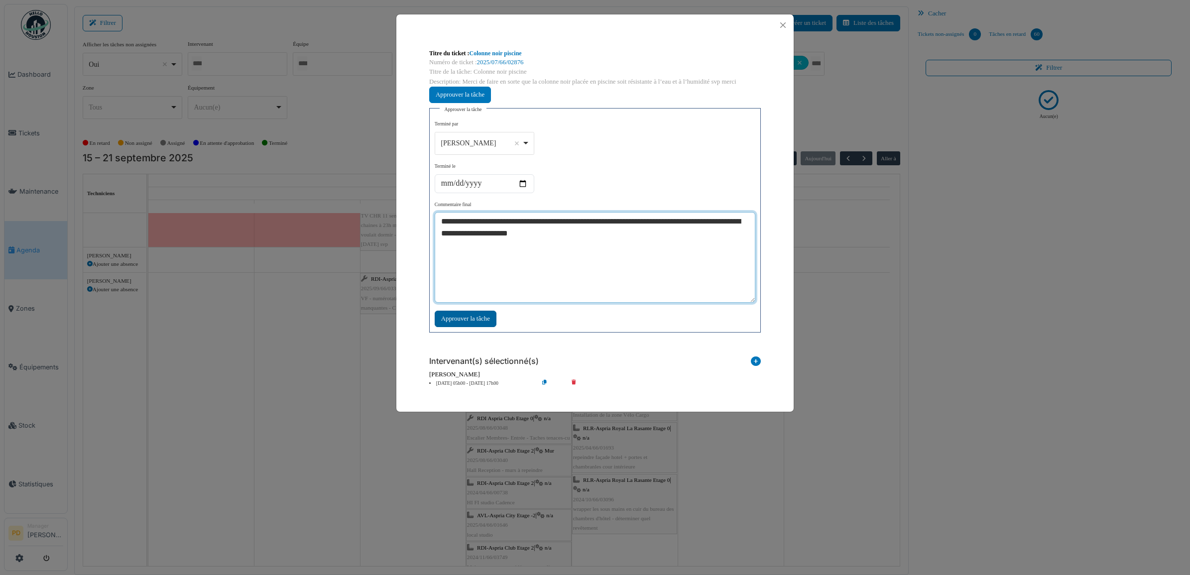
type textarea "**********"
click at [479, 322] on div "Approuver la tâche" at bounding box center [466, 319] width 62 height 16
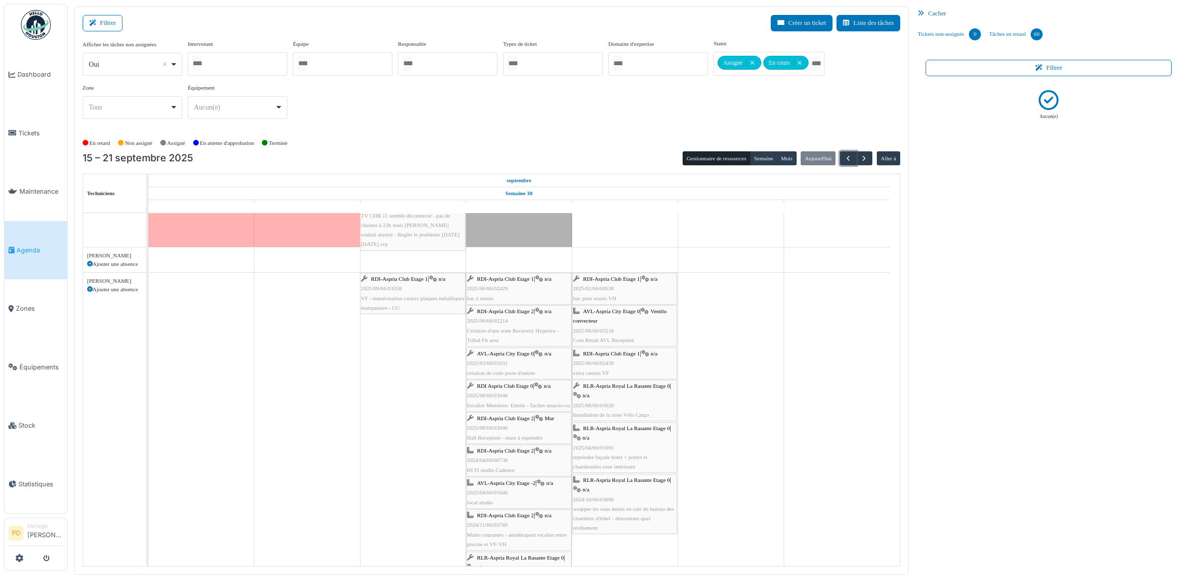
click at [846, 165] on button "button" at bounding box center [848, 158] width 16 height 14
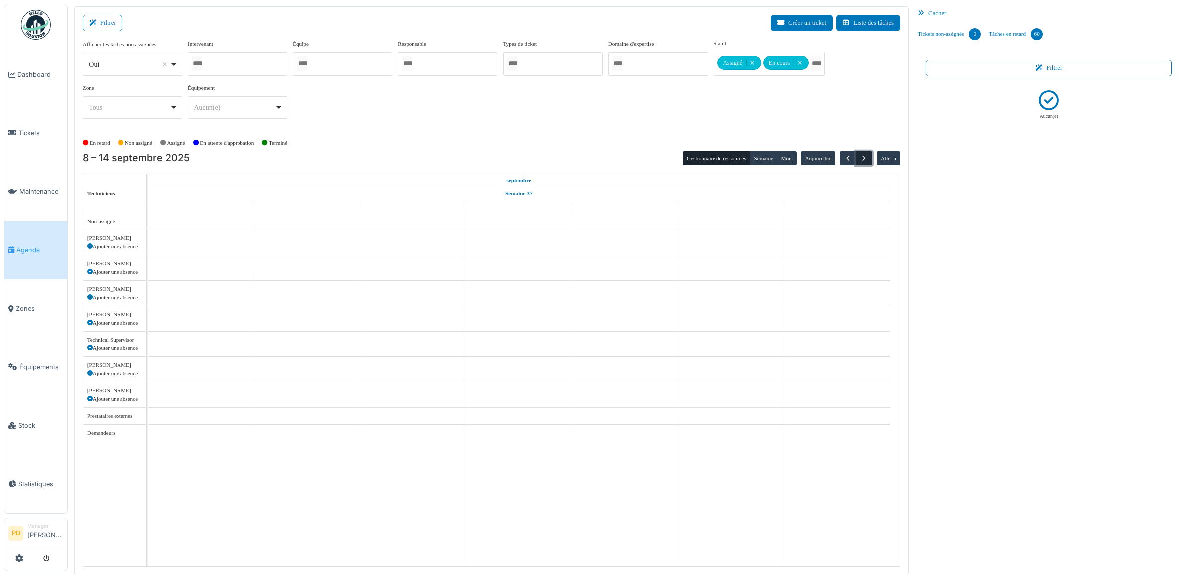
click at [862, 160] on span "button" at bounding box center [864, 158] width 8 height 8
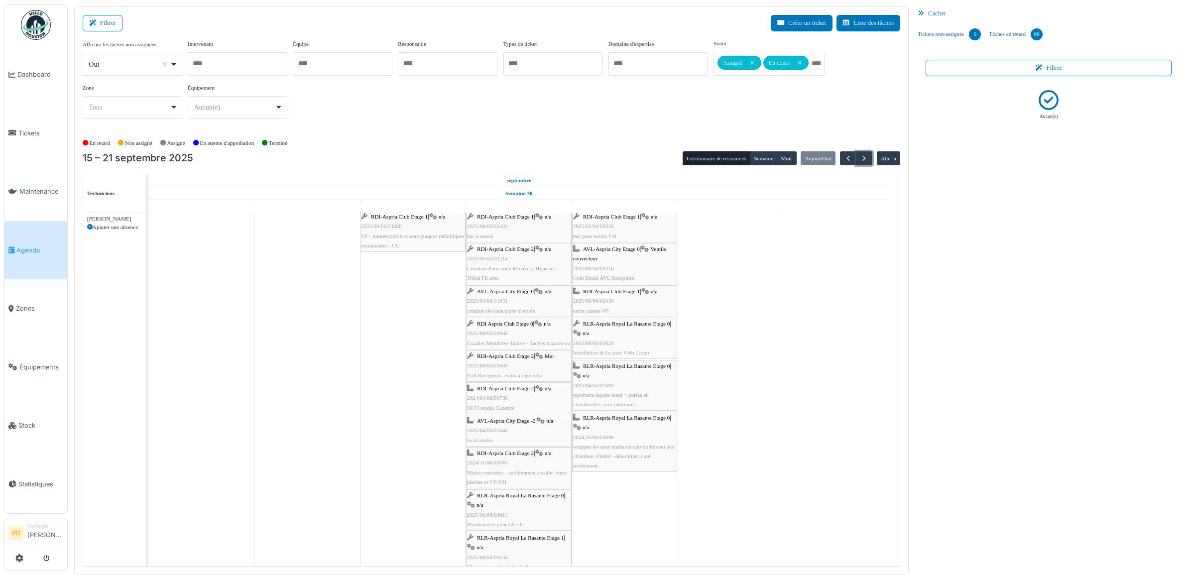
scroll to position [685, 0]
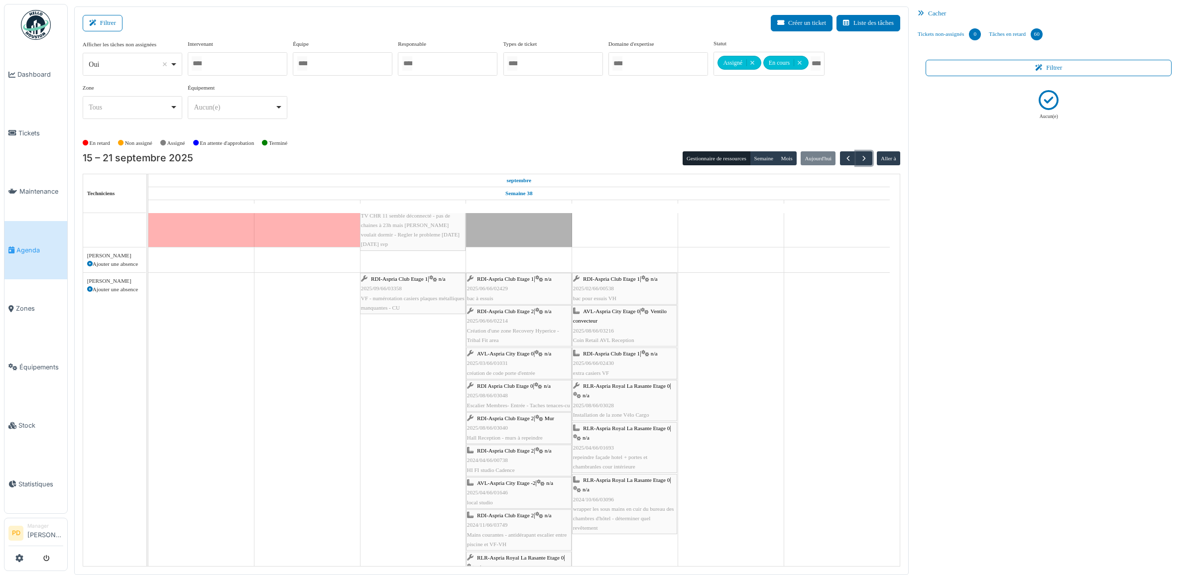
click at [525, 313] on span "RDI-Aspria Club Etage 2" at bounding box center [505, 311] width 57 height 6
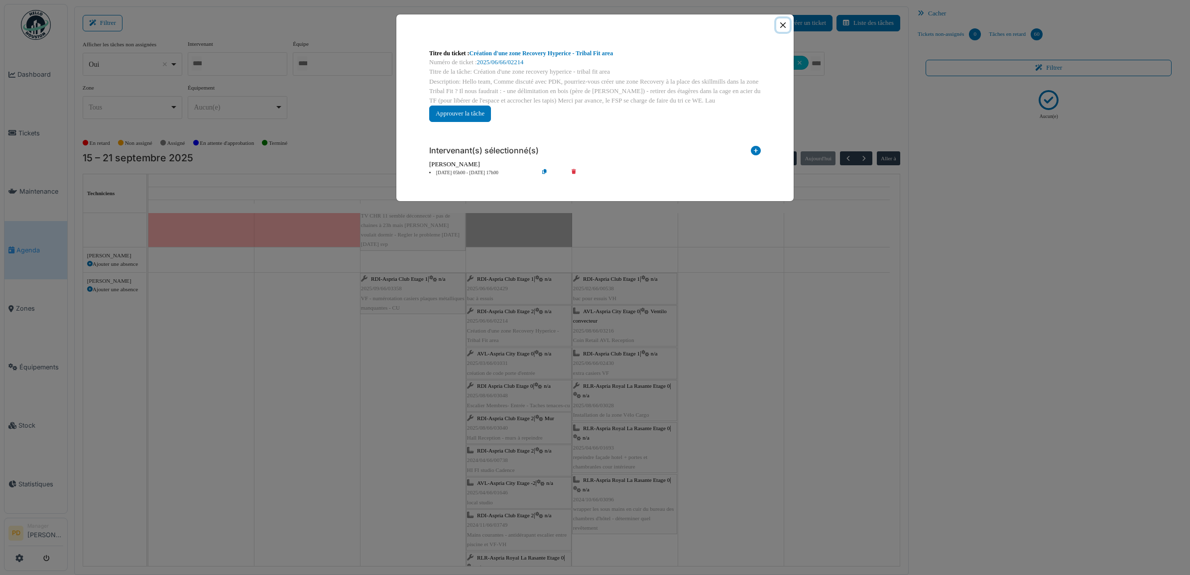
click at [780, 24] on button "Close" at bounding box center [782, 24] width 13 height 13
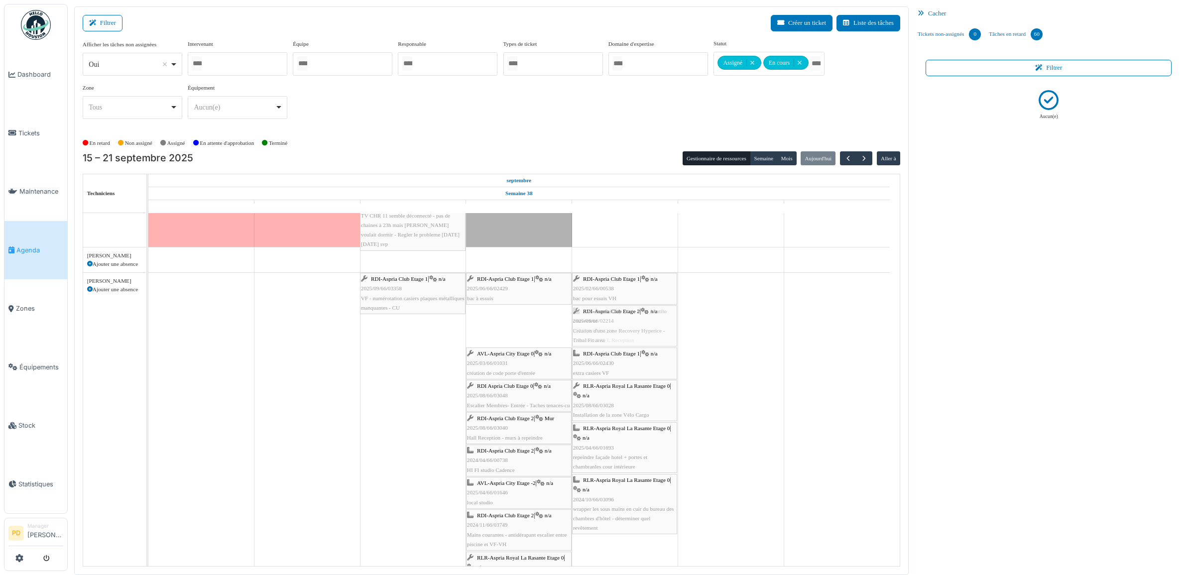
drag, startPoint x: 499, startPoint y: 312, endPoint x: 571, endPoint y: 314, distance: 71.7
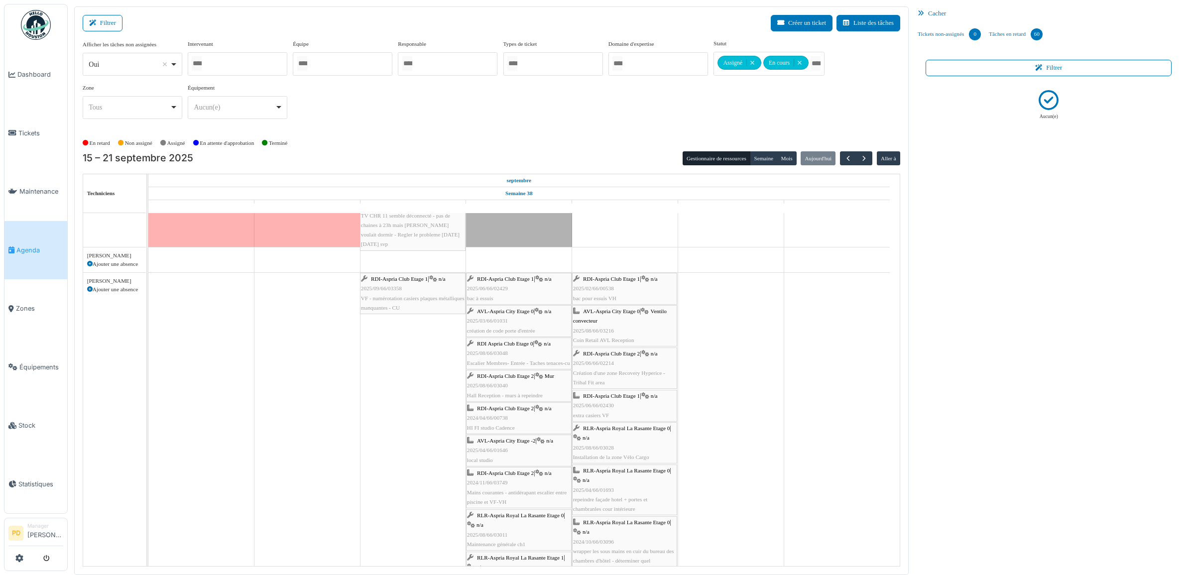
click at [513, 311] on span "AVL-Aspria City Etage 0" at bounding box center [505, 311] width 57 height 6
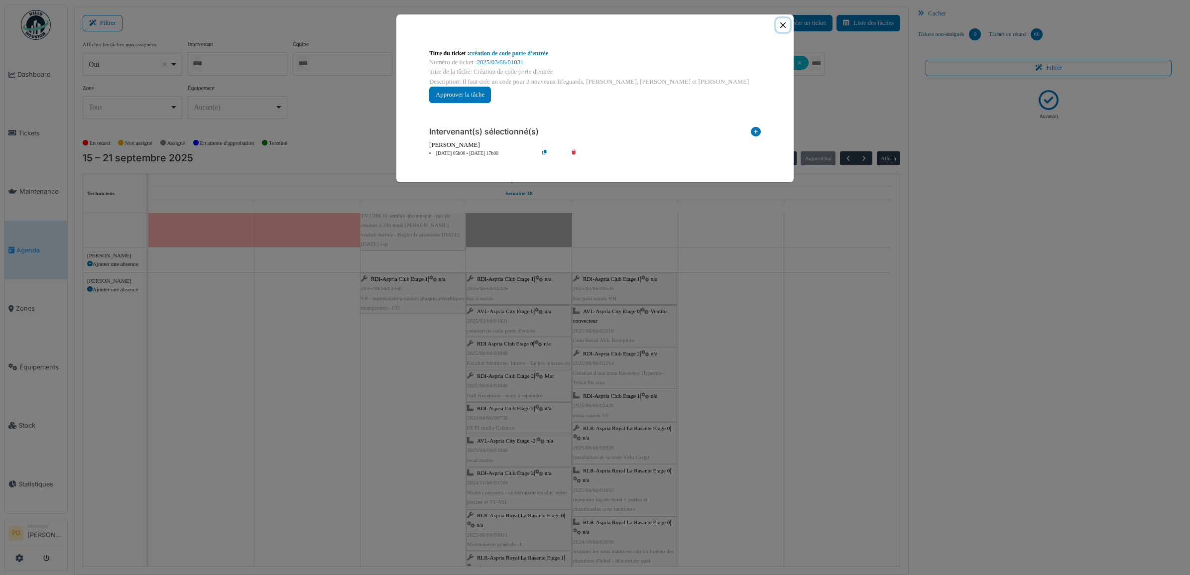
click at [782, 26] on button "Close" at bounding box center [782, 24] width 13 height 13
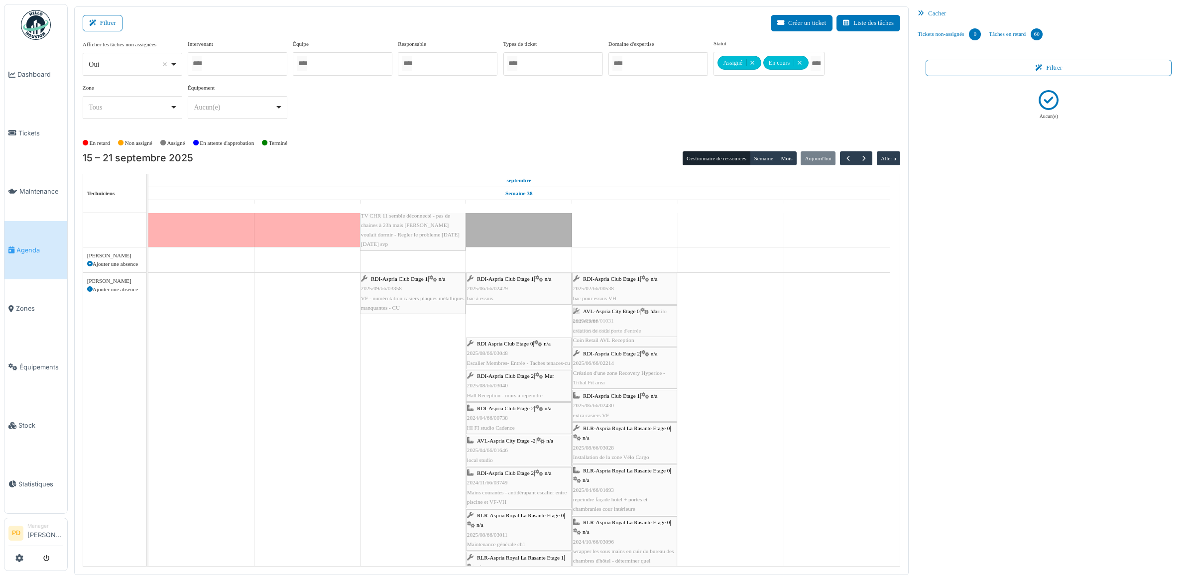
drag, startPoint x: 507, startPoint y: 310, endPoint x: 599, endPoint y: 317, distance: 91.9
click at [519, 312] on span "RDI Aspria Club Etage 0" at bounding box center [505, 311] width 56 height 6
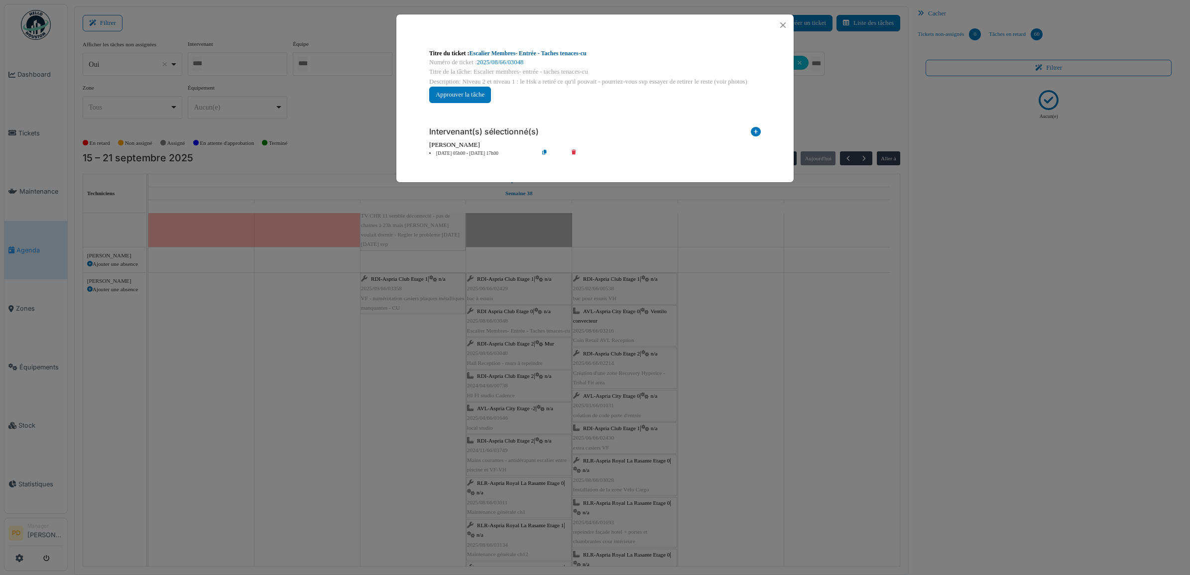
click at [539, 50] on link "Escalier Membres- Entrée - Taches tenaces-cu" at bounding box center [528, 53] width 117 height 7
click at [545, 54] on link "Escalier Membres- Entrée - Taches tenaces-cu" at bounding box center [528, 53] width 117 height 7
click at [479, 96] on button "Approuver la tâche" at bounding box center [460, 95] width 62 height 16
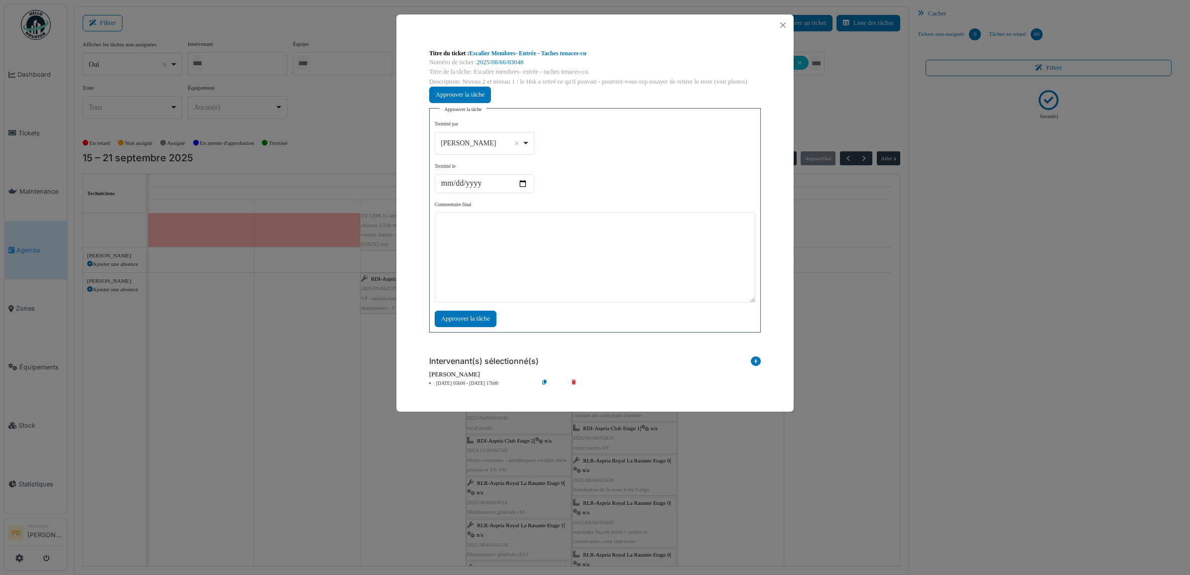
click at [524, 145] on div "Alexandre Michailidis Remove item" at bounding box center [484, 143] width 91 height 14
select select "****"
click at [476, 256] on textarea at bounding box center [595, 257] width 321 height 91
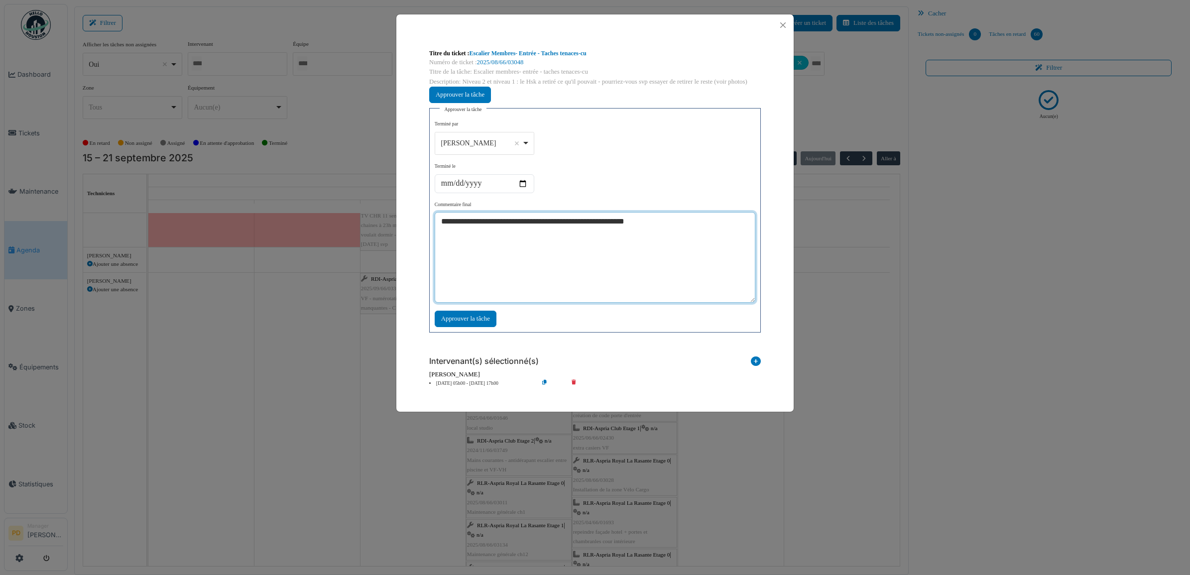
click at [538, 222] on textarea "**********" at bounding box center [595, 257] width 321 height 91
click at [608, 222] on textarea "**********" at bounding box center [595, 257] width 321 height 91
click at [445, 225] on textarea "**********" at bounding box center [595, 257] width 321 height 91
click at [577, 225] on textarea "**********" at bounding box center [595, 257] width 321 height 91
click at [583, 225] on textarea "**********" at bounding box center [595, 257] width 321 height 91
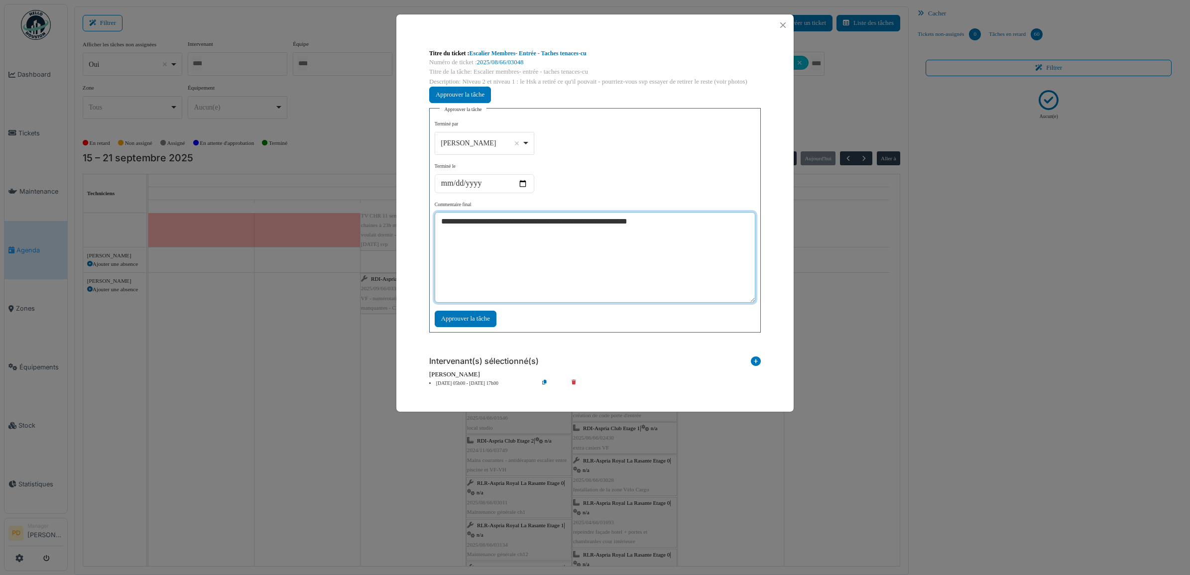
click at [578, 224] on textarea "**********" at bounding box center [595, 257] width 321 height 91
click at [579, 220] on textarea "**********" at bounding box center [595, 257] width 321 height 91
click at [589, 242] on textarea "**********" at bounding box center [595, 257] width 321 height 91
drag, startPoint x: 628, startPoint y: 245, endPoint x: 631, endPoint y: 250, distance: 6.1
click at [626, 246] on textarea "**********" at bounding box center [595, 257] width 321 height 91
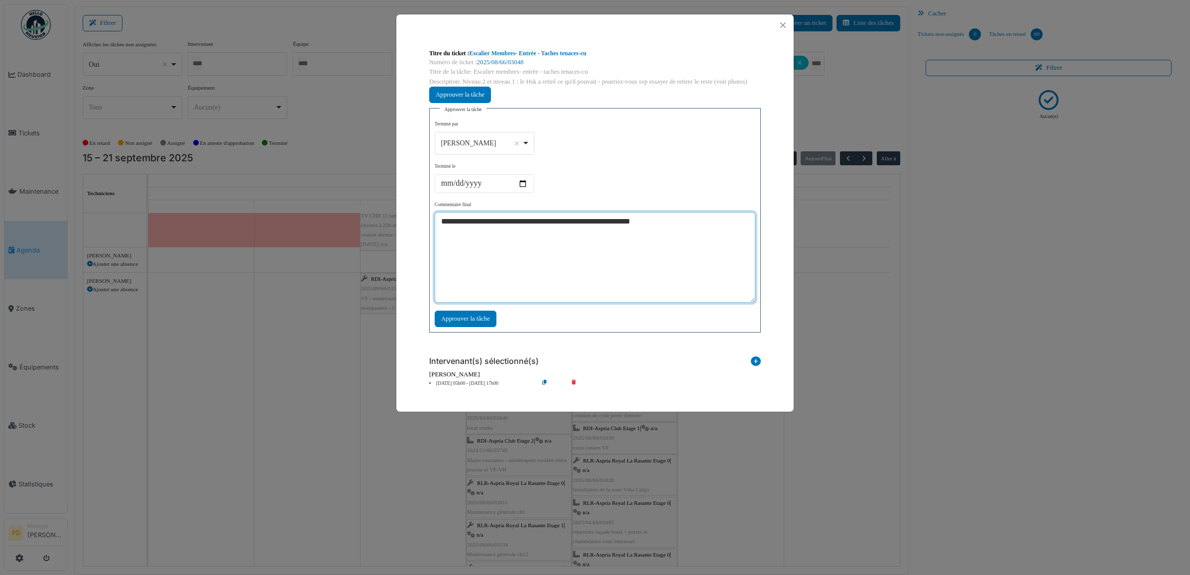
click at [588, 256] on textarea "**********" at bounding box center [595, 257] width 321 height 91
type textarea "**********"
click at [484, 319] on div "Approuver la tâche" at bounding box center [466, 319] width 62 height 16
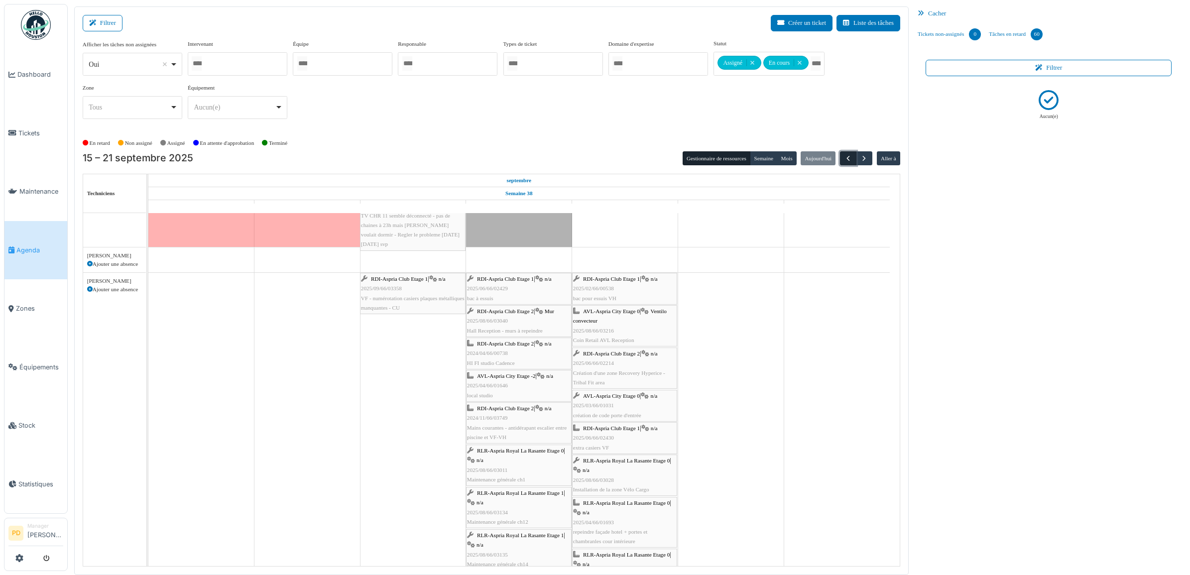
drag, startPoint x: 845, startPoint y: 158, endPoint x: 853, endPoint y: 160, distance: 8.1
click at [845, 159] on span "button" at bounding box center [848, 158] width 8 height 8
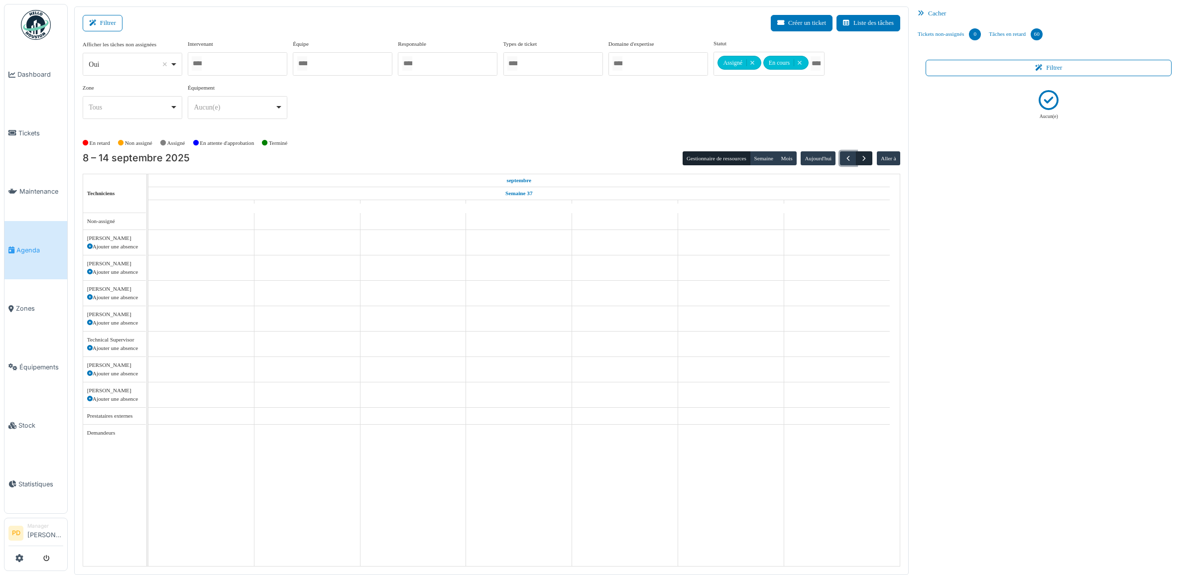
scroll to position [0, 0]
click at [861, 160] on span "button" at bounding box center [864, 158] width 8 height 8
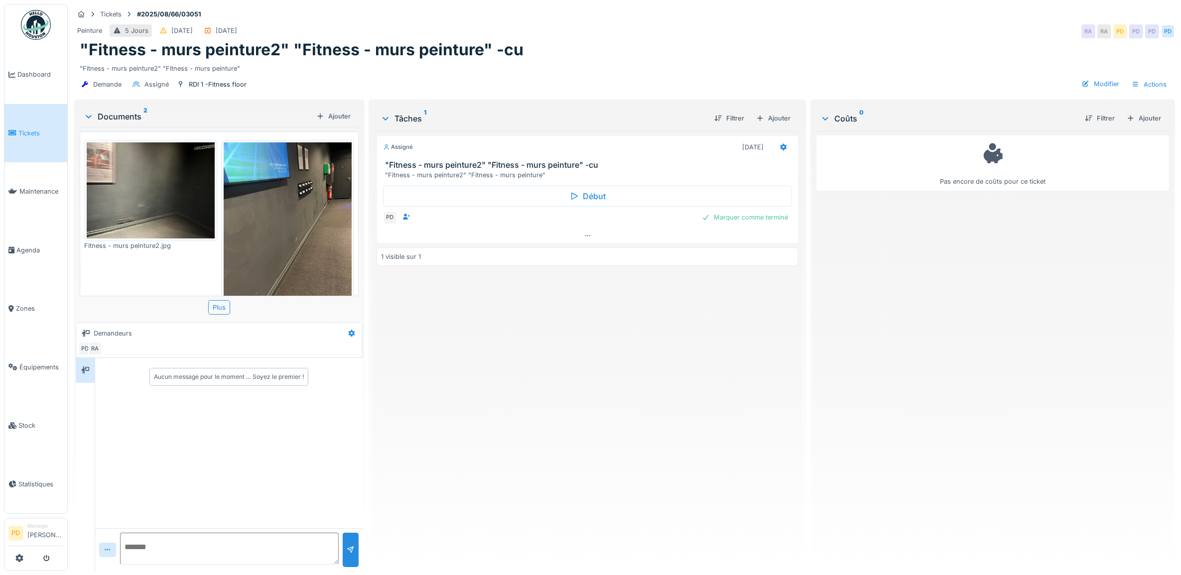
click at [284, 218] on img at bounding box center [288, 227] width 128 height 170
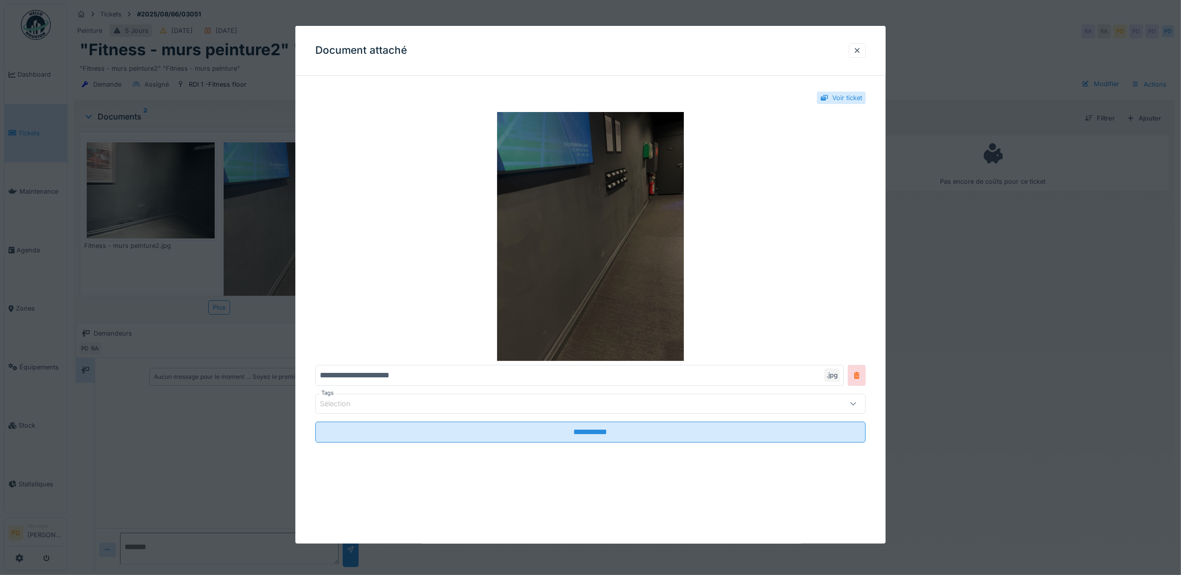
click at [625, 259] on img at bounding box center [590, 236] width 551 height 249
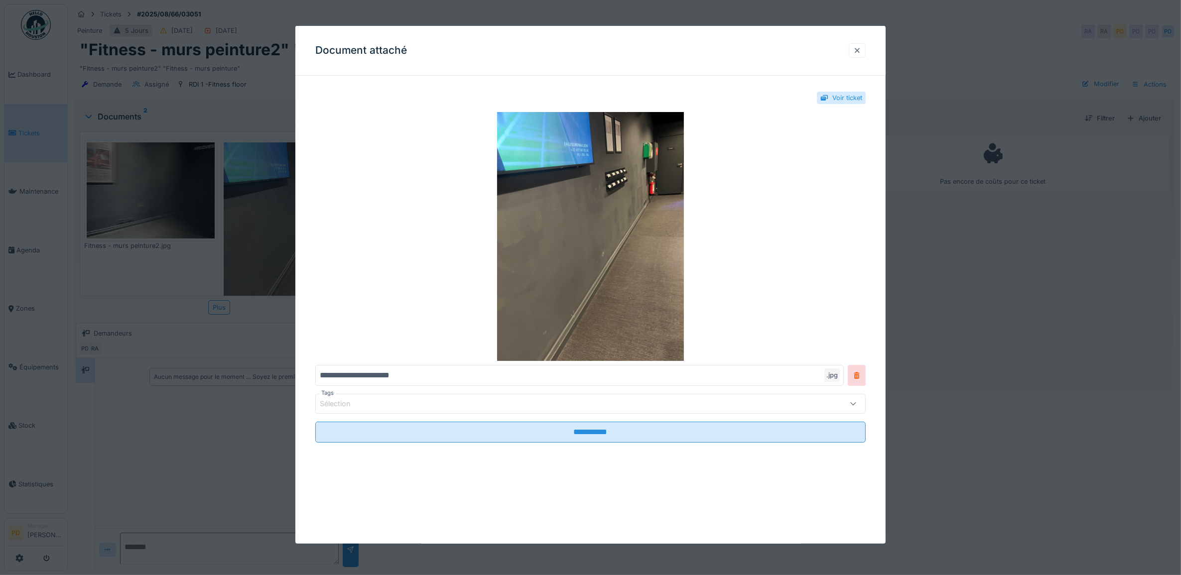
click at [859, 48] on div at bounding box center [857, 50] width 8 height 9
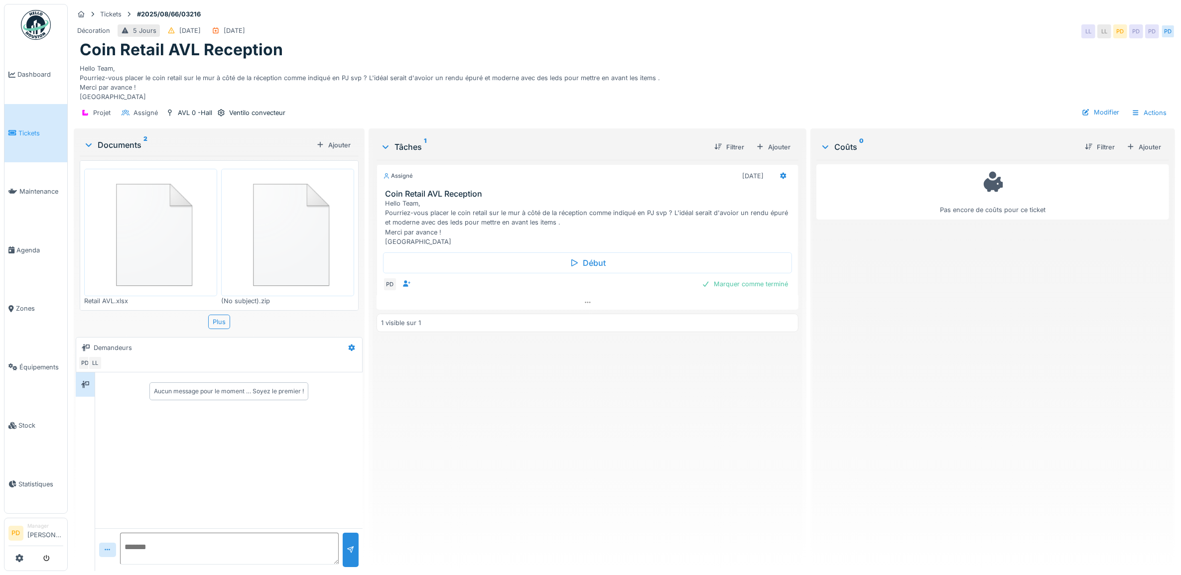
click at [186, 242] on img at bounding box center [151, 232] width 128 height 122
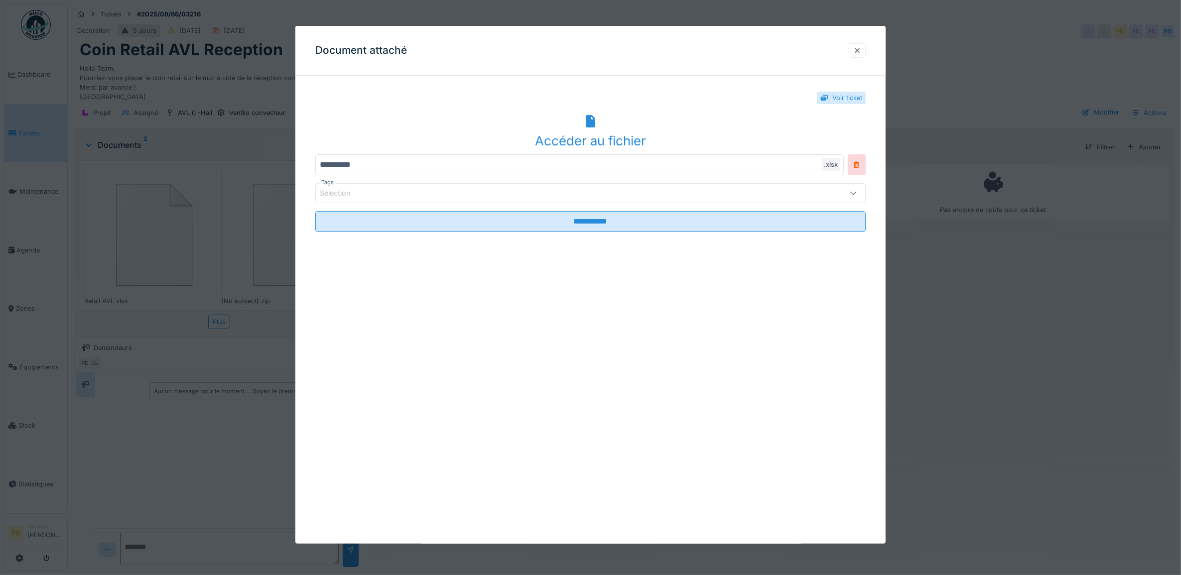
click at [865, 48] on div at bounding box center [857, 50] width 17 height 14
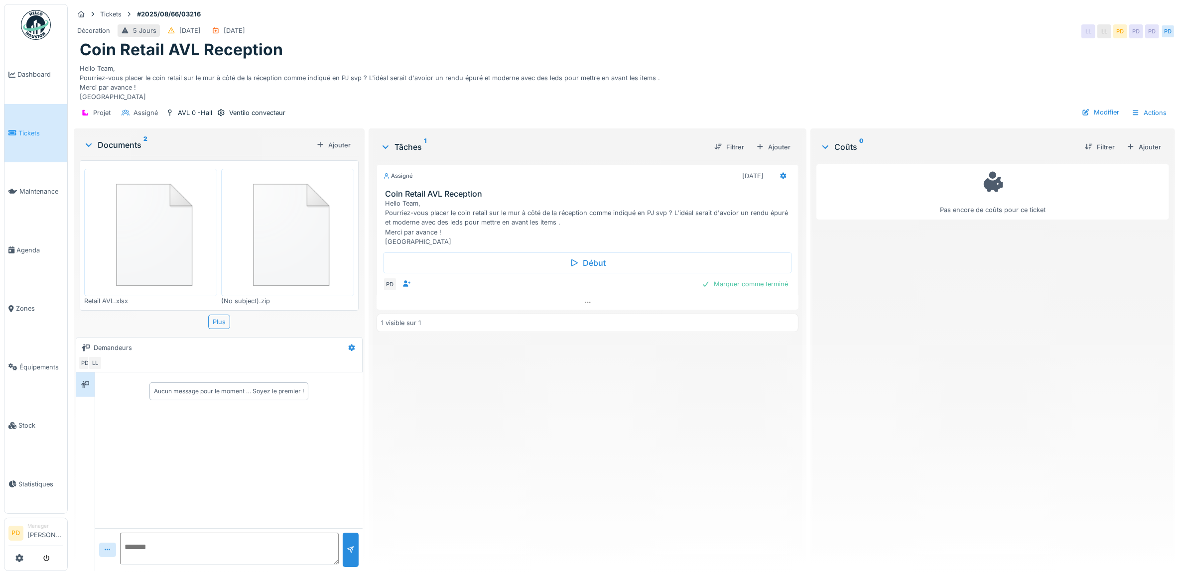
click at [125, 256] on img at bounding box center [151, 232] width 128 height 122
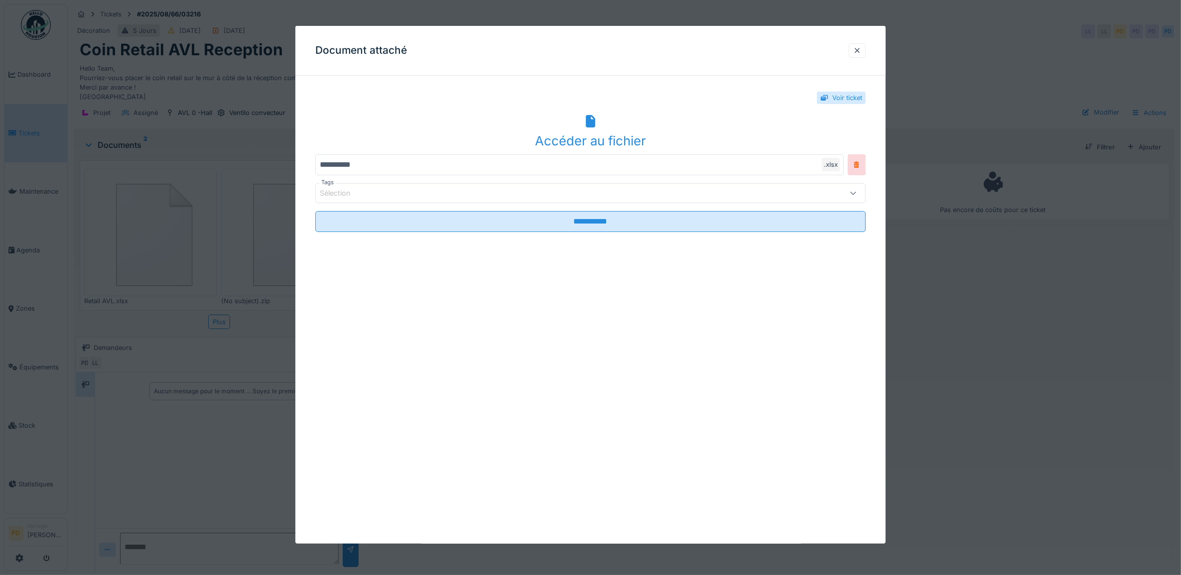
click at [599, 135] on div "Accéder au fichier" at bounding box center [590, 140] width 551 height 19
click at [860, 53] on div at bounding box center [857, 50] width 8 height 9
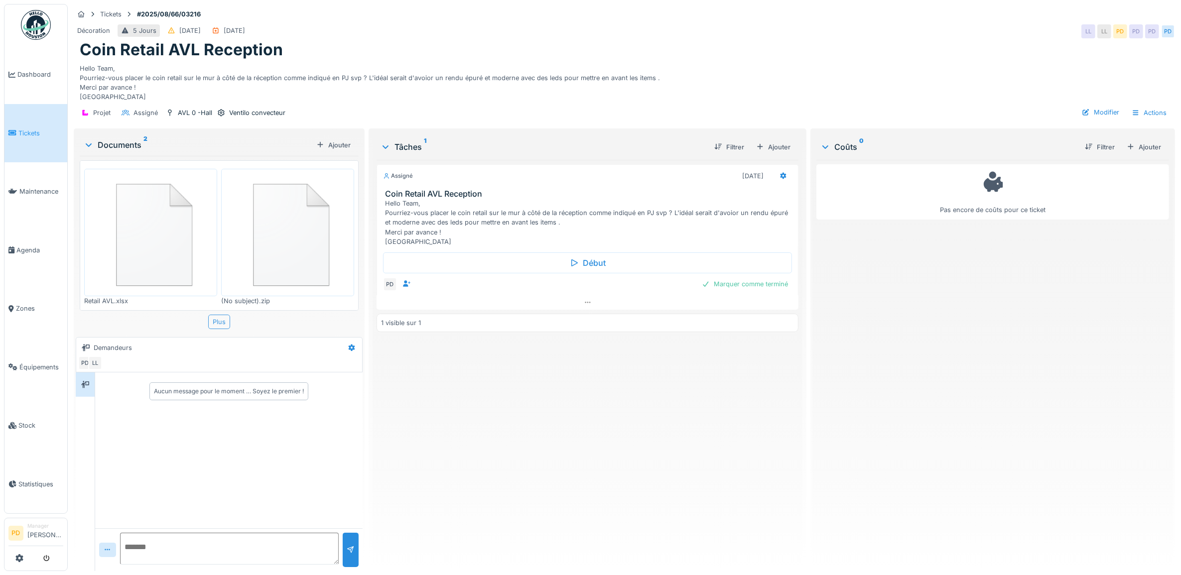
click at [224, 321] on div "Plus" at bounding box center [219, 322] width 22 height 14
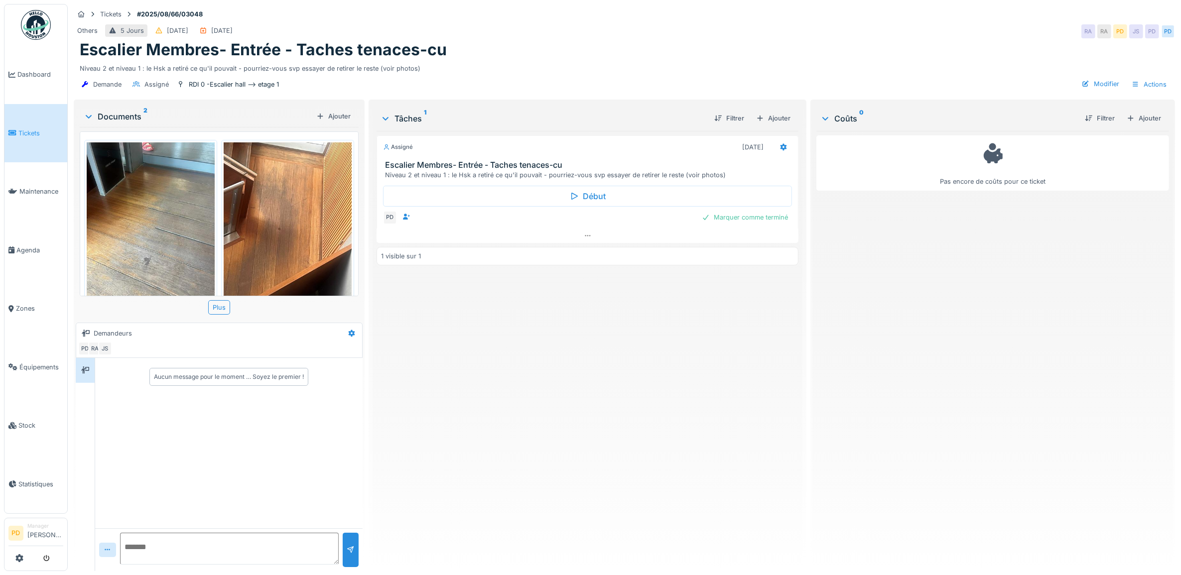
click at [188, 252] on img at bounding box center [151, 227] width 128 height 170
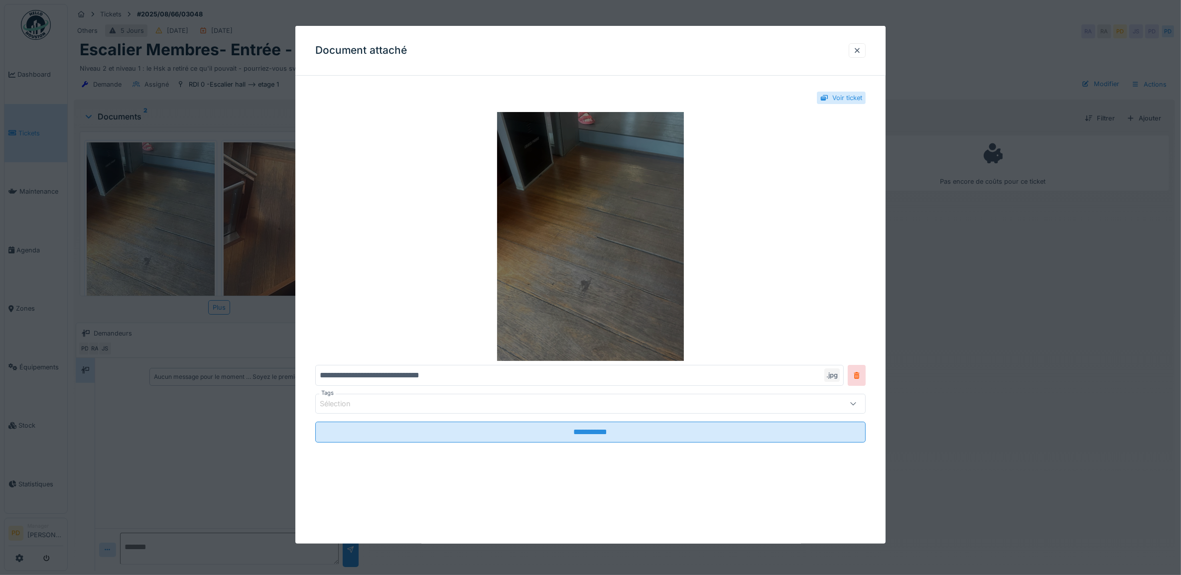
click at [594, 282] on img at bounding box center [590, 236] width 551 height 249
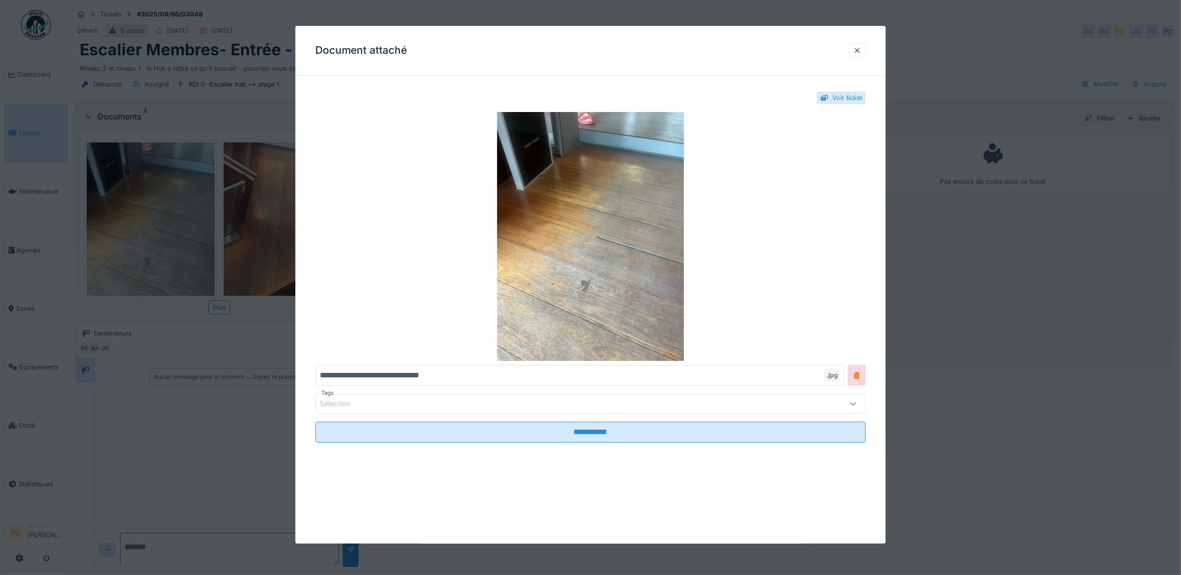
drag, startPoint x: 863, startPoint y: 46, endPoint x: 786, endPoint y: 76, distance: 82.6
click at [863, 48] on div at bounding box center [857, 50] width 17 height 14
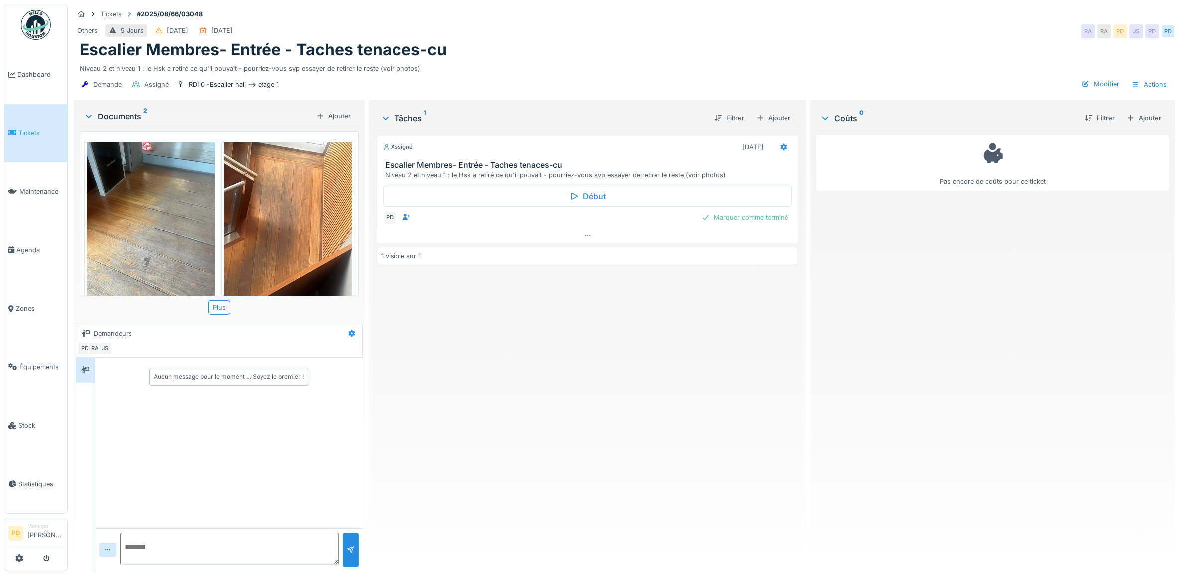
click at [281, 233] on img at bounding box center [288, 227] width 128 height 170
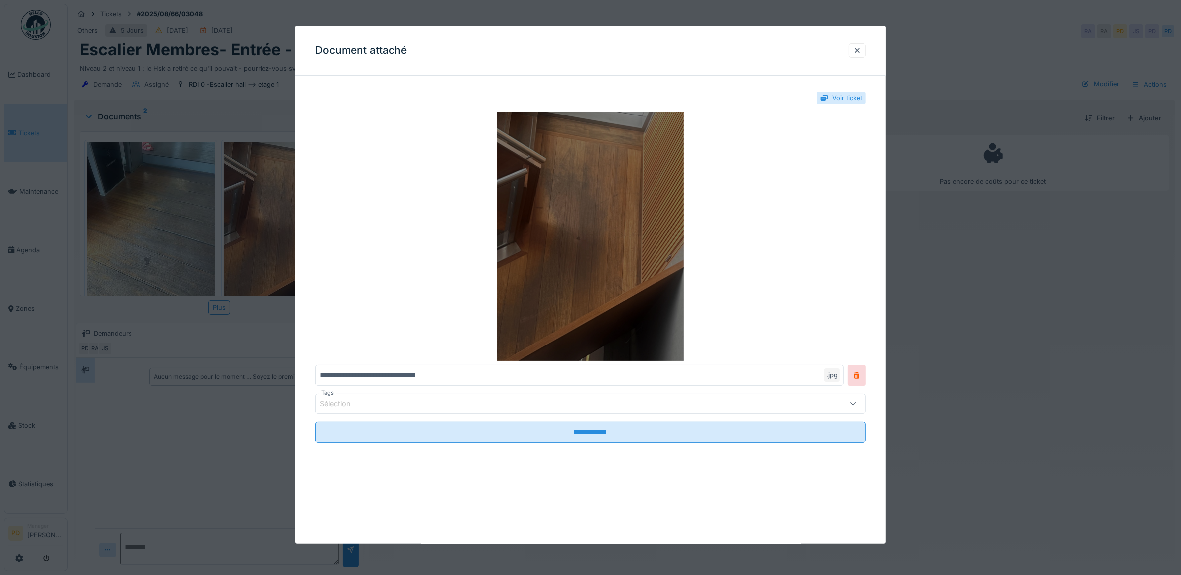
click at [566, 244] on img at bounding box center [590, 236] width 551 height 249
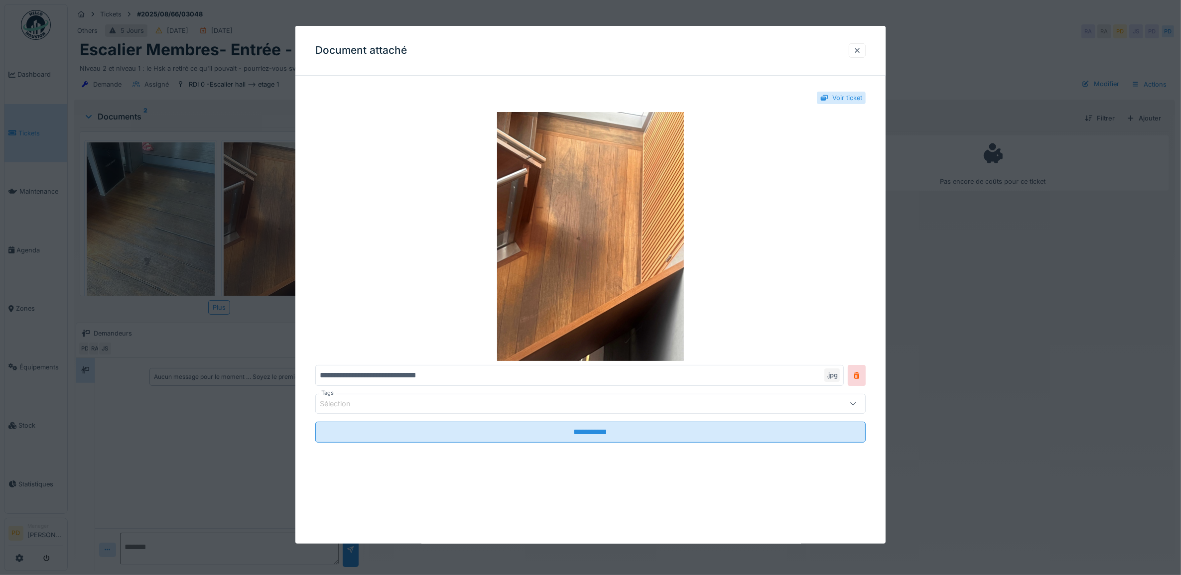
click at [861, 50] on div at bounding box center [857, 50] width 8 height 9
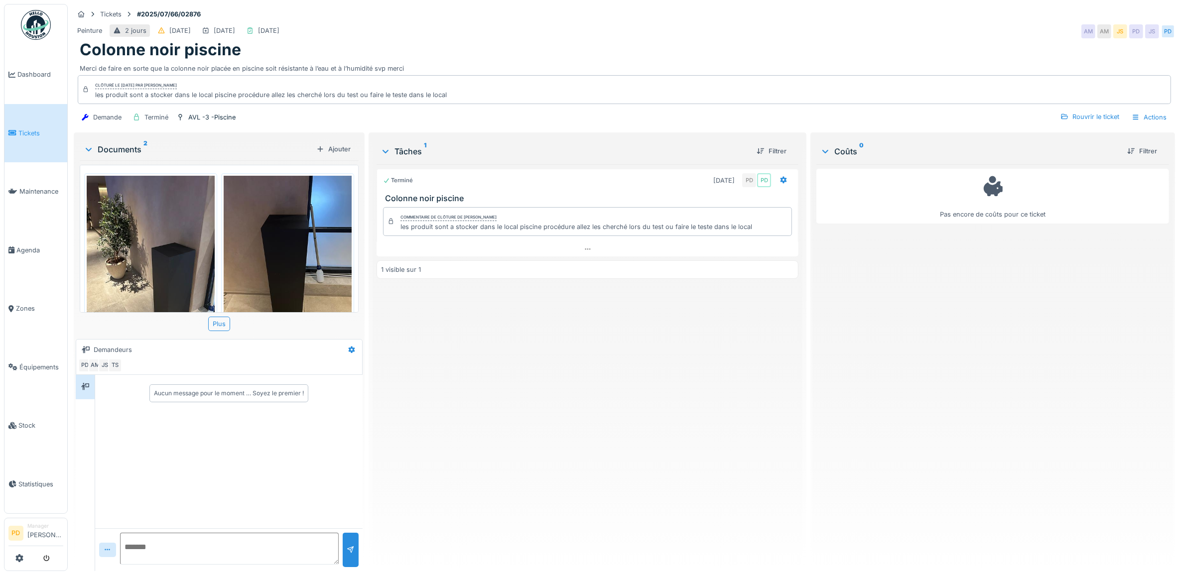
scroll to position [9, 0]
click at [46, 69] on link "Dashboard" at bounding box center [35, 74] width 63 height 59
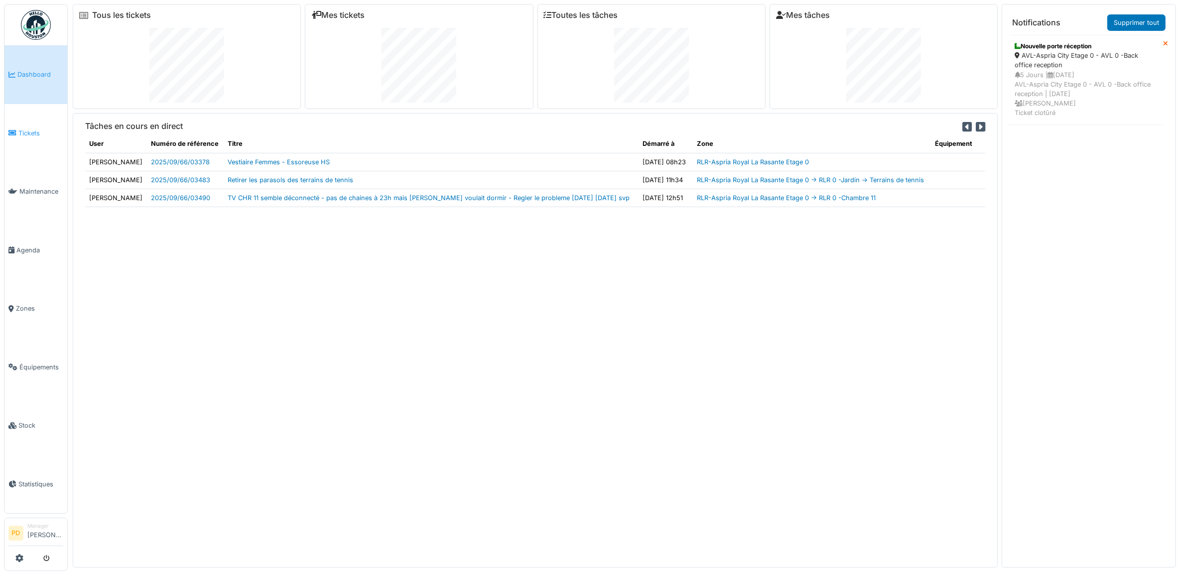
click at [25, 125] on link "Tickets" at bounding box center [35, 133] width 63 height 59
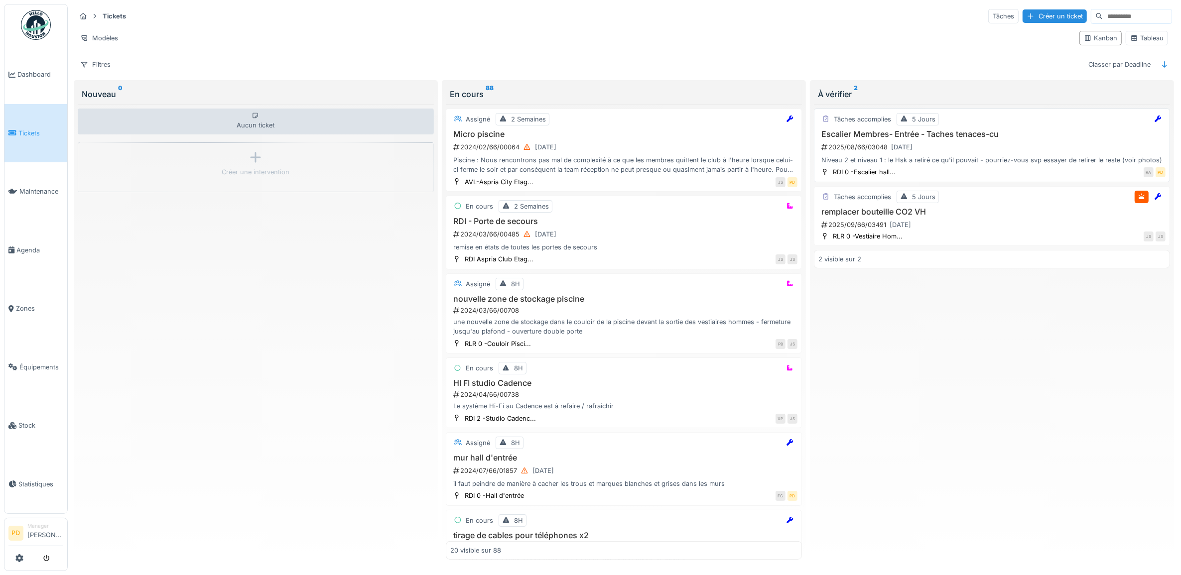
click at [986, 153] on div "2025/08/66/03048 [DATE]" at bounding box center [992, 147] width 345 height 12
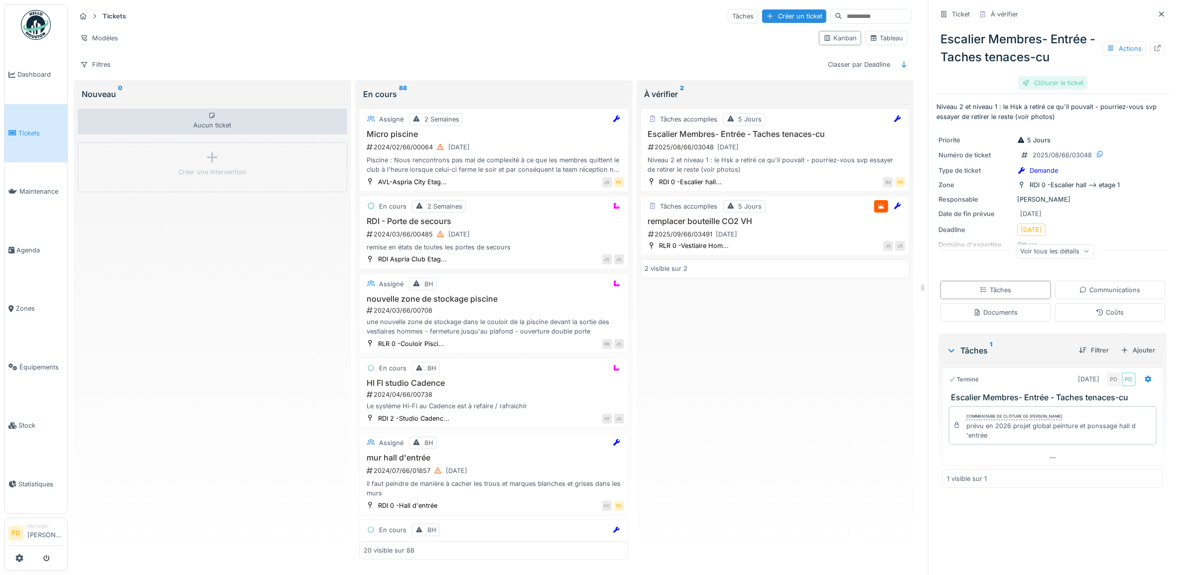
click at [1057, 78] on div "Clôturer le ticket" at bounding box center [1052, 82] width 69 height 13
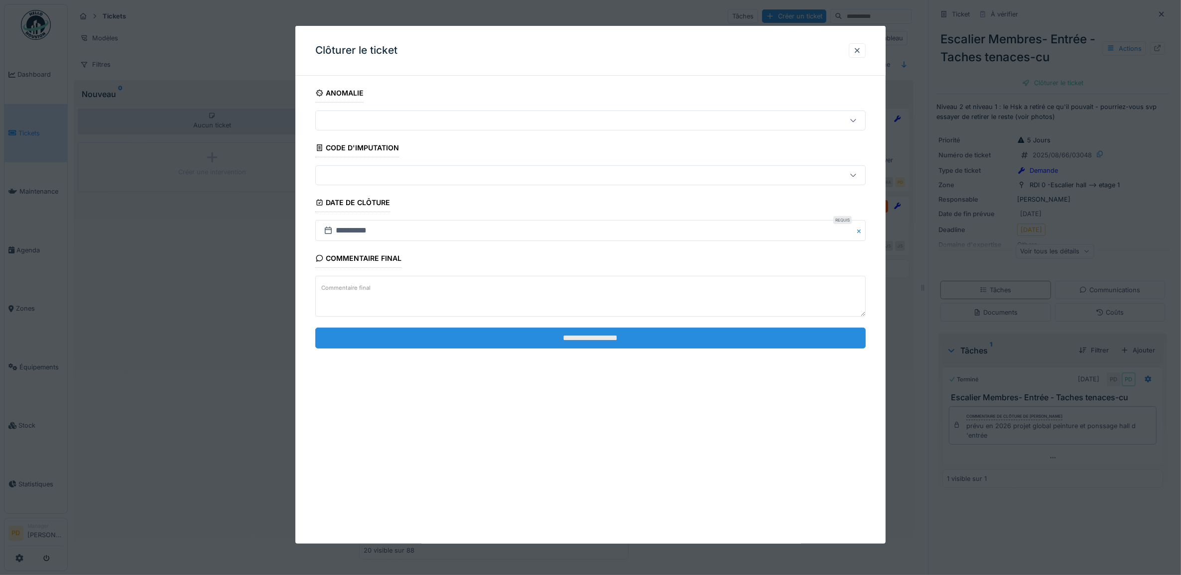
click at [758, 336] on input "**********" at bounding box center [590, 338] width 551 height 21
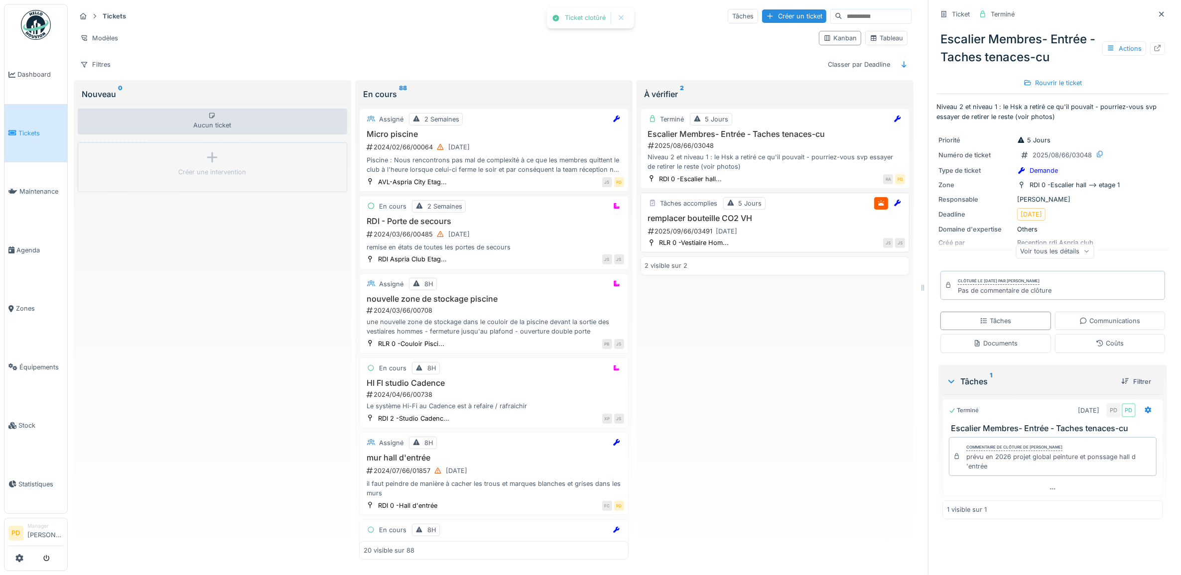
click at [805, 223] on h3 "remplacer bouteille CO2 VH" at bounding box center [775, 218] width 260 height 9
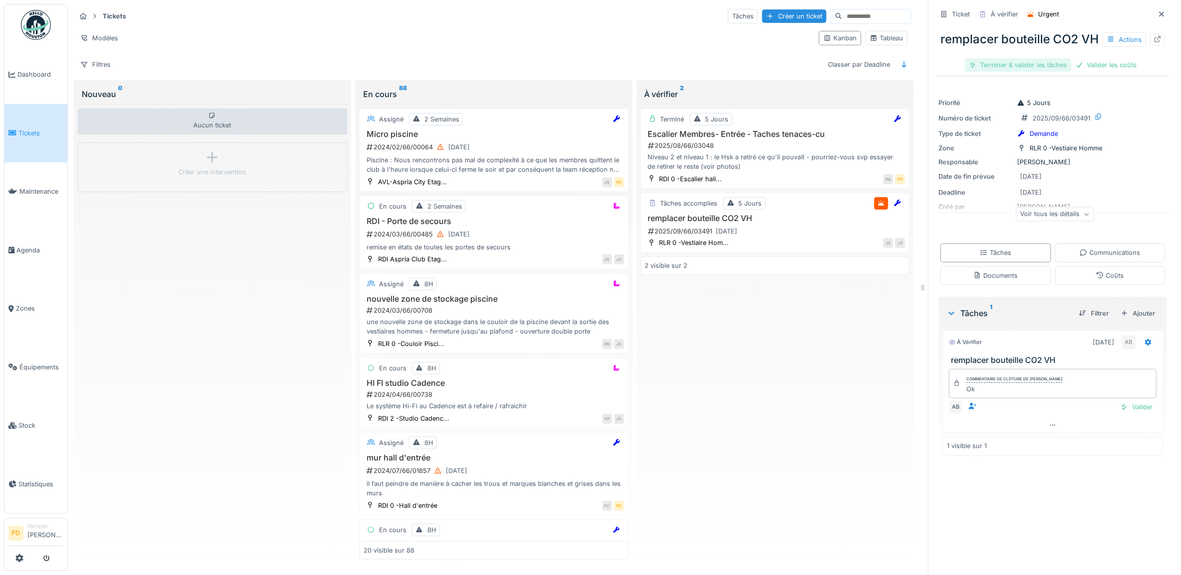
click at [994, 72] on div "Terminer & valider les tâches" at bounding box center [1018, 64] width 107 height 13
click at [994, 72] on div "Valider les coûts" at bounding box center [1018, 64] width 70 height 13
click at [1045, 72] on div "Clôturer le ticket" at bounding box center [1052, 64] width 69 height 13
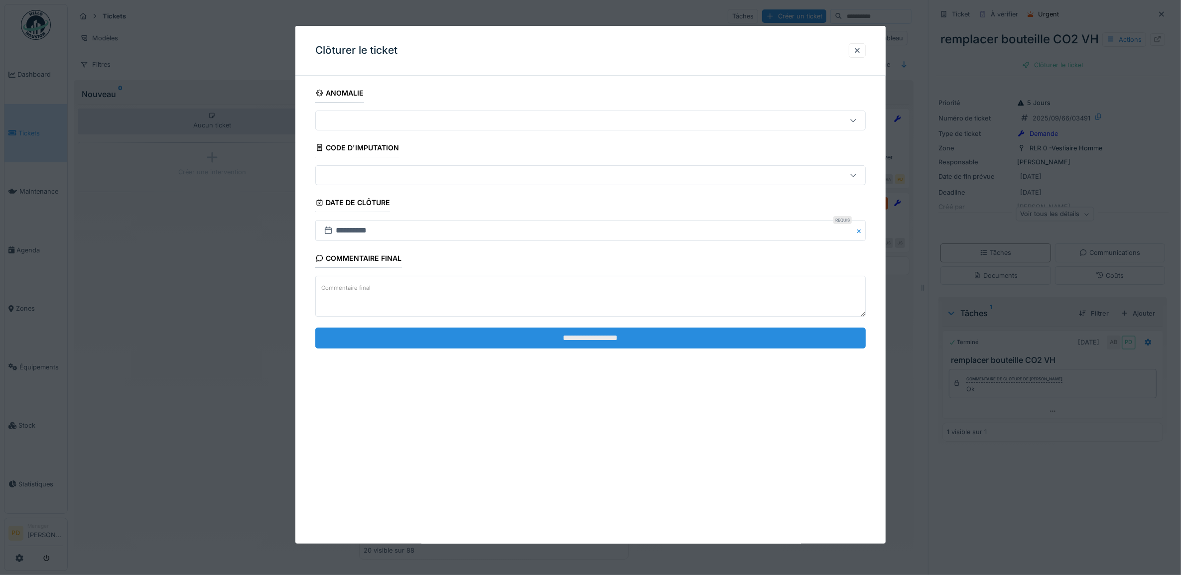
click at [711, 330] on input "**********" at bounding box center [590, 338] width 551 height 21
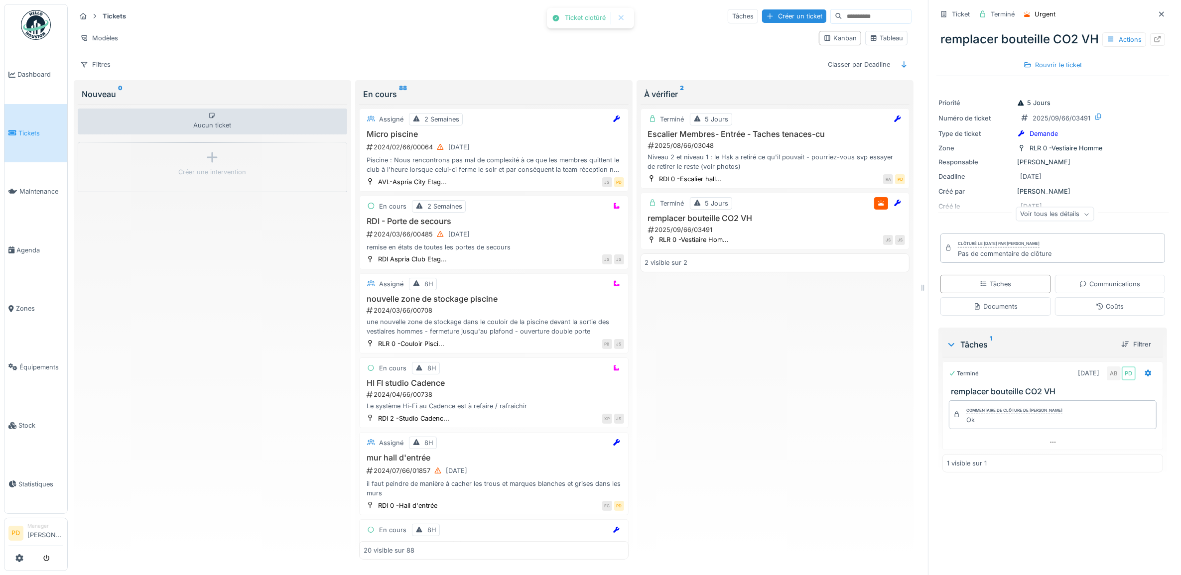
click at [786, 347] on div "Terminé 5 Jours Escalier Membres- Entrée - Taches tenaces-cu 2025/08/66/03048 N…" at bounding box center [774, 332] width 269 height 456
click at [45, 66] on link "Dashboard" at bounding box center [35, 74] width 63 height 59
